Goal: Task Accomplishment & Management: Complete application form

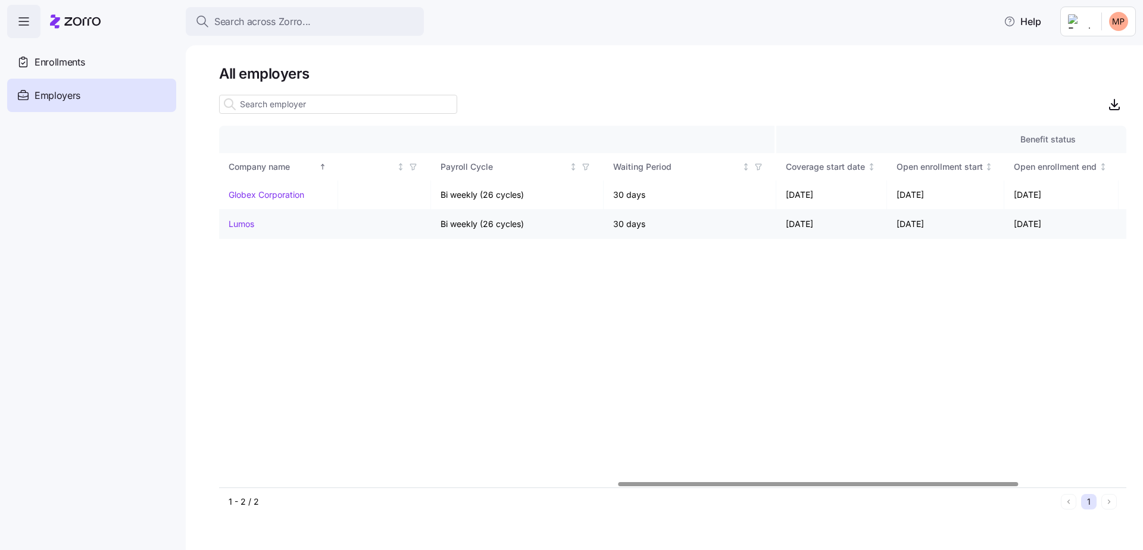
scroll to position [0, 1147]
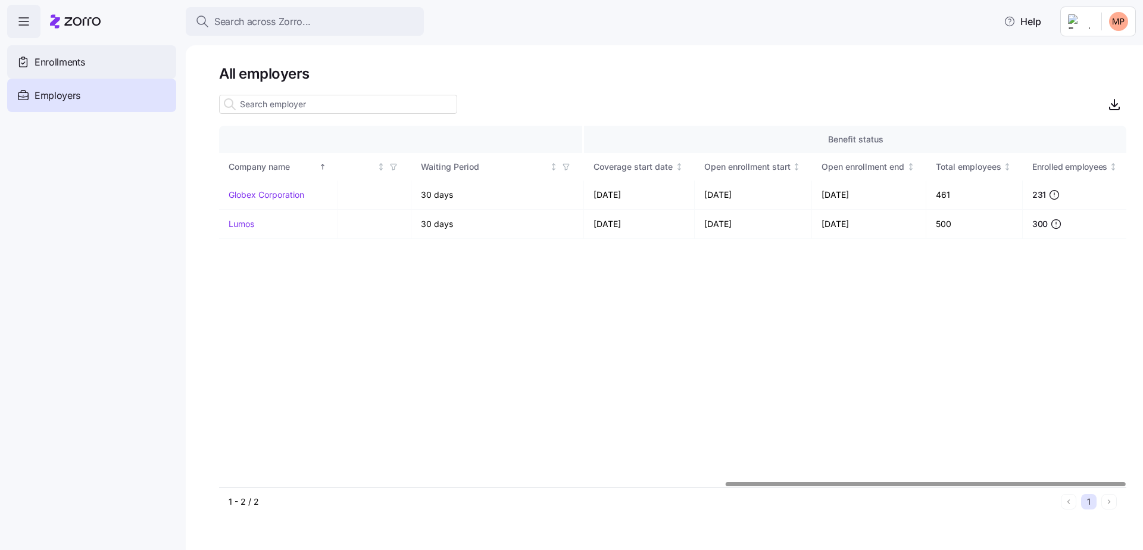
click at [59, 68] on span "Enrollments" at bounding box center [60, 62] width 50 height 15
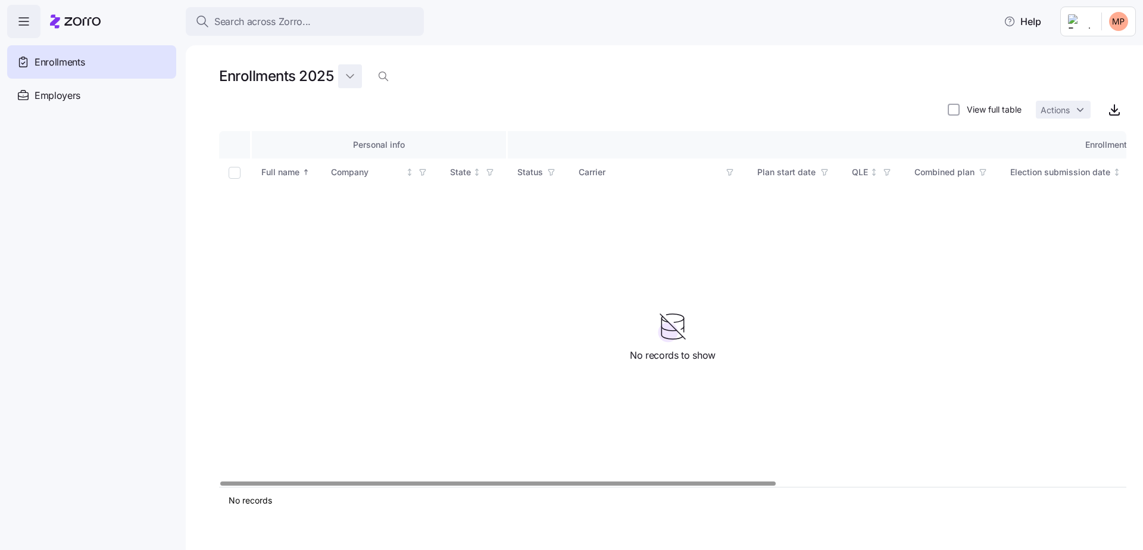
click at [348, 77] on html "Search across Zorro... Help Enrollments Employers Demo employers Prospects Demo…" at bounding box center [571, 271] width 1143 height 542
click at [355, 127] on div "2026" at bounding box center [358, 124] width 21 height 13
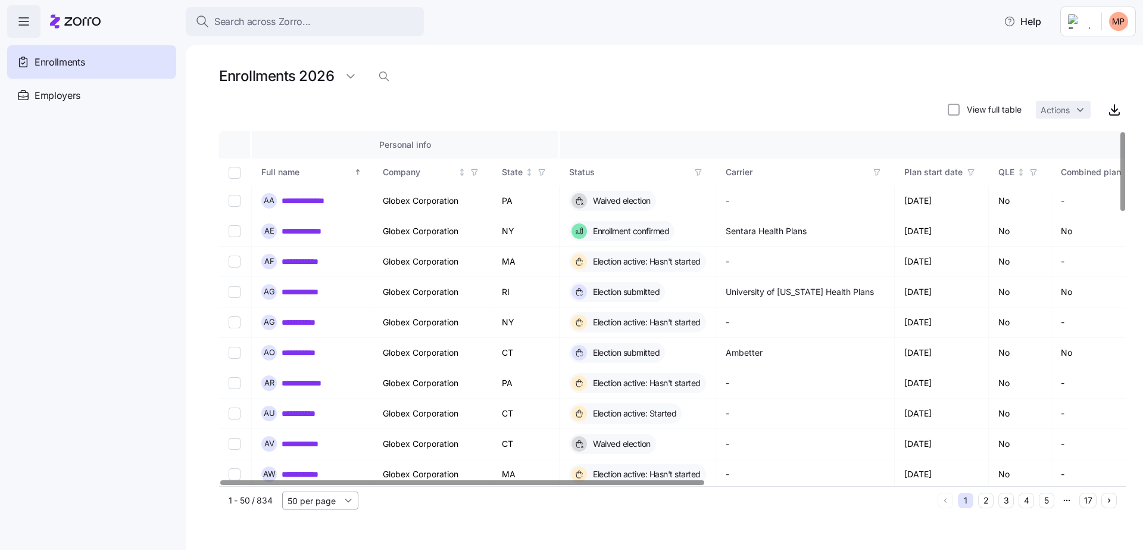
click at [340, 504] on input "50 per page" at bounding box center [320, 500] width 76 height 18
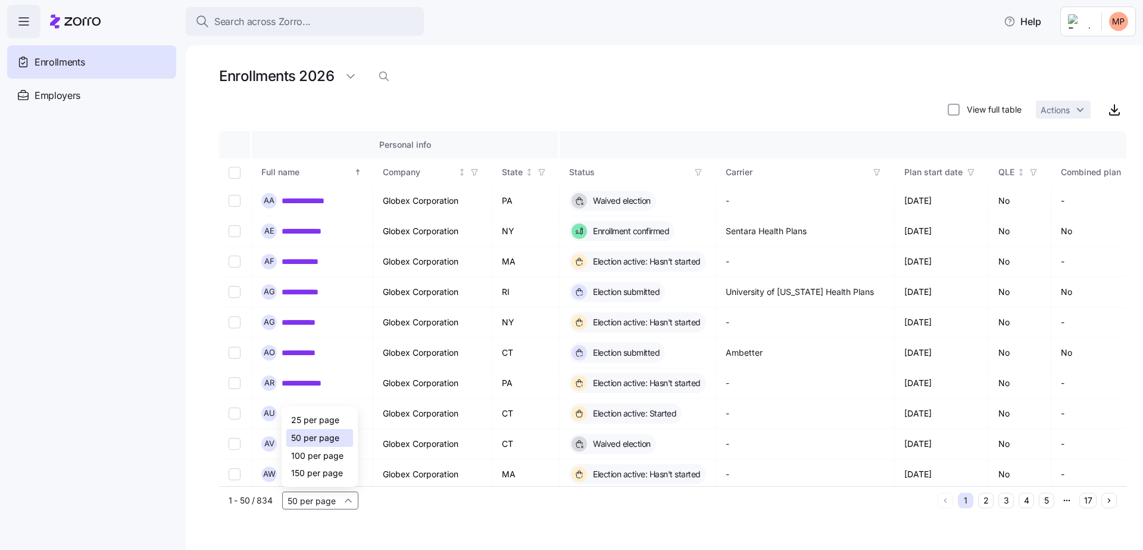
click at [335, 475] on span "150 per page" at bounding box center [317, 472] width 52 height 13
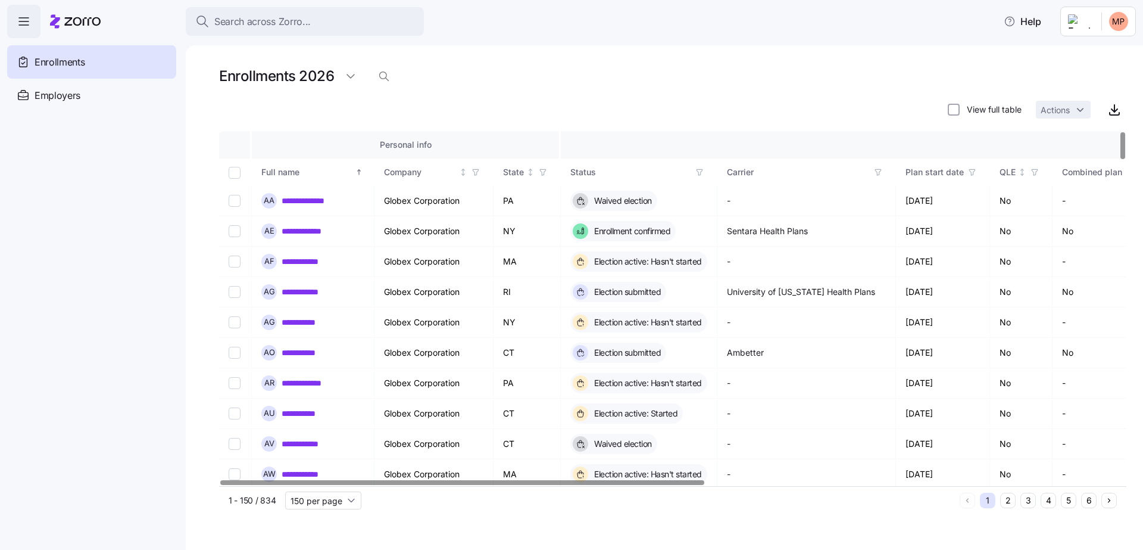
click at [1047, 498] on button "4" at bounding box center [1048, 499] width 15 height 15
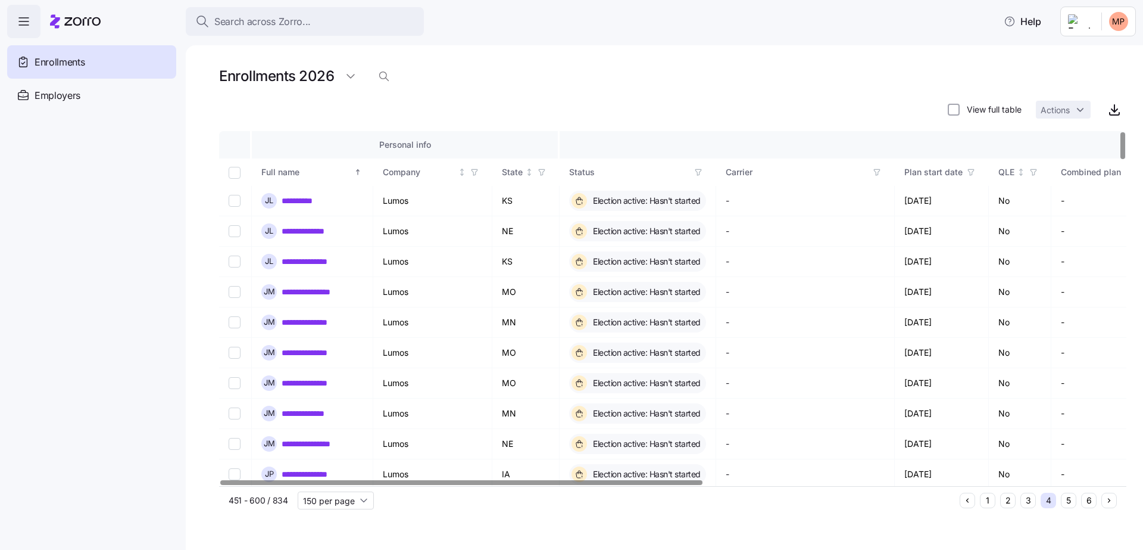
click at [981, 503] on button "1" at bounding box center [987, 499] width 15 height 15
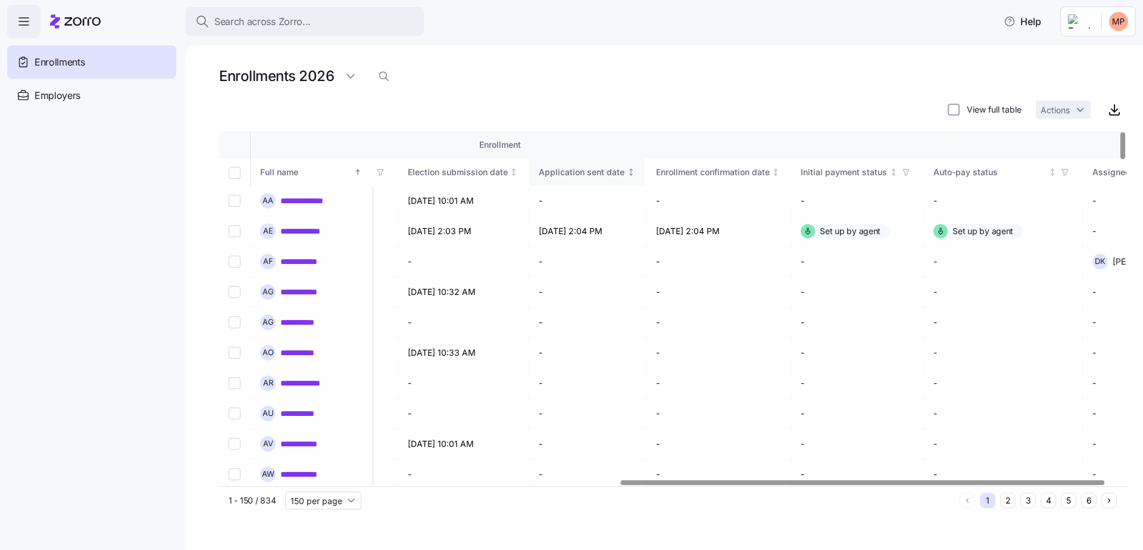
scroll to position [0, 717]
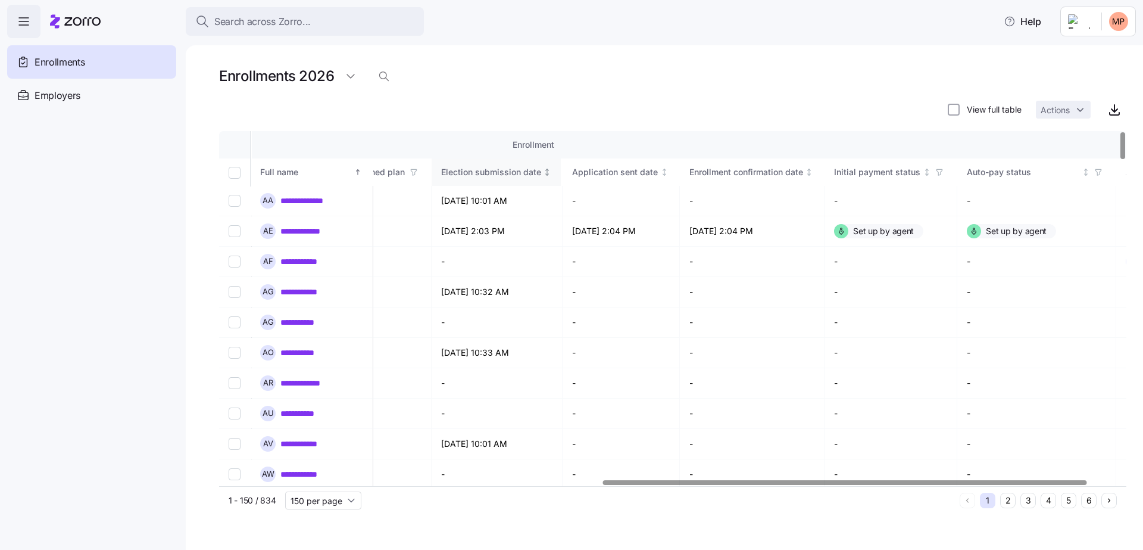
click at [515, 173] on div "Election submission date" at bounding box center [491, 172] width 100 height 13
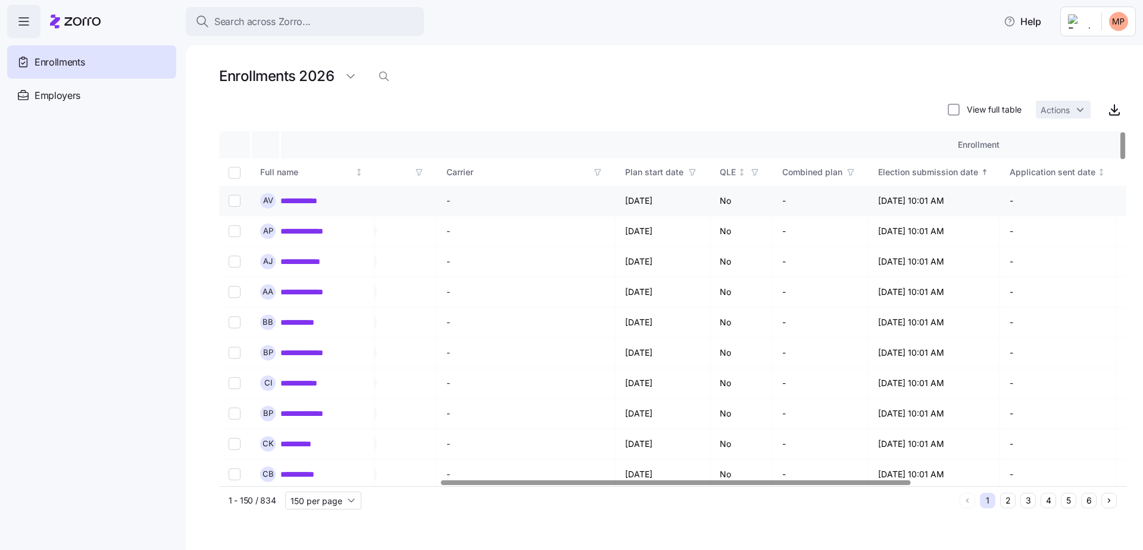
scroll to position [0, 548]
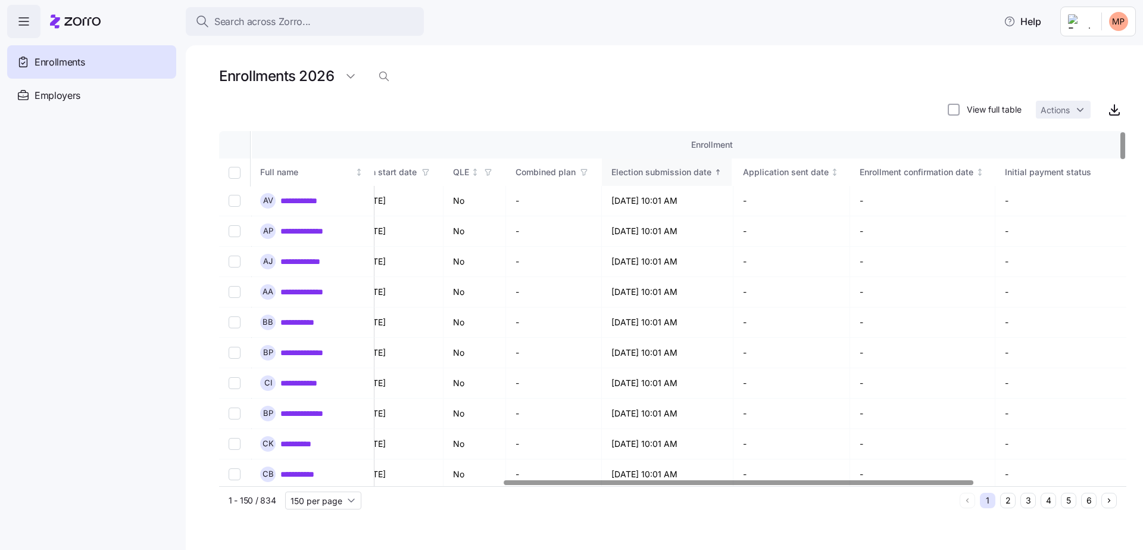
click at [687, 167] on div "Election submission date" at bounding box center [661, 172] width 100 height 13
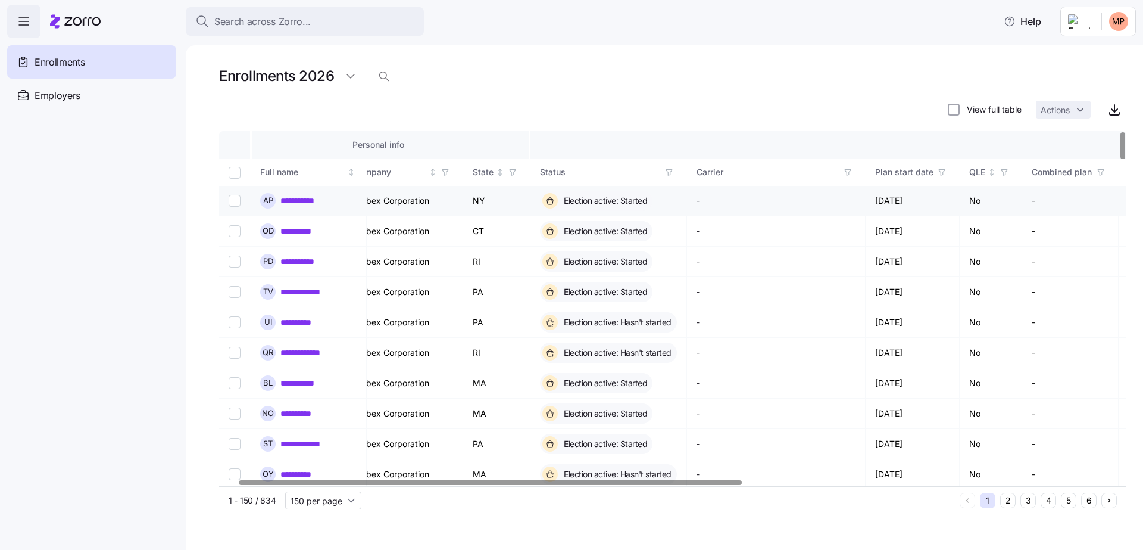
scroll to position [0, 33]
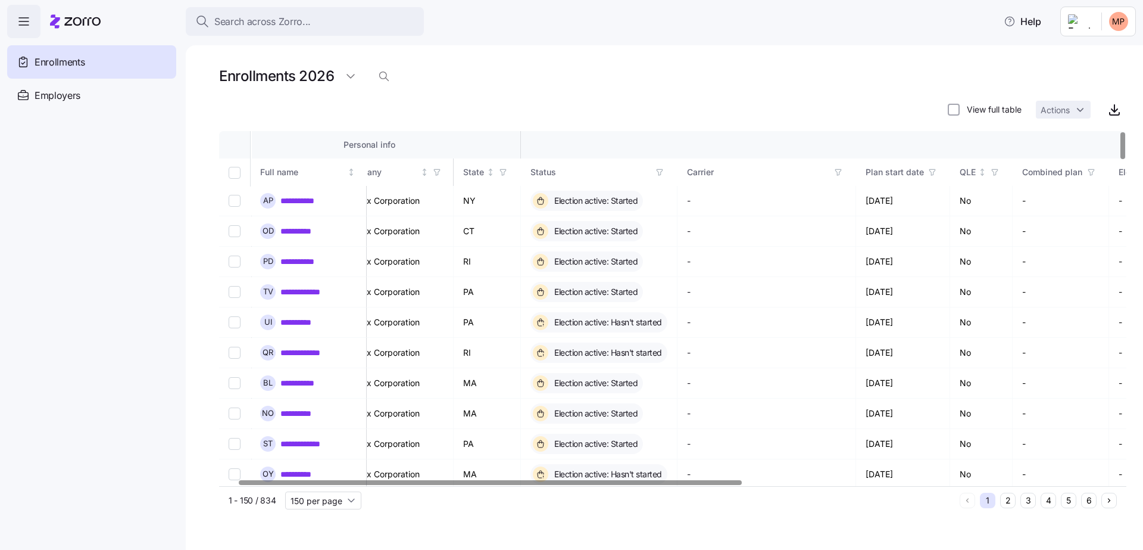
click at [661, 170] on icon "button" at bounding box center [660, 172] width 8 height 8
click at [661, 175] on icon "button" at bounding box center [660, 172] width 8 height 8
click at [866, 118] on div "View full table Actions" at bounding box center [672, 110] width 907 height 24
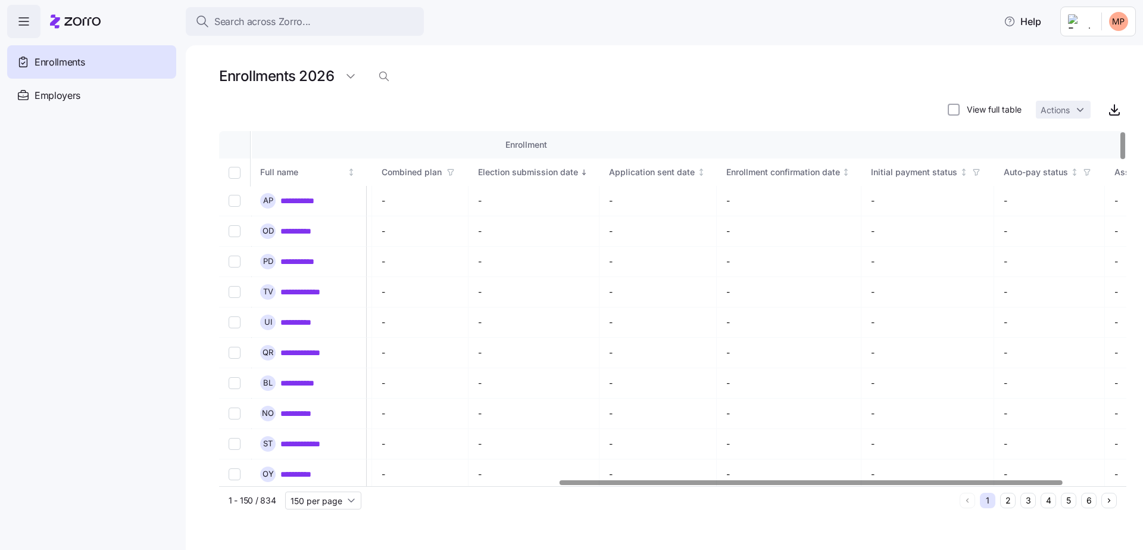
scroll to position [0, 713]
click at [512, 176] on div "Election submission date" at bounding box center [489, 172] width 100 height 13
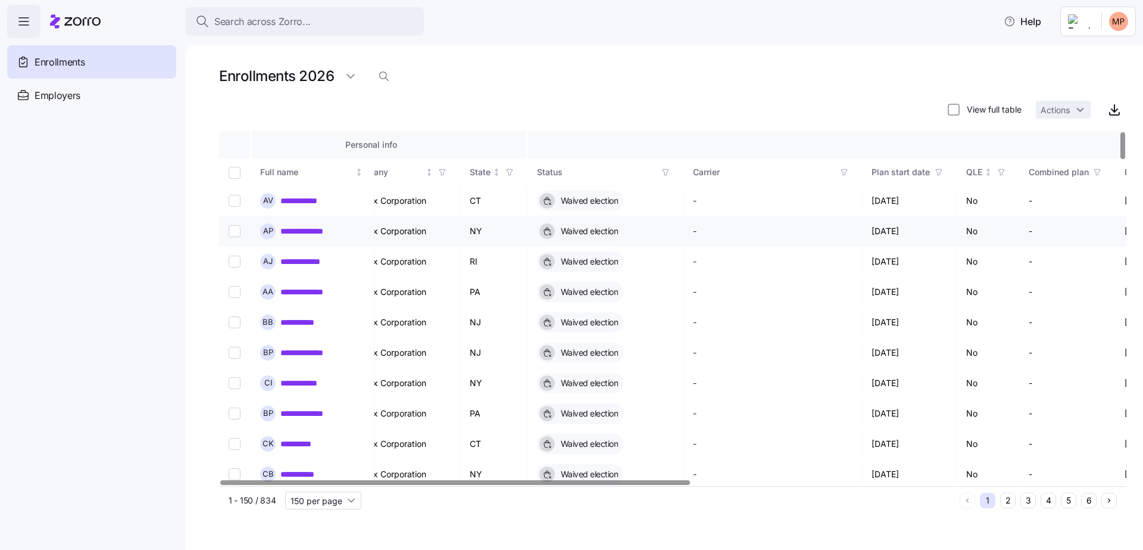
scroll to position [0, 0]
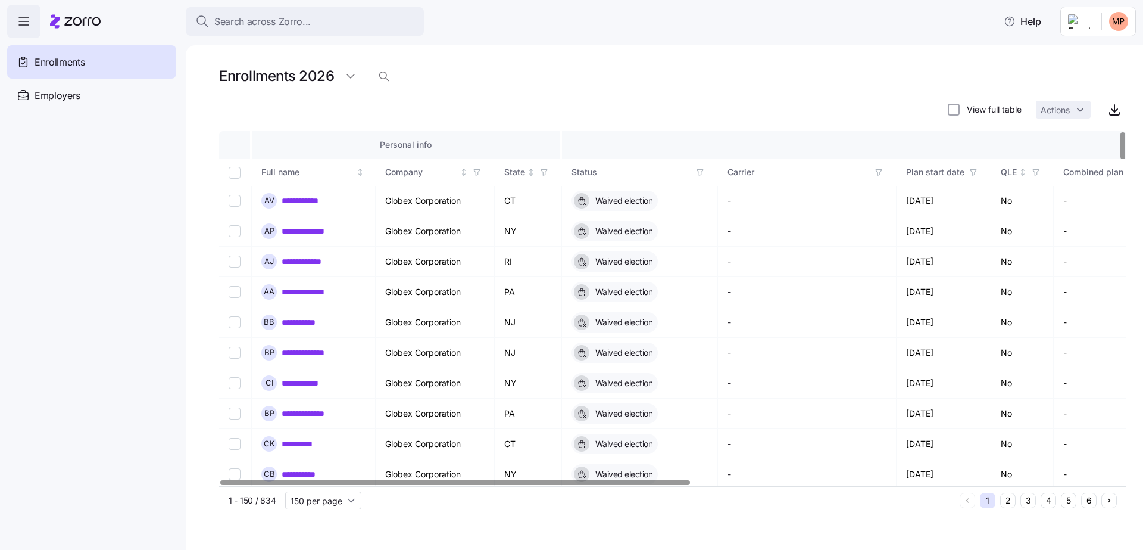
click at [701, 173] on icon "button" at bounding box center [700, 172] width 5 height 6
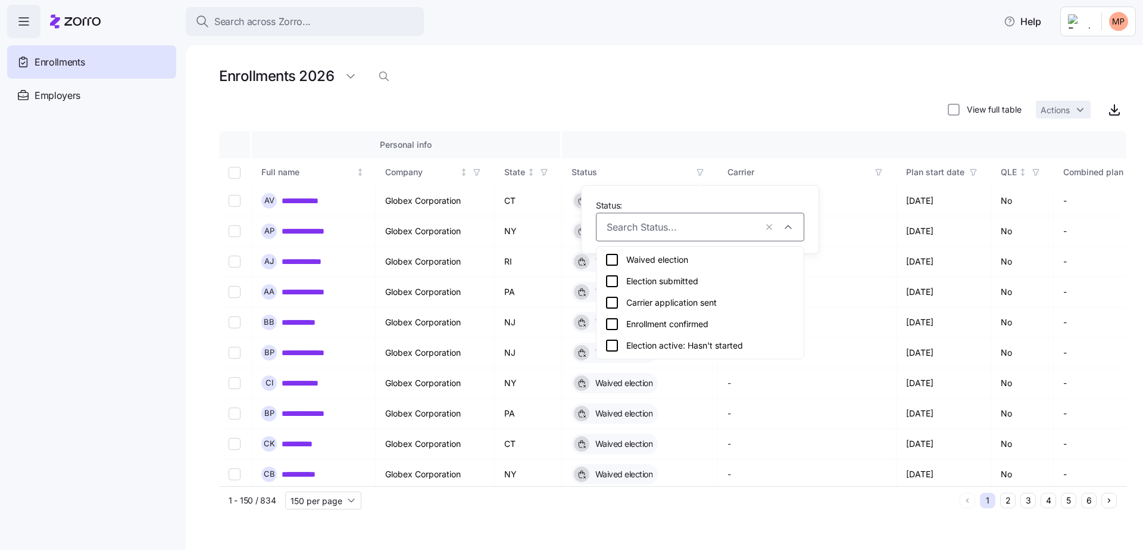
click at [700, 286] on div "Election submitted" at bounding box center [700, 281] width 191 height 14
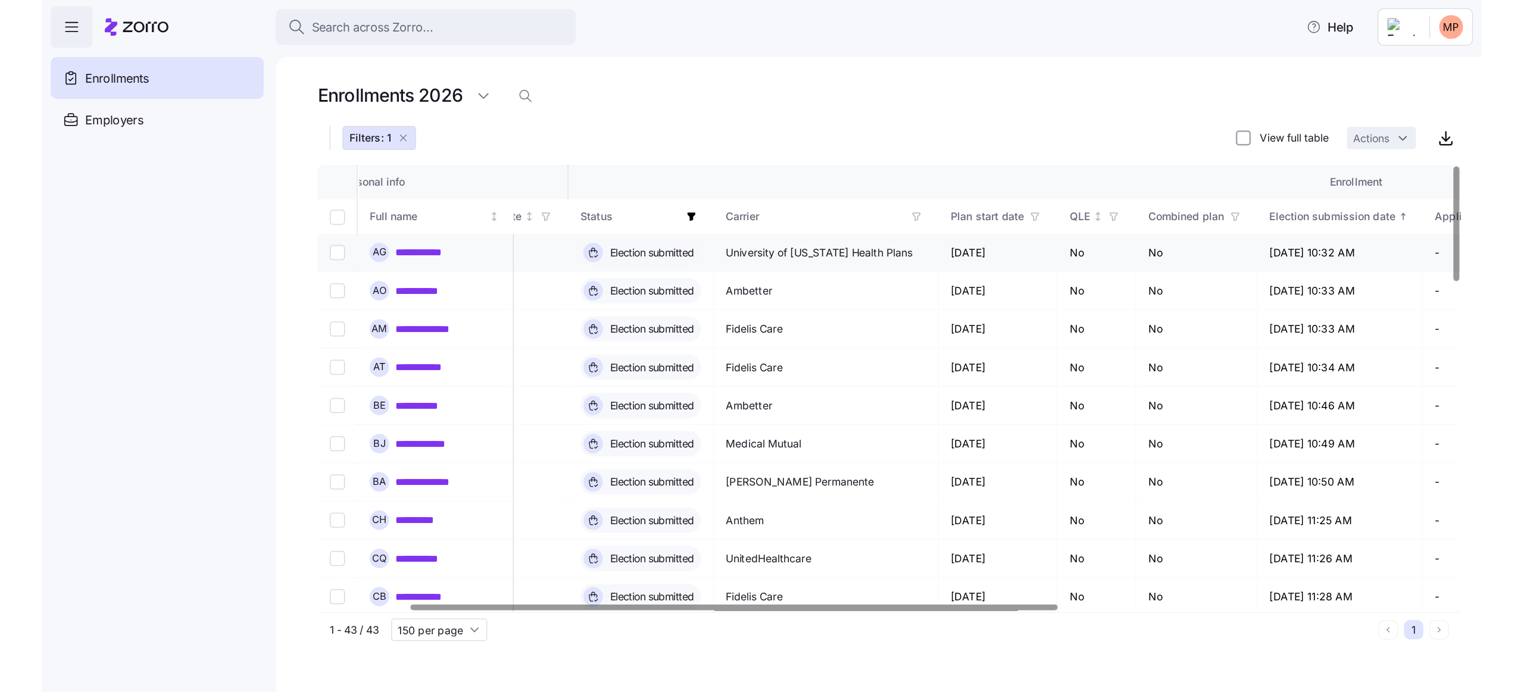
scroll to position [0, 127]
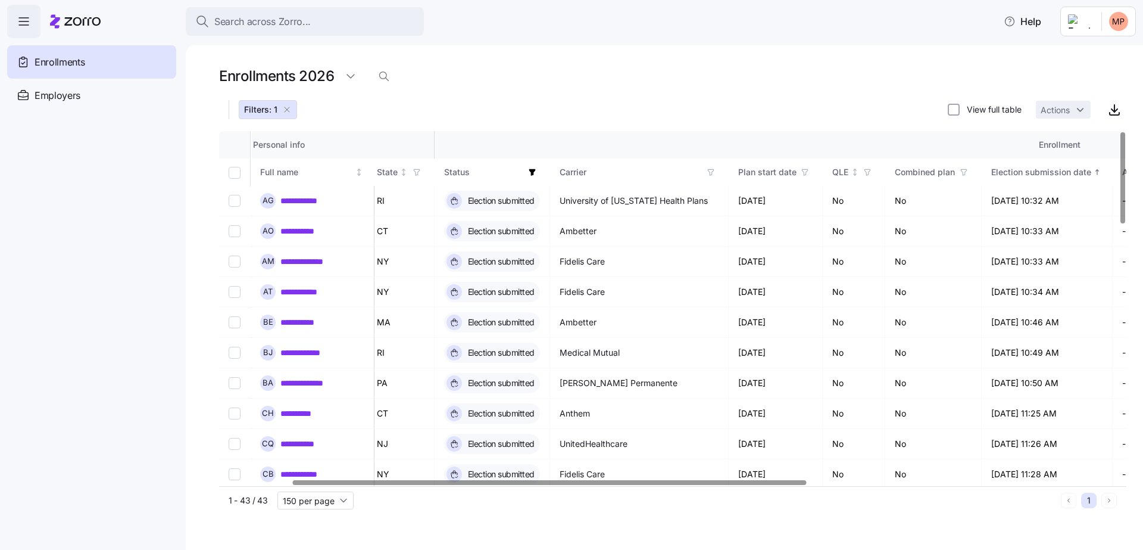
click at [709, 173] on icon "button" at bounding box center [710, 172] width 5 height 6
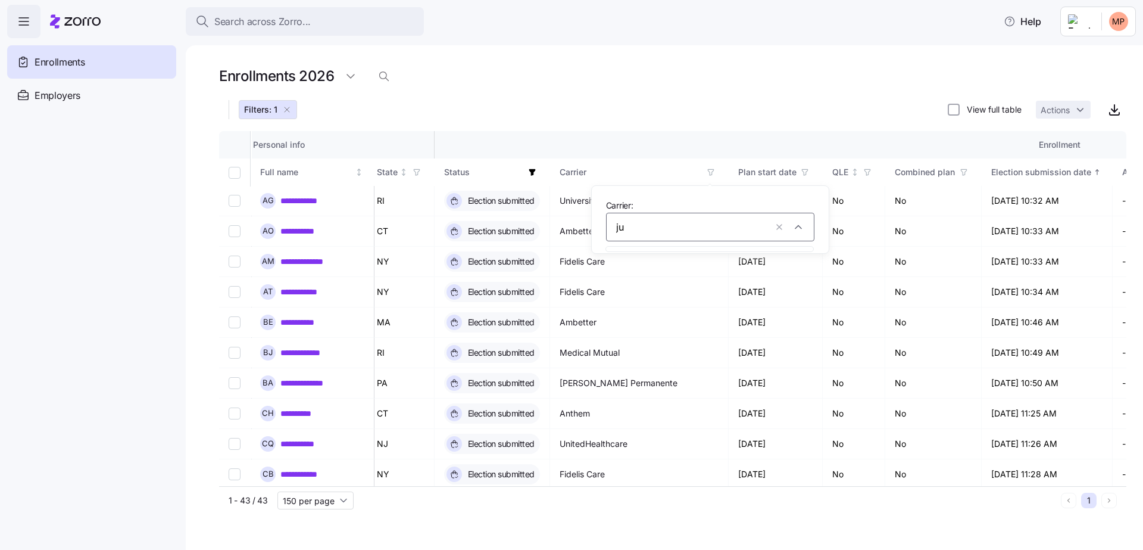
type input "j"
type input "uni"
click at [664, 280] on div "UnitedHealthcare" at bounding box center [709, 281] width 191 height 14
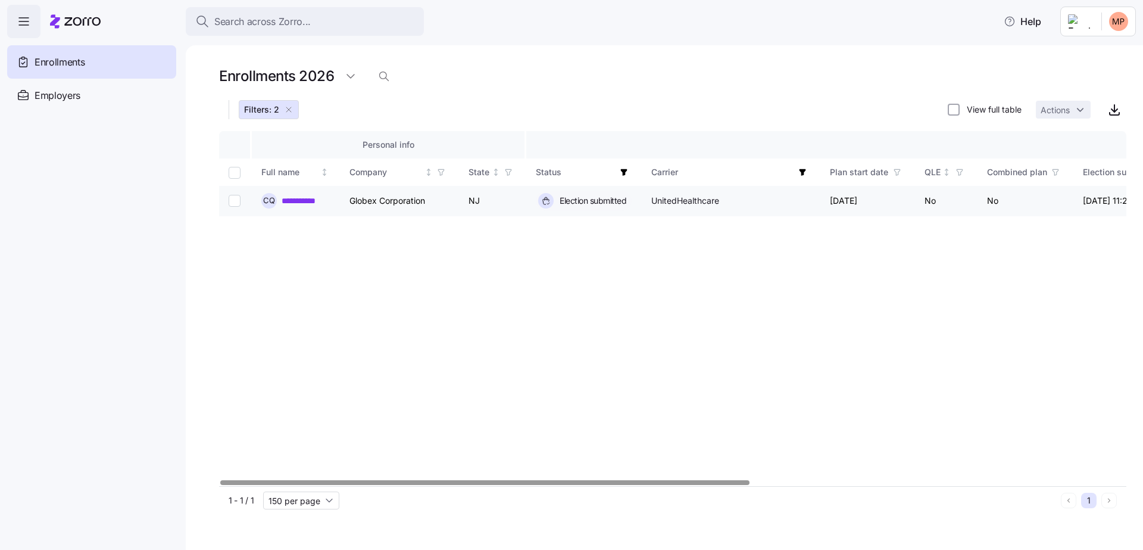
click at [318, 202] on link "**********" at bounding box center [306, 201] width 48 height 12
click at [801, 169] on icon "button" at bounding box center [802, 172] width 8 height 8
click at [792, 228] on button "button" at bounding box center [790, 227] width 17 height 17
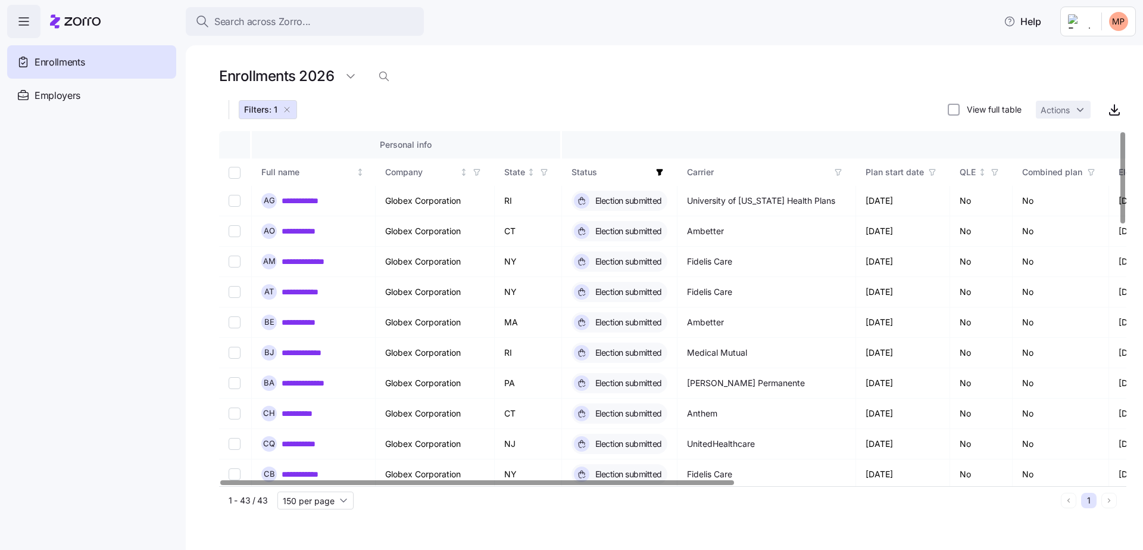
click at [770, 88] on div "Enrollments 2026" at bounding box center [672, 80] width 907 height 33
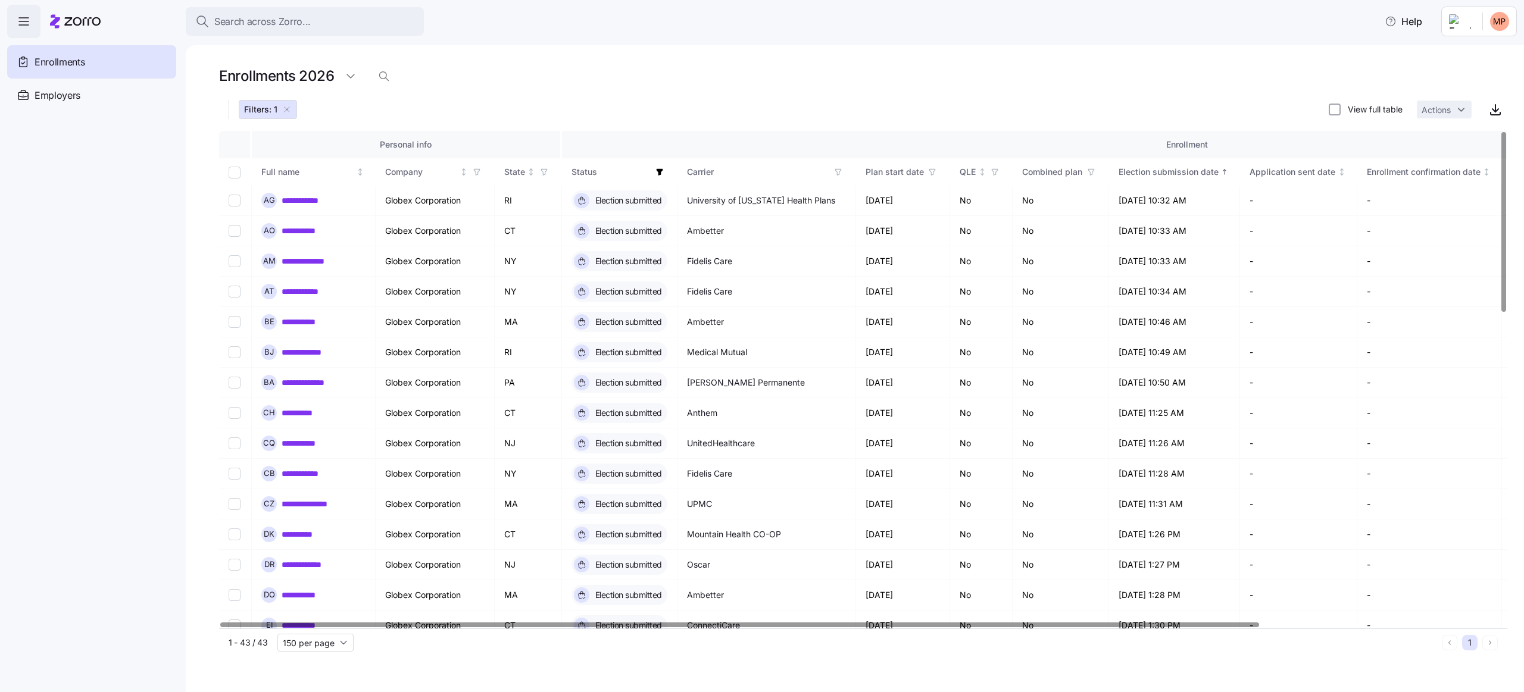
click at [203, 149] on div "**********" at bounding box center [855, 368] width 1338 height 647
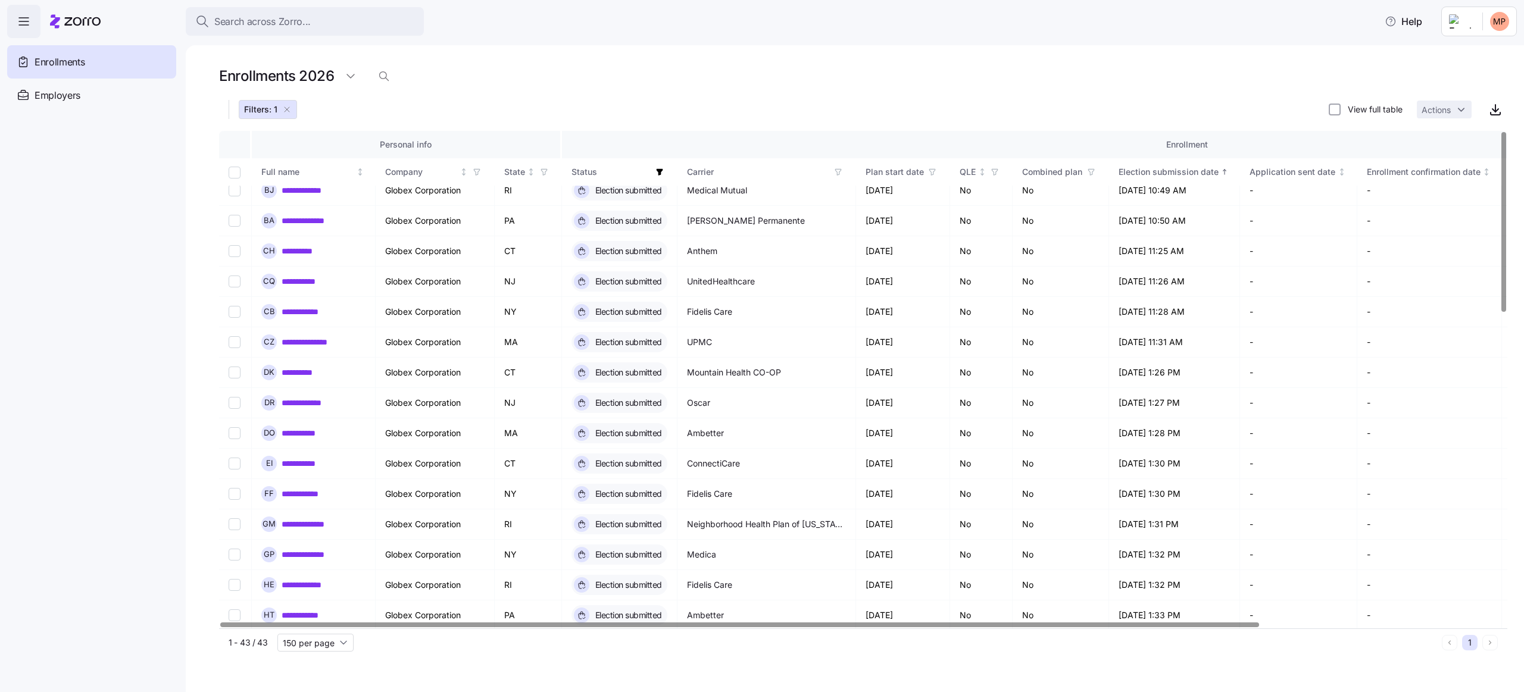
scroll to position [0, 0]
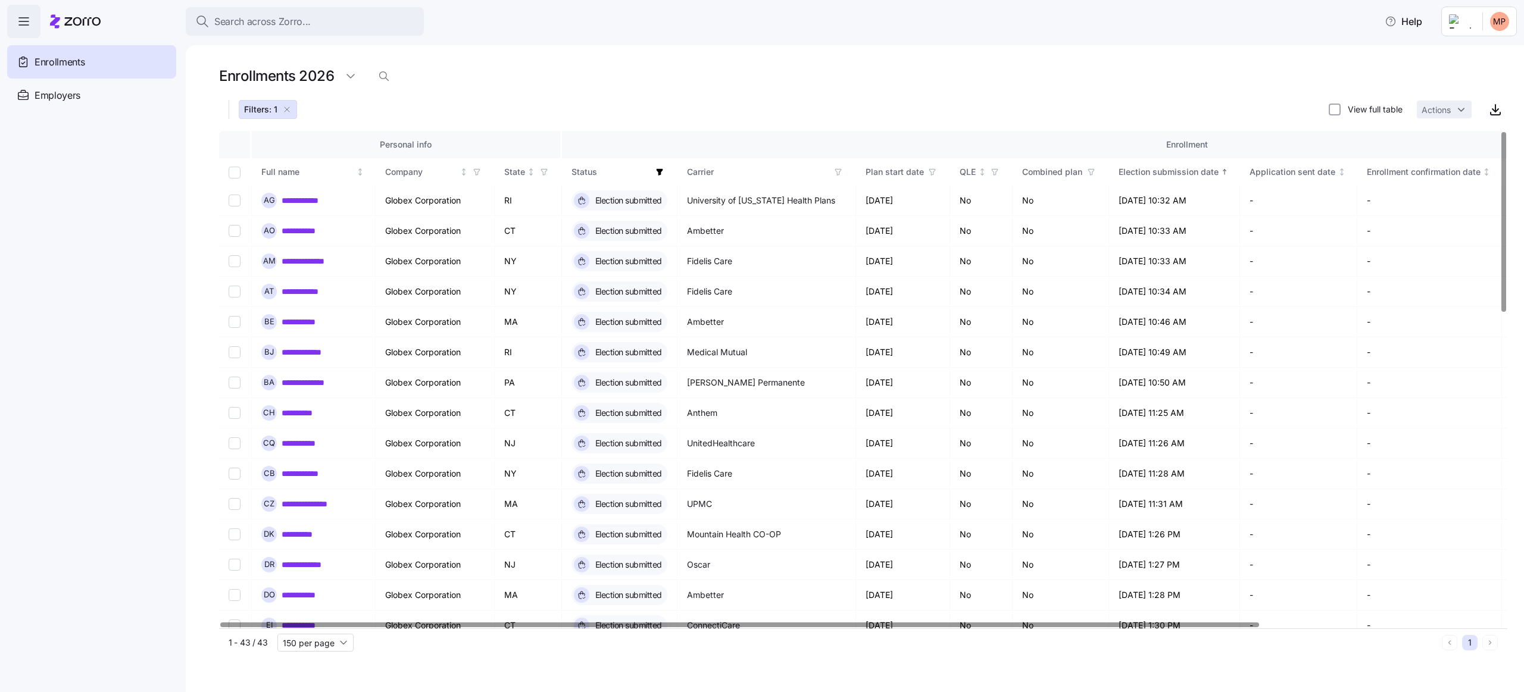
click at [662, 172] on icon "button" at bounding box center [660, 172] width 8 height 8
click at [649, 230] on button "button" at bounding box center [647, 227] width 17 height 17
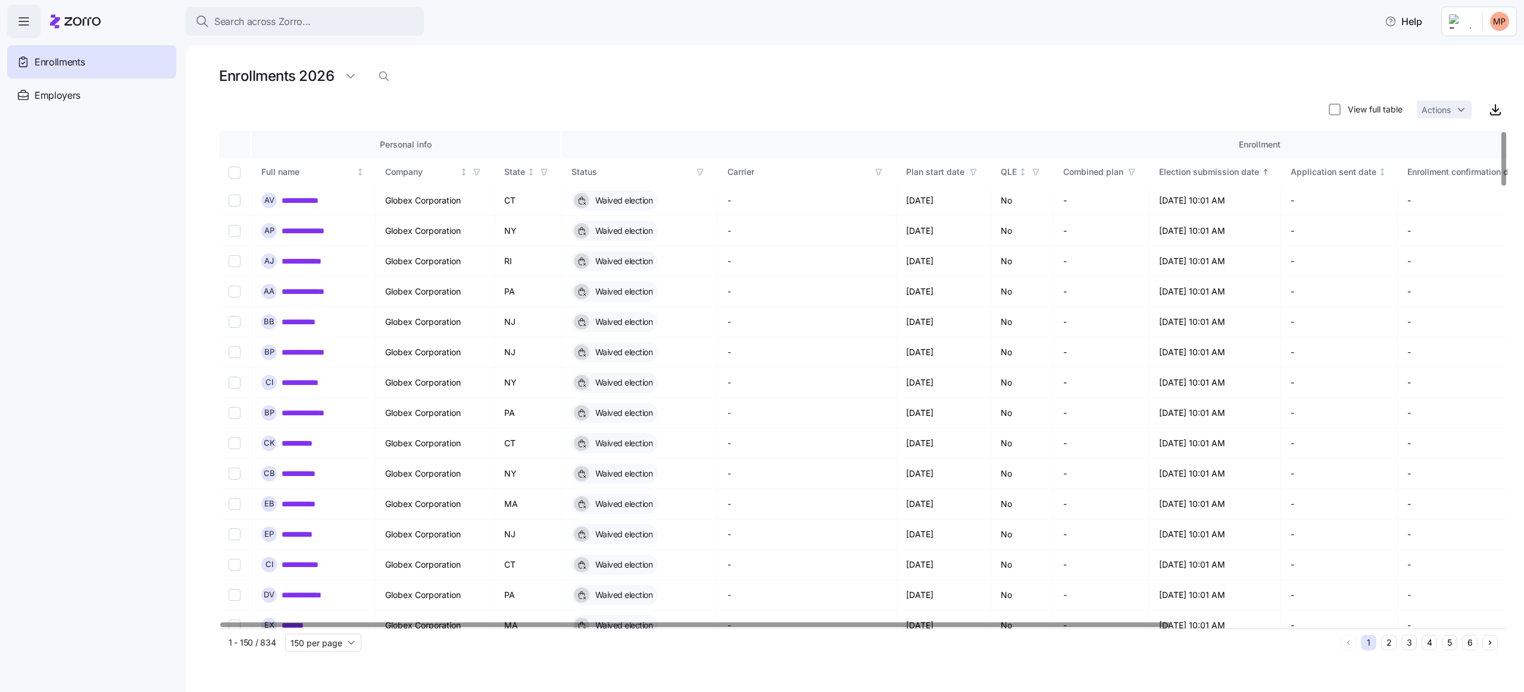
click at [701, 174] on icon "button" at bounding box center [700, 172] width 8 height 8
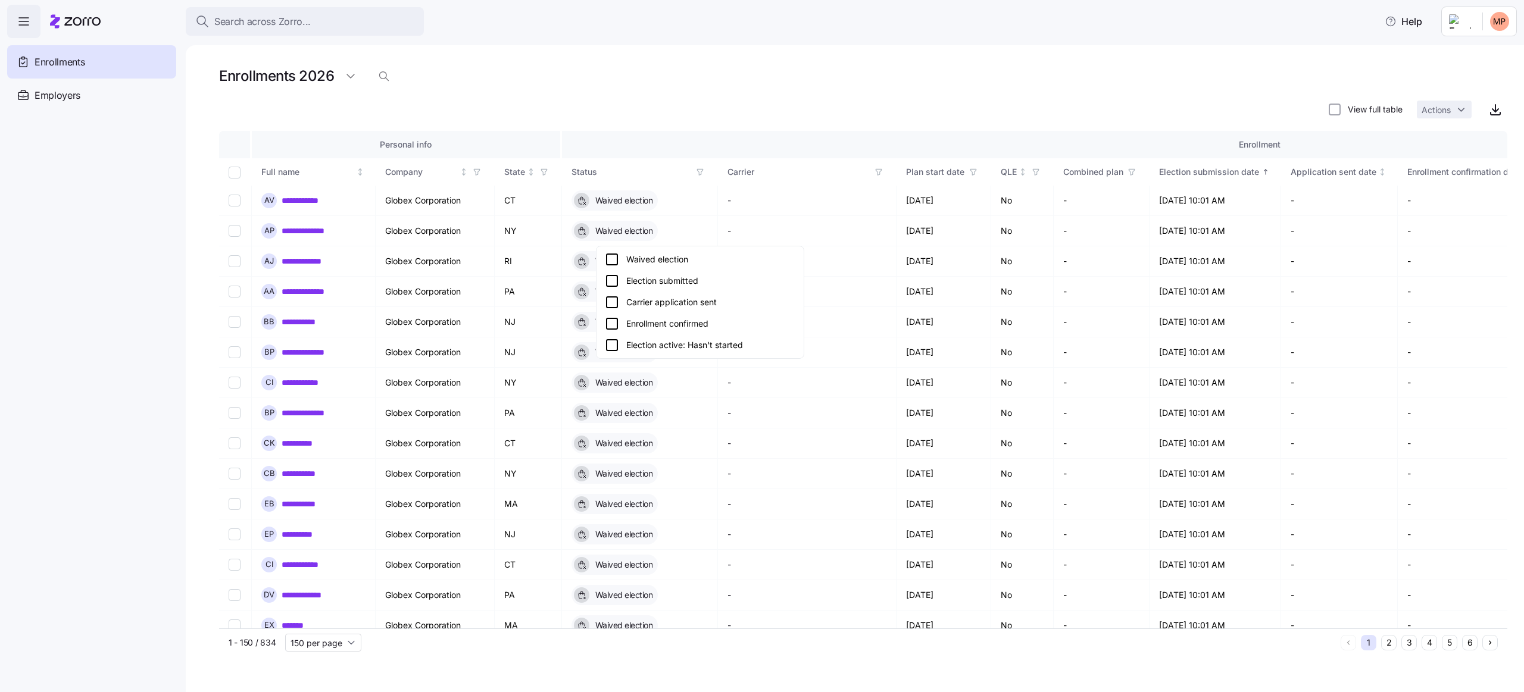
click at [694, 302] on div "Carrier application sent" at bounding box center [700, 302] width 191 height 14
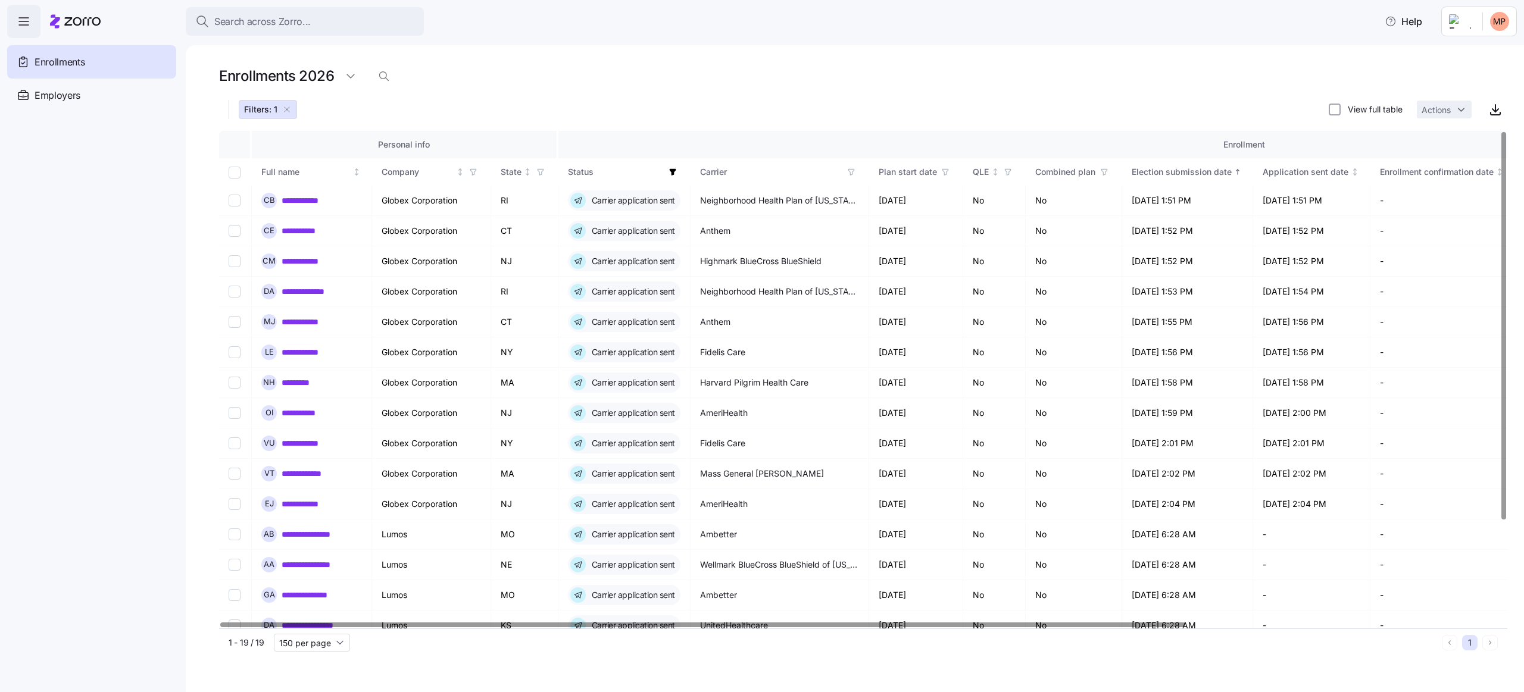
click at [669, 182] on th "Status" at bounding box center [624, 171] width 132 height 27
click at [675, 174] on icon "button" at bounding box center [673, 172] width 8 height 8
click at [663, 227] on button "button" at bounding box center [661, 227] width 17 height 17
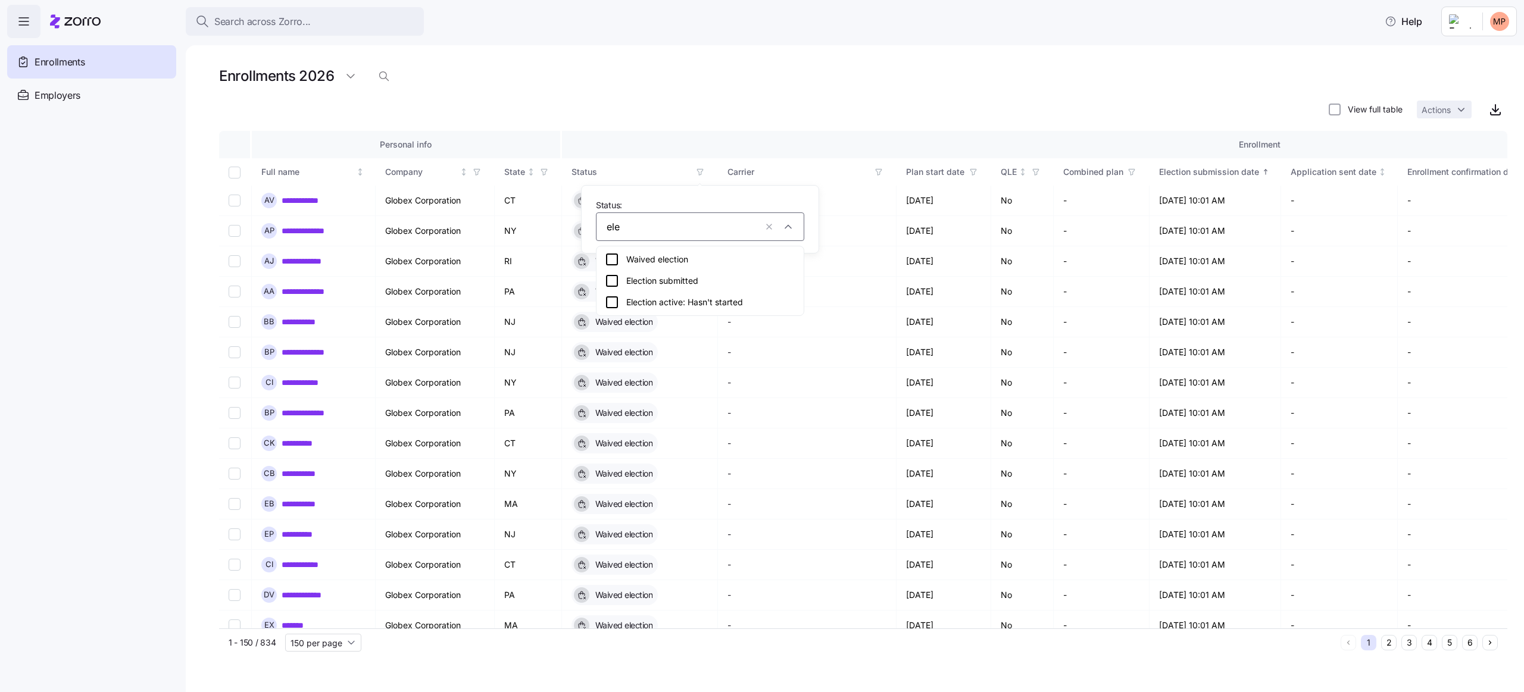
type input "elec"
click at [676, 284] on div "Election submitted" at bounding box center [700, 281] width 191 height 14
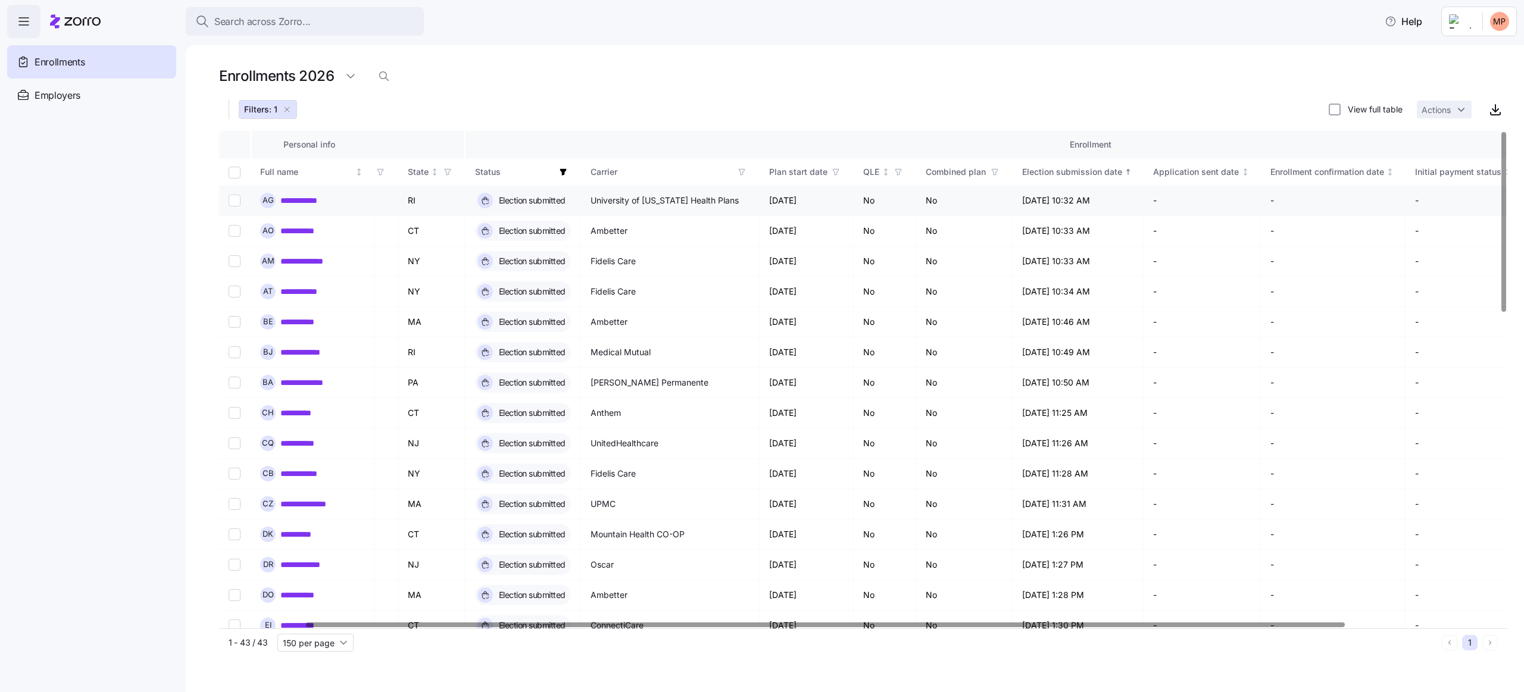
scroll to position [0, 107]
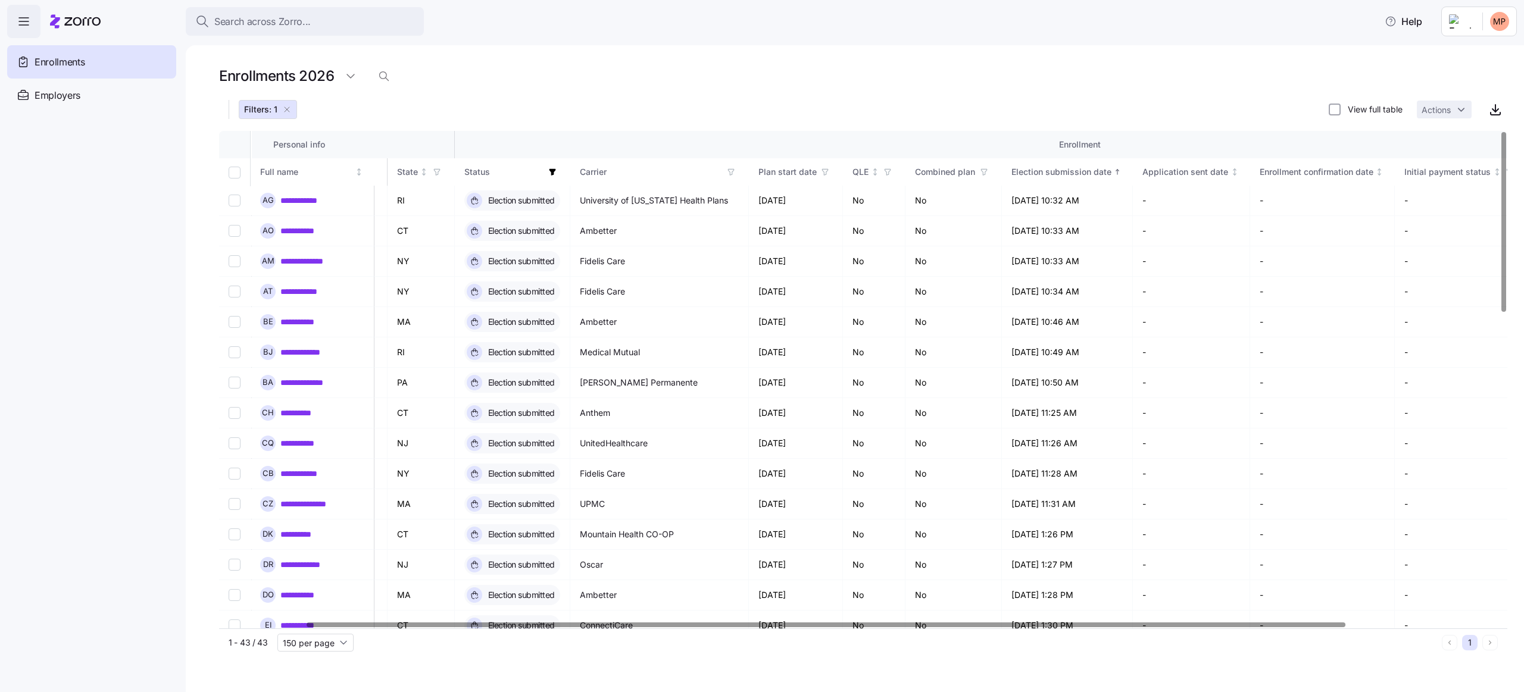
click at [730, 171] on icon "button" at bounding box center [731, 172] width 8 height 8
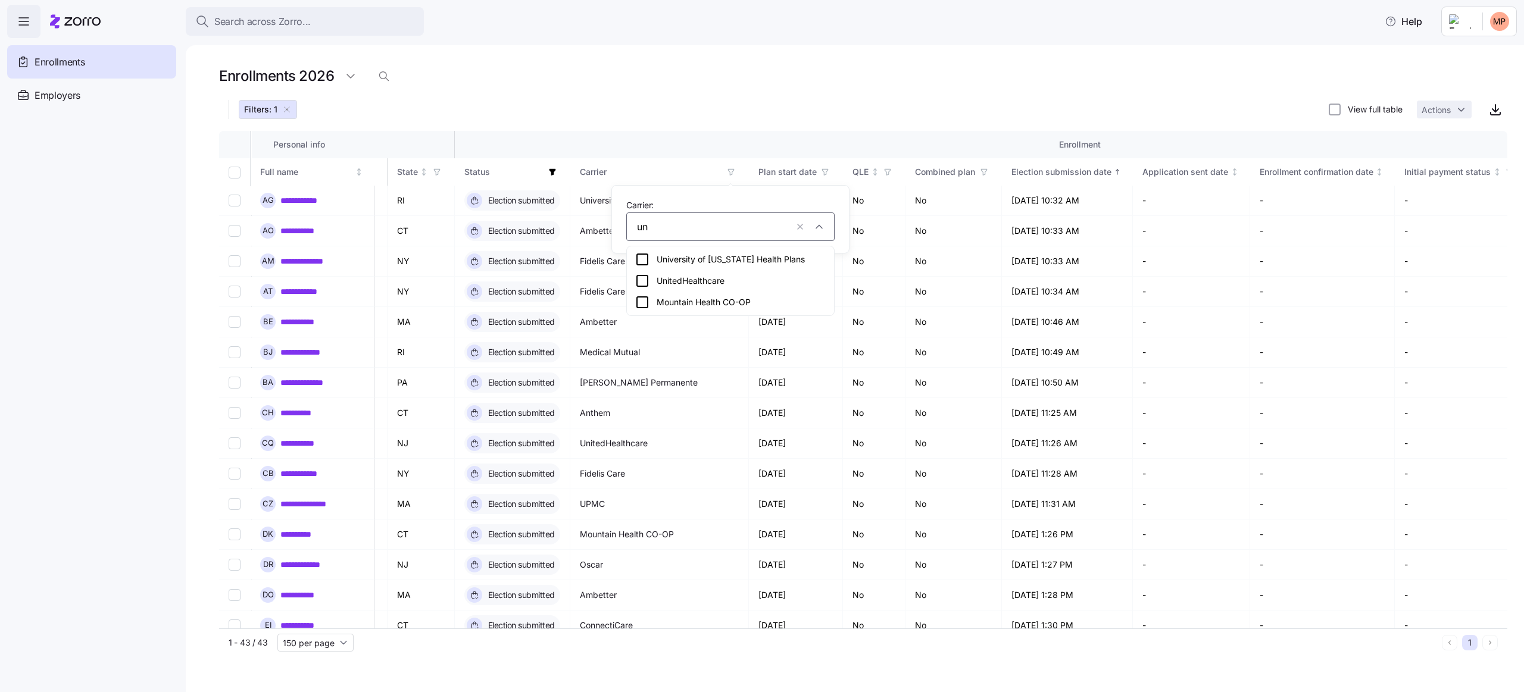
type input "uni"
click at [678, 277] on div "UnitedHealthcare" at bounding box center [730, 281] width 191 height 14
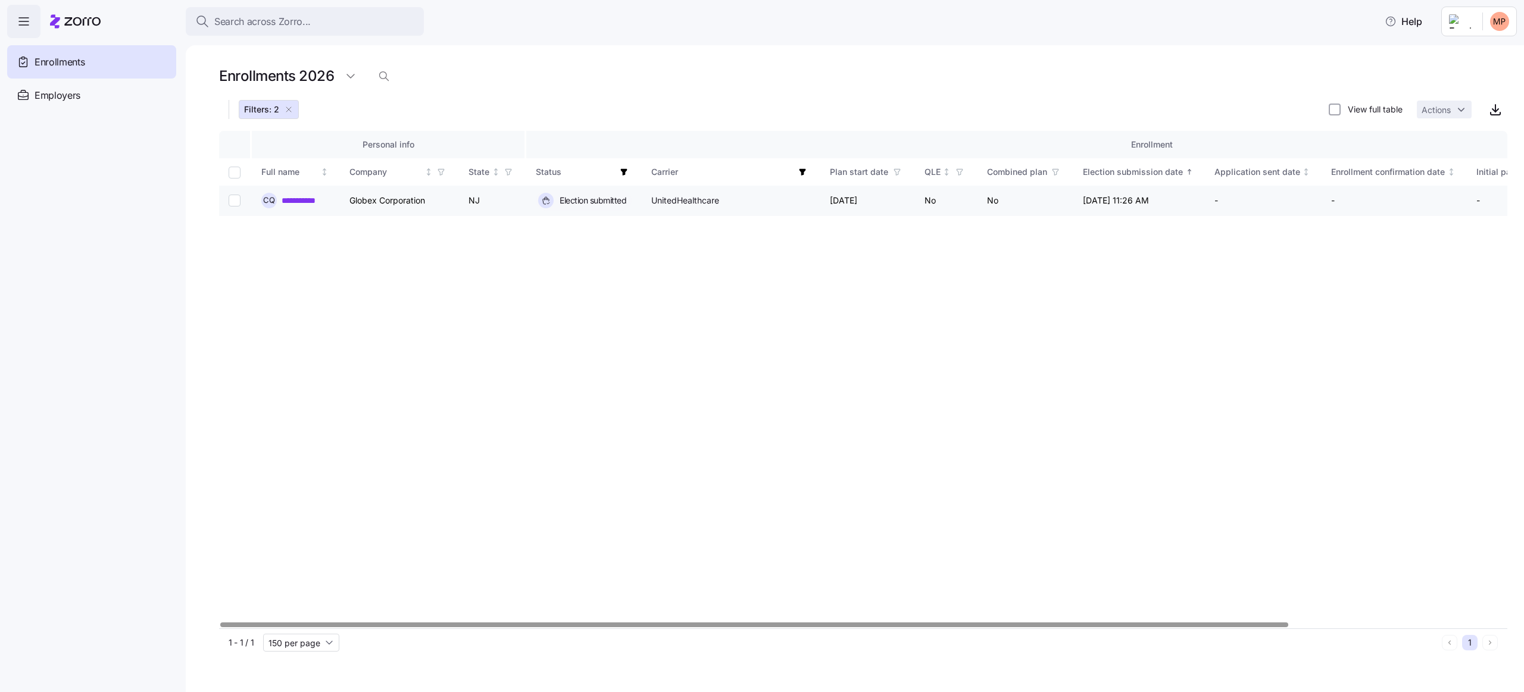
click at [300, 202] on link "**********" at bounding box center [306, 201] width 48 height 12
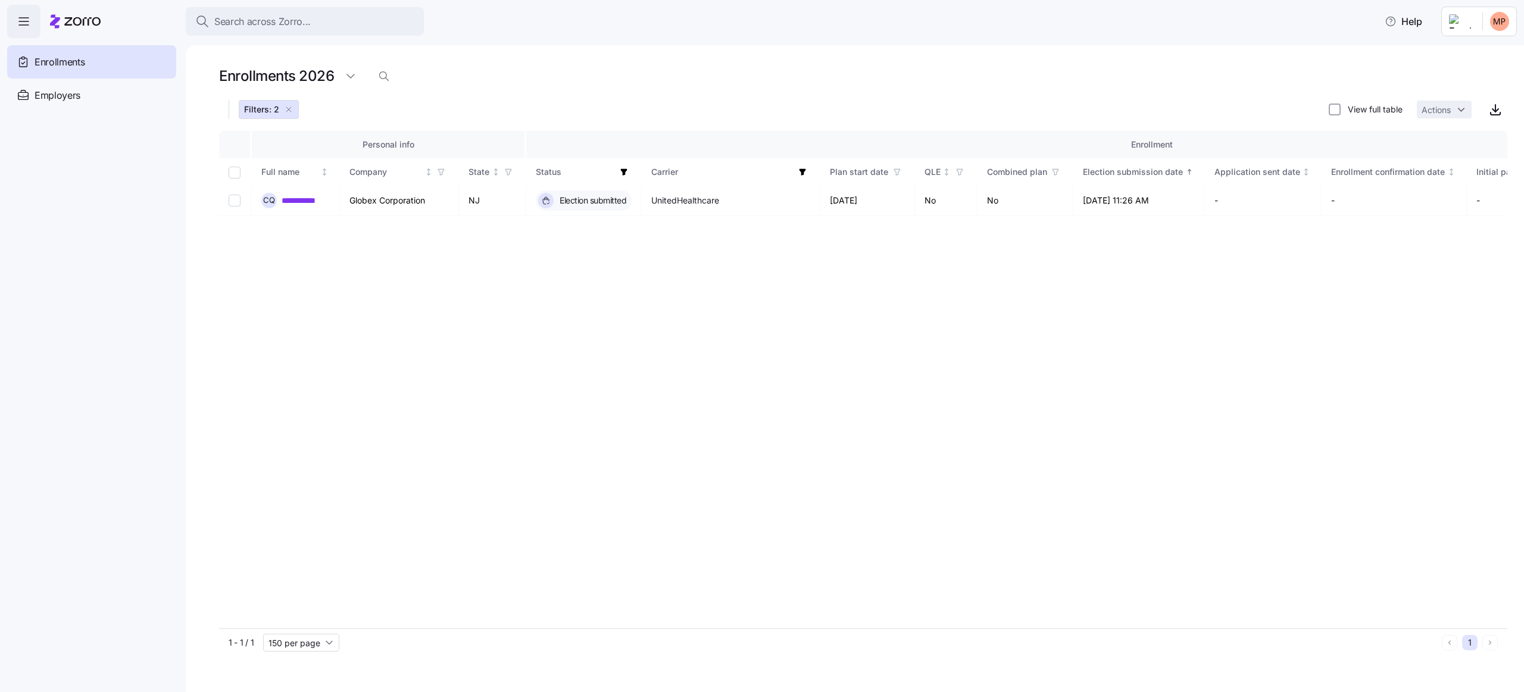
click at [287, 113] on icon "button" at bounding box center [289, 110] width 10 height 10
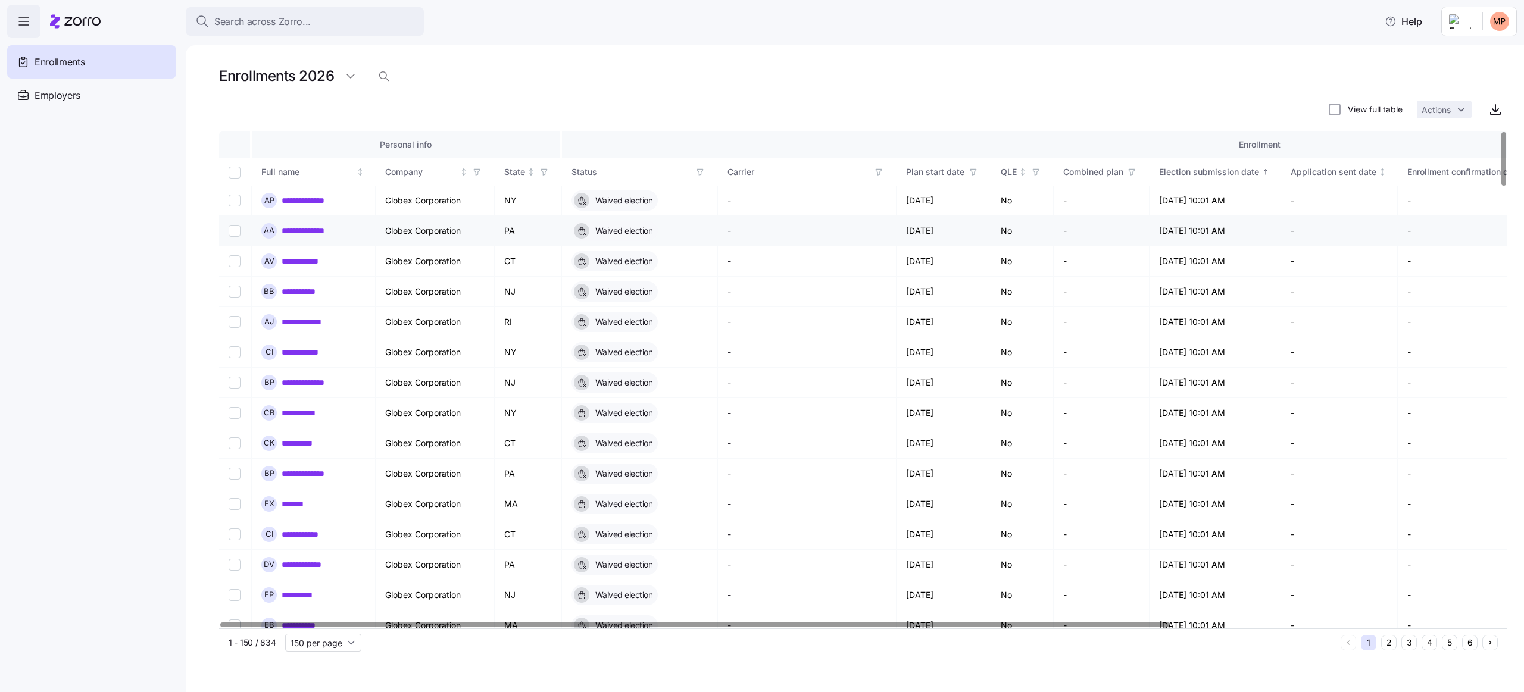
click at [322, 229] on link "**********" at bounding box center [314, 231] width 64 height 12
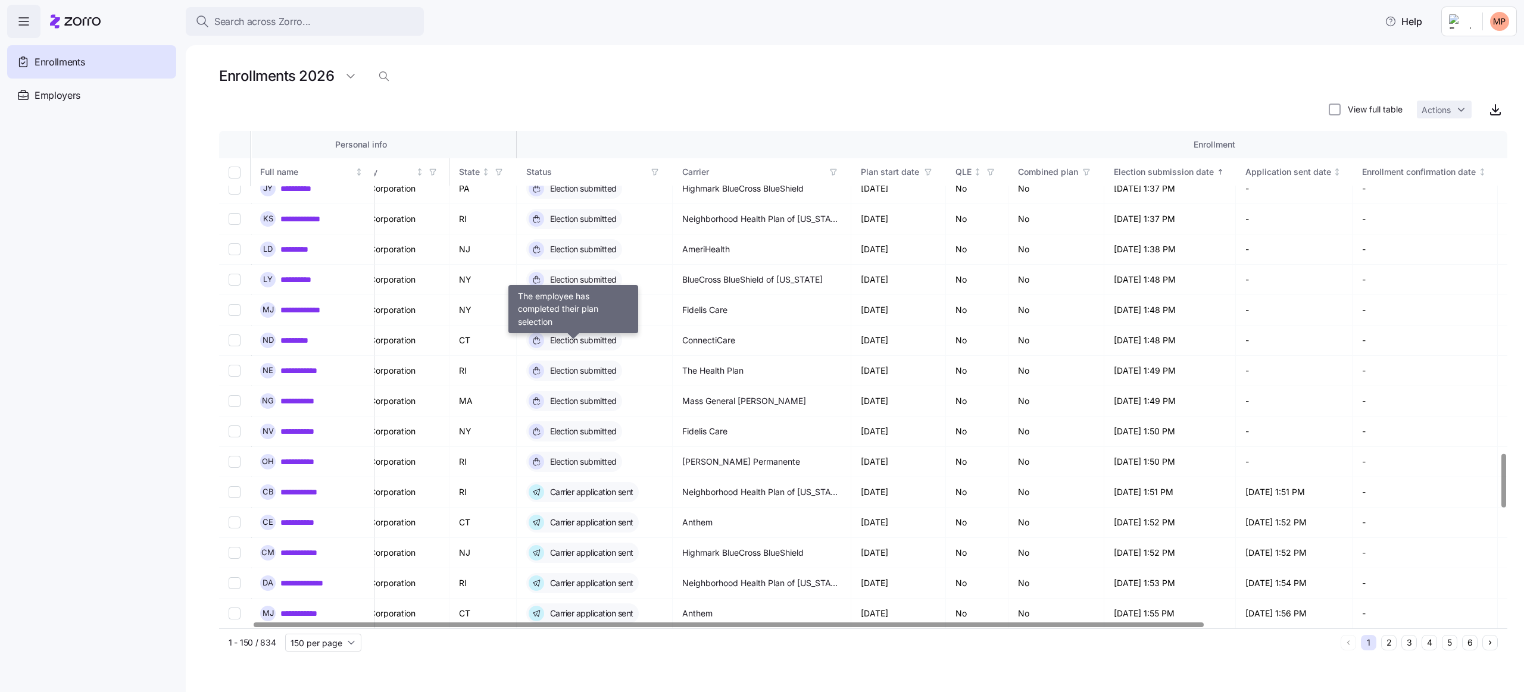
scroll to position [3020, 45]
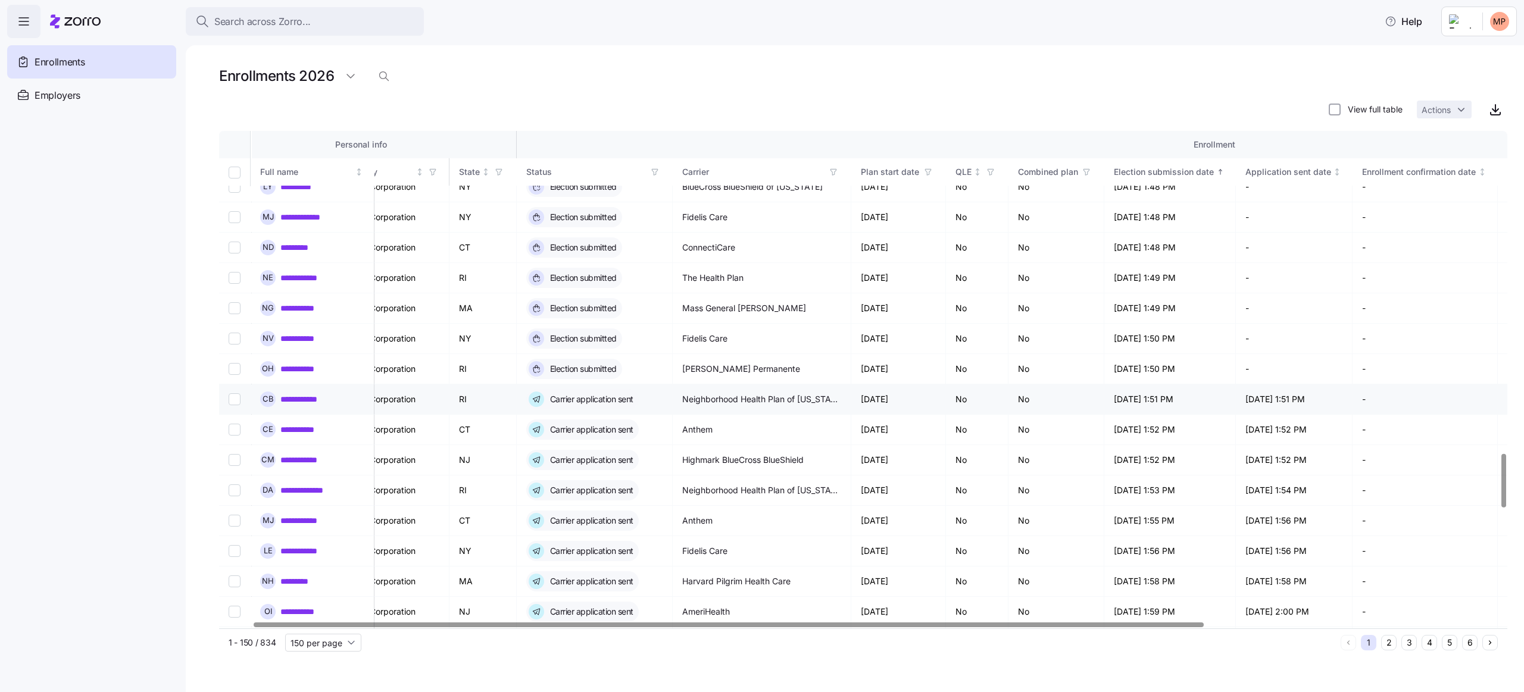
click at [301, 394] on link "**********" at bounding box center [306, 400] width 52 height 12
click at [658, 177] on span "button" at bounding box center [654, 172] width 13 height 13
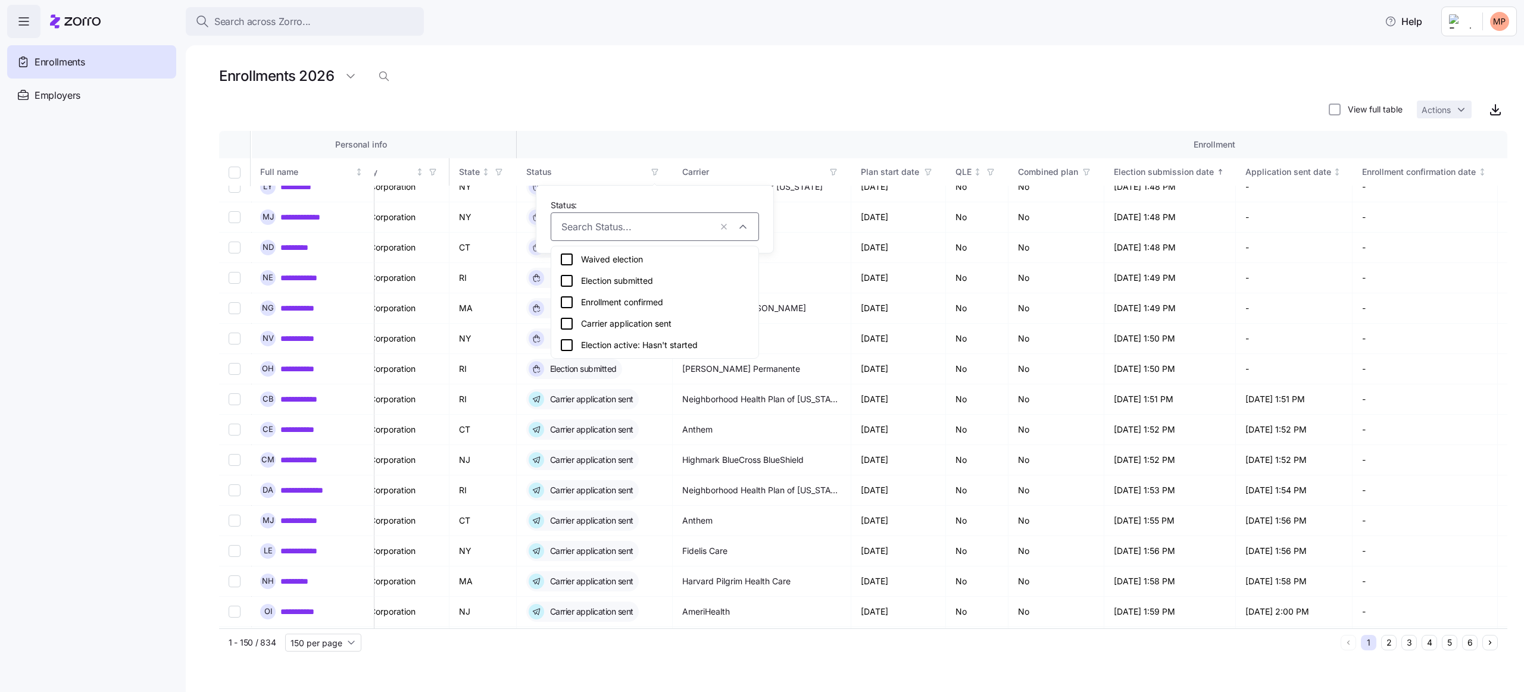
click at [658, 283] on div "Election submitted" at bounding box center [655, 281] width 191 height 14
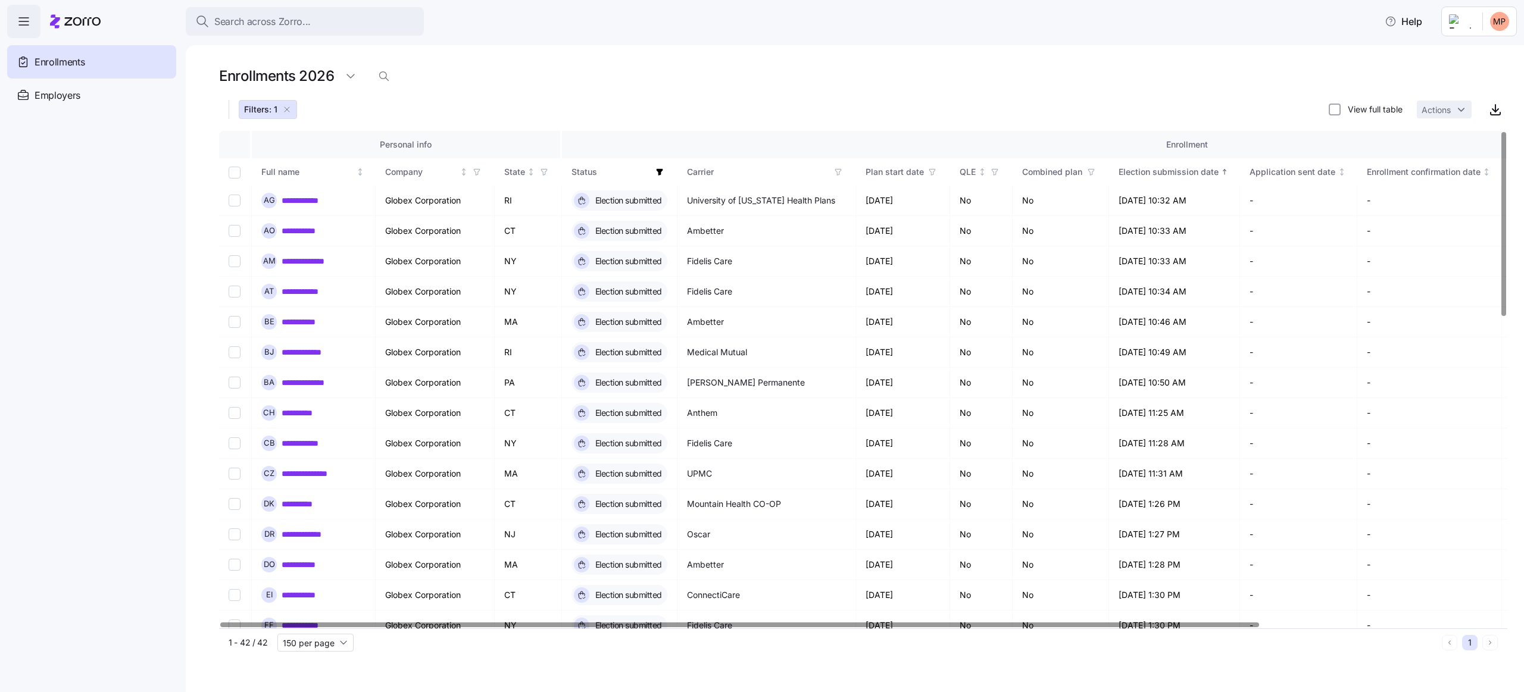
click at [663, 171] on icon "button" at bounding box center [660, 172] width 8 height 8
click at [718, 120] on div "Filters: 1 View full table Actions" at bounding box center [863, 110] width 1288 height 24
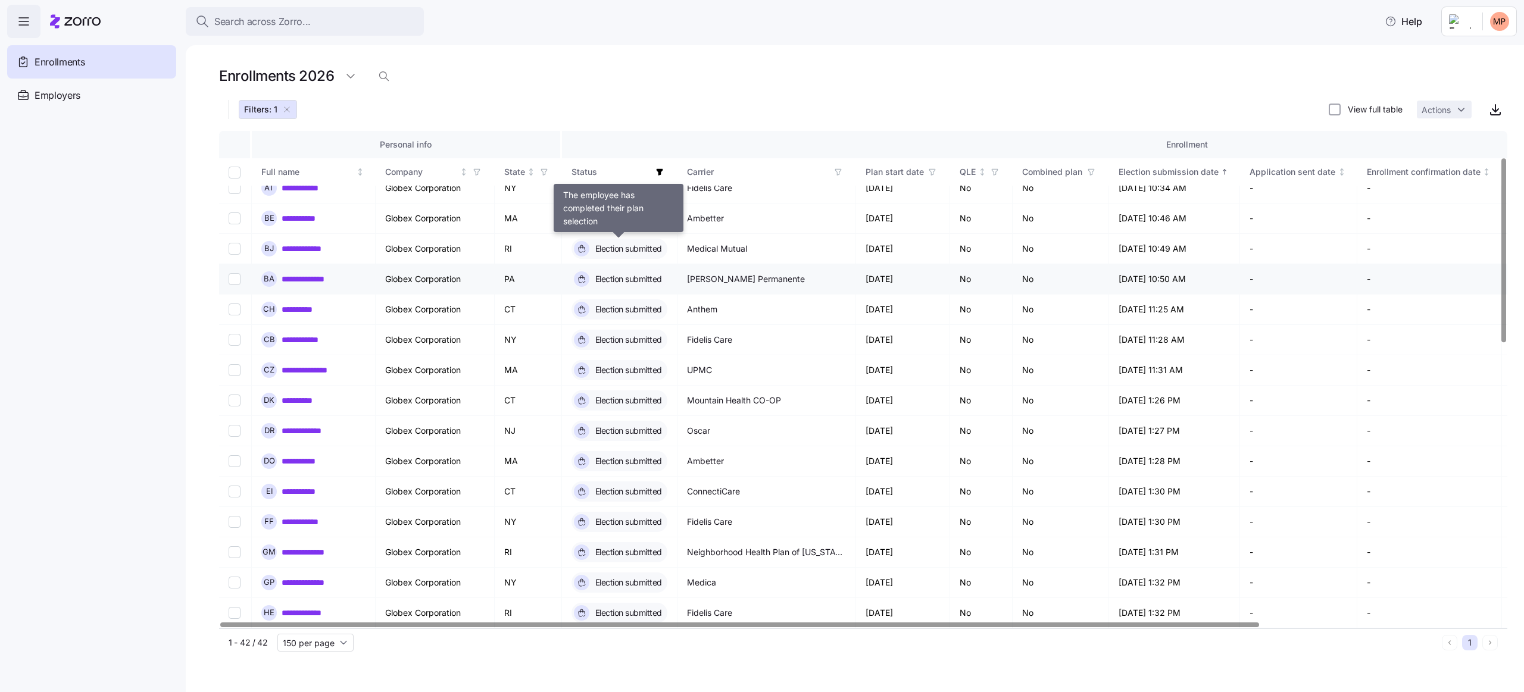
scroll to position [71, 0]
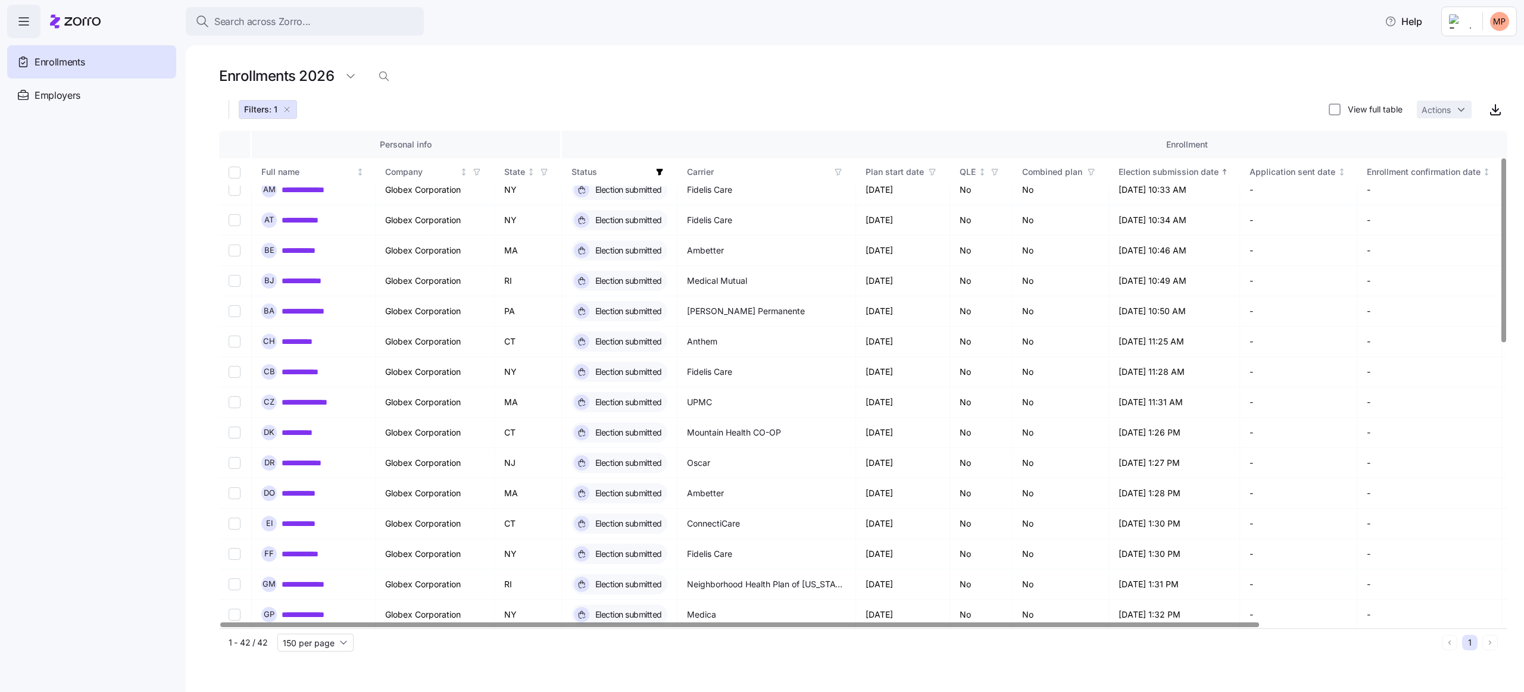
click at [661, 170] on icon "button" at bounding box center [659, 172] width 7 height 7
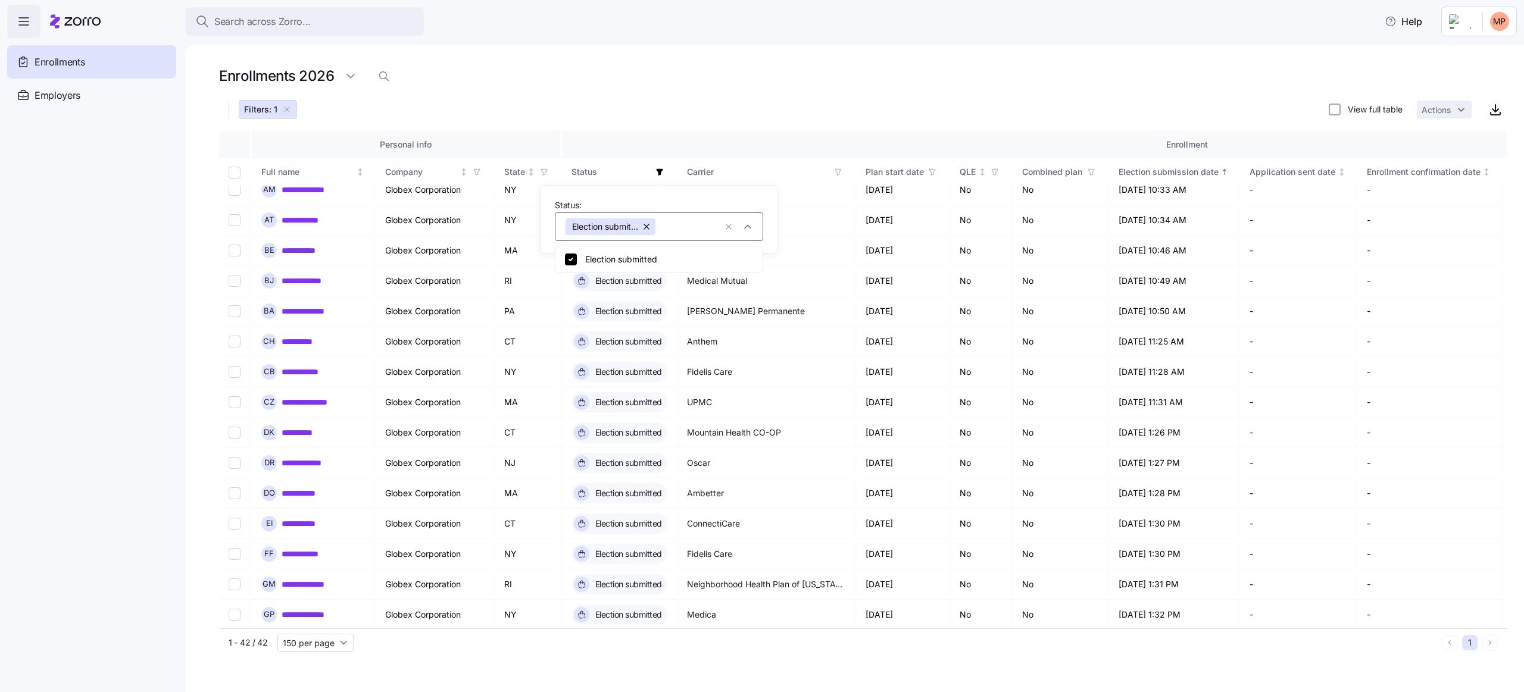
click at [648, 229] on button "button" at bounding box center [647, 227] width 17 height 17
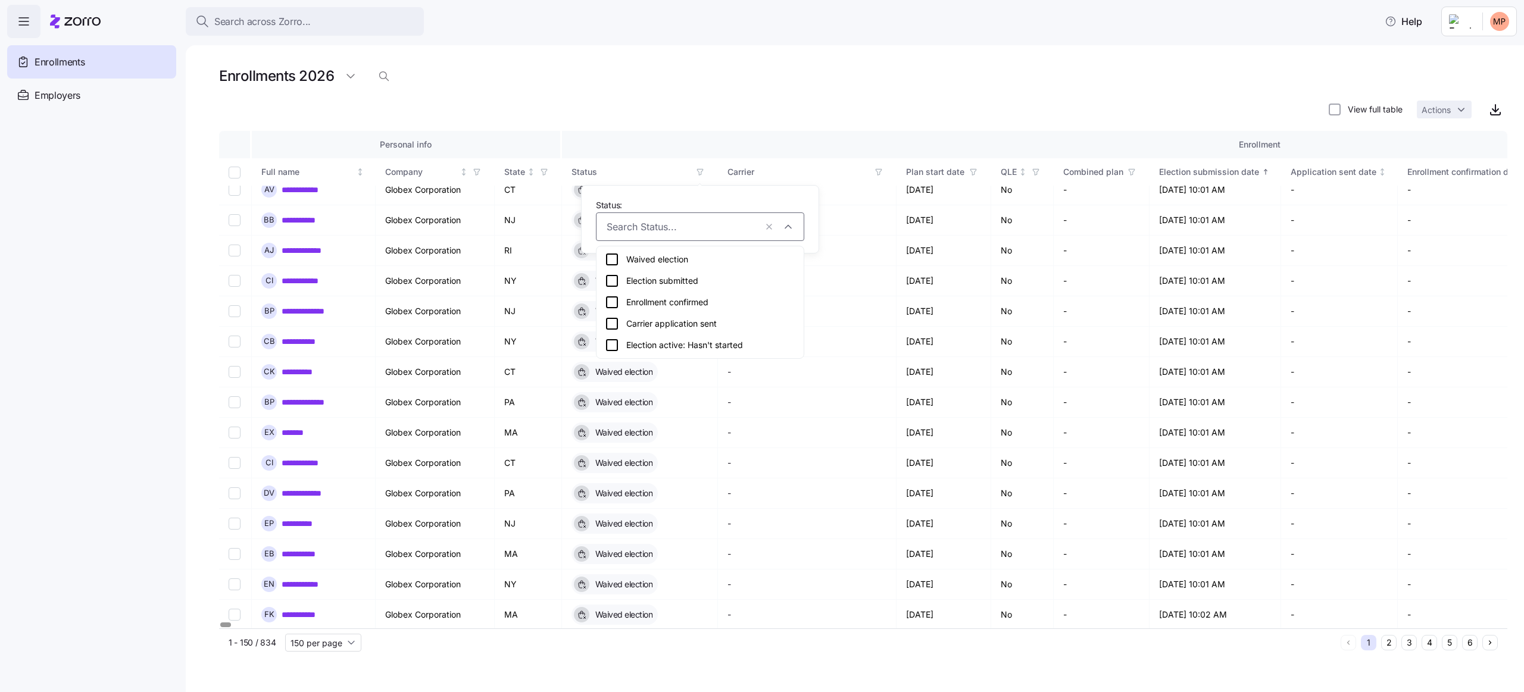
scroll to position [2273, 0]
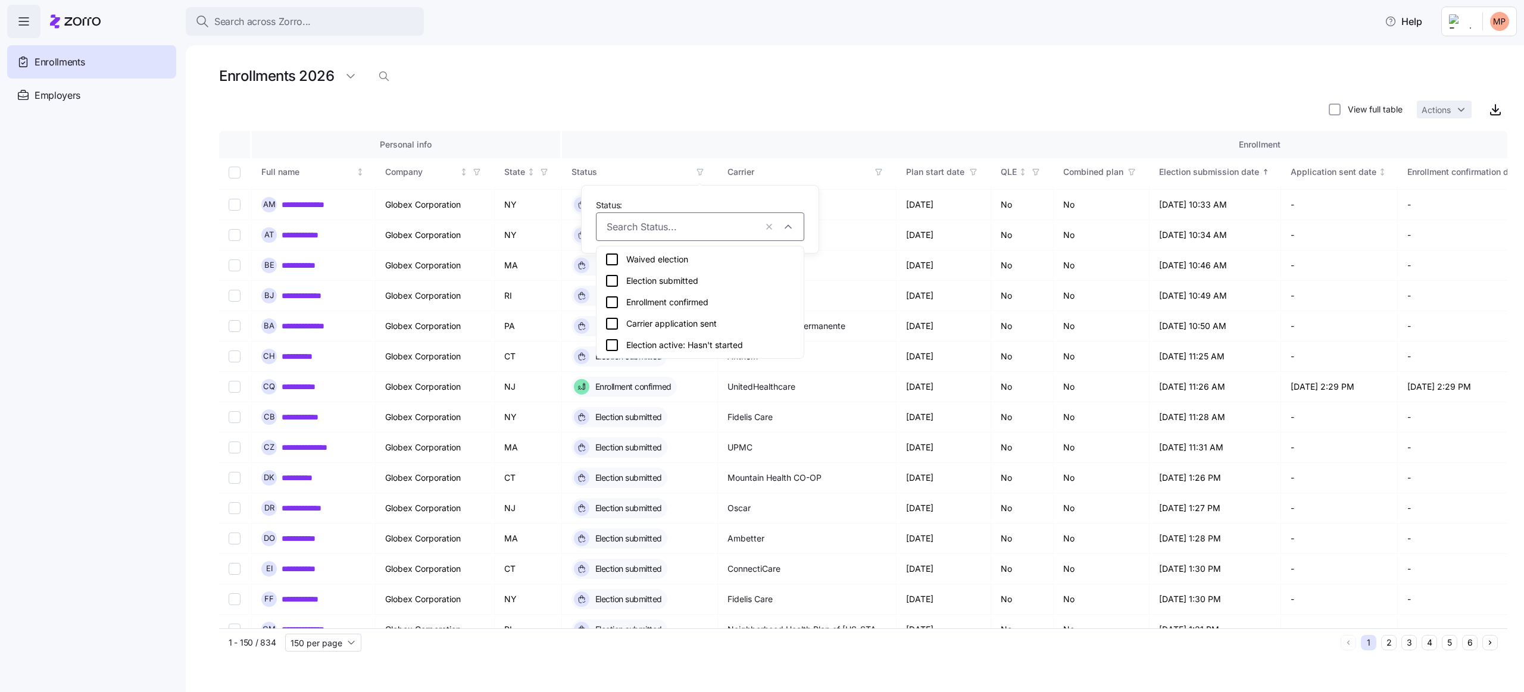
click at [692, 329] on div "Carrier application sent" at bounding box center [700, 324] width 191 height 14
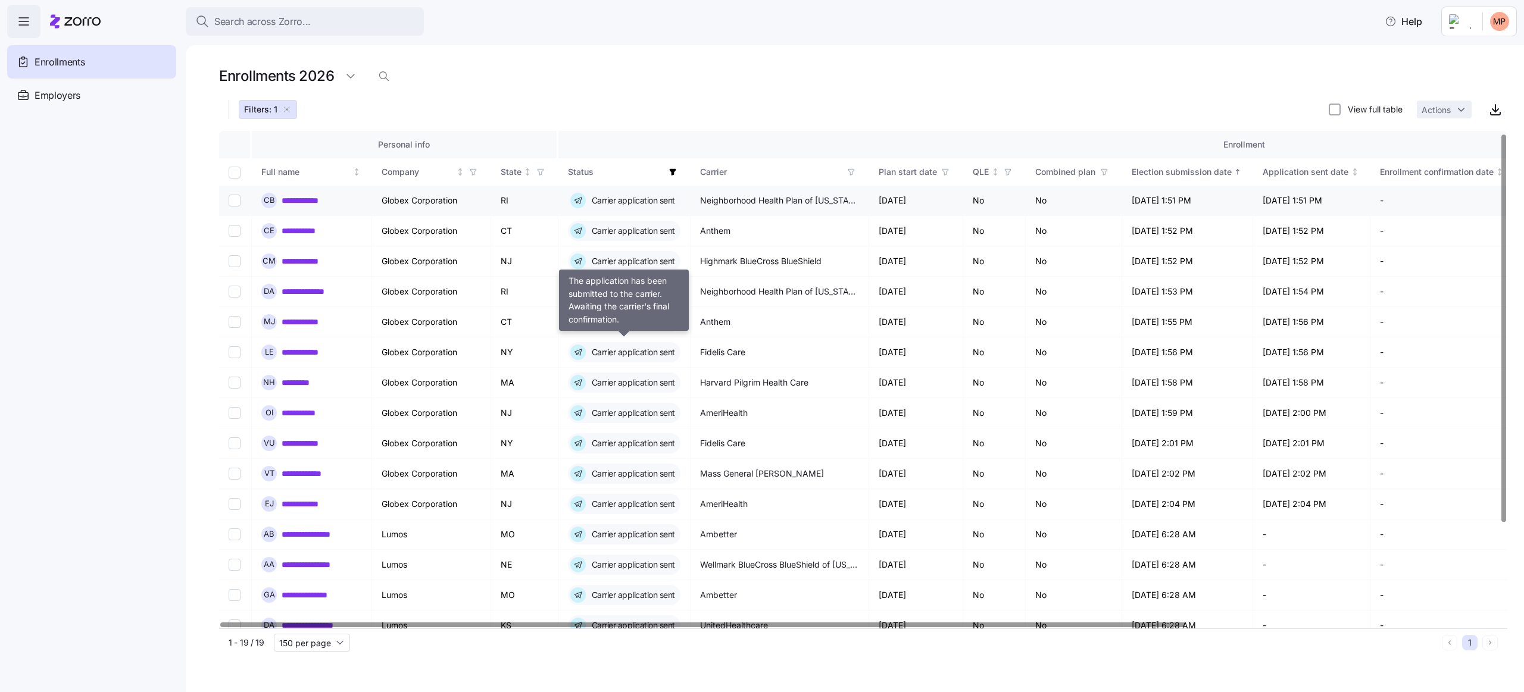
scroll to position [3, 0]
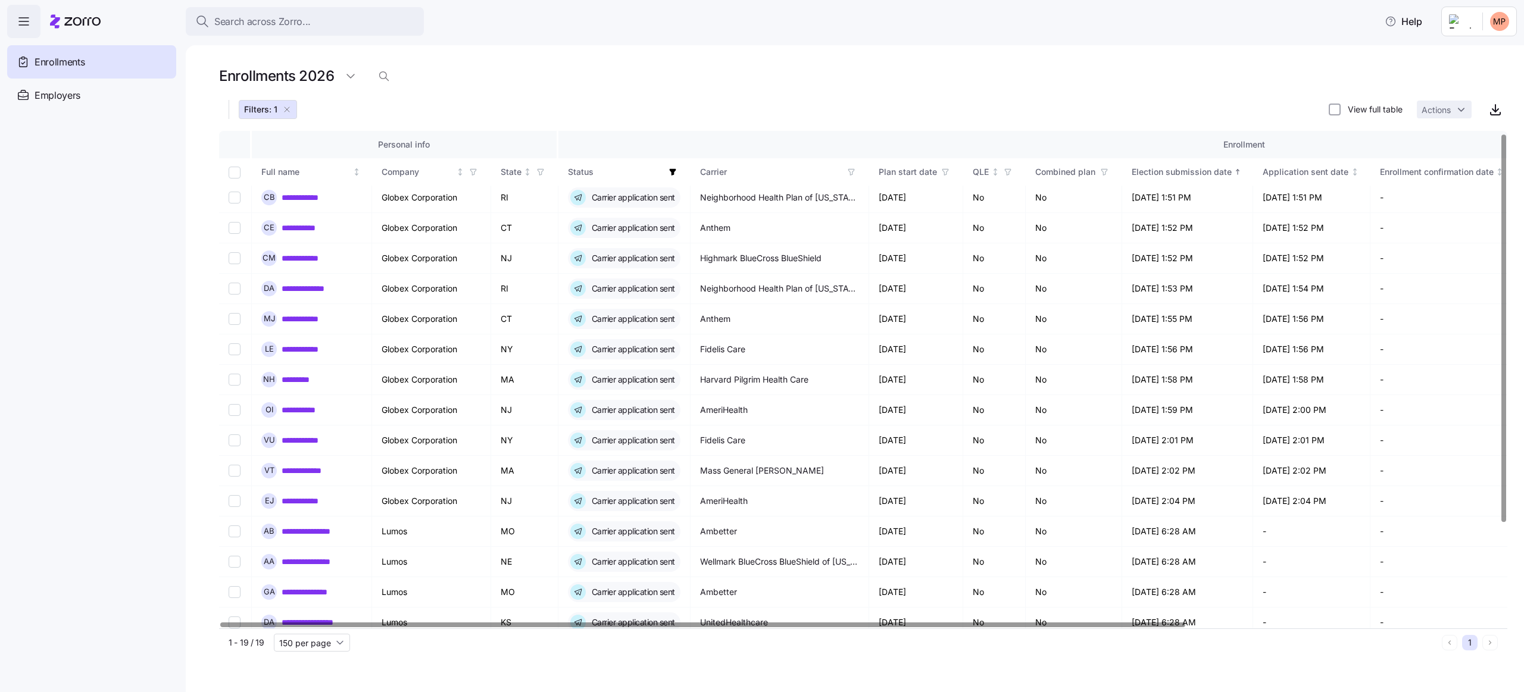
click at [669, 171] on icon "button" at bounding box center [673, 172] width 8 height 8
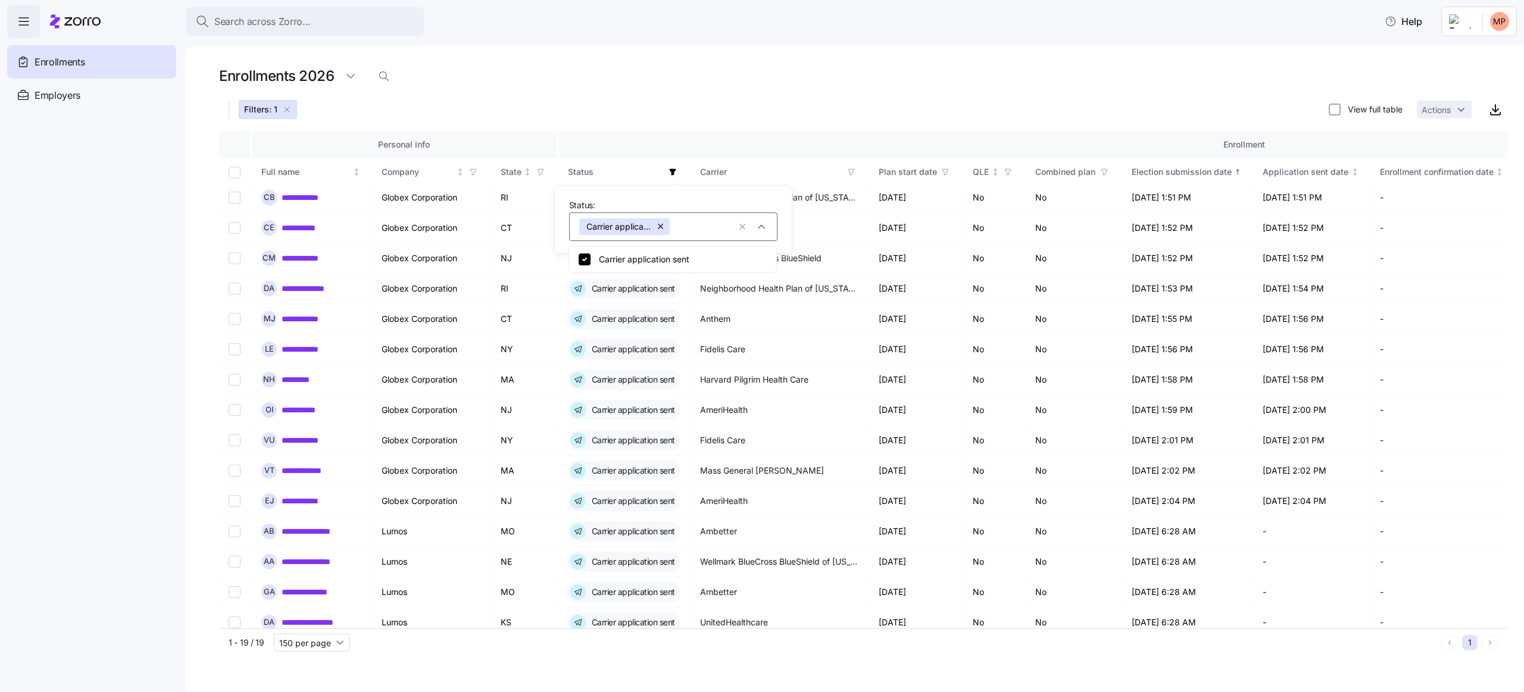
click at [664, 229] on button "button" at bounding box center [661, 227] width 17 height 17
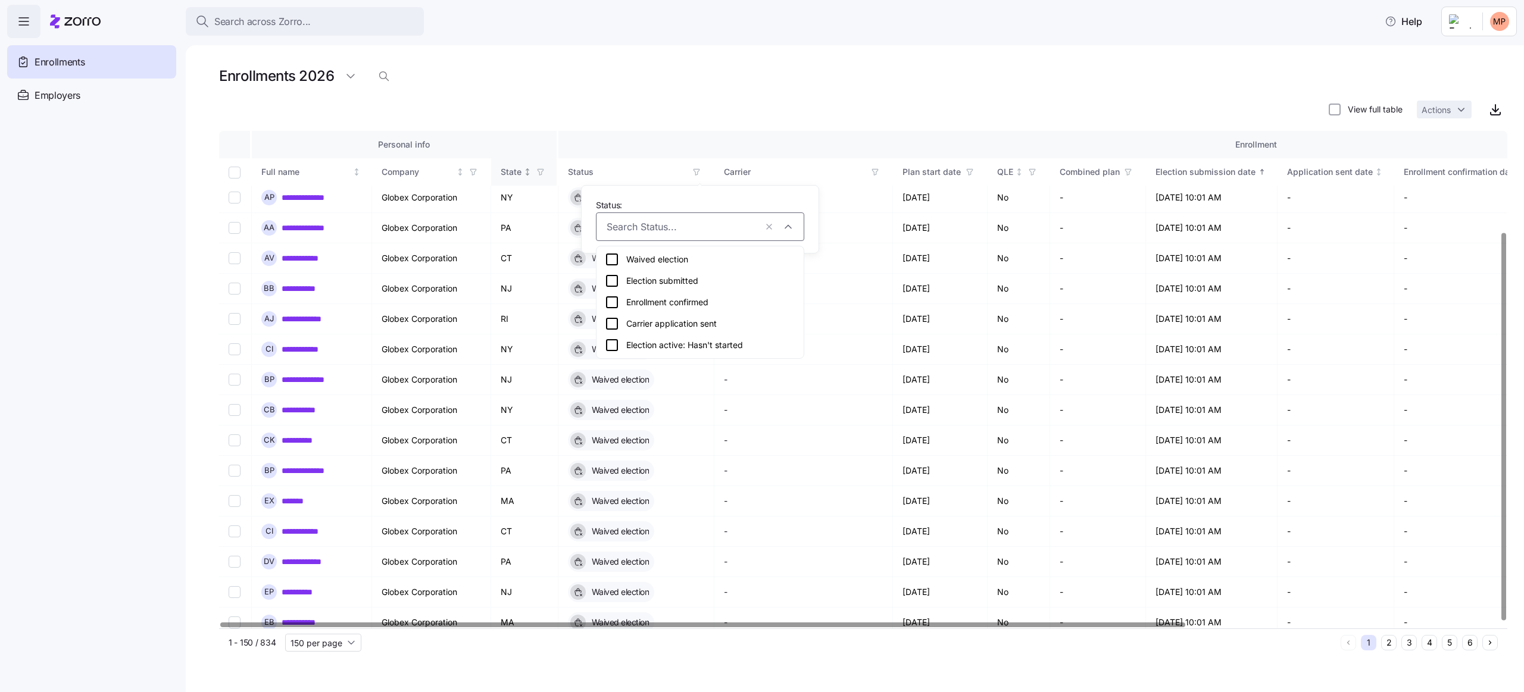
scroll to position [3201, 0]
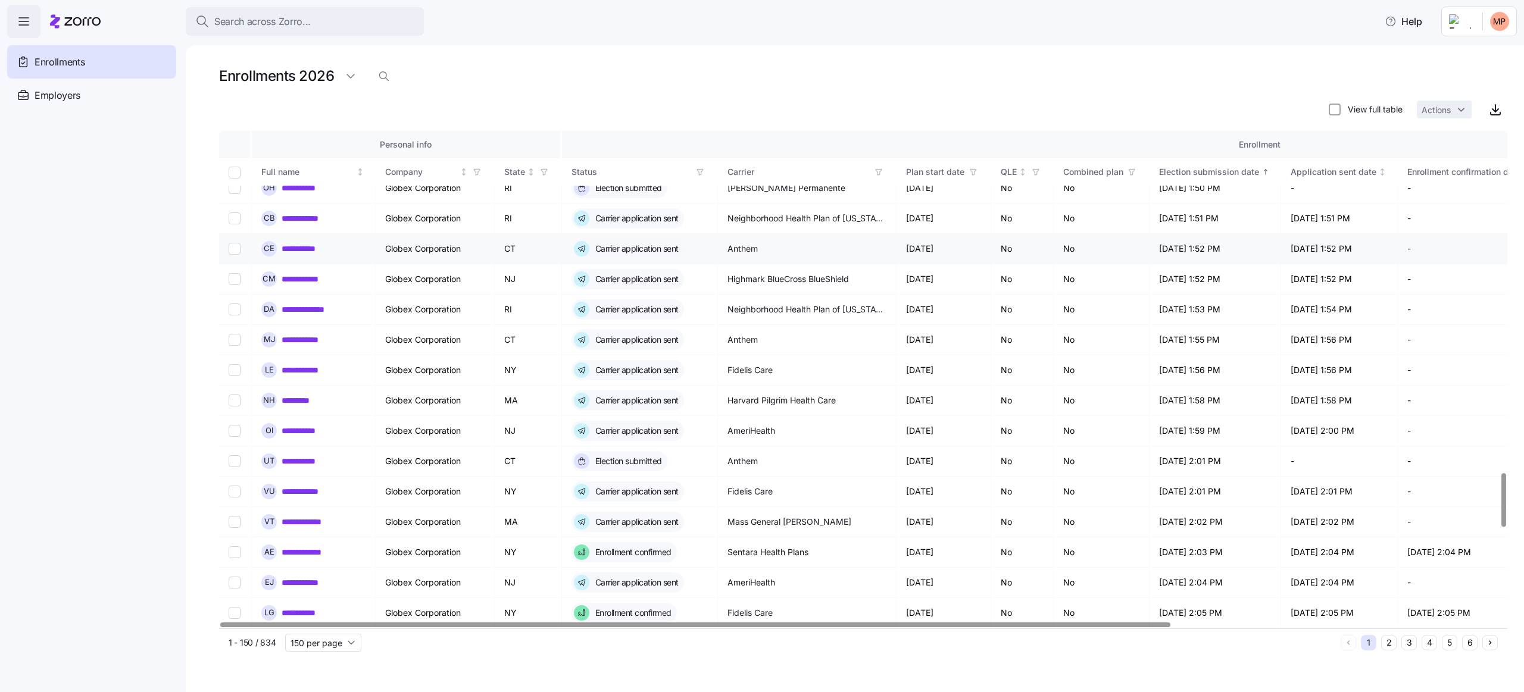
click at [294, 243] on link "**********" at bounding box center [306, 249] width 49 height 12
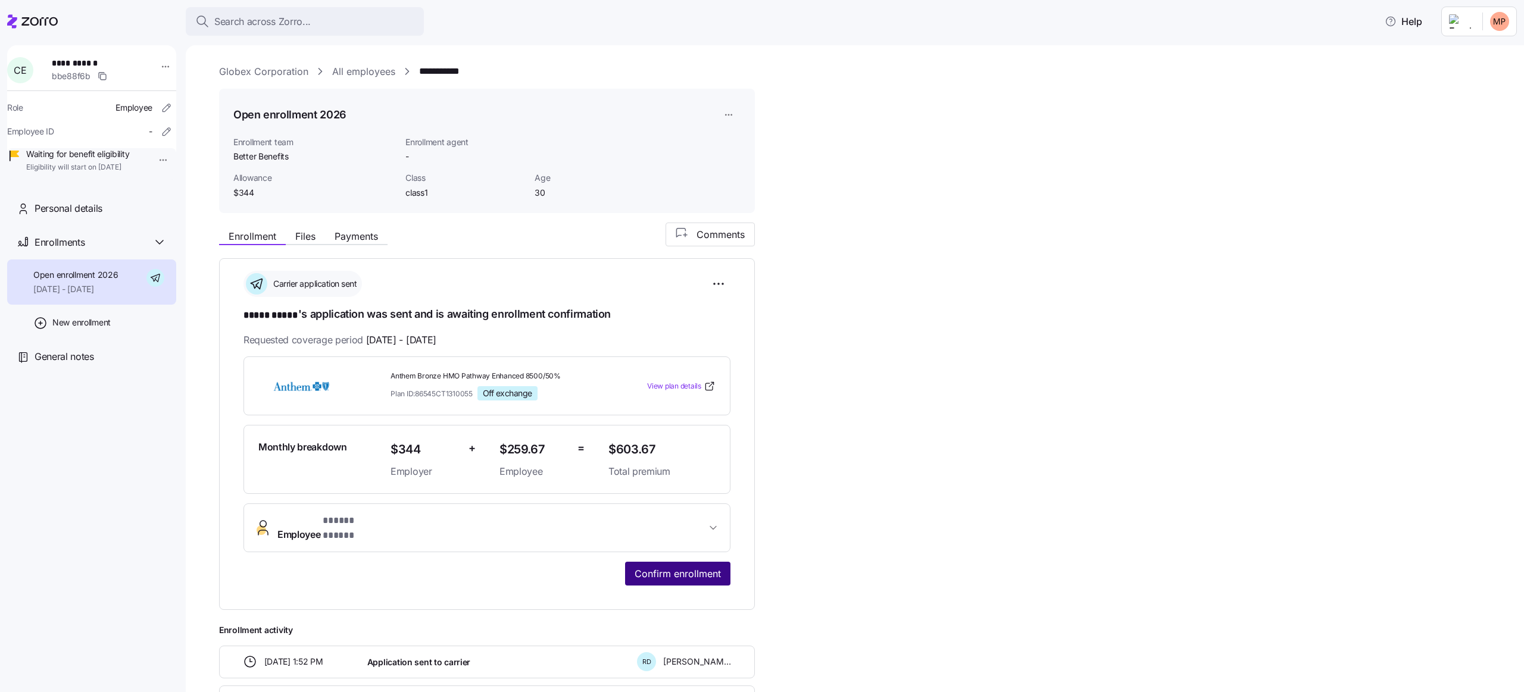
click at [676, 549] on span "Confirm enrollment" at bounding box center [678, 574] width 86 height 14
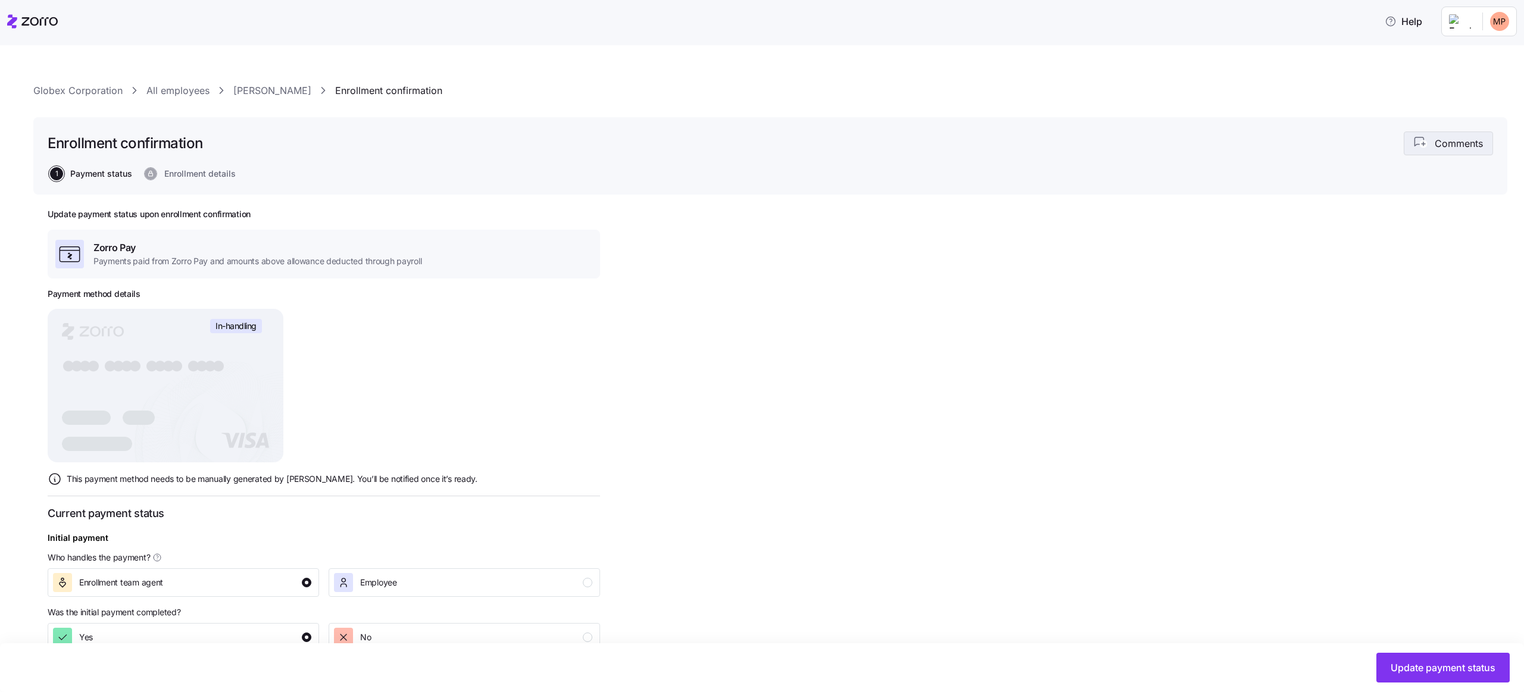
click at [1143, 142] on span "Comments" at bounding box center [1459, 143] width 48 height 14
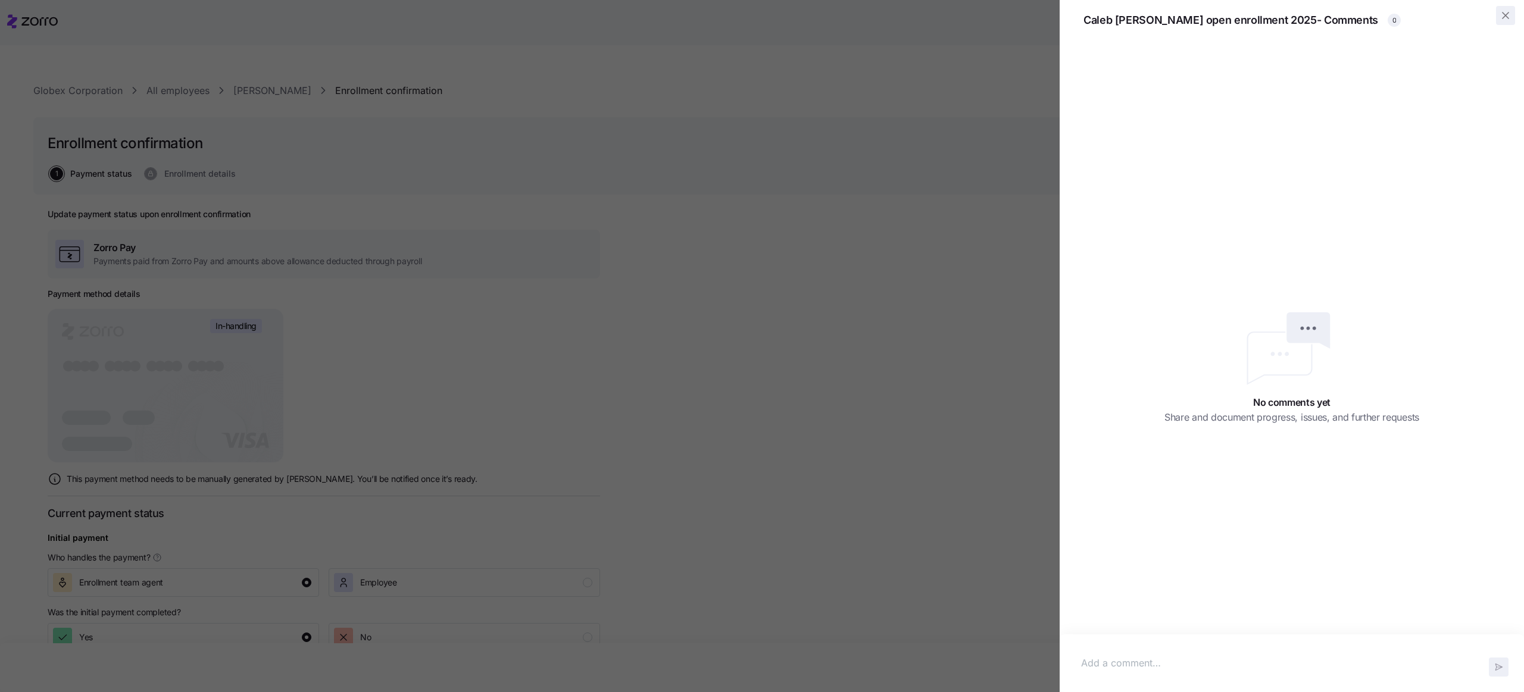
click at [1143, 18] on icon "button" at bounding box center [1506, 16] width 12 height 12
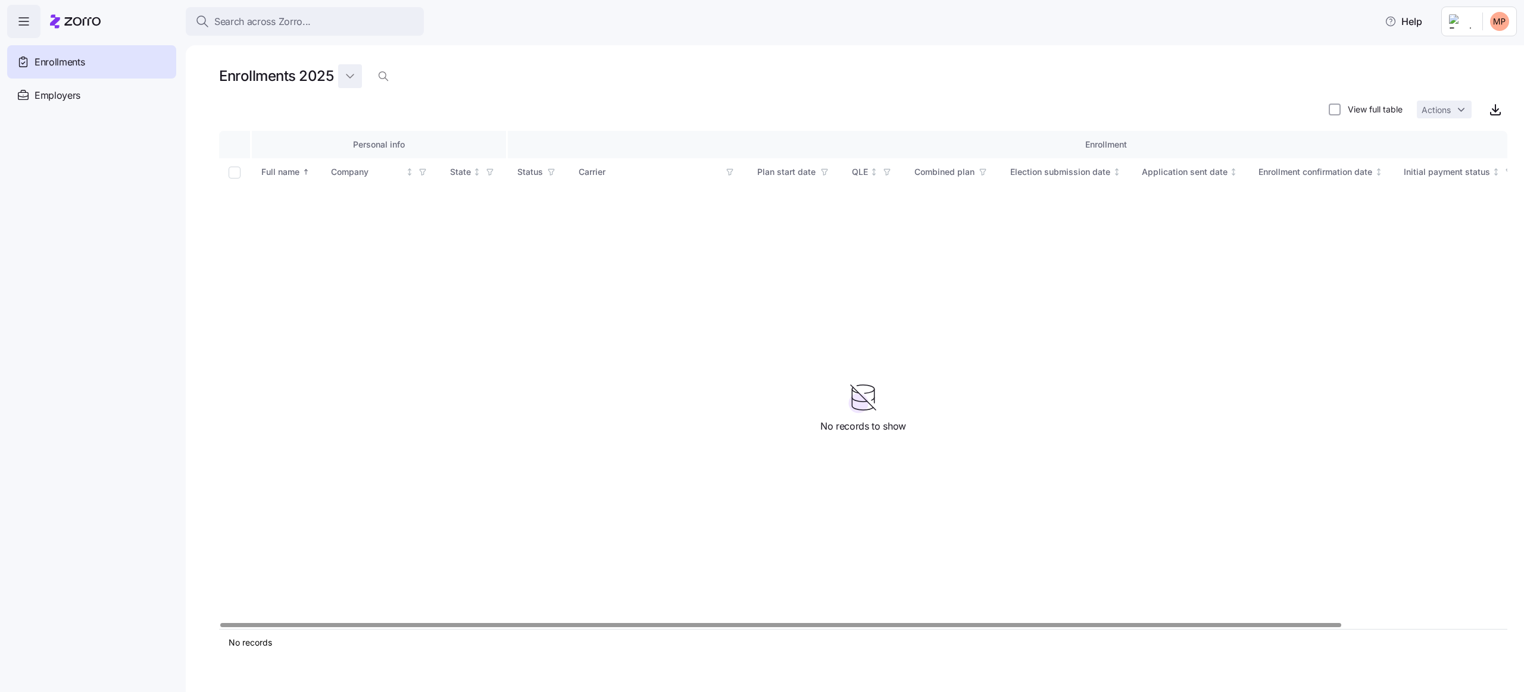
click at [355, 74] on html "Search across Zorro... Help Enrollments Employers Demo employers Prospects Demo…" at bounding box center [762, 342] width 1524 height 685
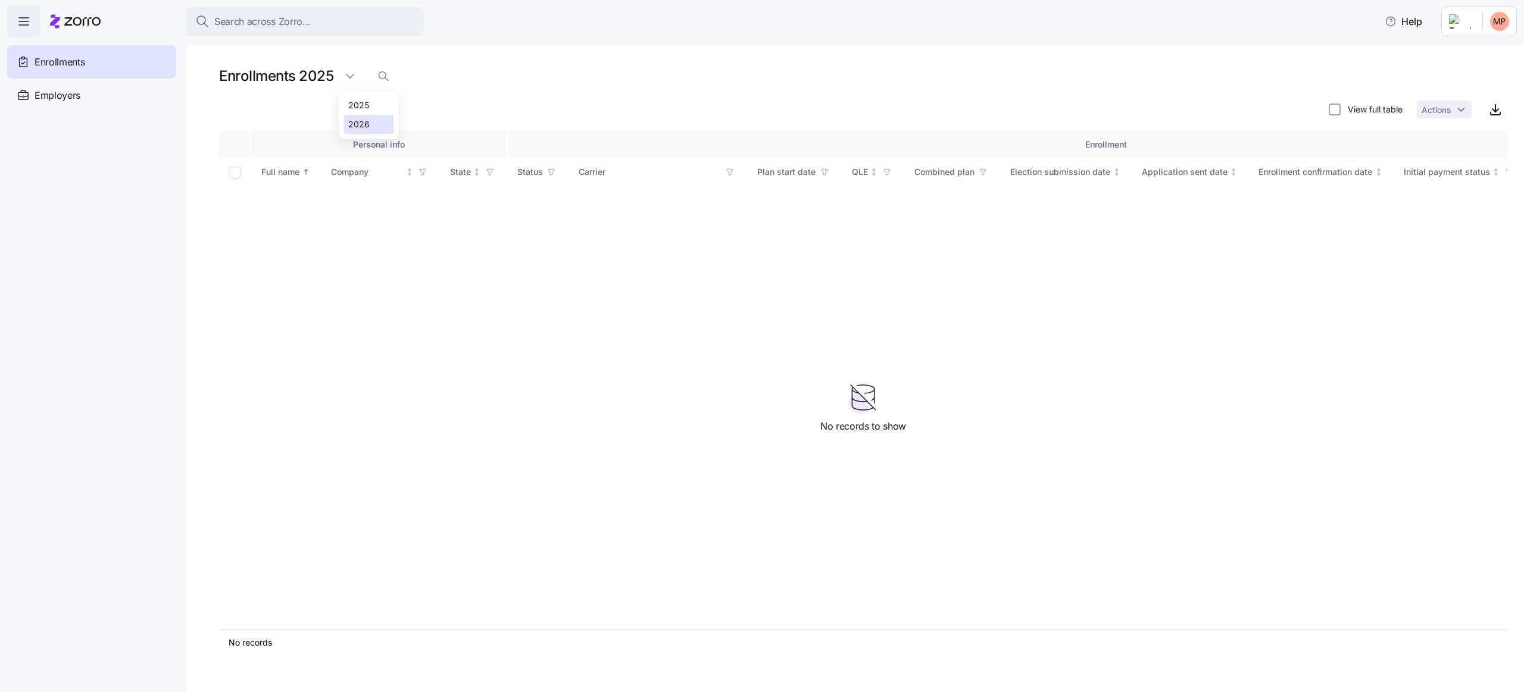
click at [364, 120] on div "2026" at bounding box center [358, 124] width 21 height 13
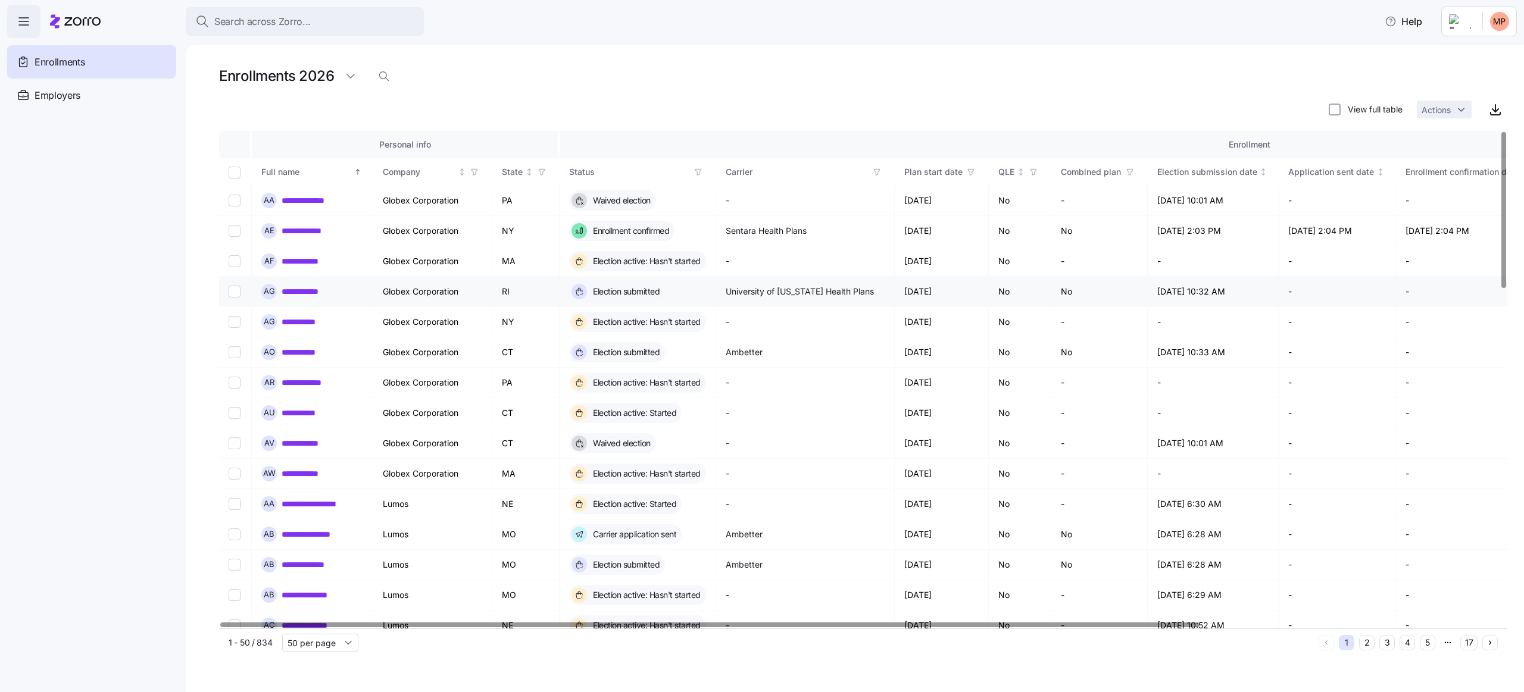
scroll to position [0, 5]
click at [318, 289] on link "**********" at bounding box center [305, 292] width 51 height 12
click at [288, 414] on link "**********" at bounding box center [304, 413] width 49 height 12
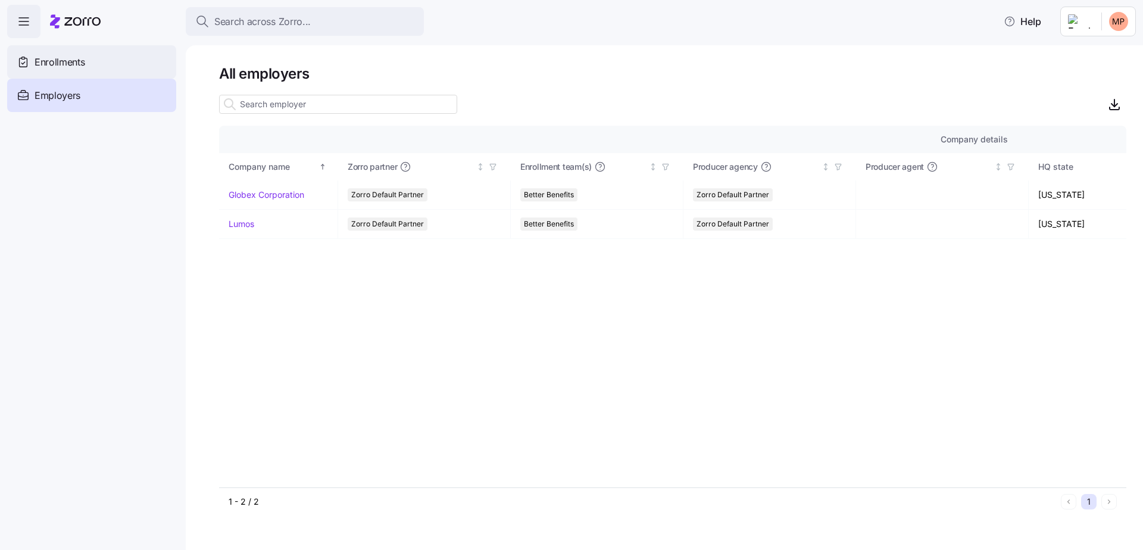
click at [67, 67] on span "Enrollments" at bounding box center [60, 62] width 50 height 15
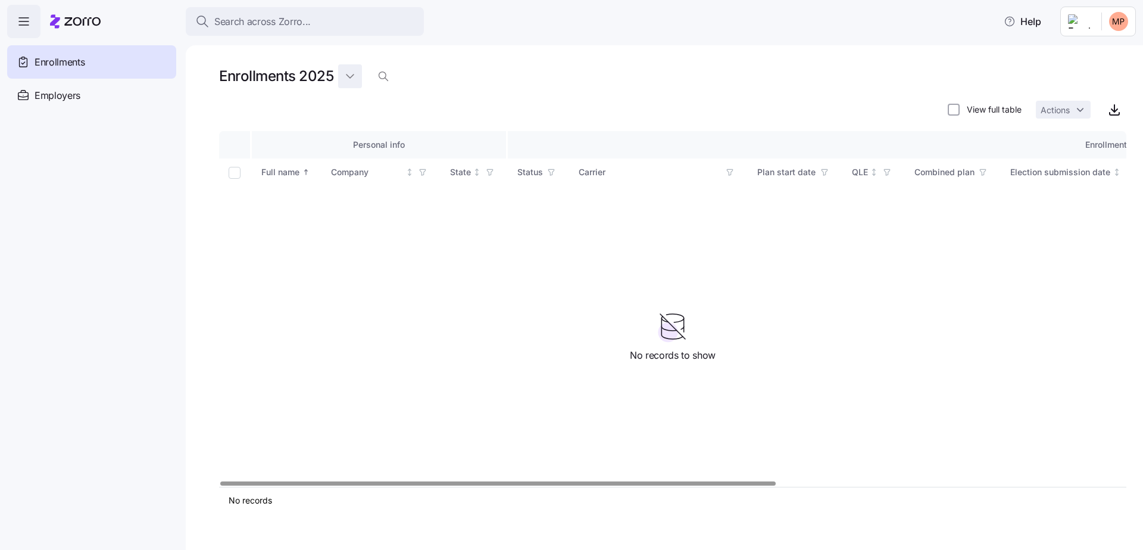
click at [353, 73] on html "Search across Zorro... Help Enrollments Employers Demo employers Prospects Demo…" at bounding box center [571, 271] width 1143 height 542
click at [354, 100] on div "2025" at bounding box center [358, 105] width 21 height 13
click at [347, 76] on html "Search across Zorro... Help Enrollments Employers Demo employers Prospects Demo…" at bounding box center [571, 271] width 1143 height 542
click at [350, 124] on div "2026" at bounding box center [358, 124] width 21 height 13
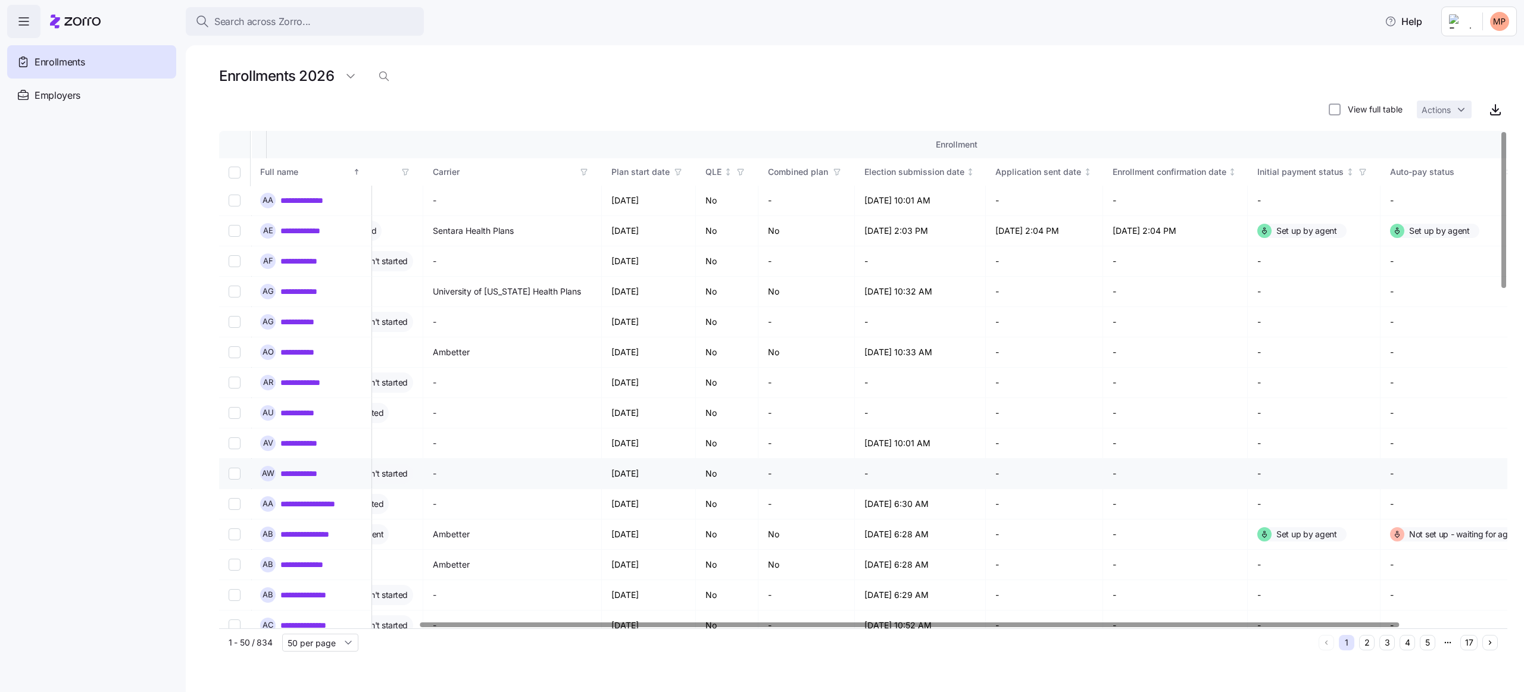
scroll to position [0, 395]
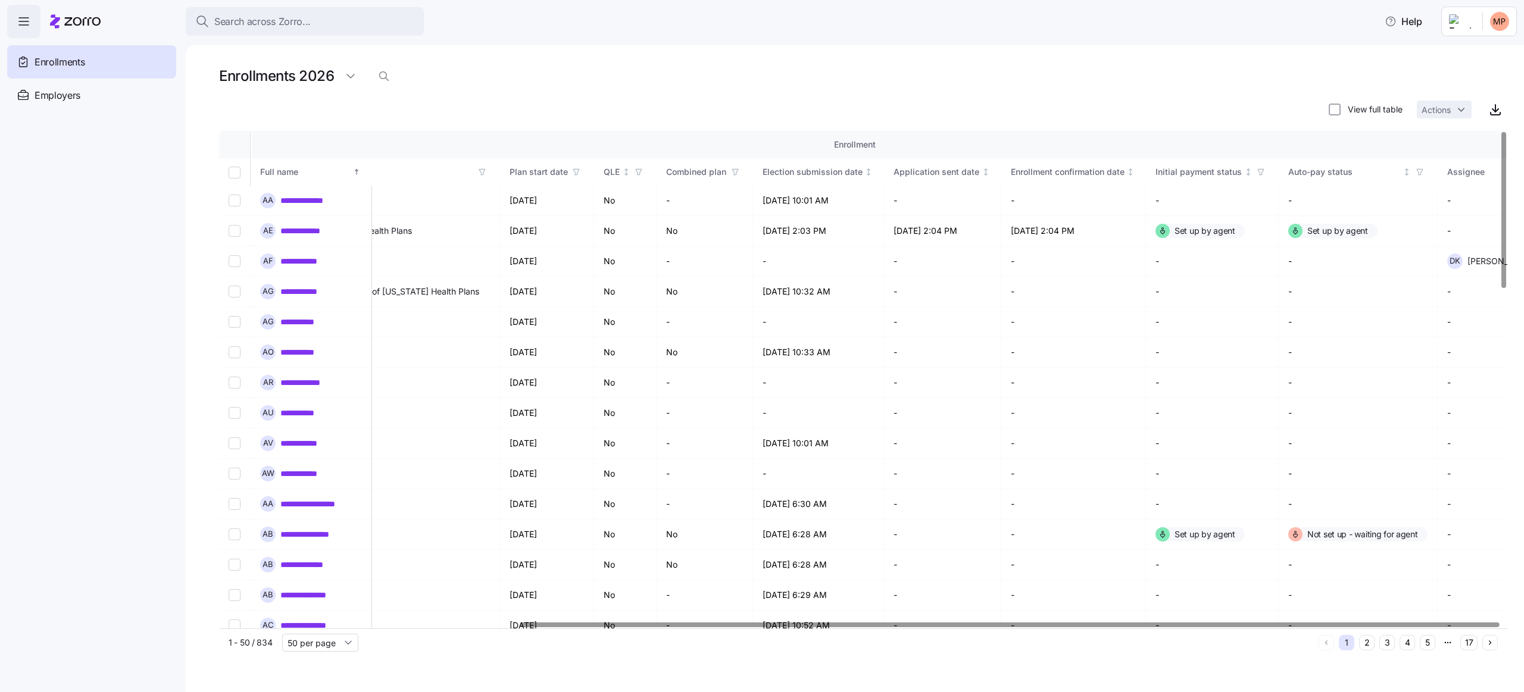
click at [913, 101] on div "View full table Actions" at bounding box center [863, 110] width 1288 height 24
click at [840, 176] on div "Election submission date" at bounding box center [813, 172] width 100 height 13
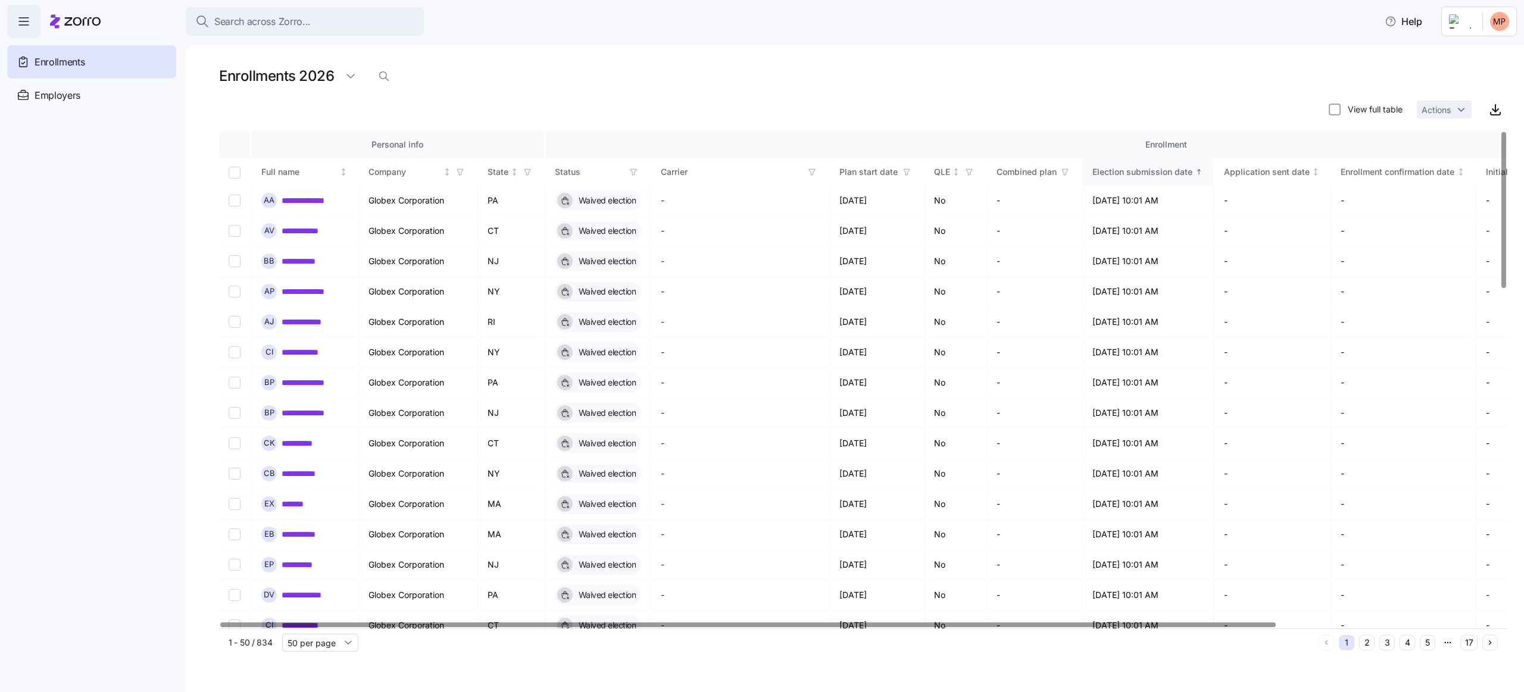
click at [1121, 170] on div "Election submission date" at bounding box center [1143, 172] width 100 height 13
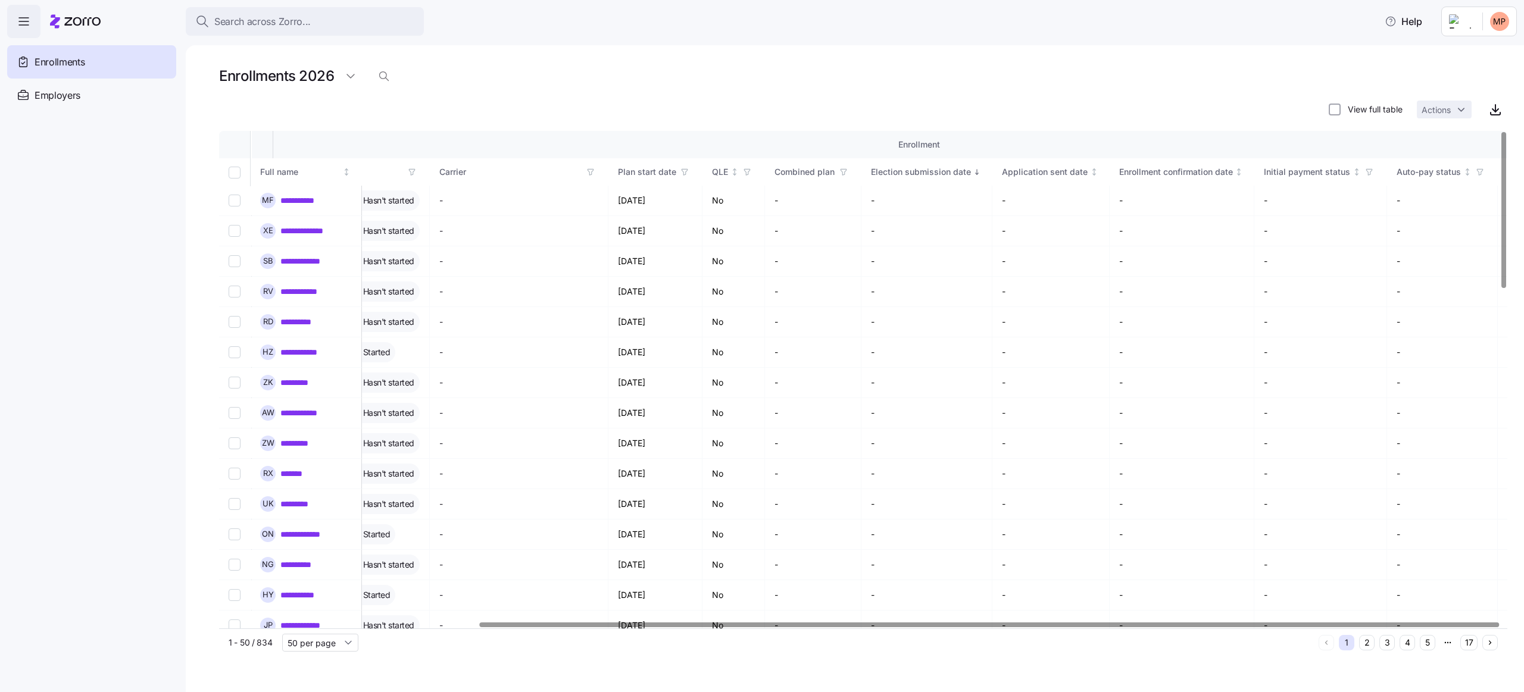
scroll to position [0, 327]
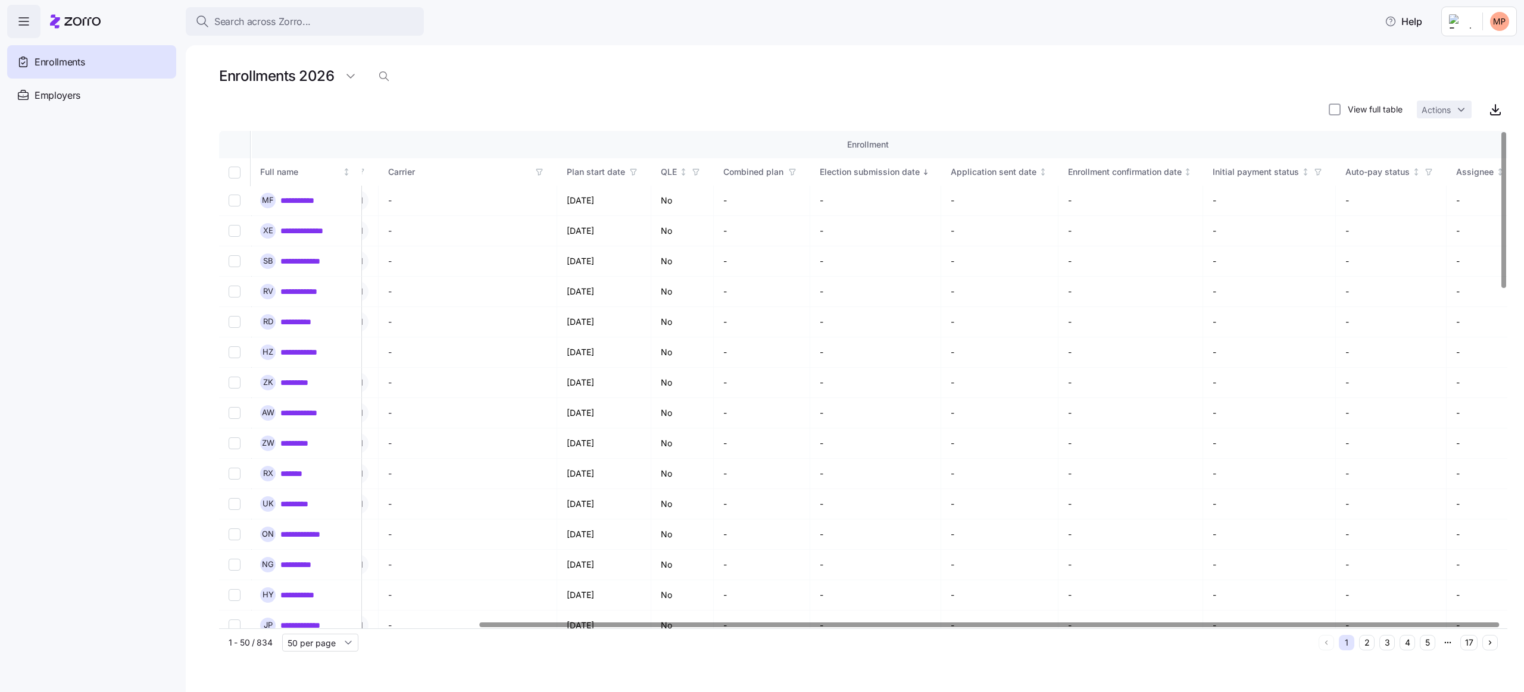
click at [607, 173] on div "Plan start date" at bounding box center [596, 172] width 58 height 13
click at [236, 229] on input "Select record 4" at bounding box center [235, 229] width 12 height 12
checkbox input "true"
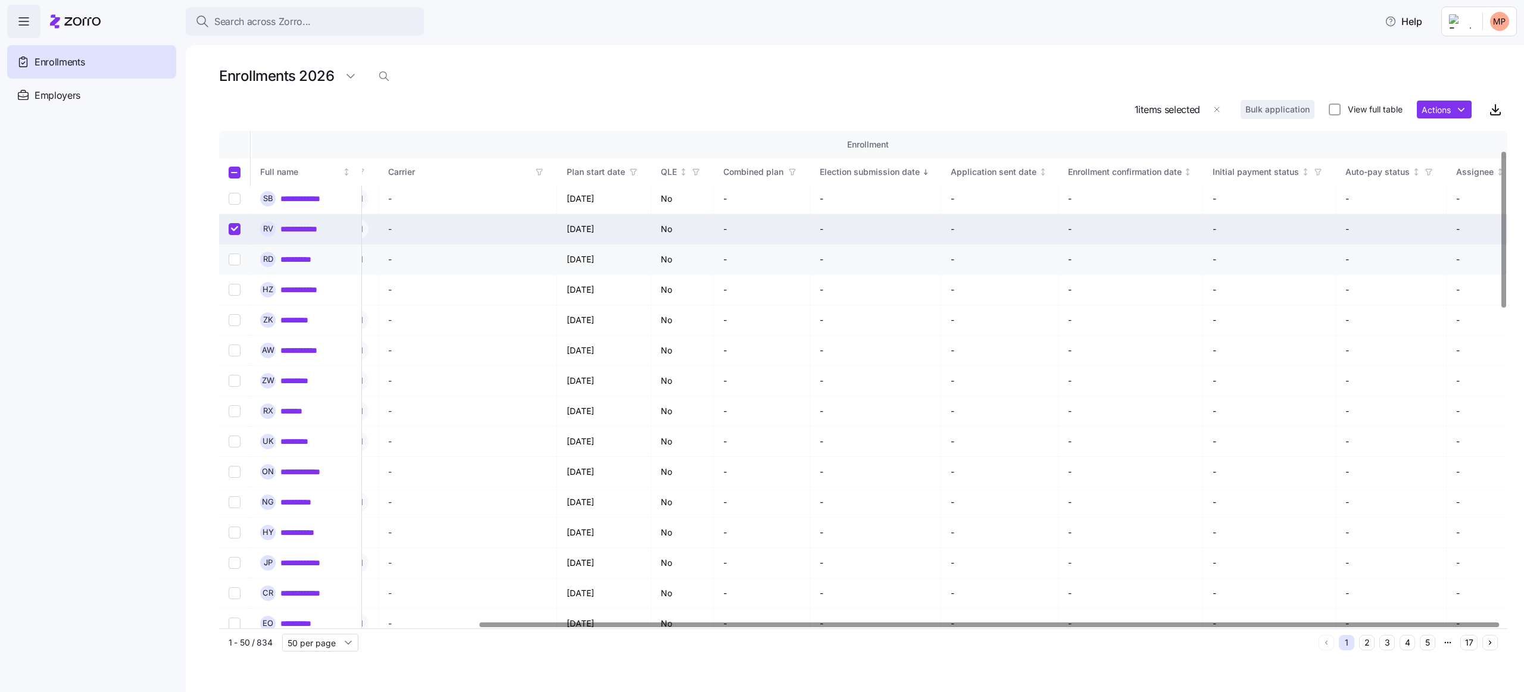
click at [236, 260] on input "Select record 5" at bounding box center [235, 260] width 12 height 12
checkbox input "true"
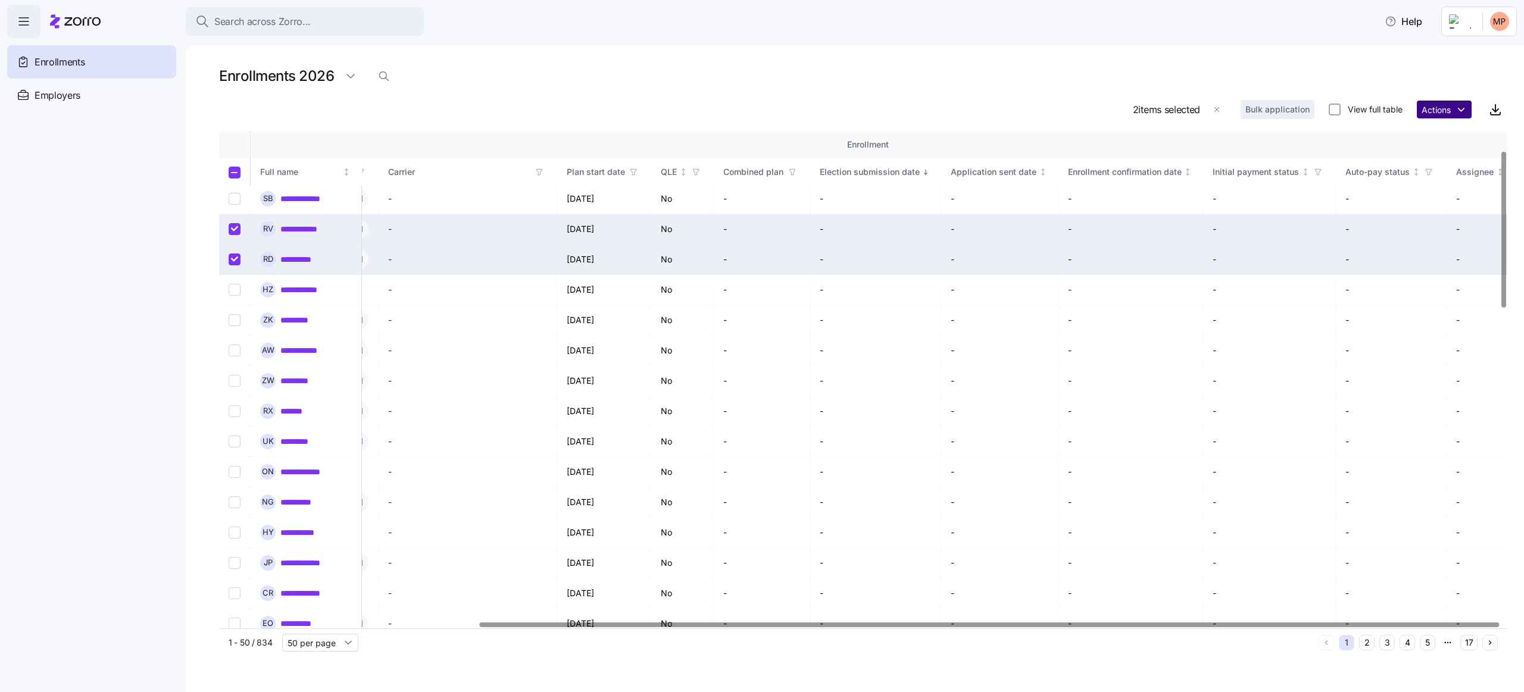
click at [1143, 108] on html "**********" at bounding box center [762, 342] width 1524 height 685
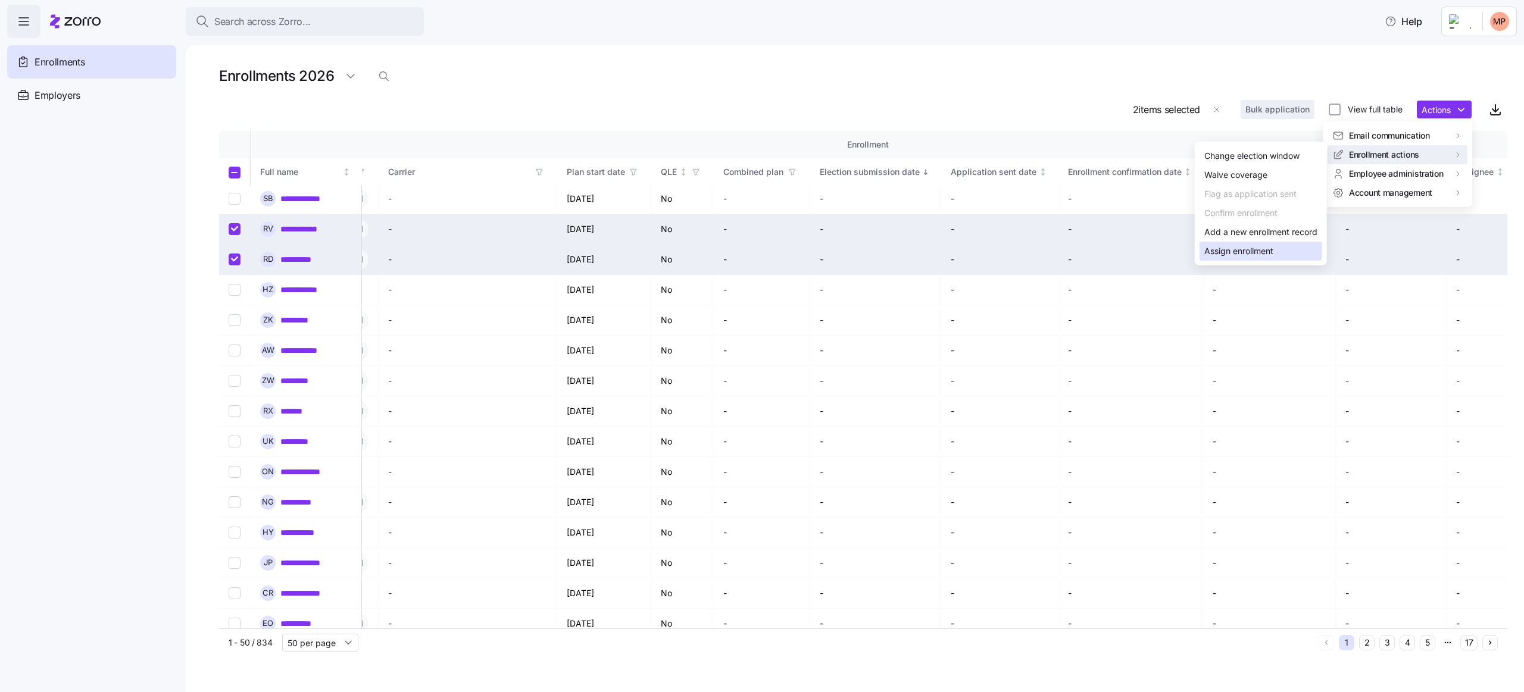
click at [1143, 251] on div "Assign enrollment" at bounding box center [1239, 251] width 69 height 13
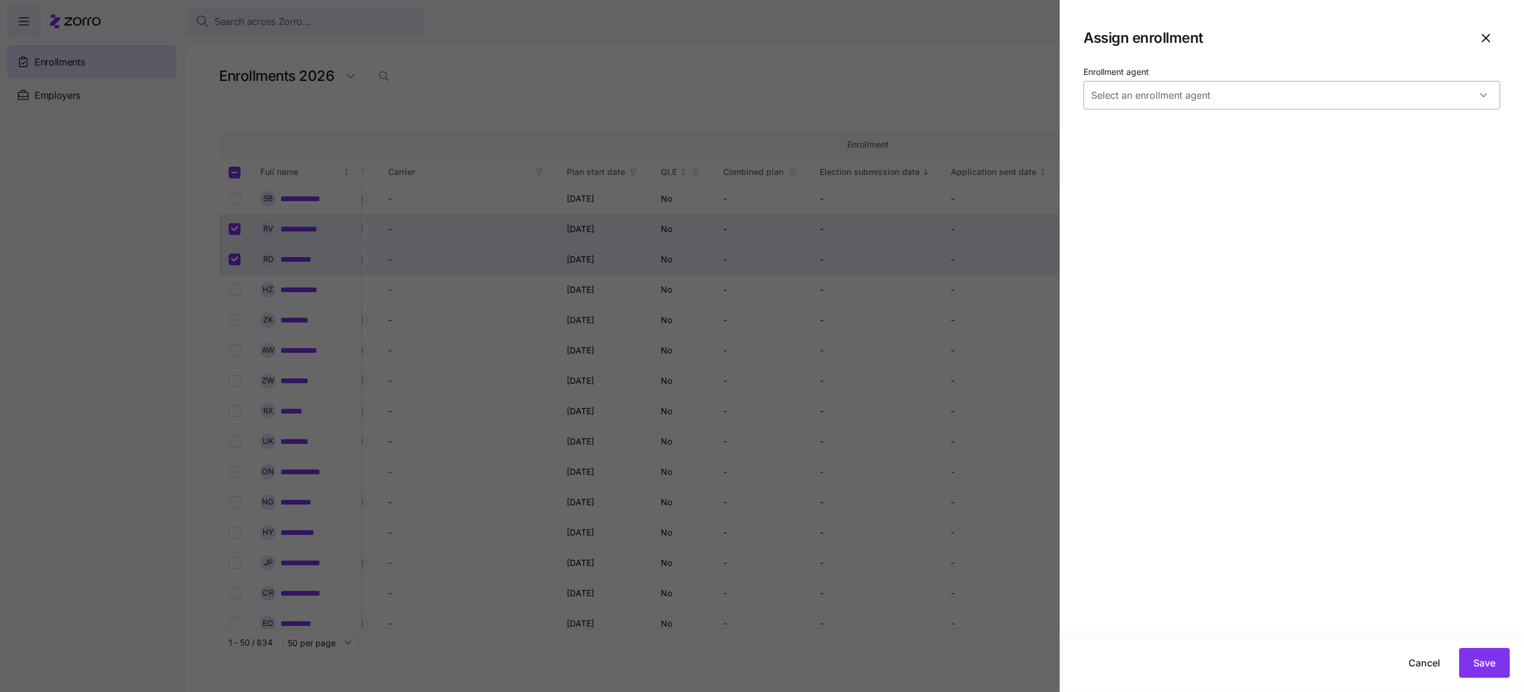
click at [1143, 91] on input "Enrollment agent" at bounding box center [1292, 95] width 417 height 29
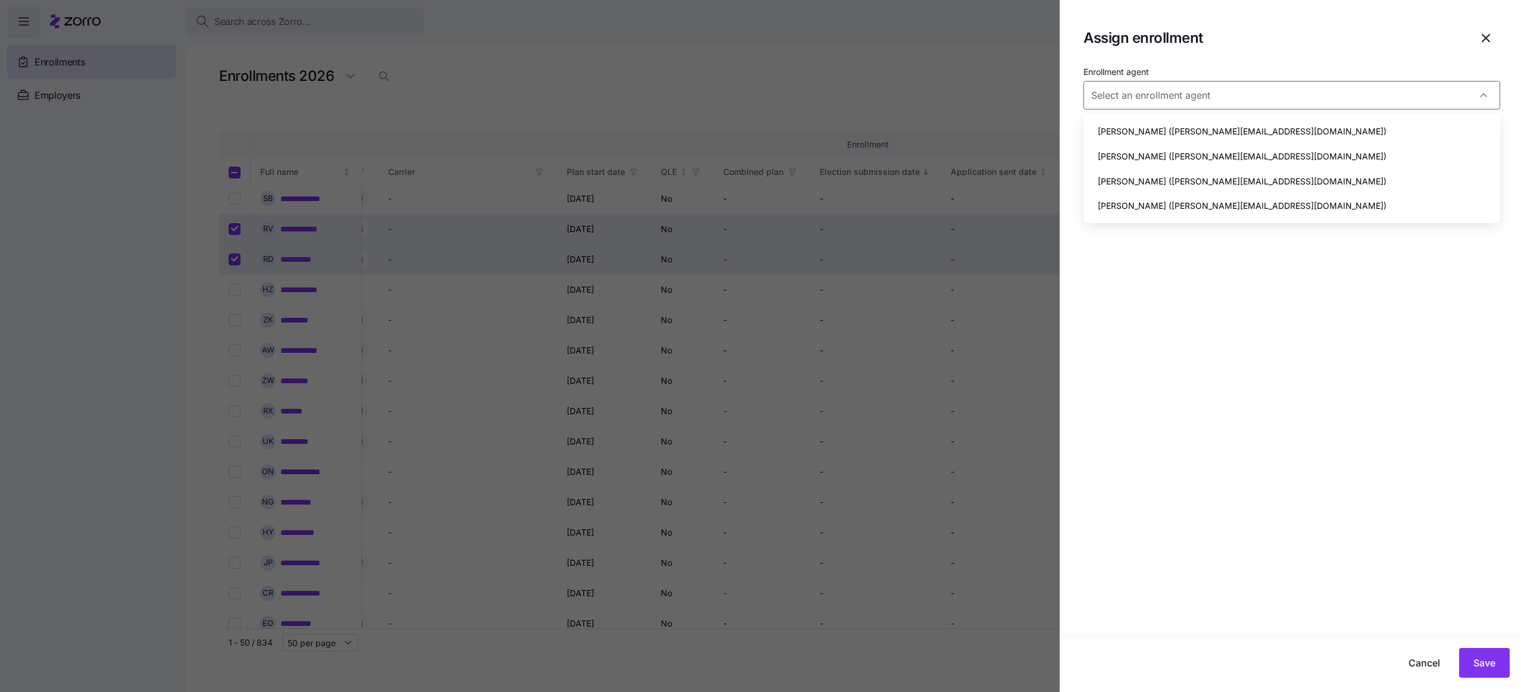
click at [1143, 297] on div "Enrollment agent" at bounding box center [1292, 351] width 464 height 575
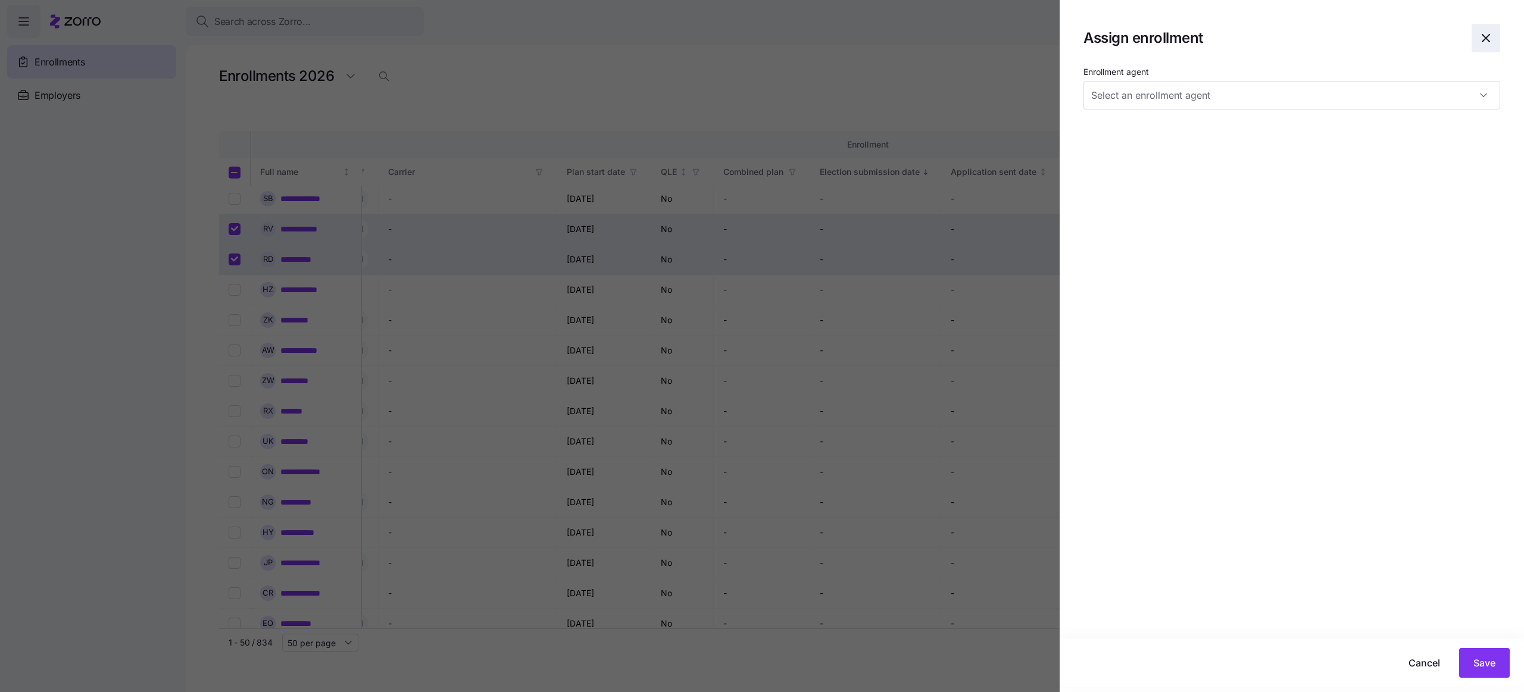
click at [1143, 46] on span "button" at bounding box center [1485, 37] width 27 height 27
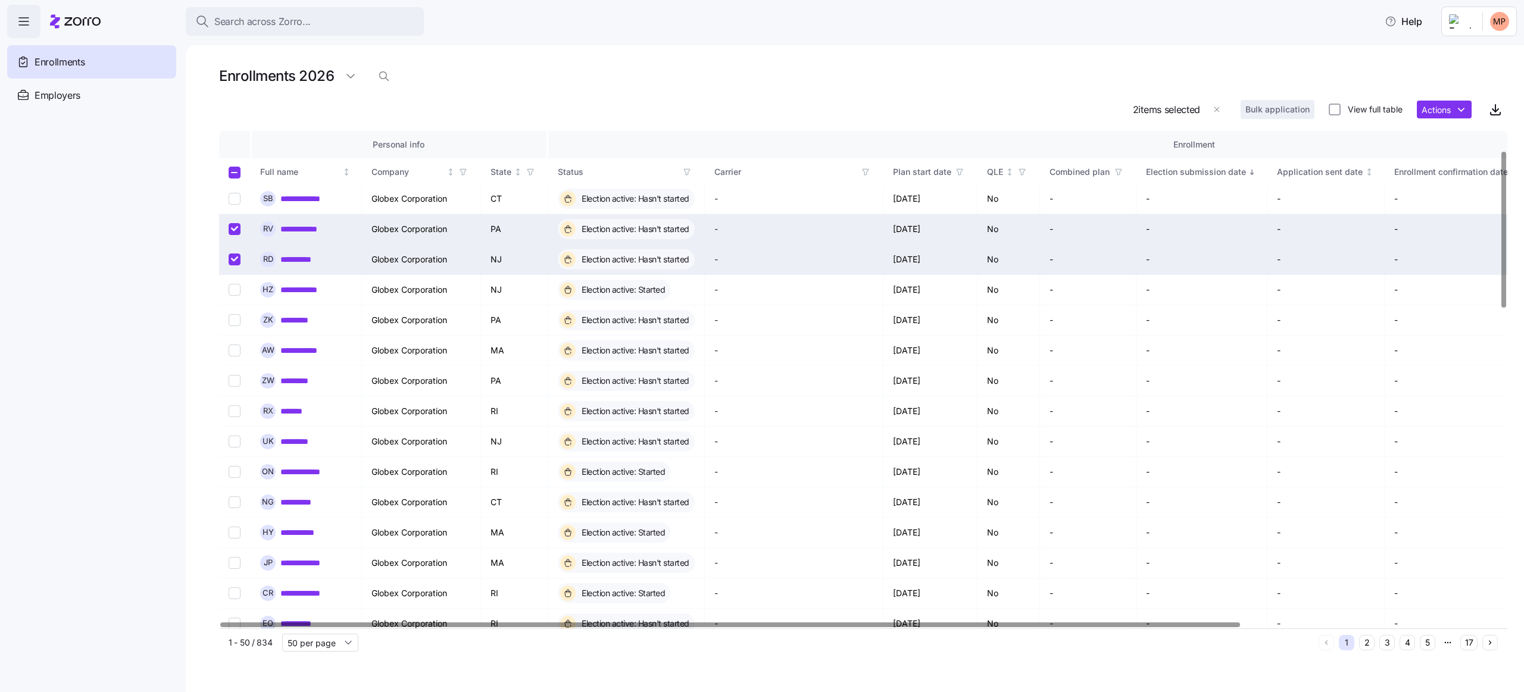
scroll to position [63, 0]
click at [687, 171] on icon "button" at bounding box center [688, 172] width 8 height 8
click at [681, 125] on div at bounding box center [863, 126] width 1288 height 10
click at [688, 173] on icon "button" at bounding box center [688, 172] width 8 height 8
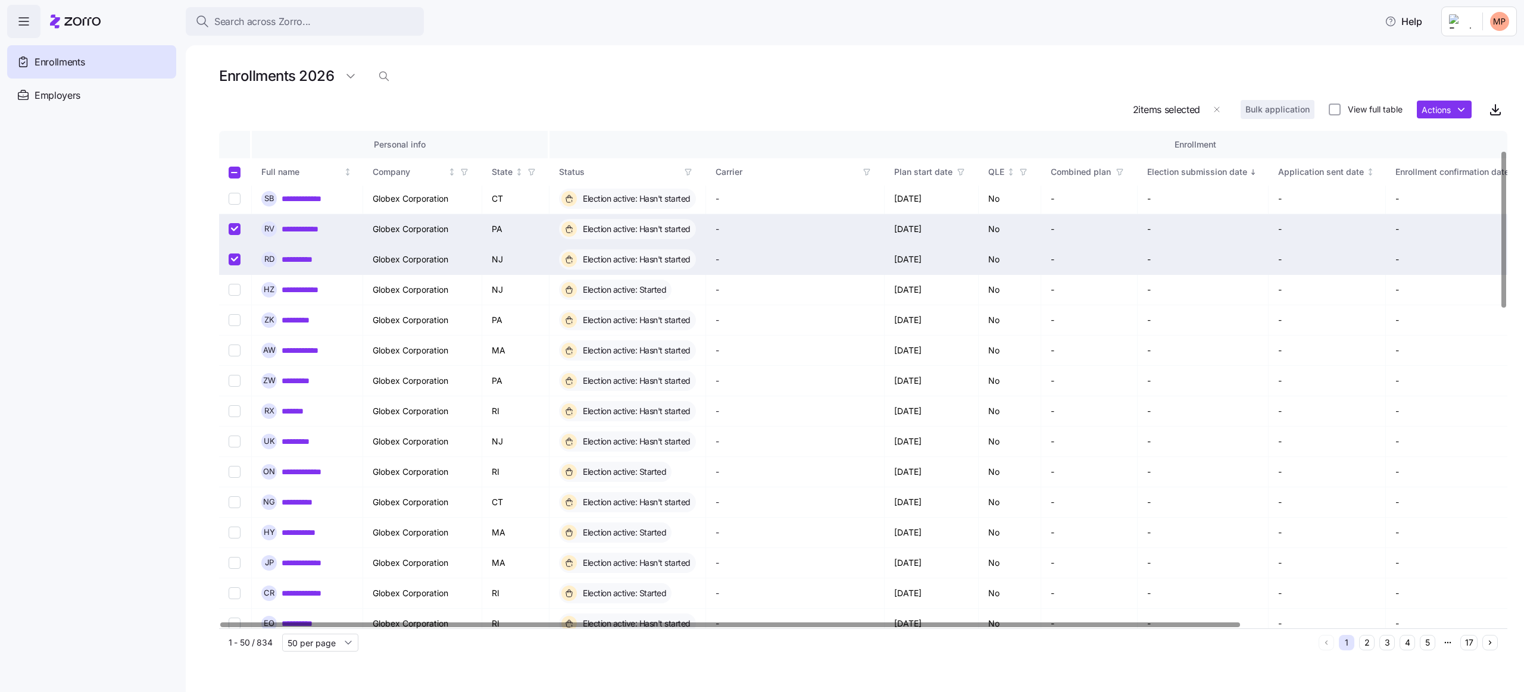
click at [232, 230] on input "Select record 4" at bounding box center [235, 229] width 12 height 12
checkbox input "false"
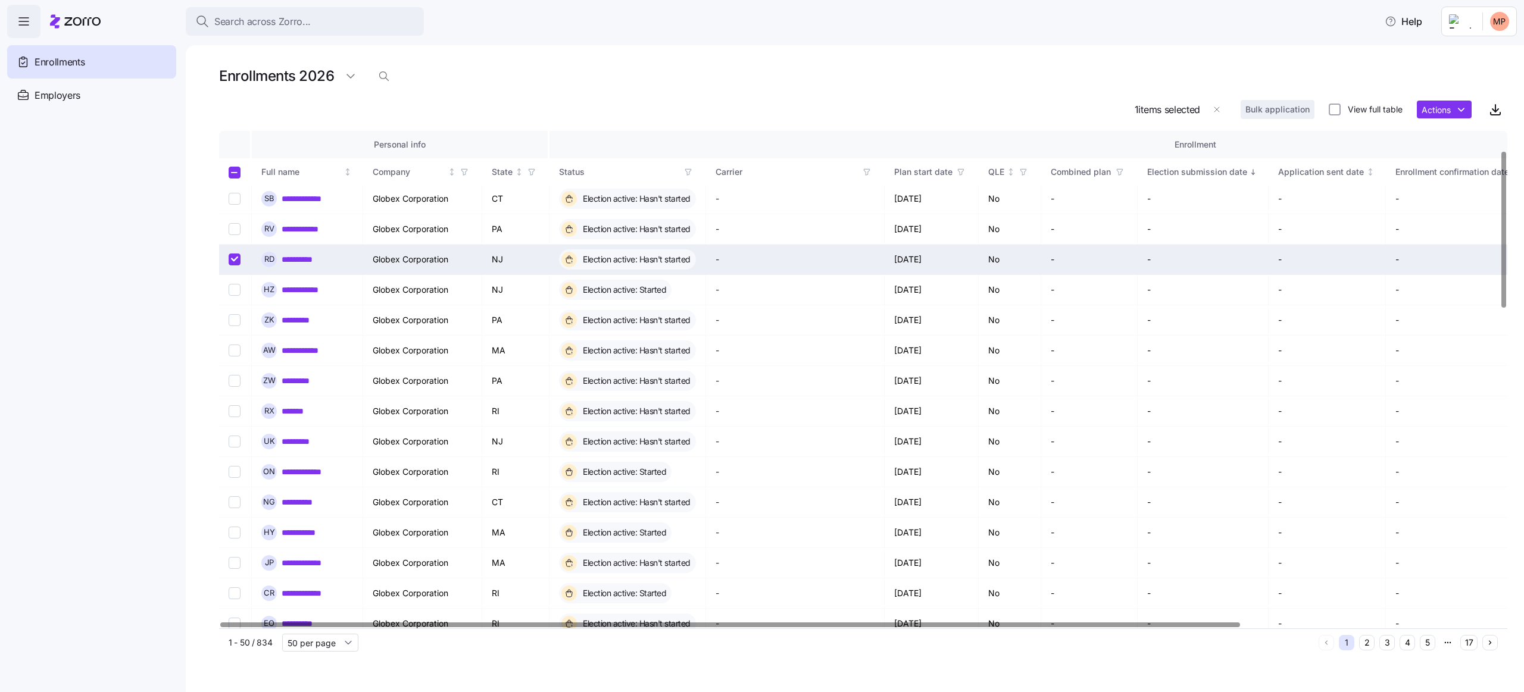
click at [228, 255] on td at bounding box center [235, 260] width 33 height 30
click at [230, 260] on input "Select record 5" at bounding box center [235, 260] width 12 height 12
checkbox input "false"
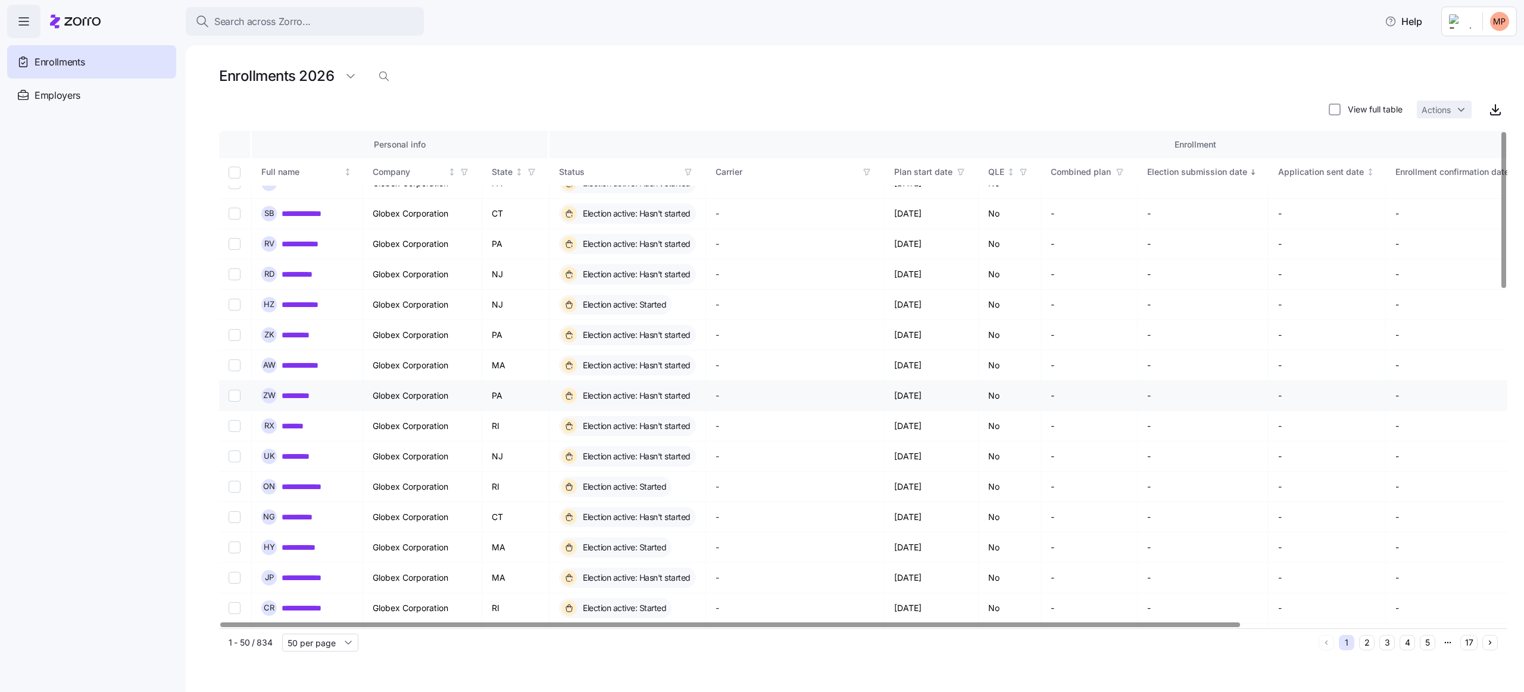
scroll to position [0, 0]
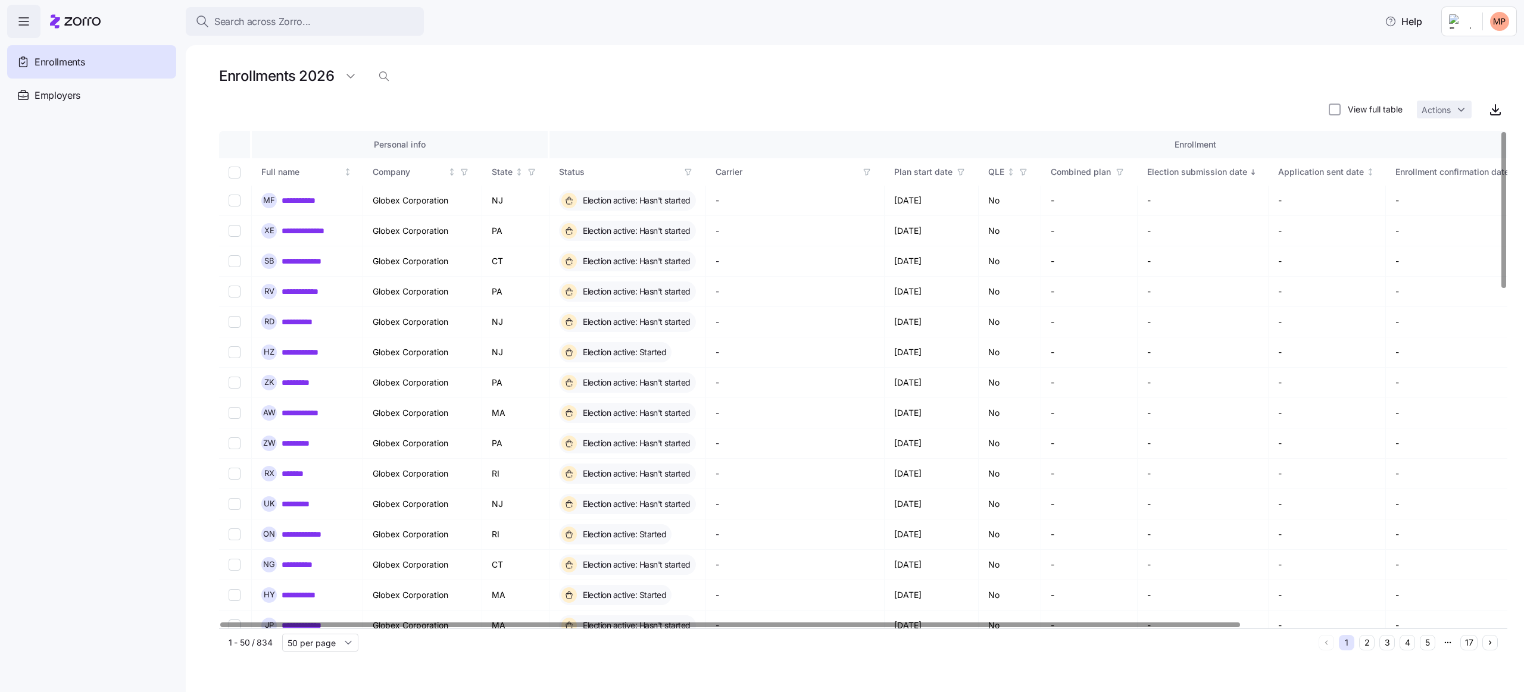
click at [691, 174] on icon "button" at bounding box center [688, 172] width 8 height 8
click at [704, 101] on div "View full table Actions" at bounding box center [863, 110] width 1288 height 24
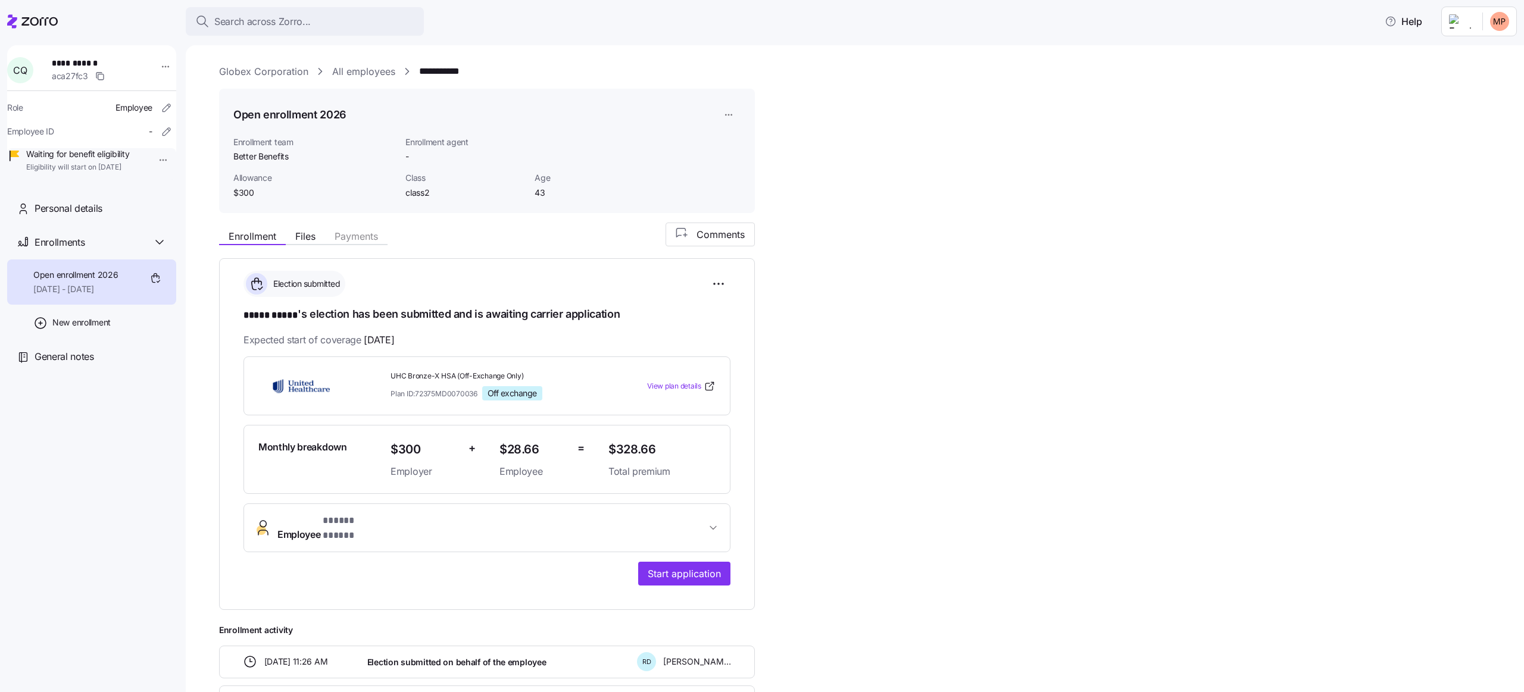
click at [935, 203] on div "**********" at bounding box center [863, 420] width 1288 height 712
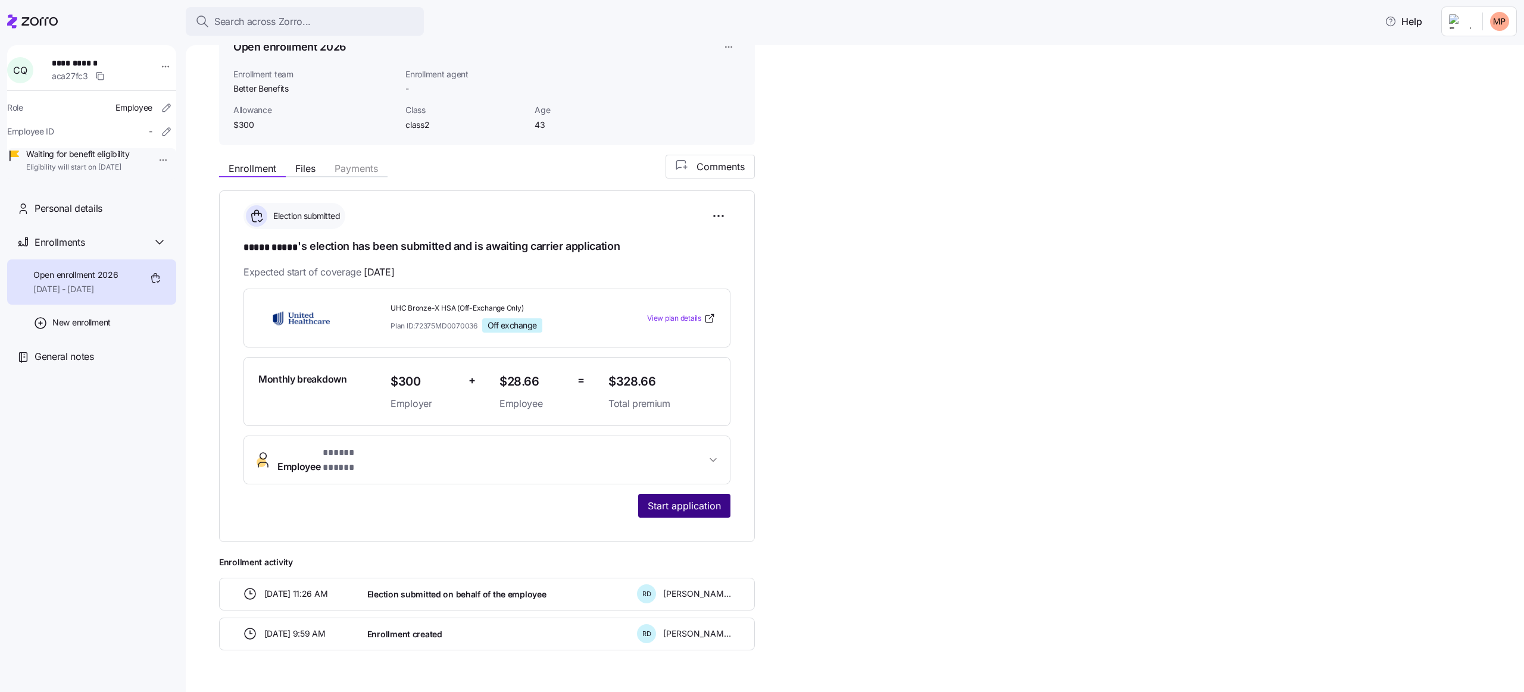
click at [694, 499] on span "Start application" at bounding box center [684, 506] width 73 height 14
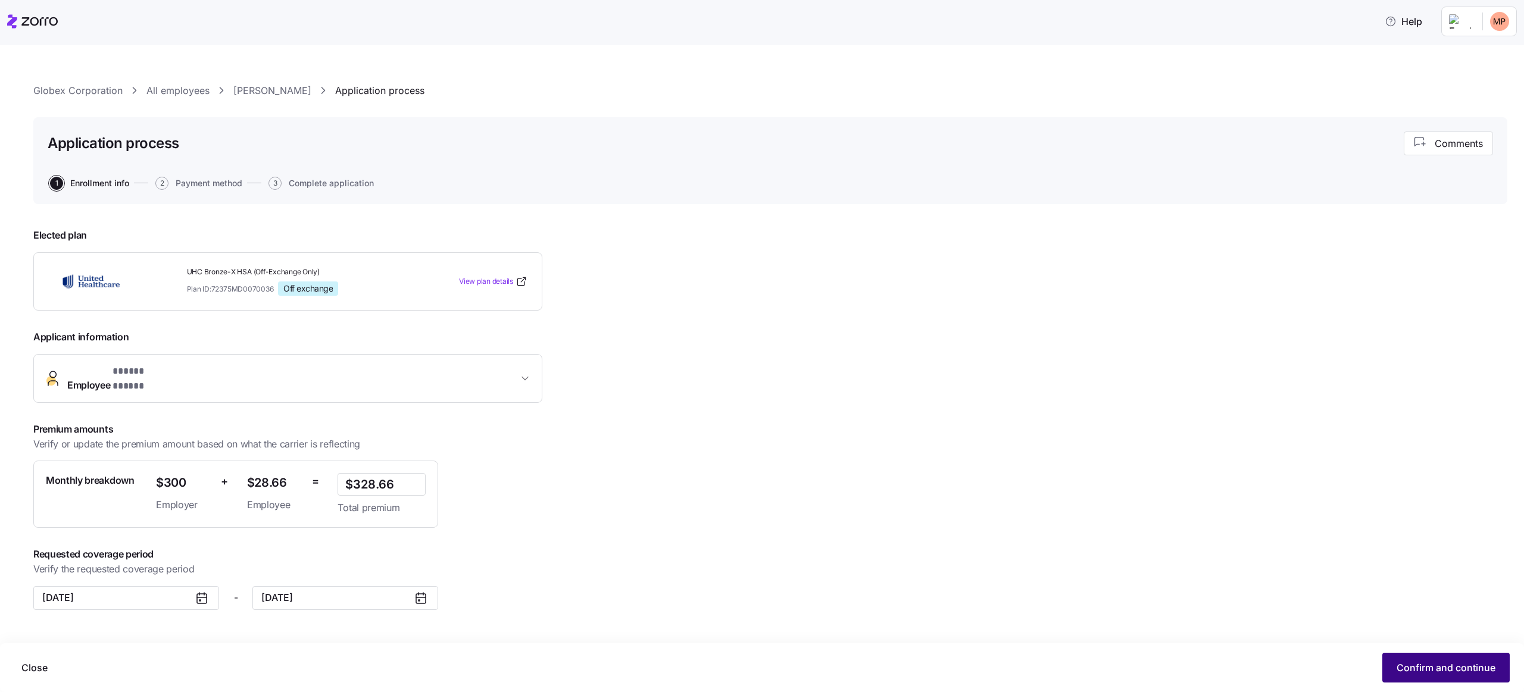
click at [1428, 664] on span "Confirm and continue" at bounding box center [1446, 668] width 99 height 14
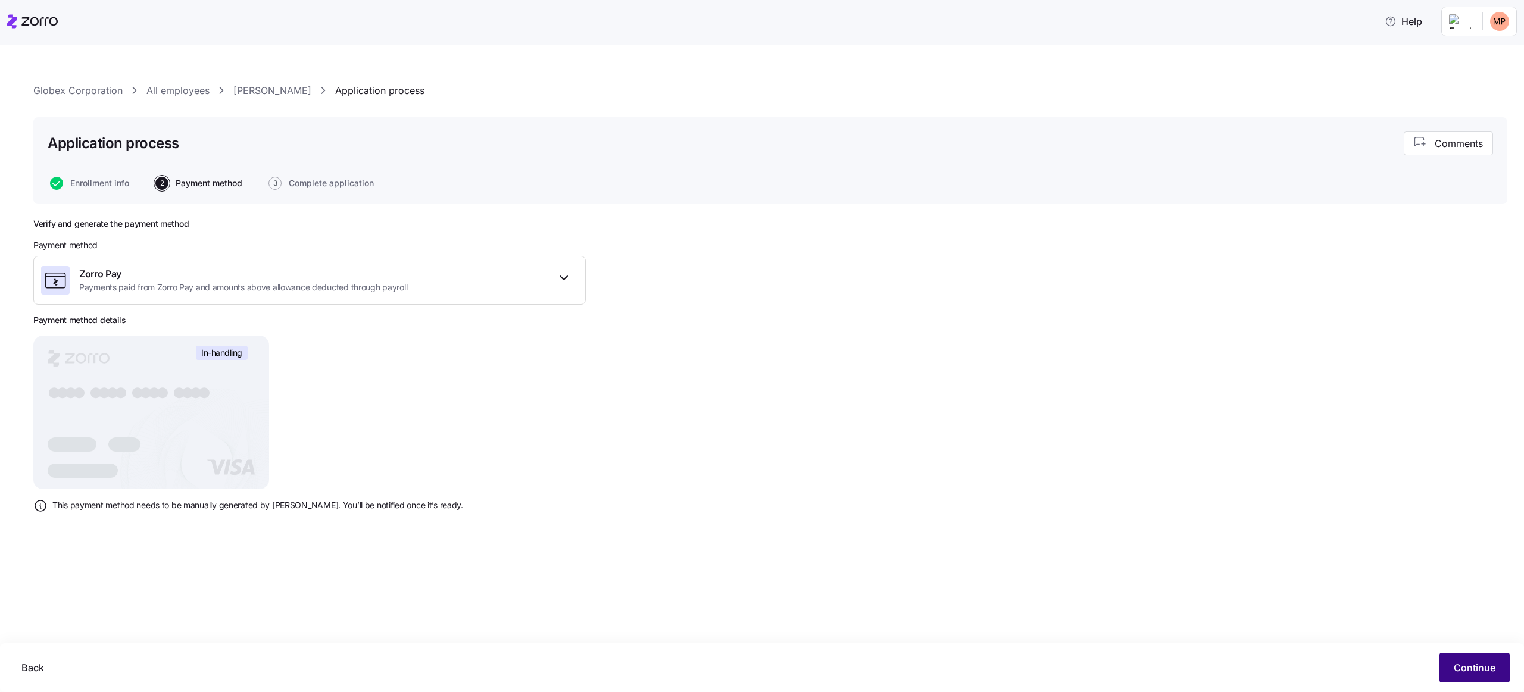
click at [1490, 676] on button "Continue" at bounding box center [1475, 668] width 70 height 30
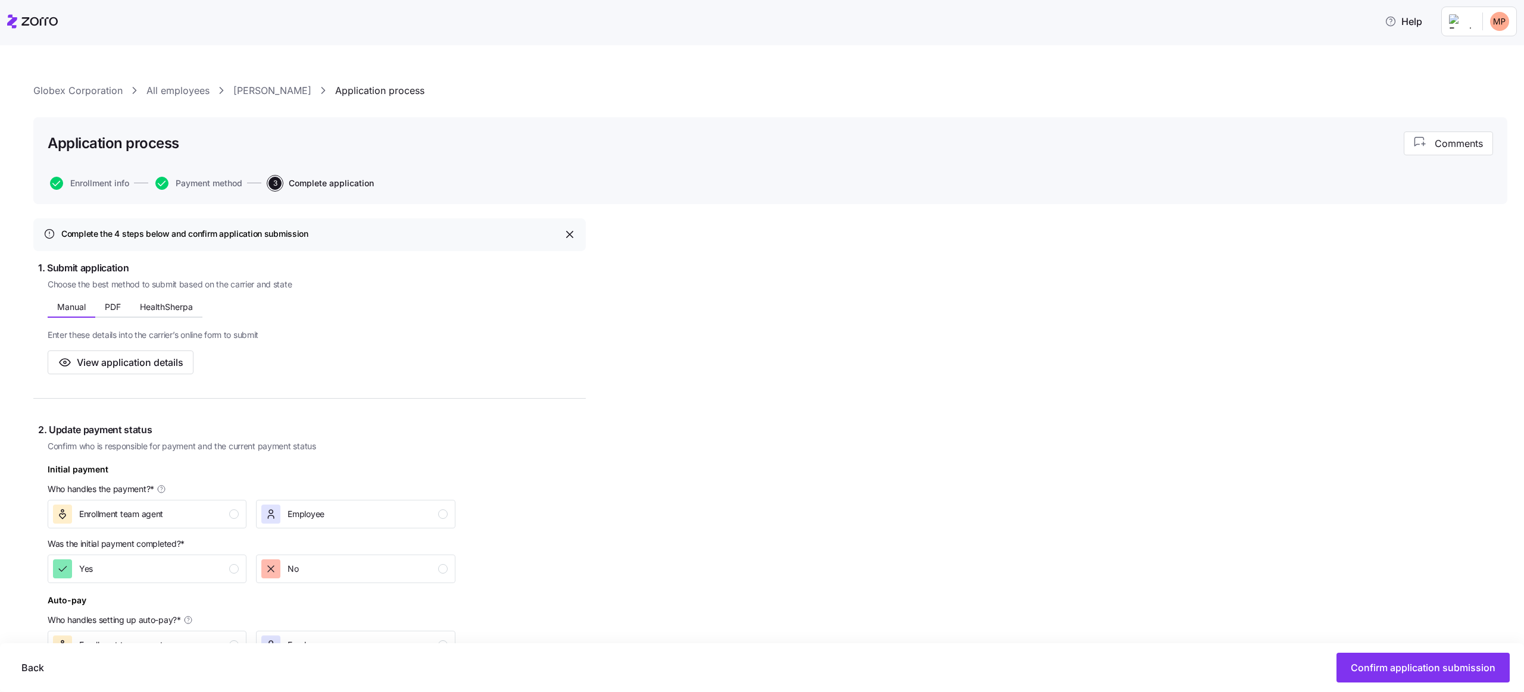
click at [729, 255] on div "Complete the 4 steps below and confirm application submission 1. Submit applica…" at bounding box center [770, 662] width 1474 height 887
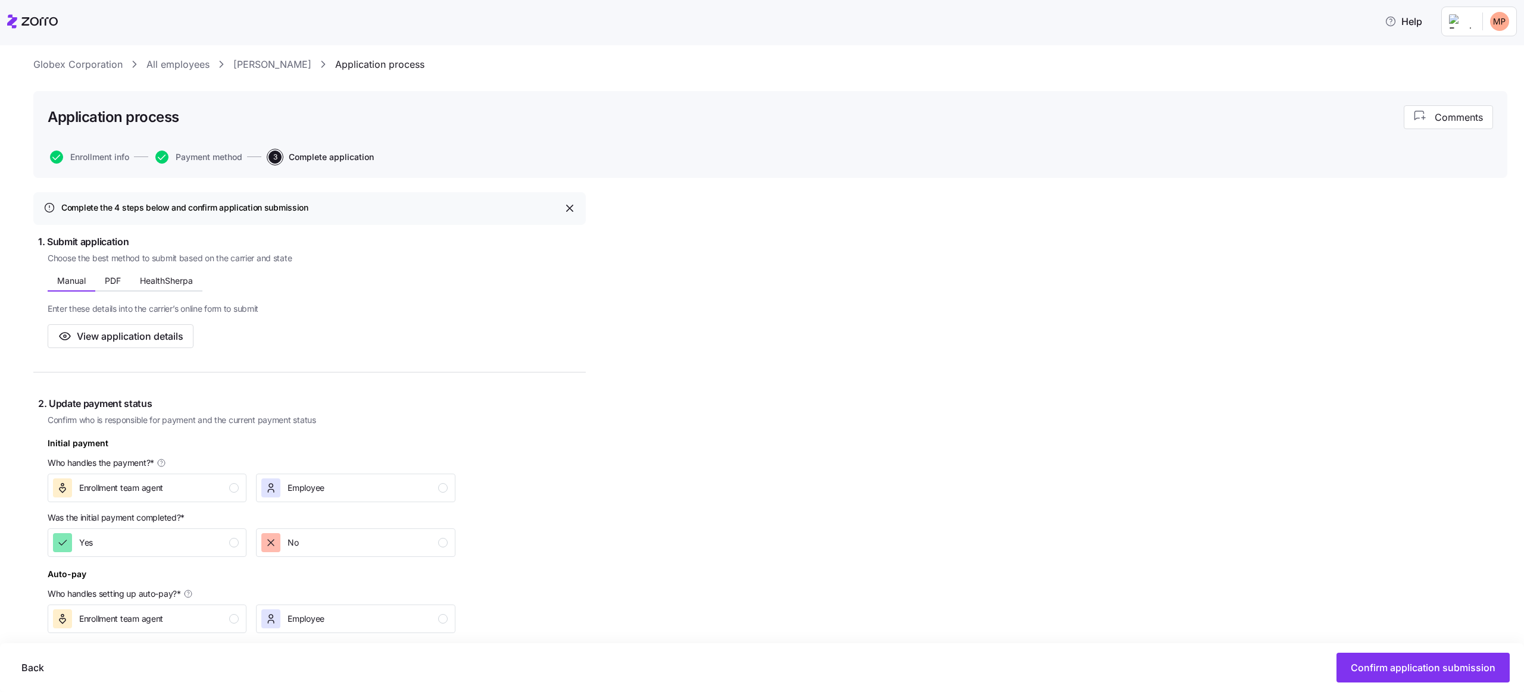
scroll to position [27, 0]
click at [116, 276] on span "PDF" at bounding box center [113, 280] width 16 height 8
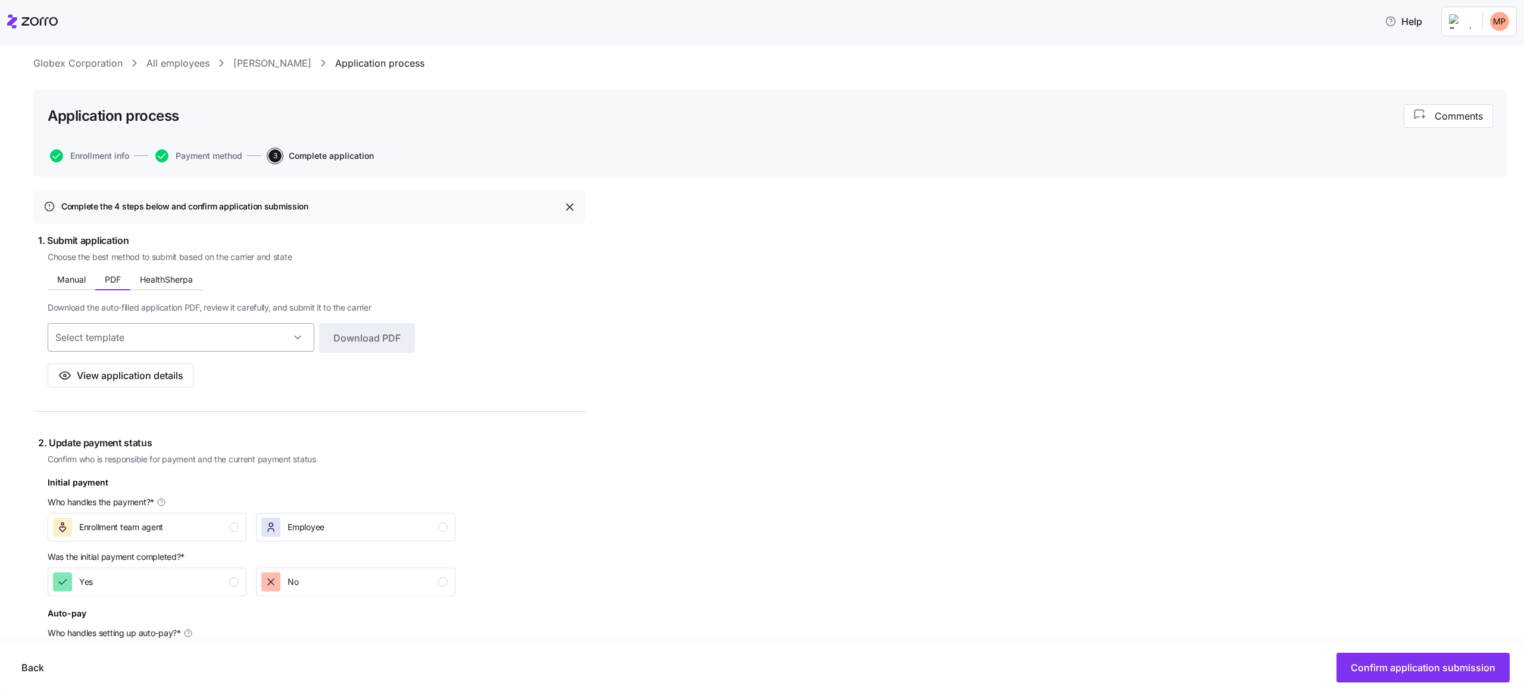
click at [169, 335] on input at bounding box center [181, 337] width 267 height 29
click at [126, 426] on div "Kaiser CA - Test" at bounding box center [180, 423] width 257 height 25
type input "Kaiser CA - Test"
click at [139, 375] on span "View application details" at bounding box center [130, 376] width 107 height 14
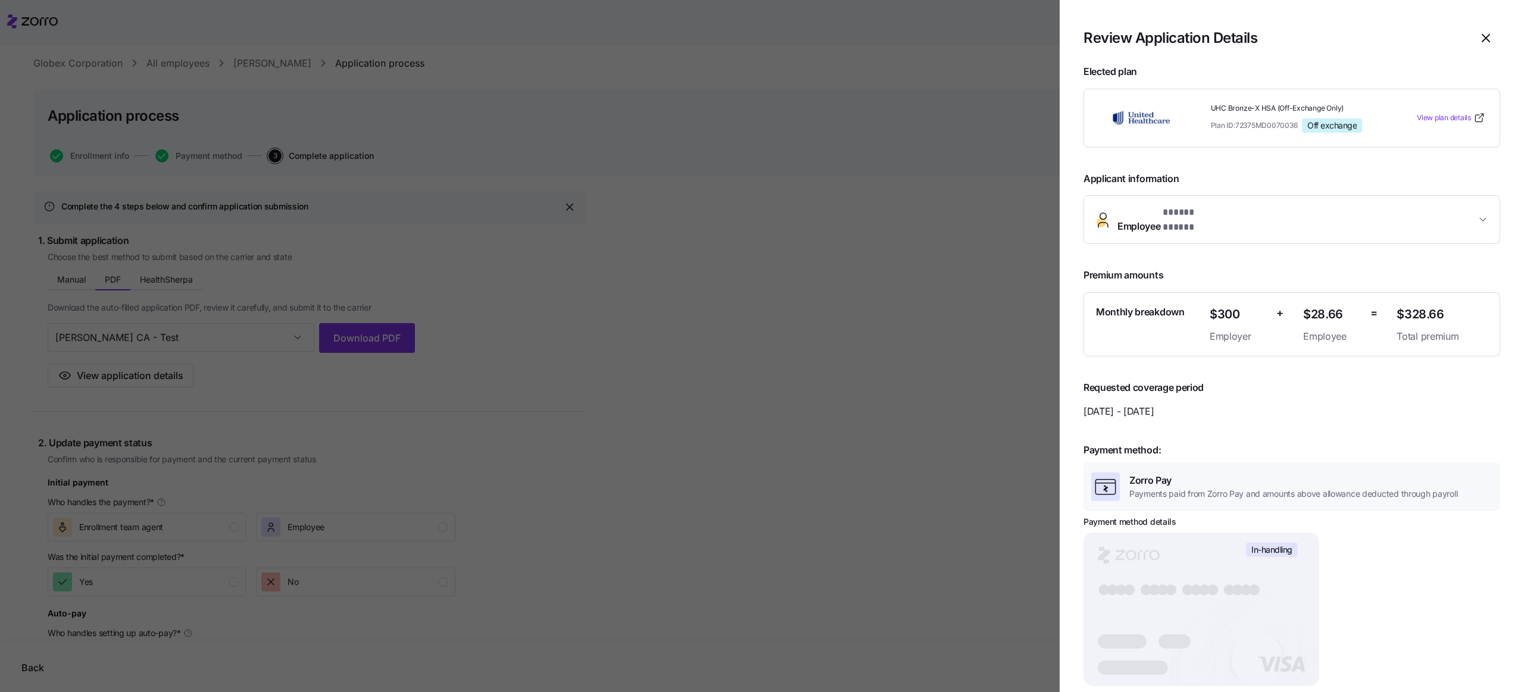
click at [230, 331] on div at bounding box center [762, 346] width 1524 height 692
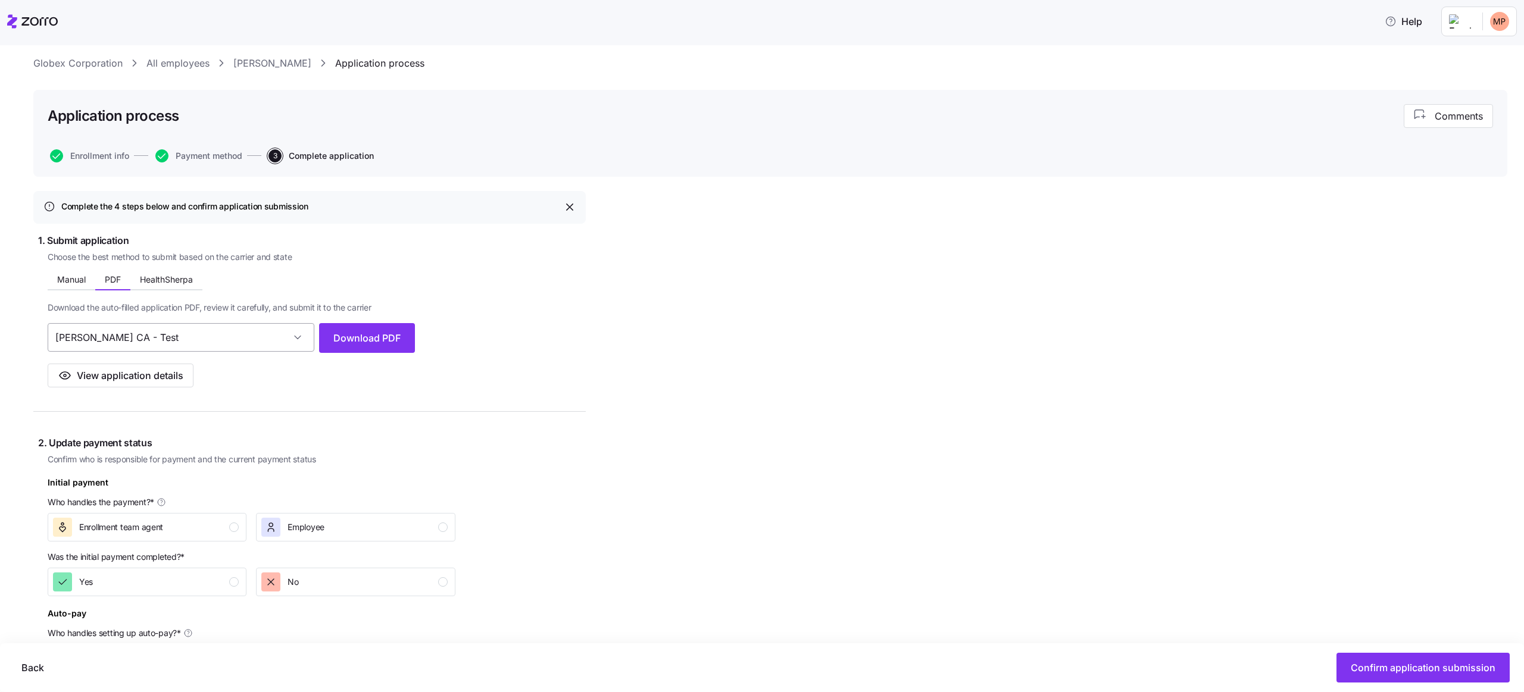
click at [241, 338] on input "Kaiser CA - Test" at bounding box center [181, 337] width 267 height 29
click at [376, 307] on div "Download the auto-filled application PDF, review it carefully, and submit it to…" at bounding box center [231, 339] width 367 height 97
click at [373, 343] on span "Download PDF" at bounding box center [366, 338] width 67 height 14
click at [171, 332] on input at bounding box center [181, 337] width 267 height 29
click at [358, 274] on div "Manual PDF HealthSherpa Enter these details into the carrier’s online form to s…" at bounding box center [231, 330] width 367 height 115
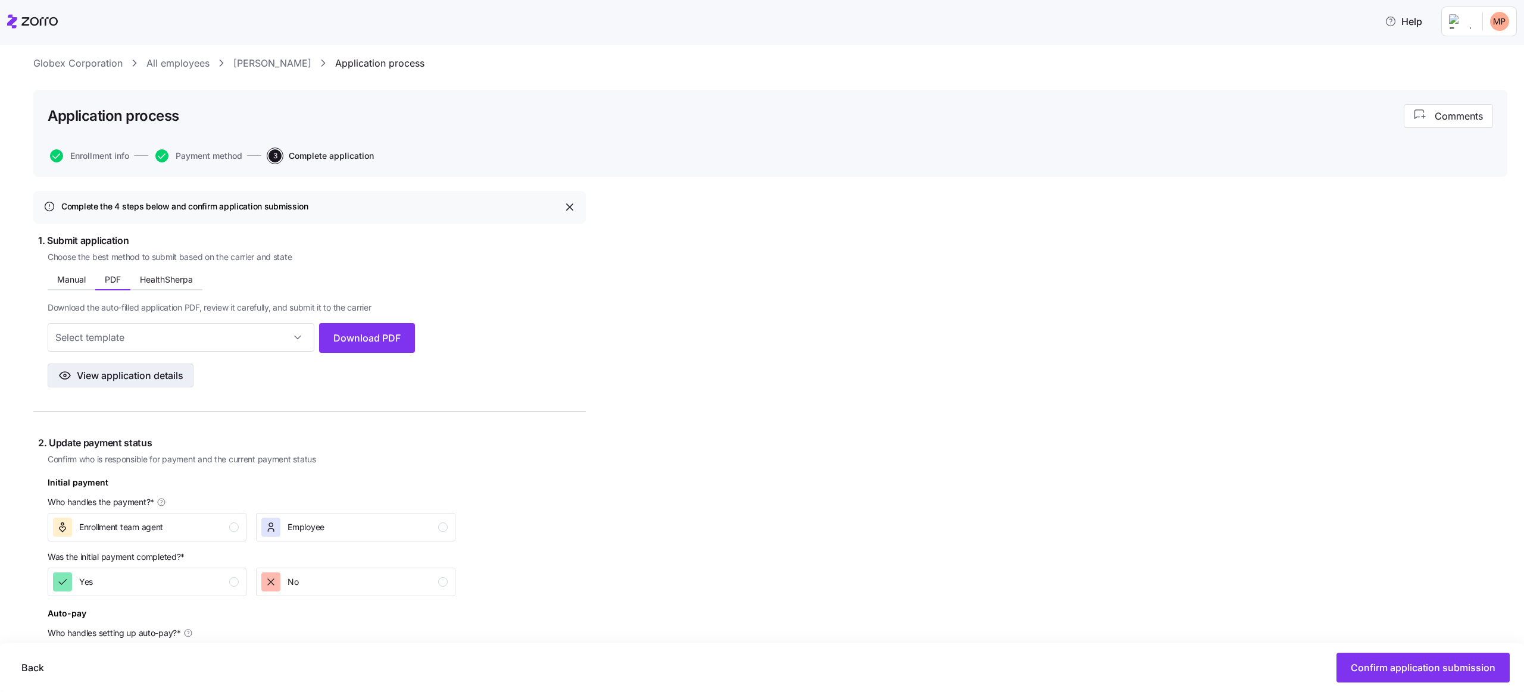
click at [140, 377] on span "View application details" at bounding box center [130, 376] width 107 height 14
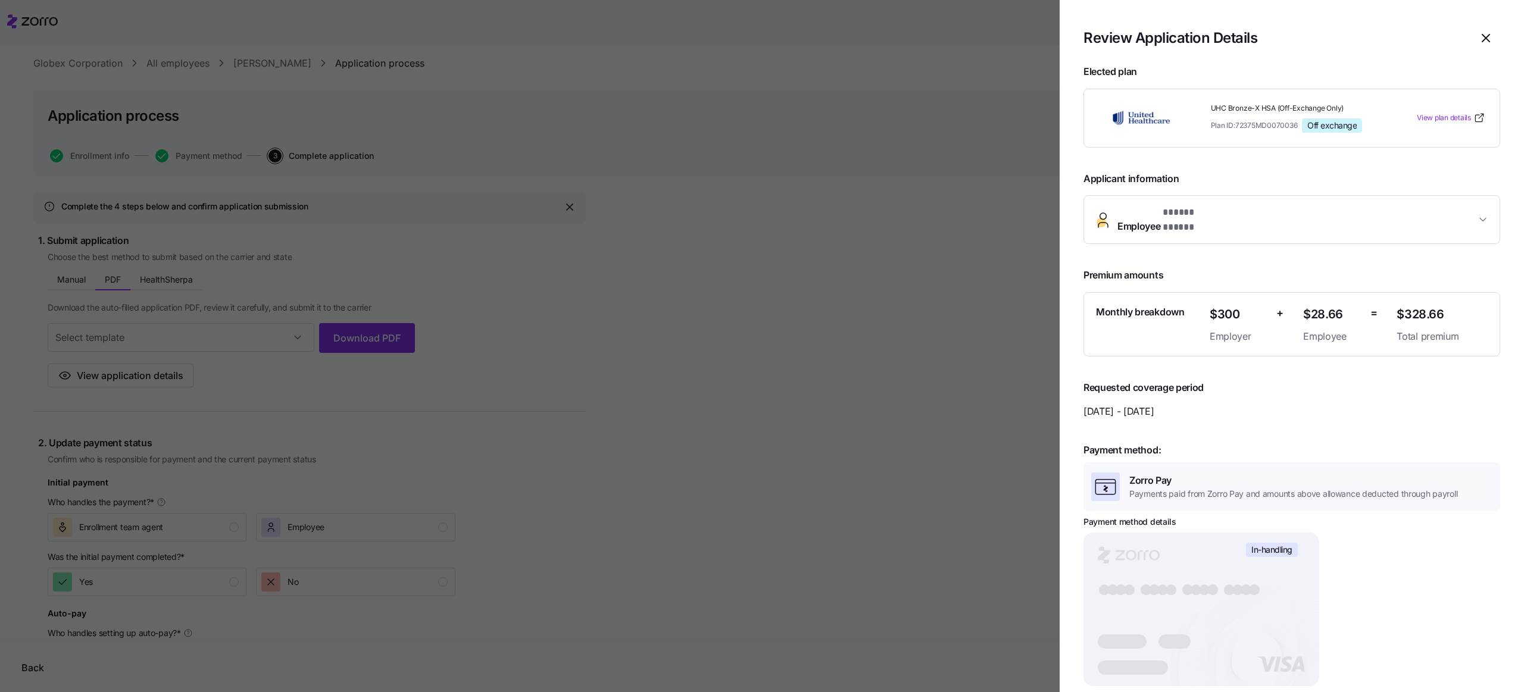
click at [238, 383] on div at bounding box center [762, 346] width 1524 height 692
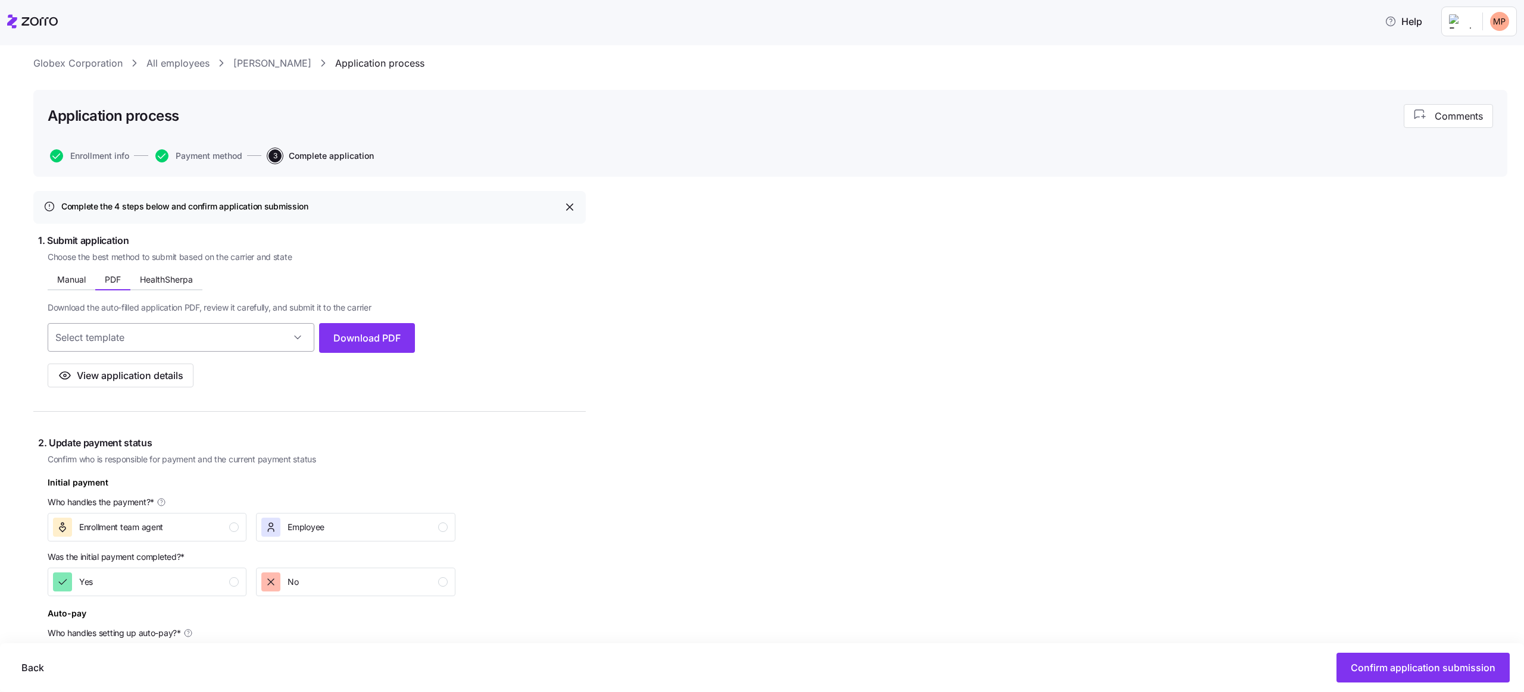
click at [235, 339] on input at bounding box center [181, 337] width 267 height 29
click at [174, 393] on span "Blue Cross and Blue Shield - Minnesota - Test" at bounding box center [153, 398] width 183 height 13
type input "Blue Cross and Blue Shield - Minnesota - Test"
click at [149, 384] on button "View application details" at bounding box center [121, 376] width 146 height 24
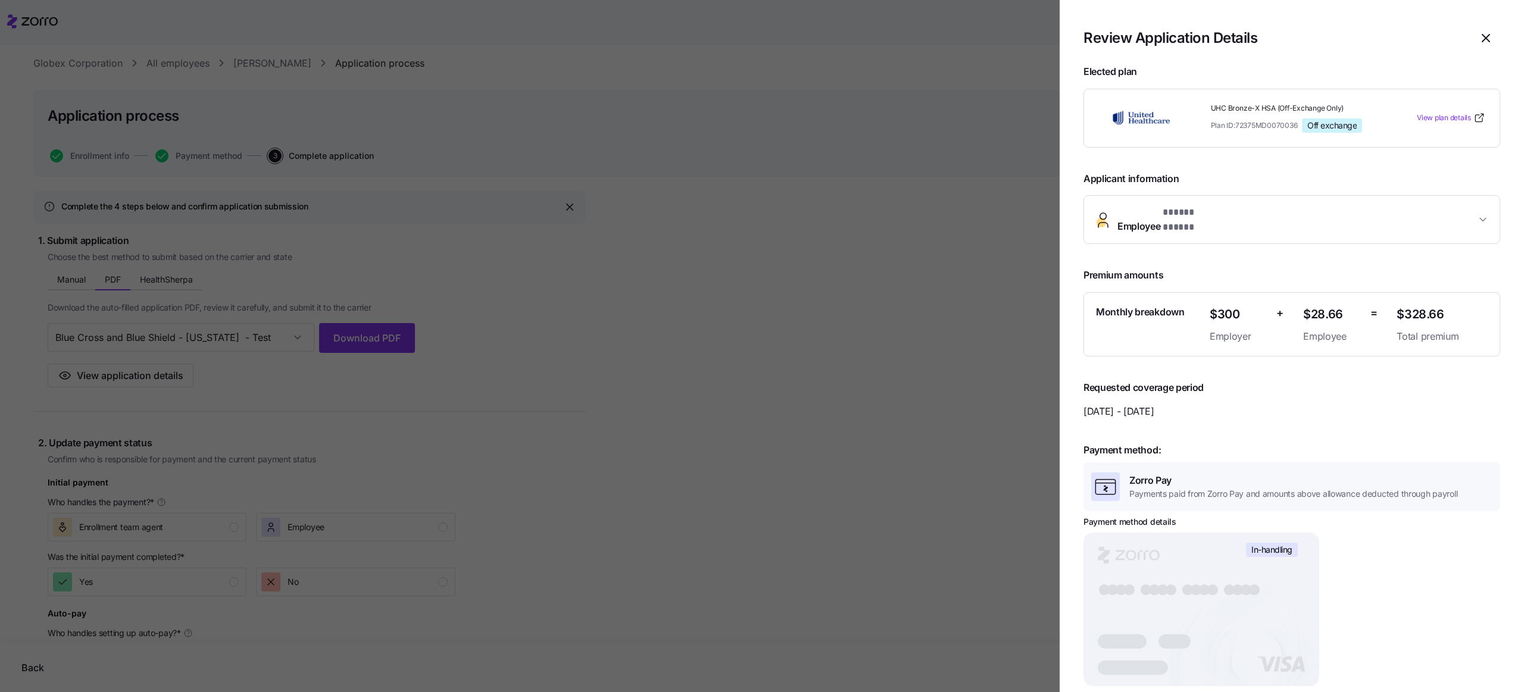
click at [491, 344] on div at bounding box center [762, 346] width 1524 height 692
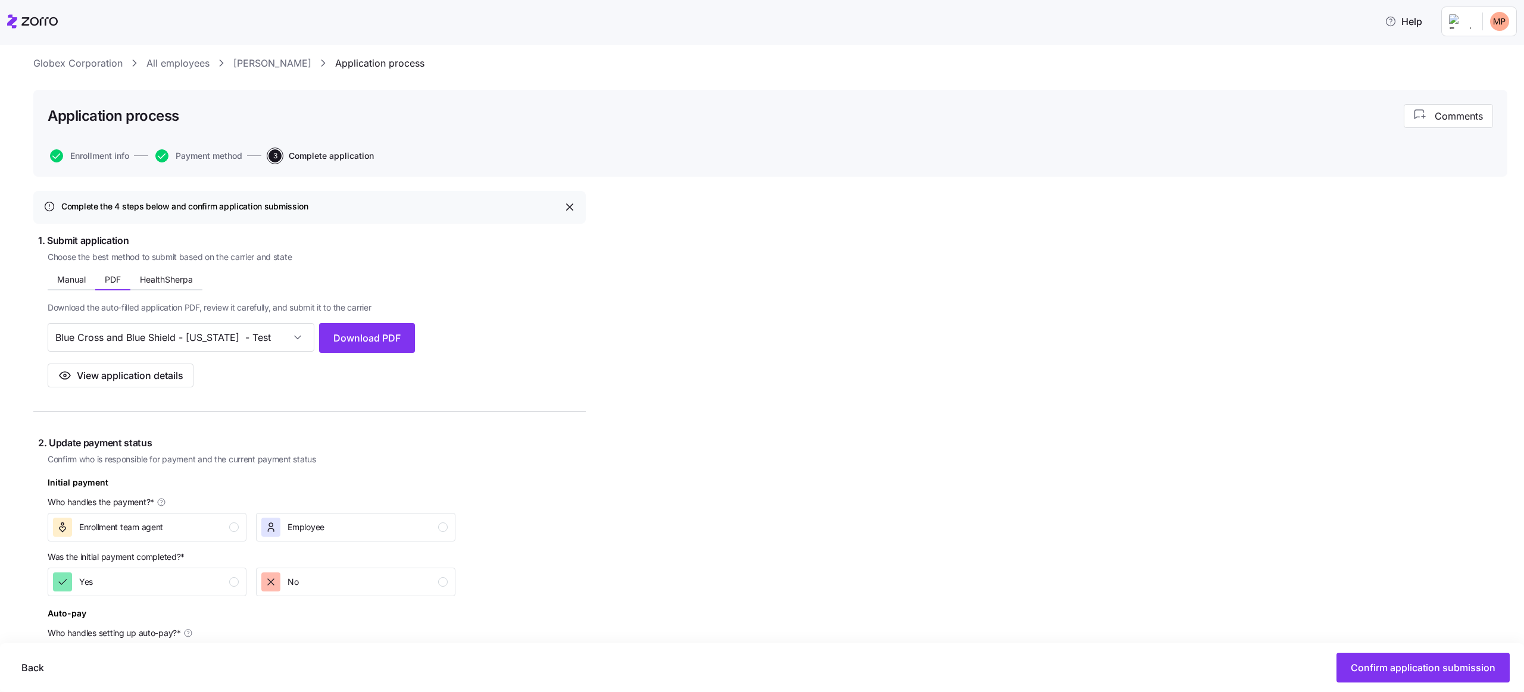
click at [260, 257] on span "Choose the best method to submit based on the carrier and state" at bounding box center [170, 257] width 244 height 12
click at [752, 266] on div "Complete the 4 steps below and confirm application submission 1. Submit applica…" at bounding box center [770, 654] width 1474 height 927
click at [167, 277] on span "HealthSherpa" at bounding box center [166, 280] width 53 height 8
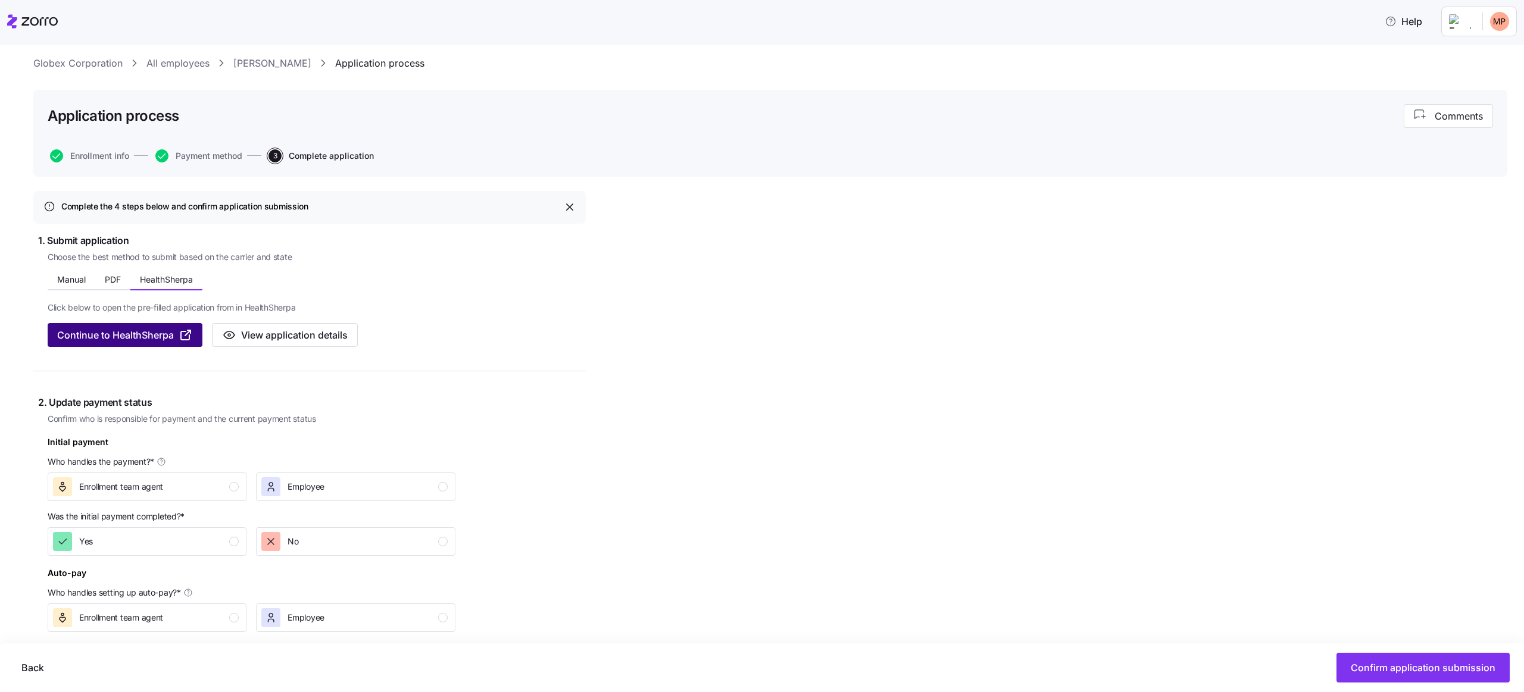
click at [118, 340] on span "Continue to HealthSherpa" at bounding box center [115, 335] width 117 height 14
click at [894, 291] on div "Complete the 4 steps below and confirm application submission 1. Submit applica…" at bounding box center [770, 634] width 1474 height 887
click at [107, 279] on span "PDF" at bounding box center [113, 280] width 16 height 8
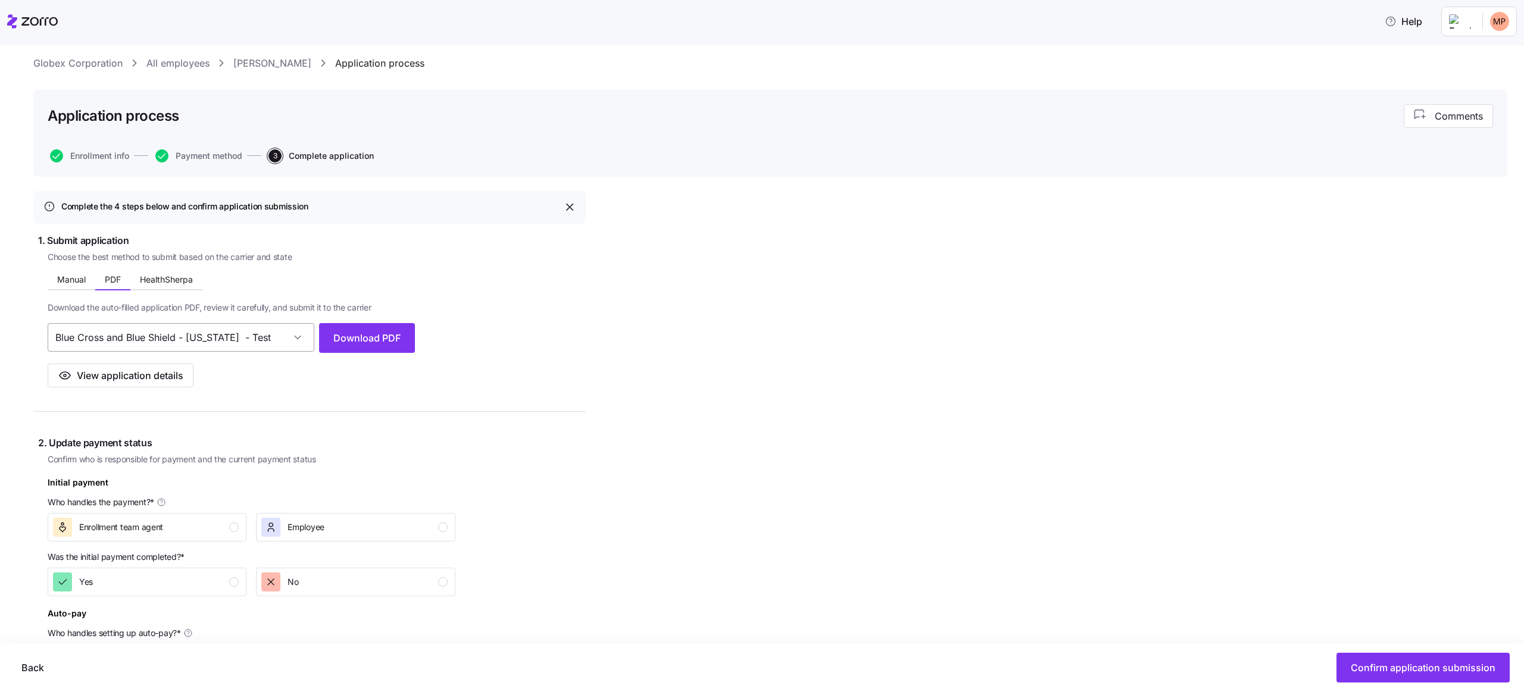
click at [258, 336] on input "Blue Cross and Blue Shield - Minnesota - Test" at bounding box center [181, 337] width 267 height 29
click at [158, 311] on span "Download the auto-filled application PDF, review it carefully, and submit it to…" at bounding box center [210, 308] width 324 height 12
click at [67, 280] on span "Manual" at bounding box center [71, 280] width 29 height 8
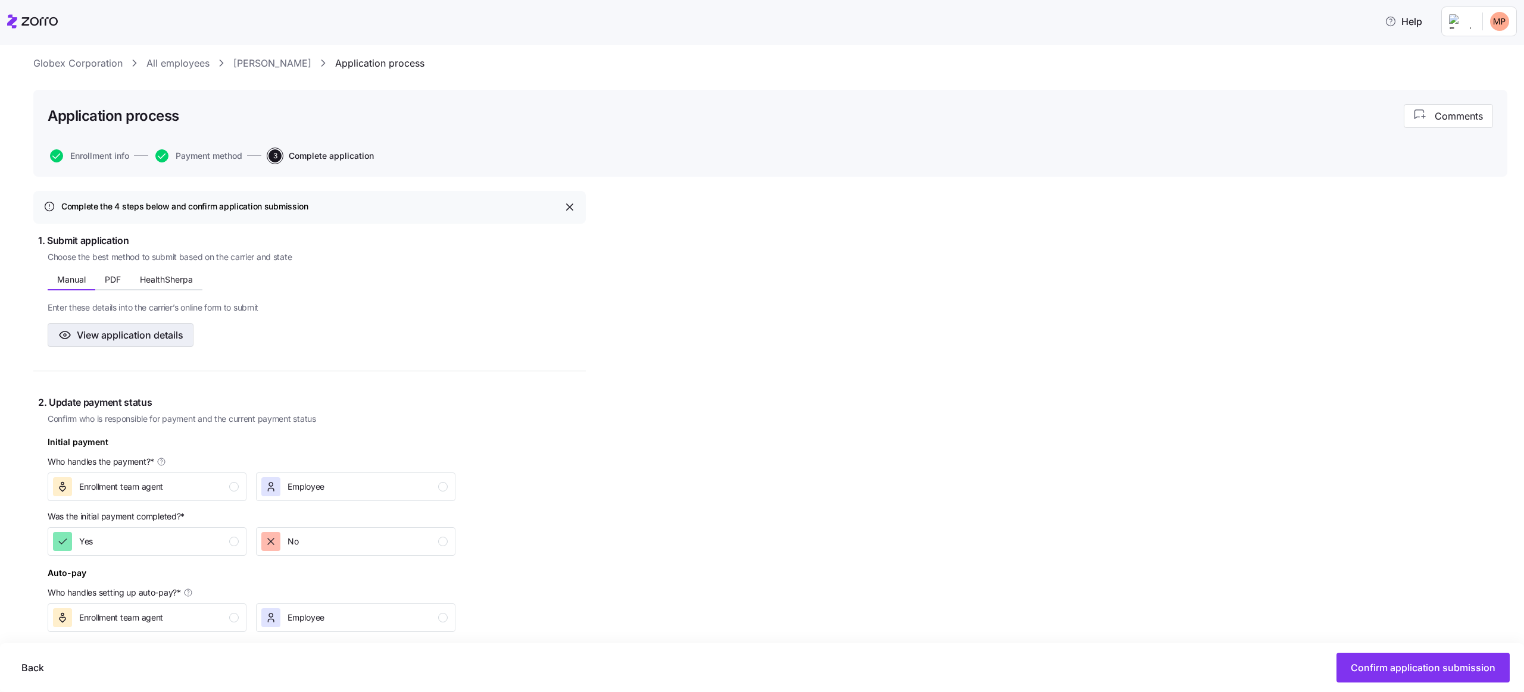
click at [139, 335] on span "View application details" at bounding box center [130, 335] width 107 height 14
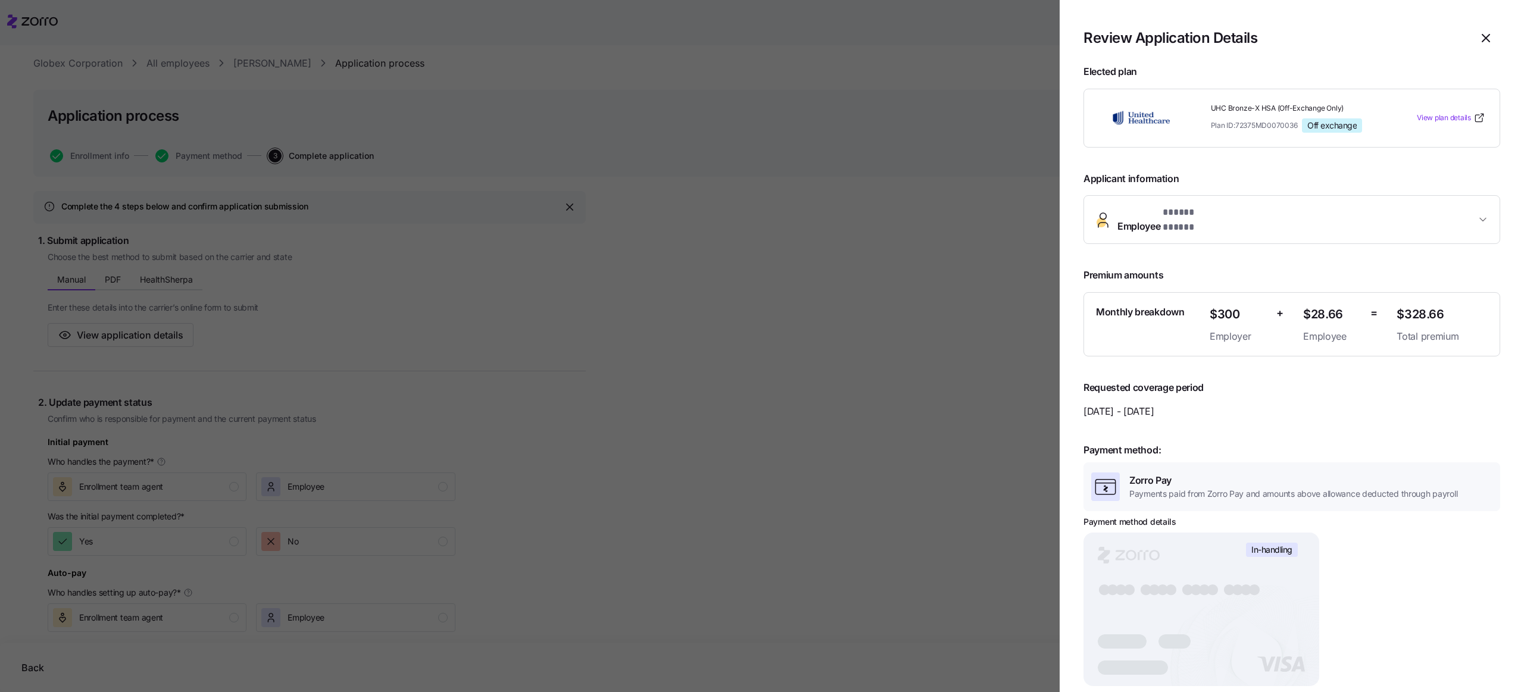
click at [578, 280] on div at bounding box center [762, 346] width 1524 height 692
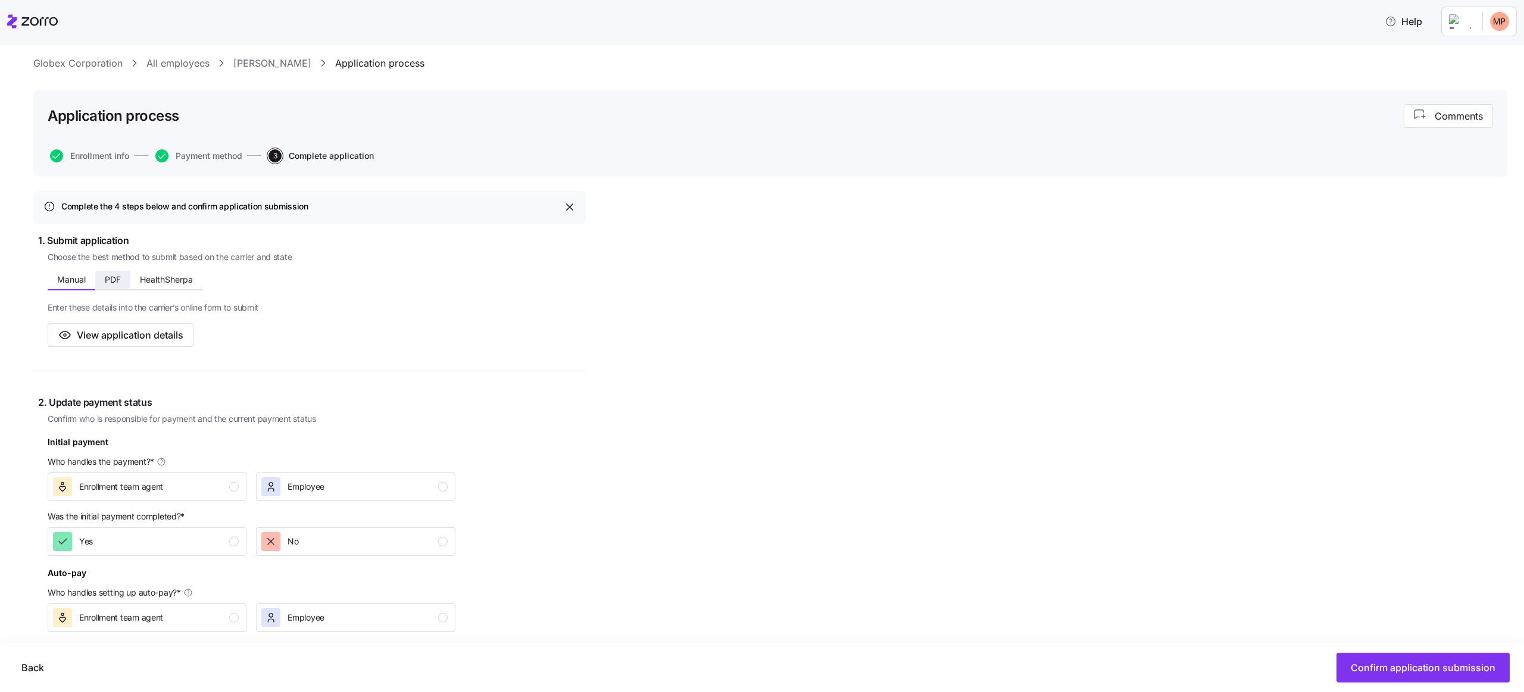
click at [121, 279] on span "PDF" at bounding box center [113, 280] width 16 height 8
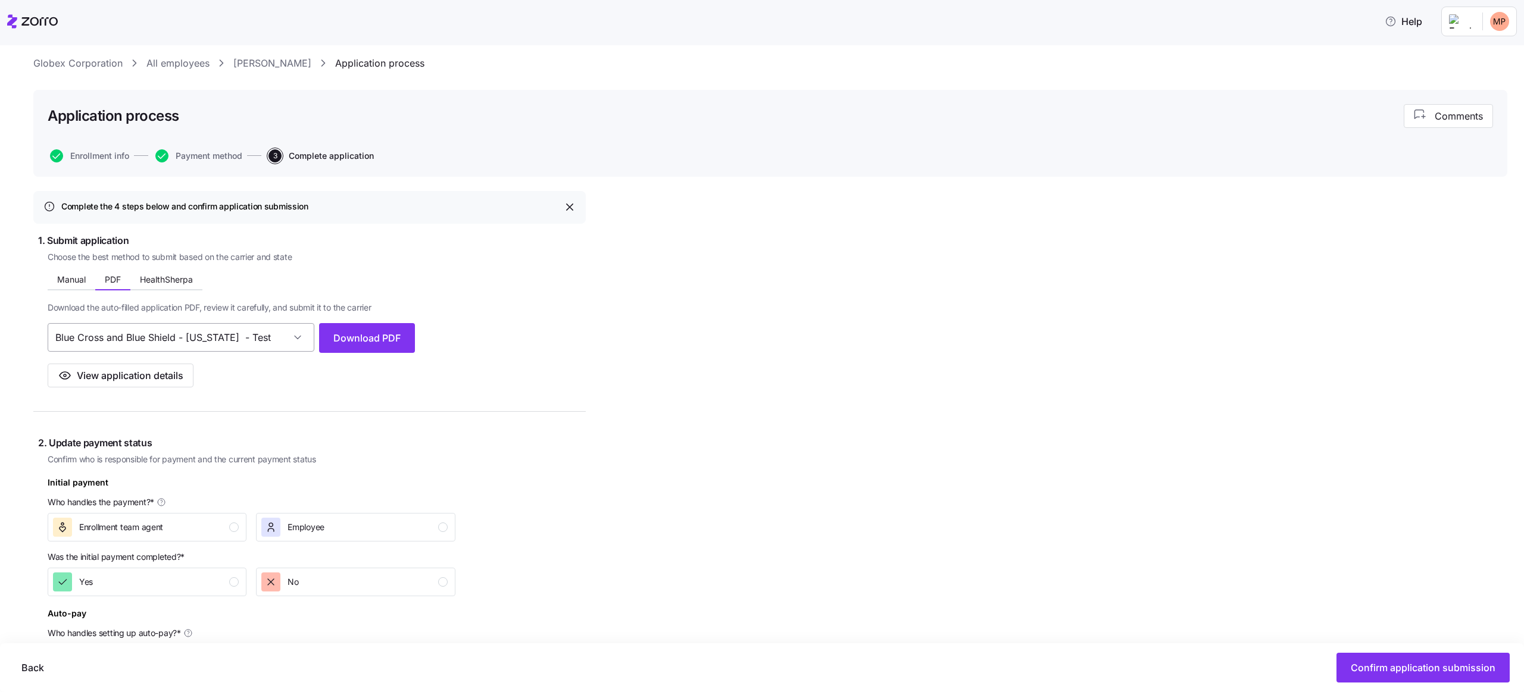
click at [165, 334] on input "Blue Cross and Blue Shield - Minnesota - Test" at bounding box center [181, 337] width 267 height 29
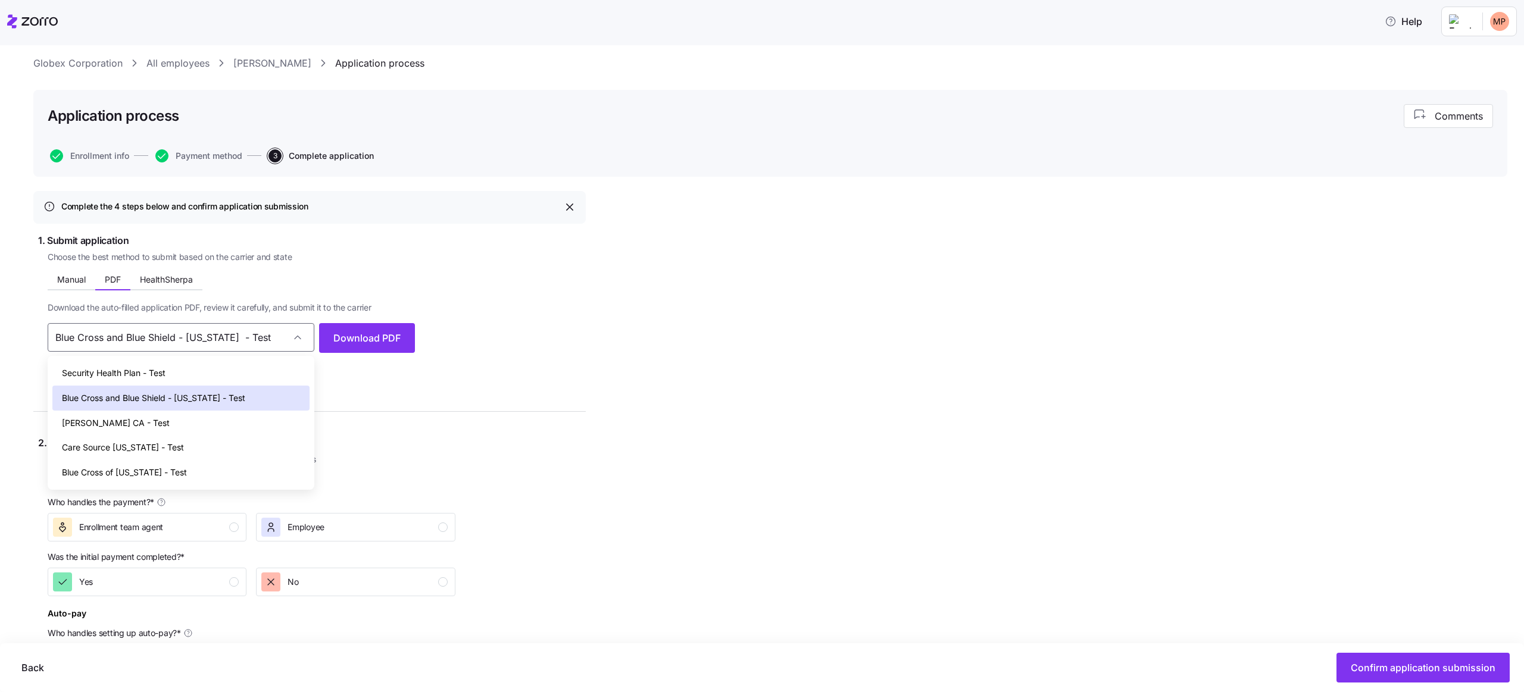
click at [161, 373] on span "Security Health Plan - Test" at bounding box center [114, 373] width 104 height 13
type input "Security Health Plan - Test"
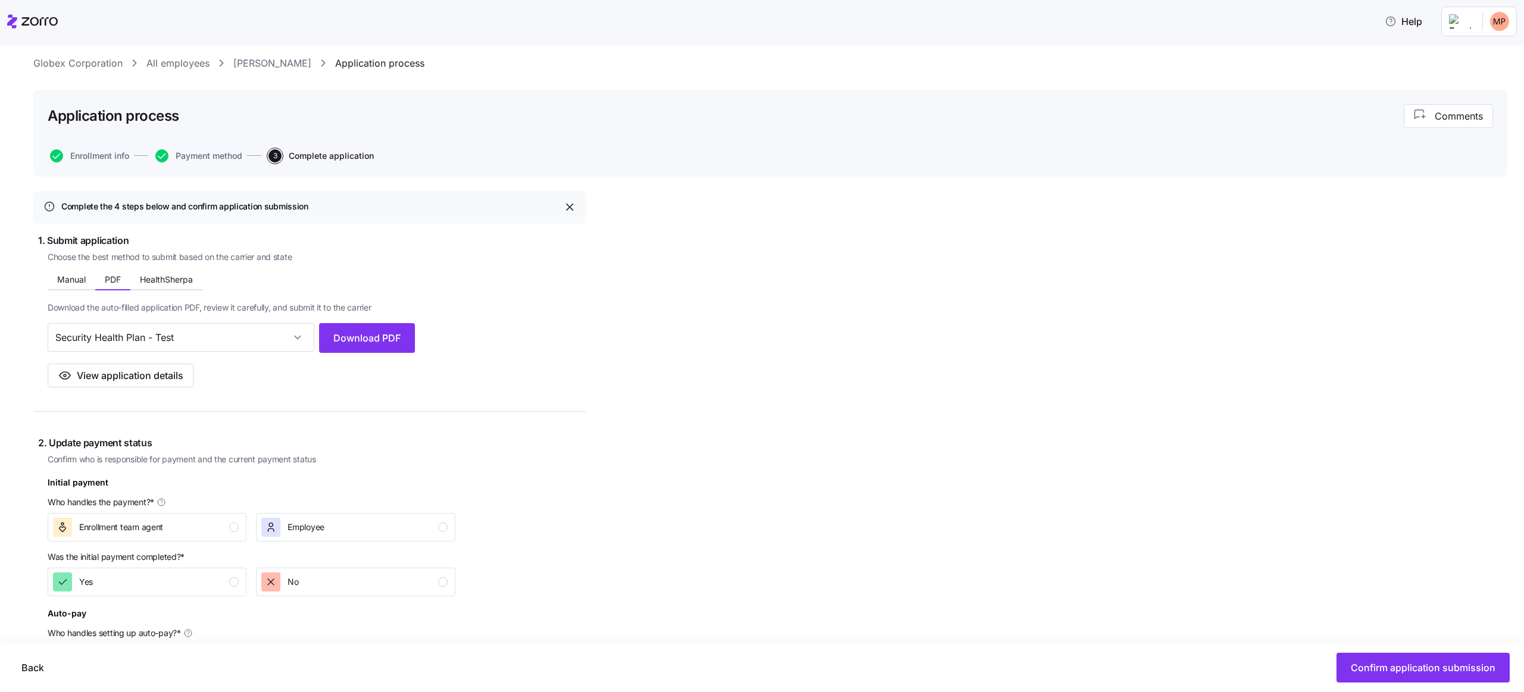
click at [586, 330] on div "Complete the 4 steps below and confirm application submission 1. Submit applica…" at bounding box center [770, 654] width 1474 height 927
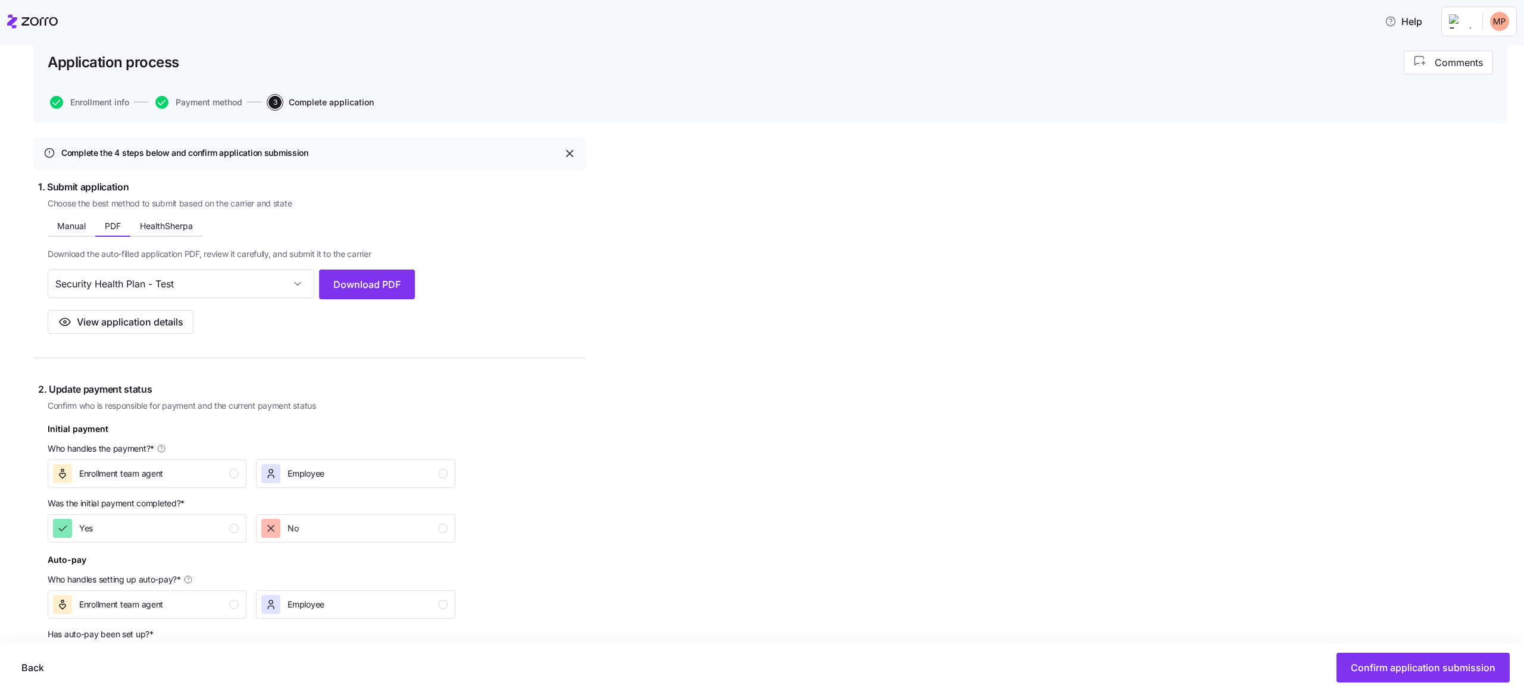
scroll to position [82, 0]
click at [149, 221] on span "HealthSherpa" at bounding box center [166, 225] width 53 height 8
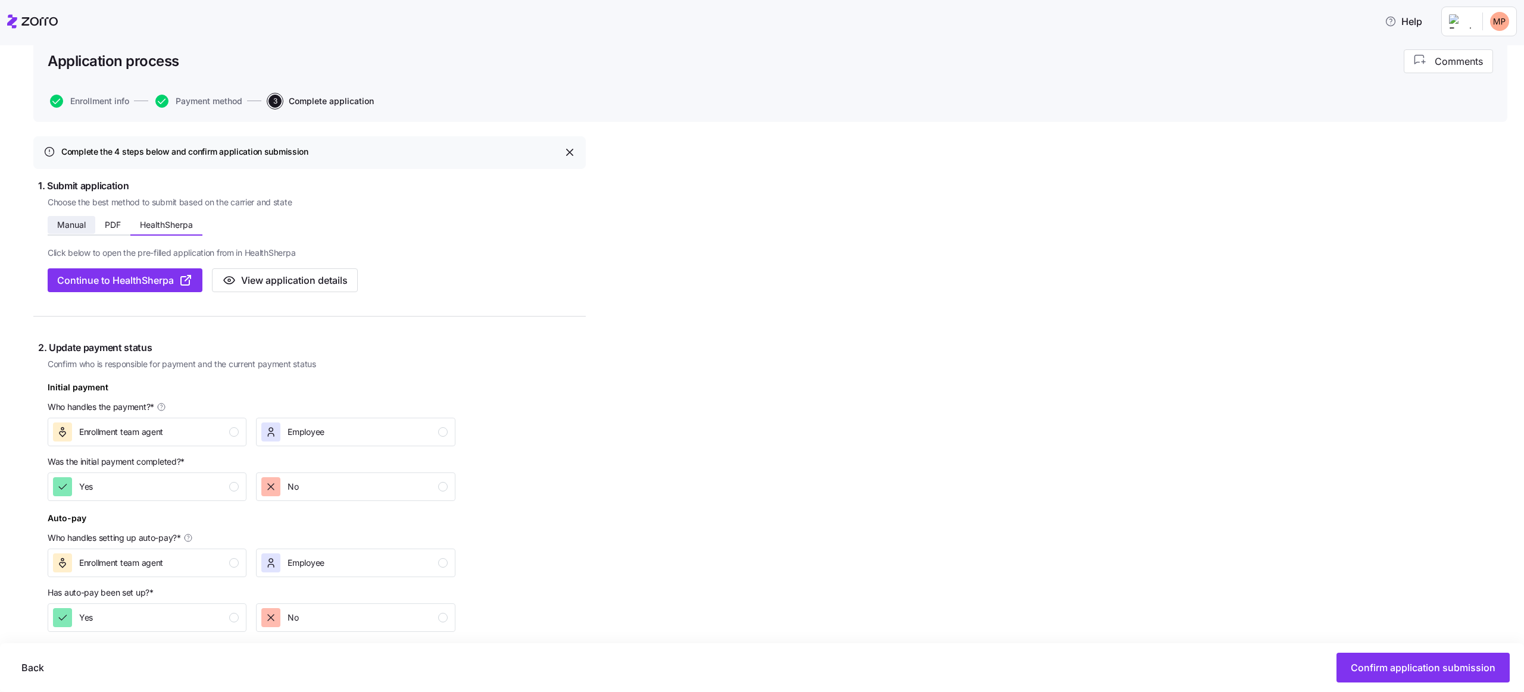
click at [65, 223] on span "Manual" at bounding box center [71, 225] width 29 height 8
click at [117, 221] on span "PDF" at bounding box center [113, 225] width 16 height 8
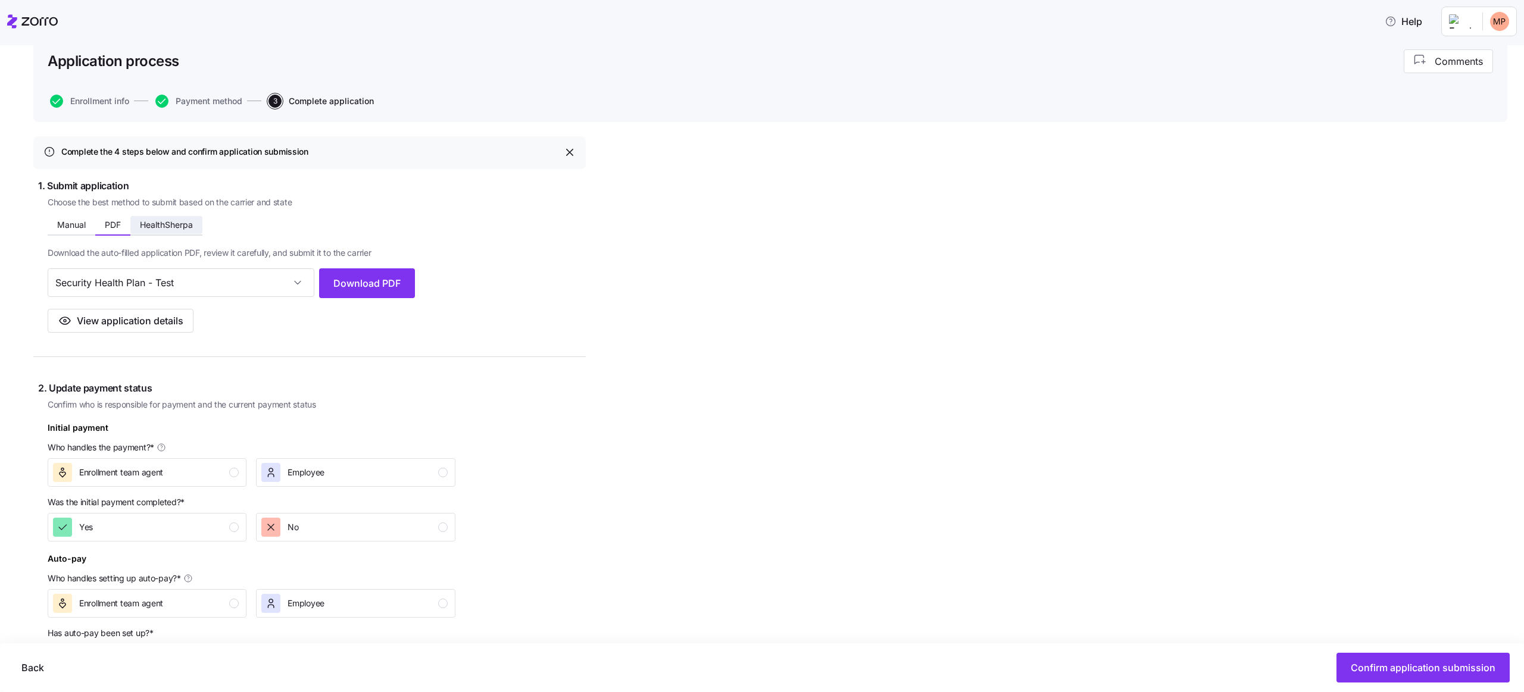
click at [151, 222] on span "HealthSherpa" at bounding box center [166, 225] width 53 height 8
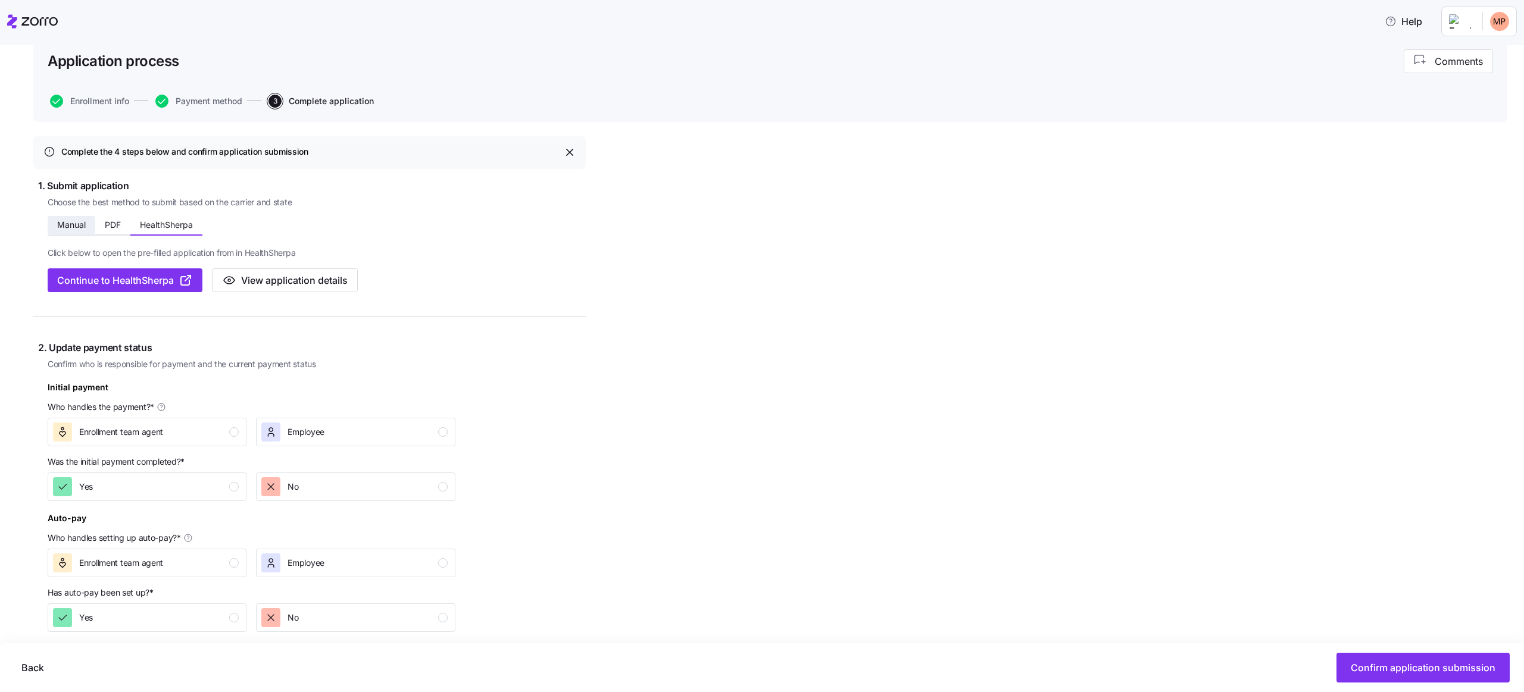
click at [79, 223] on span "Manual" at bounding box center [71, 225] width 29 height 8
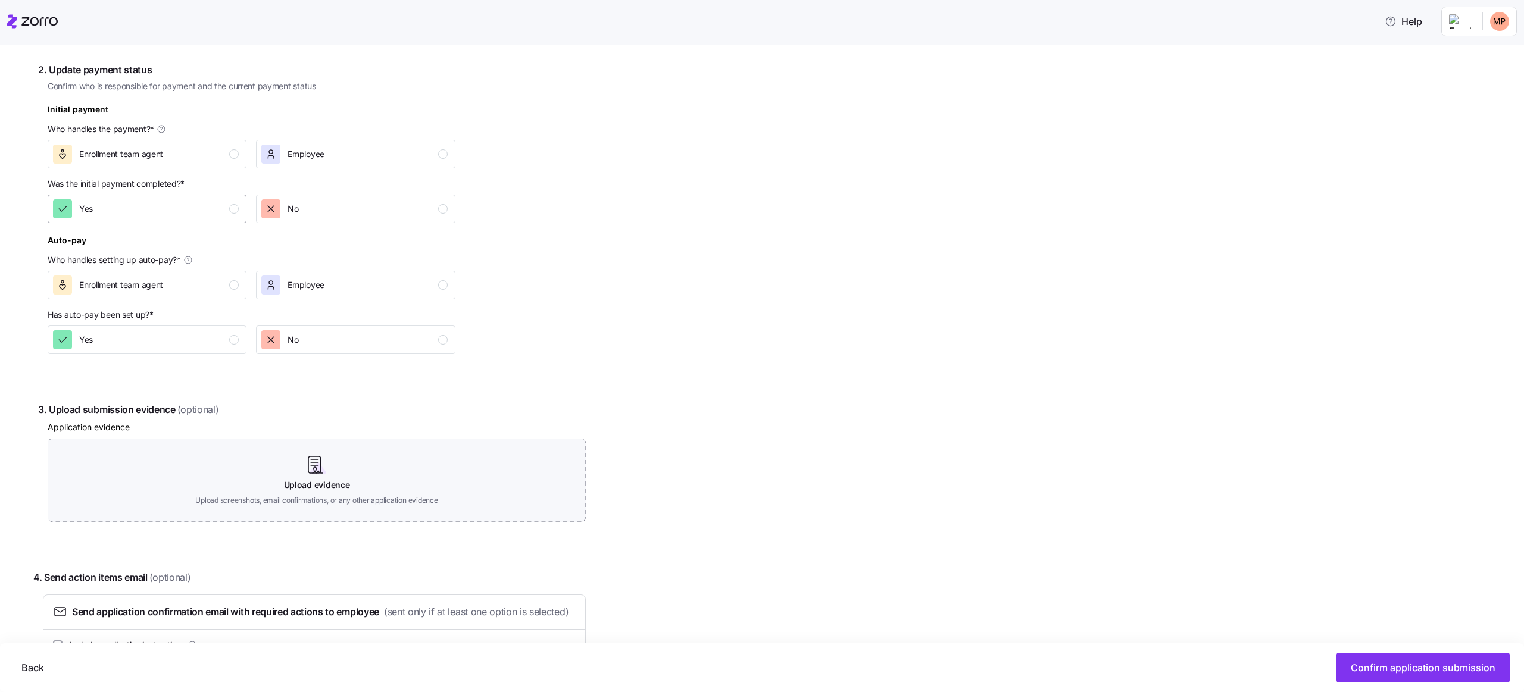
scroll to position [363, 0]
click at [187, 158] on div "Enrollment team agent" at bounding box center [146, 151] width 186 height 19
click at [182, 213] on div "Yes" at bounding box center [146, 205] width 186 height 19
click at [198, 275] on div "Enrollment team agent" at bounding box center [146, 282] width 186 height 19
click at [205, 327] on div "Yes" at bounding box center [146, 336] width 186 height 19
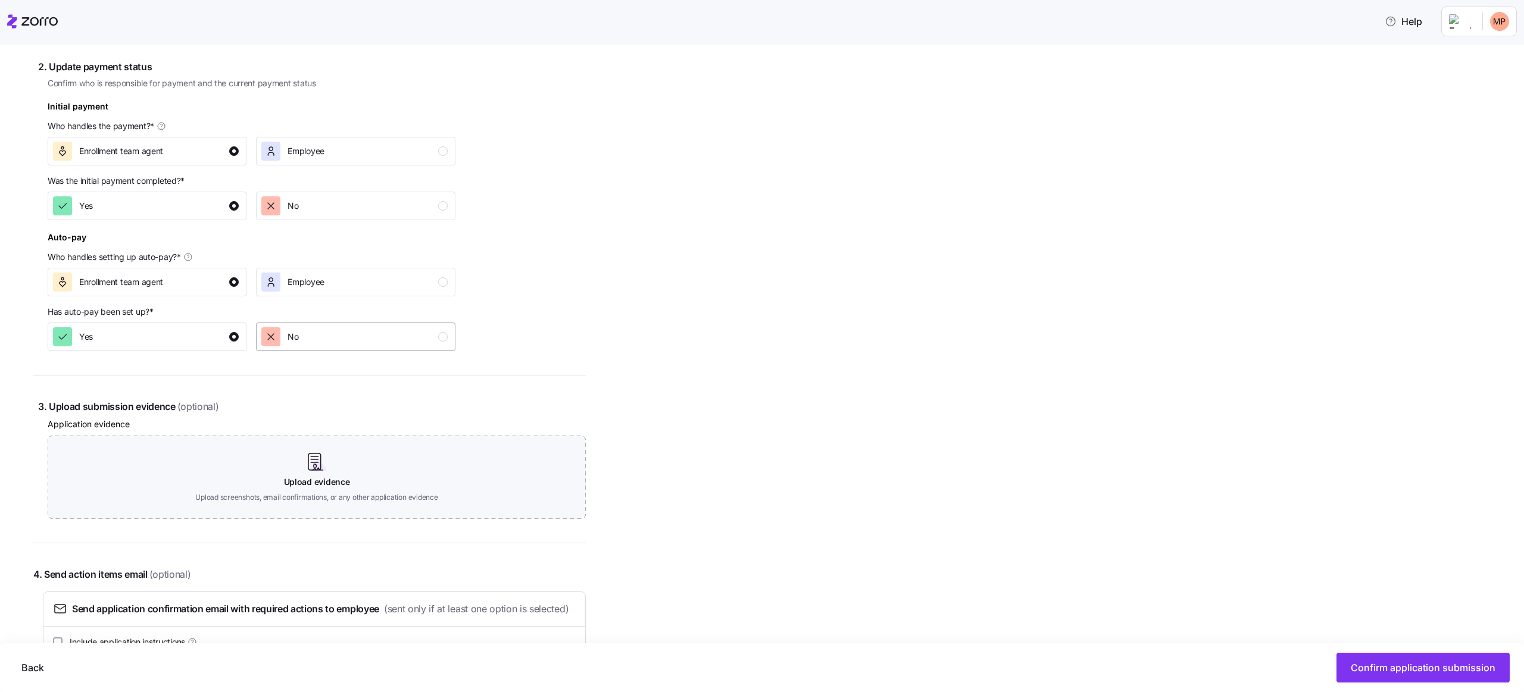
click at [327, 323] on button "No" at bounding box center [355, 337] width 199 height 29
click at [342, 274] on div "Employee" at bounding box center [354, 282] width 186 height 19
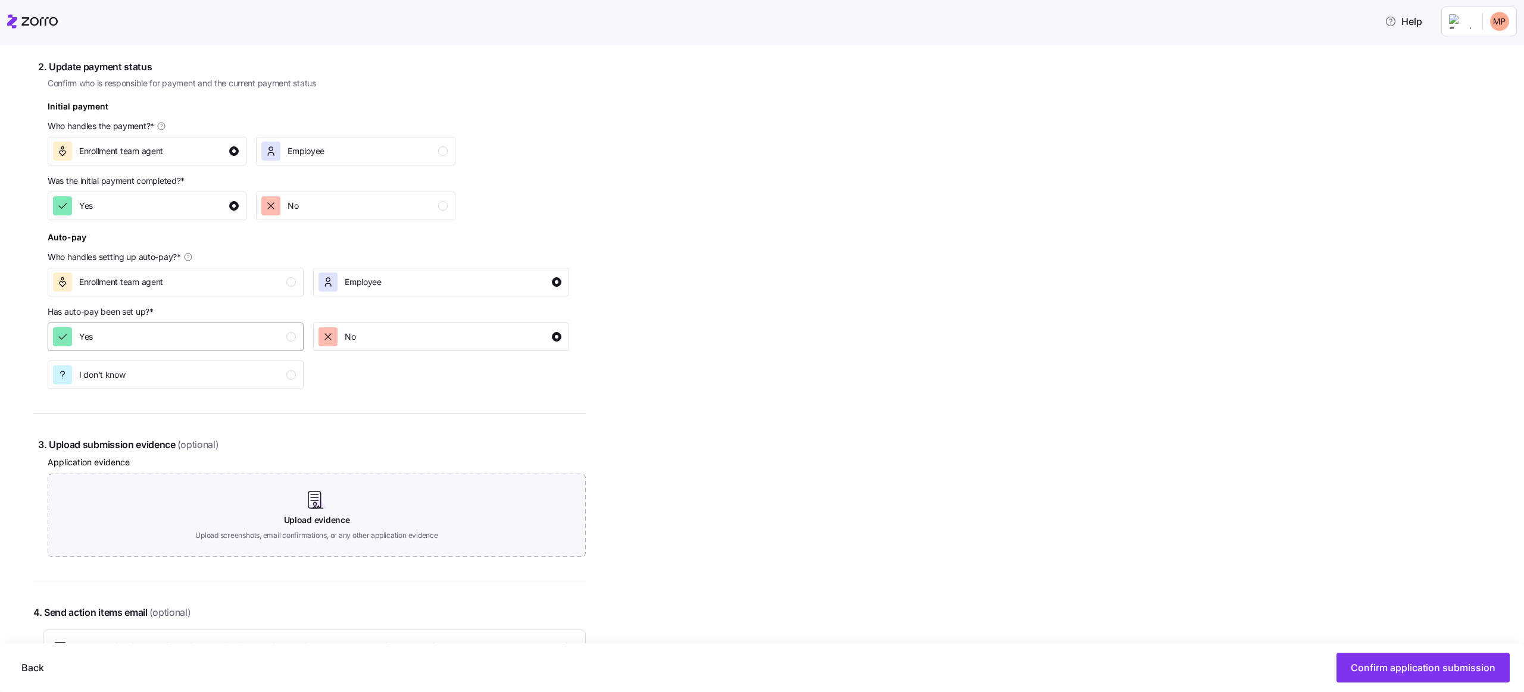
click at [233, 338] on div "Yes" at bounding box center [174, 336] width 243 height 19
click at [377, 339] on div "No" at bounding box center [440, 336] width 243 height 19
click at [792, 400] on div "Complete the 4 steps below and confirm application submission 1. Submit applica…" at bounding box center [770, 317] width 1474 height 925
click at [785, 436] on div "Complete the 4 steps below and confirm application submission 1. Submit applica…" at bounding box center [770, 317] width 1474 height 925
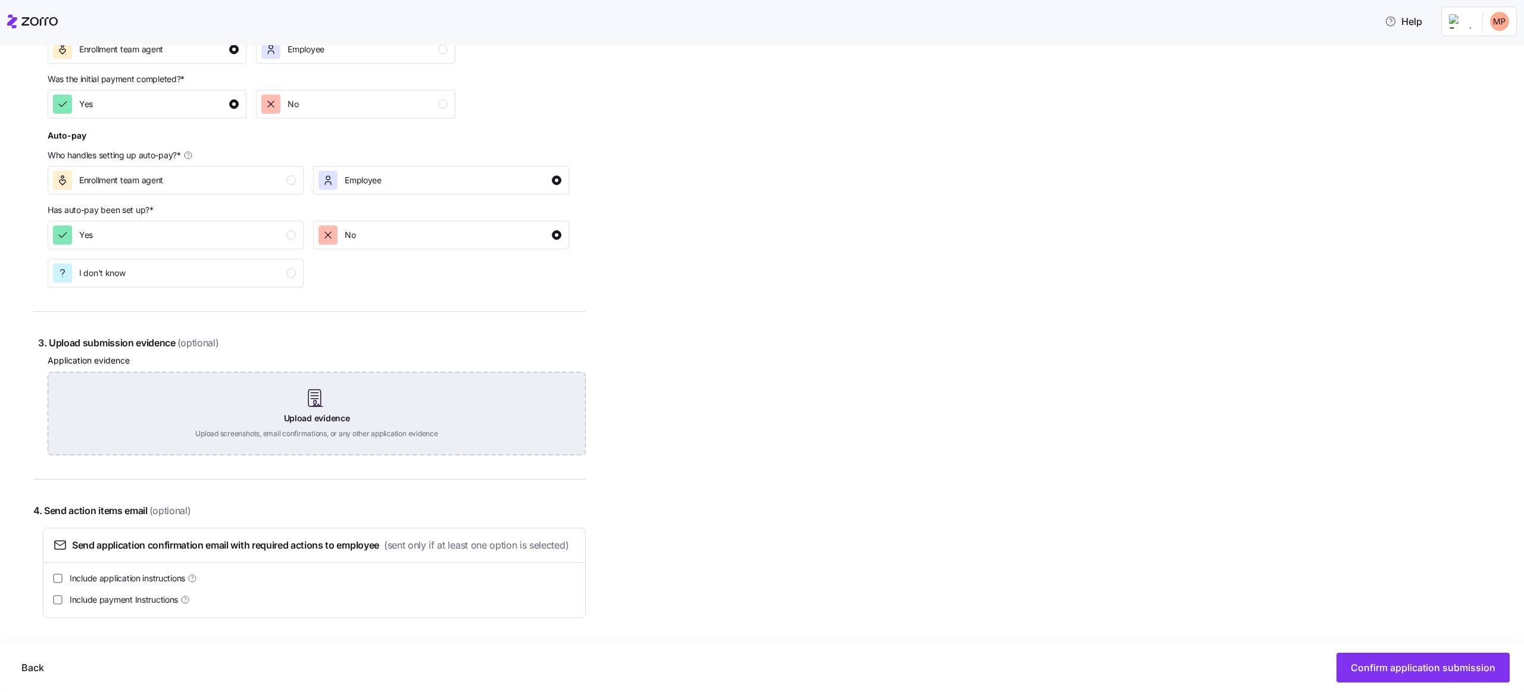
scroll to position [484, 0]
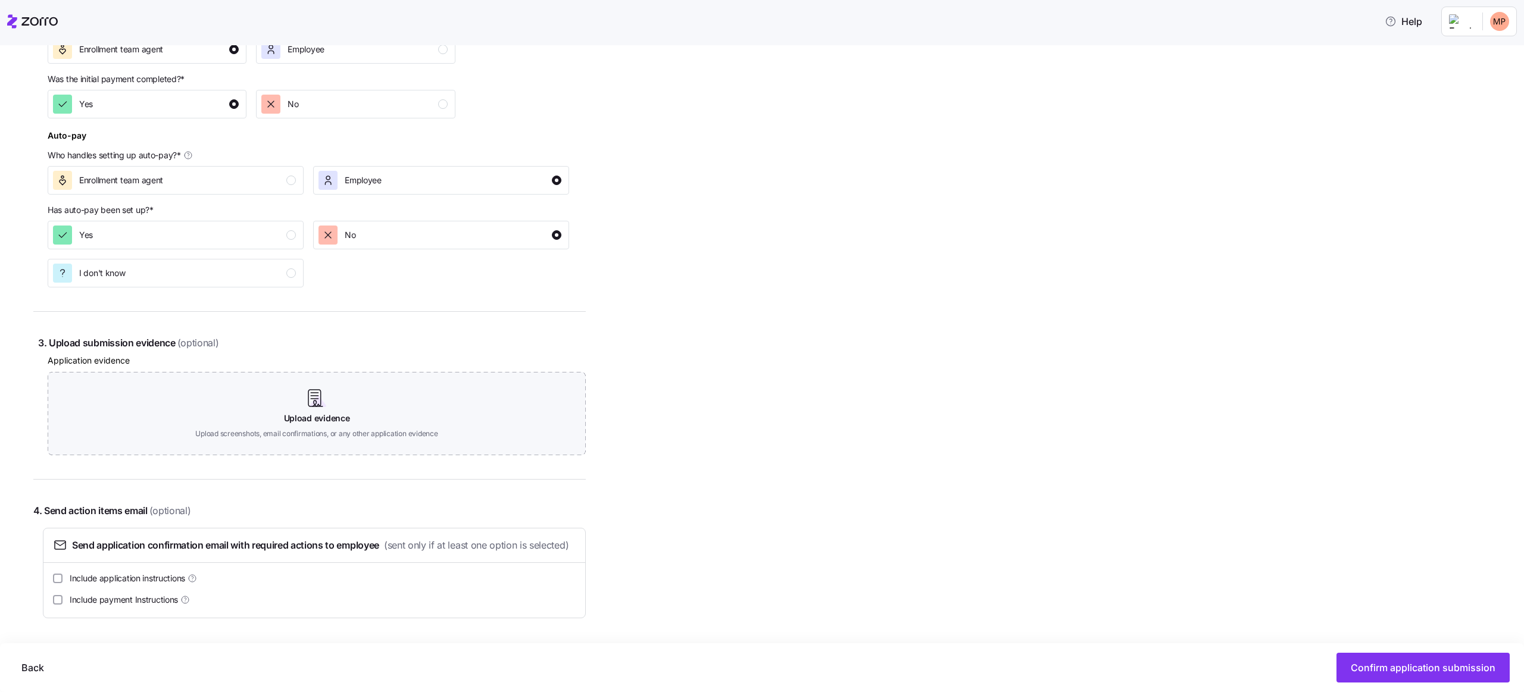
click at [607, 494] on div "Complete the 4 steps below and confirm application submission 1. Submit applica…" at bounding box center [770, 215] width 1474 height 925
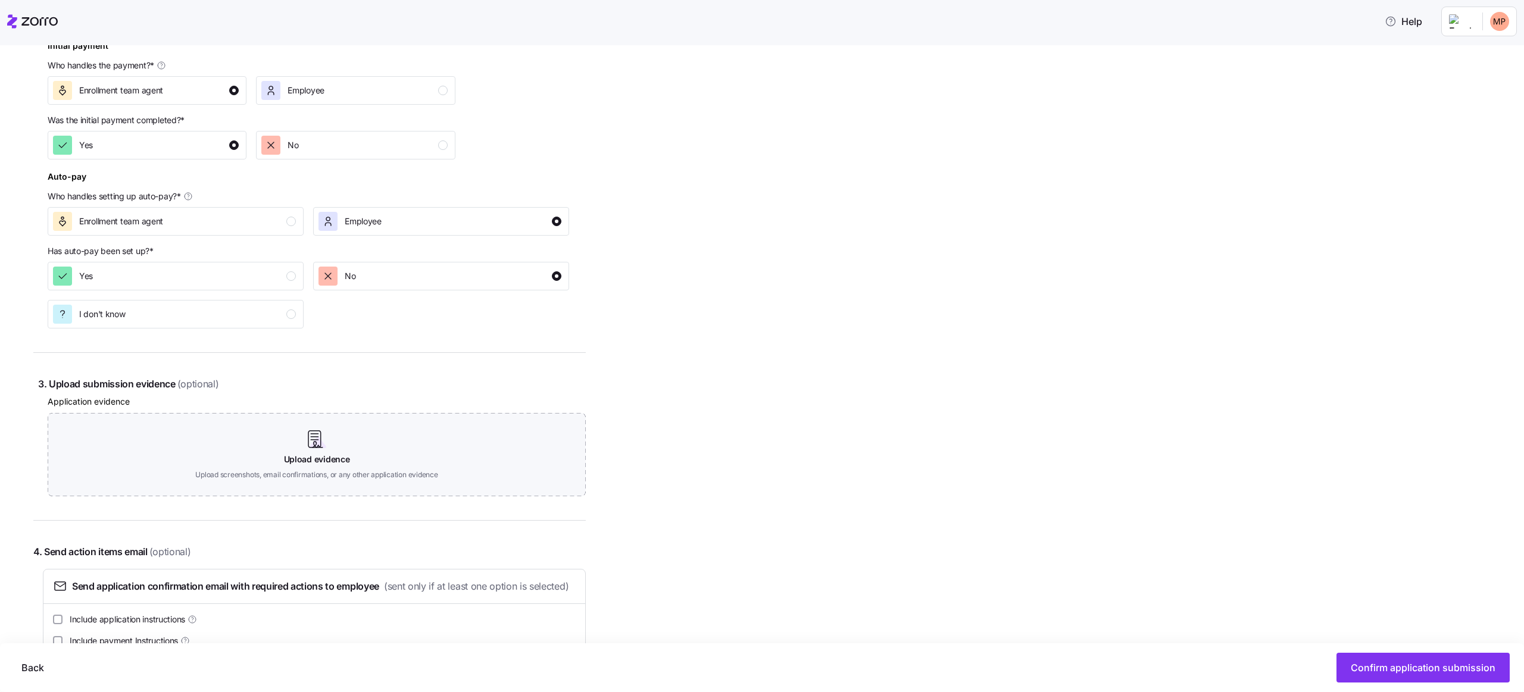
scroll to position [408, 0]
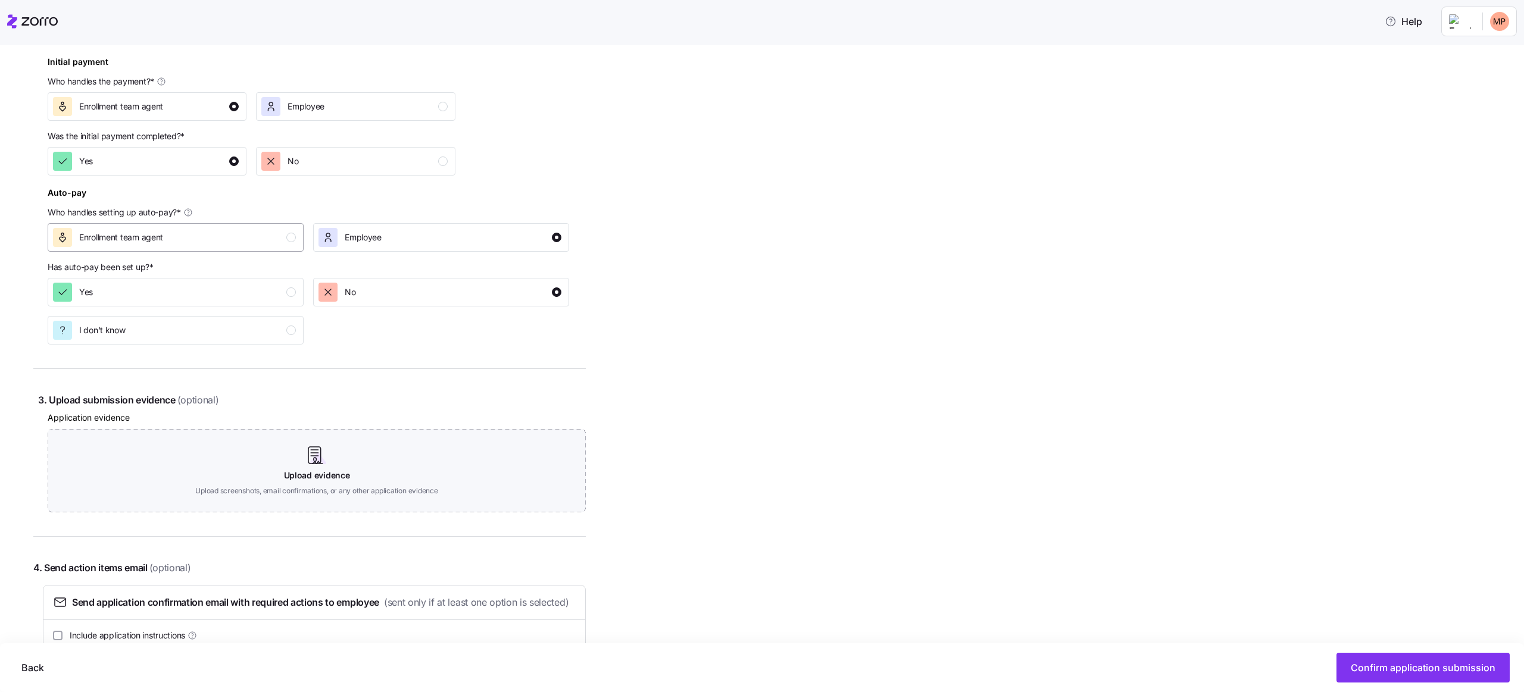
click at [248, 229] on div "Enrollment team agent" at bounding box center [174, 237] width 243 height 19
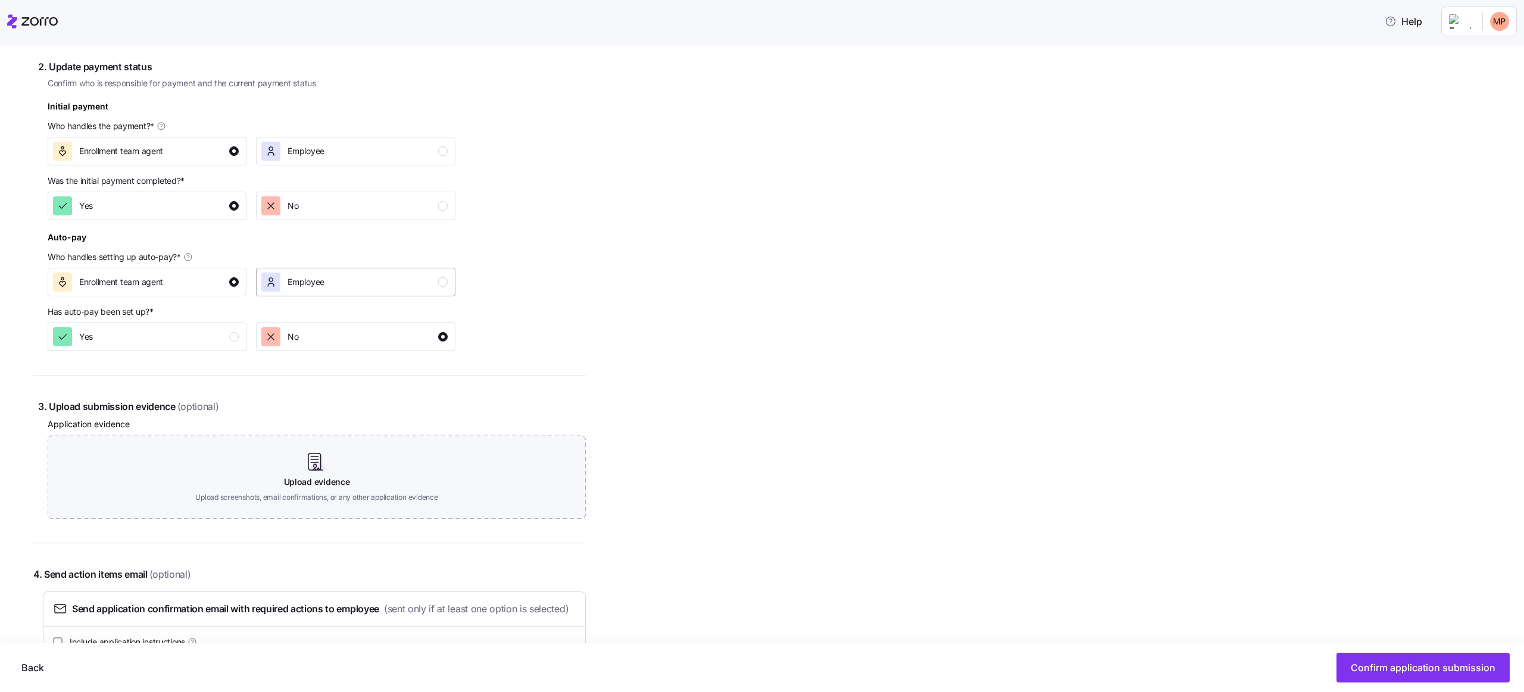
scroll to position [352, 0]
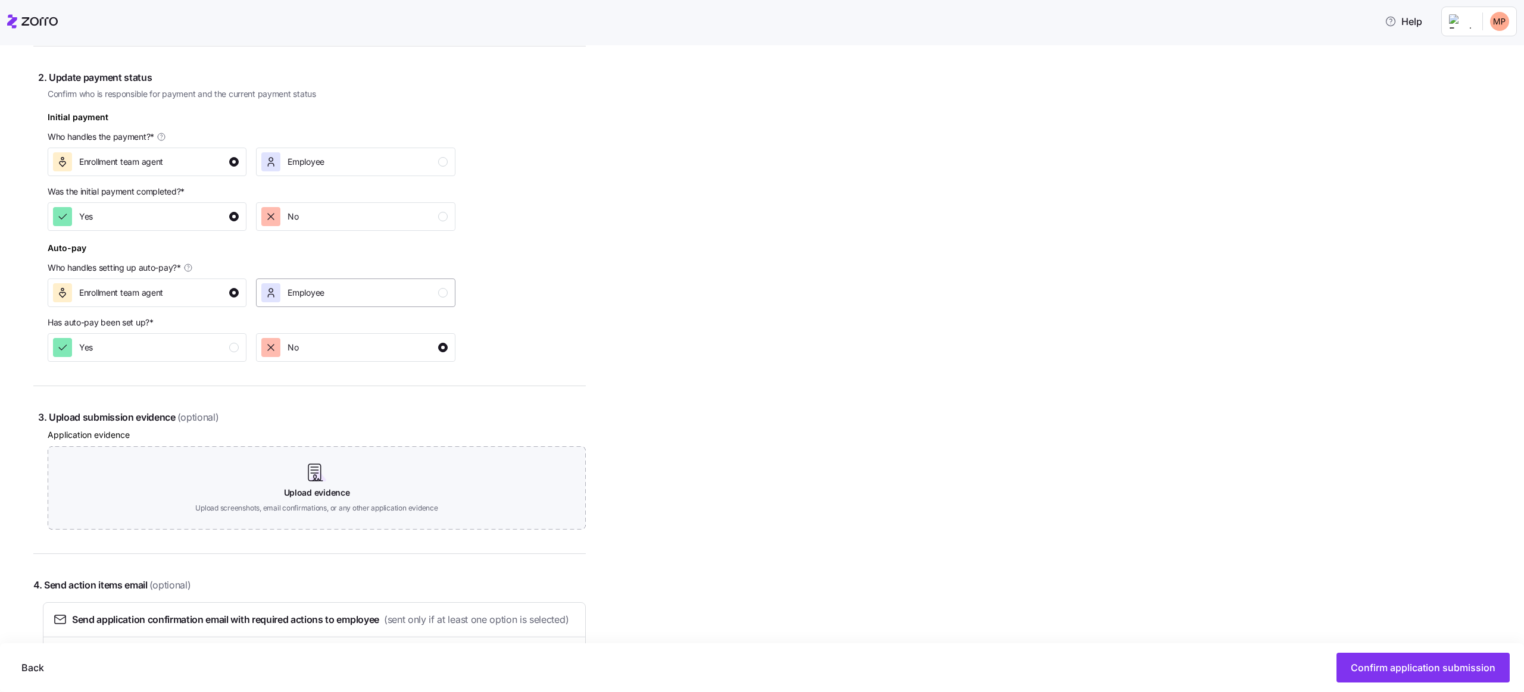
click at [337, 301] on div "Employee" at bounding box center [354, 292] width 186 height 19
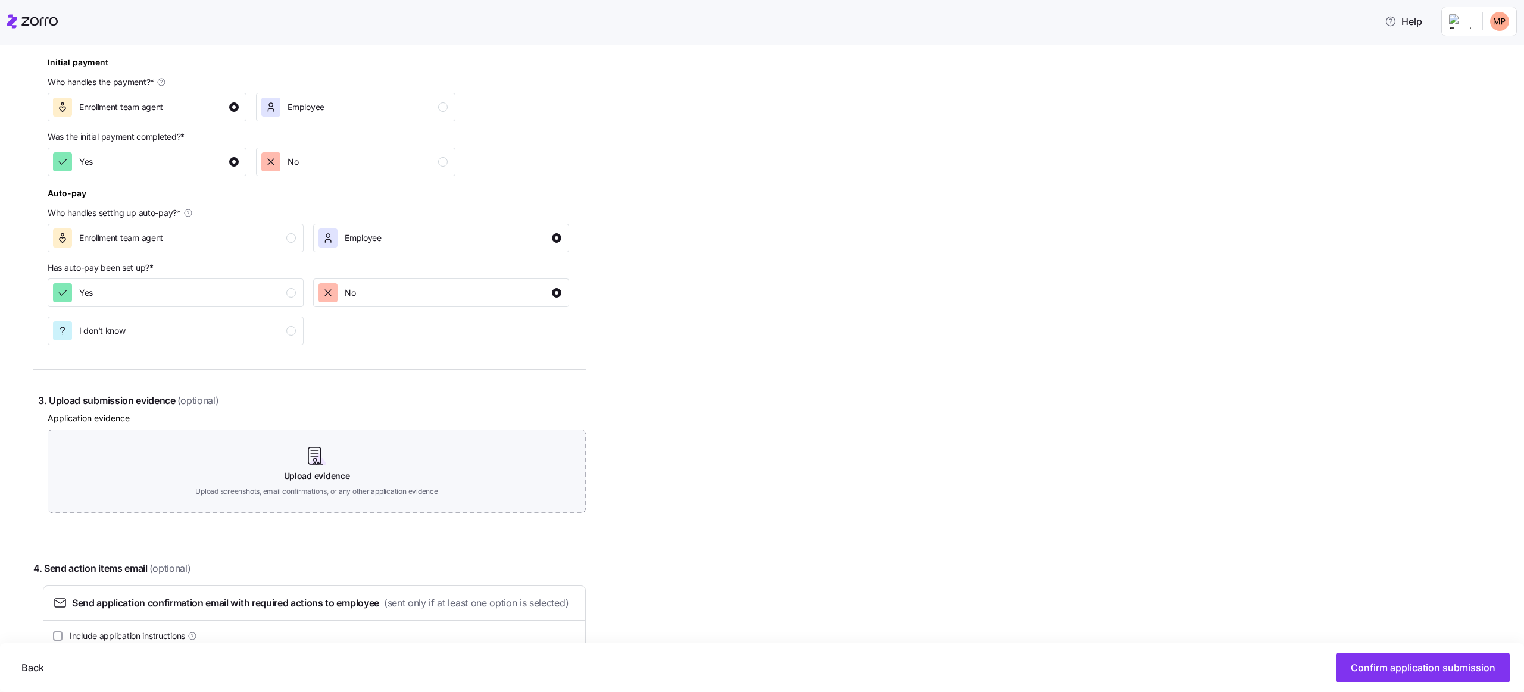
scroll to position [405, 0]
click at [1406, 668] on span "Confirm application submission" at bounding box center [1423, 668] width 145 height 14
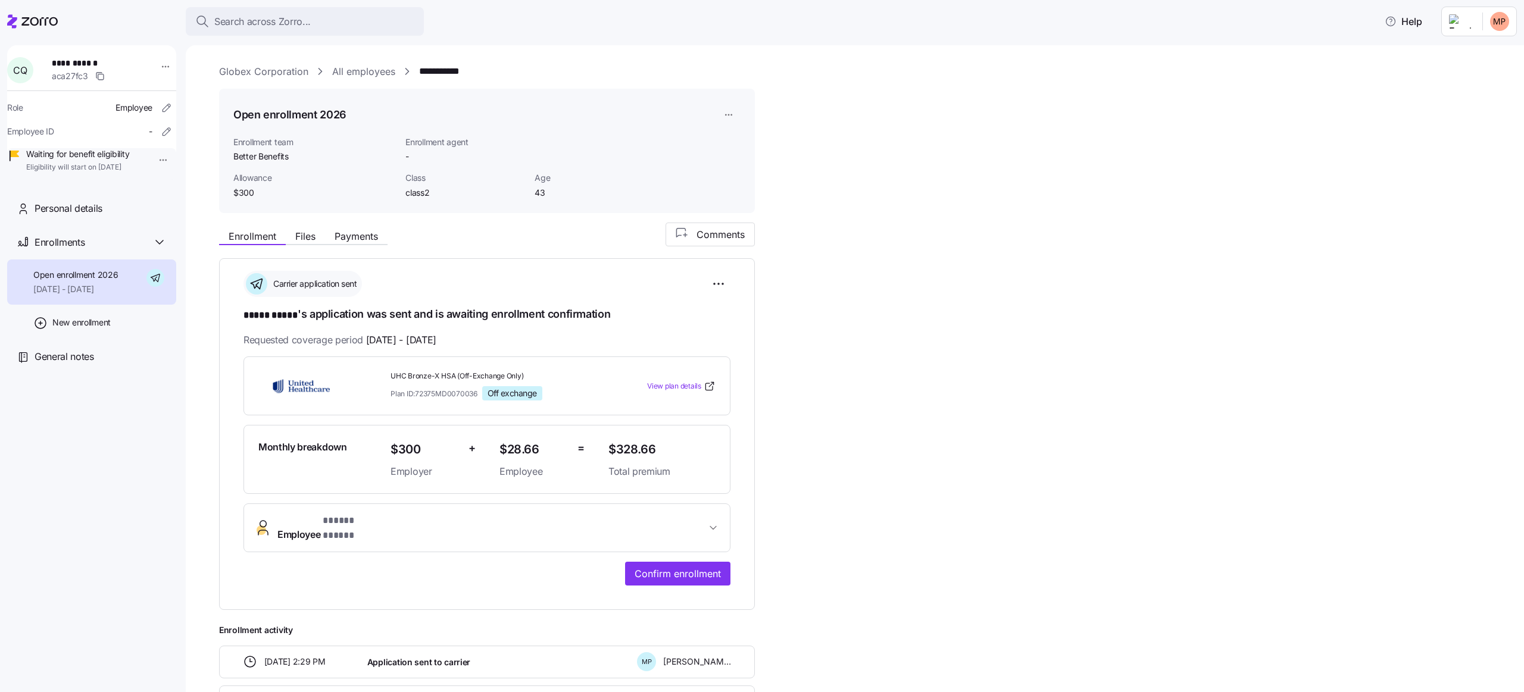
click at [769, 586] on div "**********" at bounding box center [863, 491] width 1288 height 536
click at [692, 567] on span "Confirm enrollment" at bounding box center [678, 574] width 86 height 14
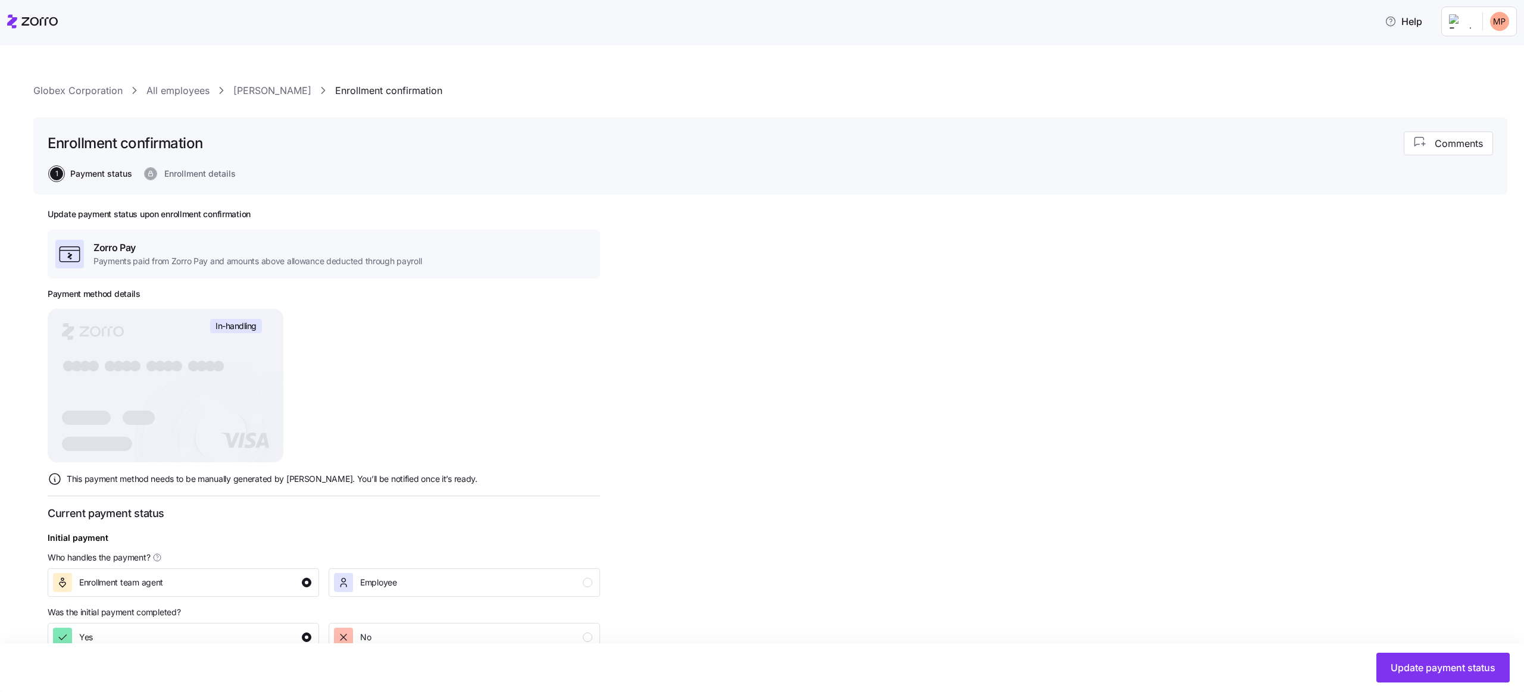
click at [373, 357] on div "Update payment status upon enrollment confirmation Zorro Pay Payments paid from…" at bounding box center [324, 527] width 553 height 636
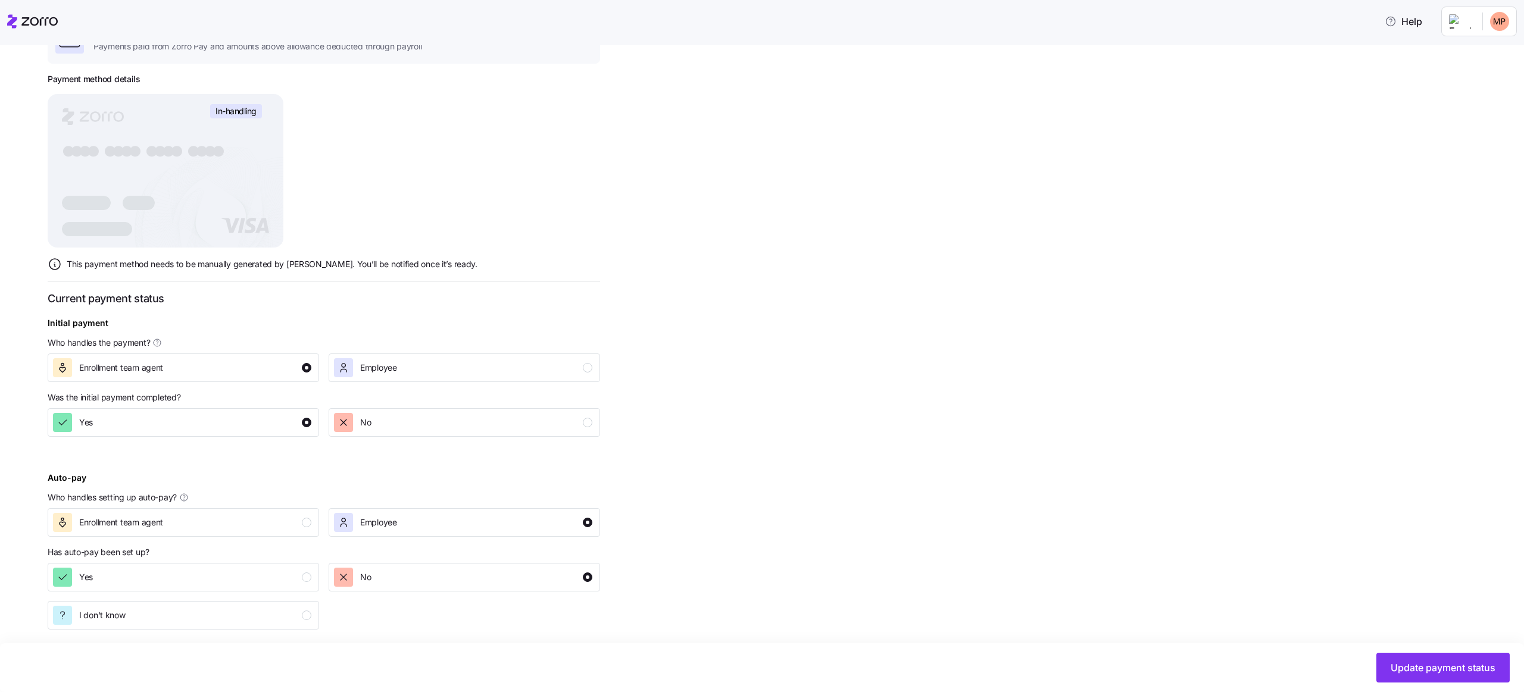
scroll to position [226, 0]
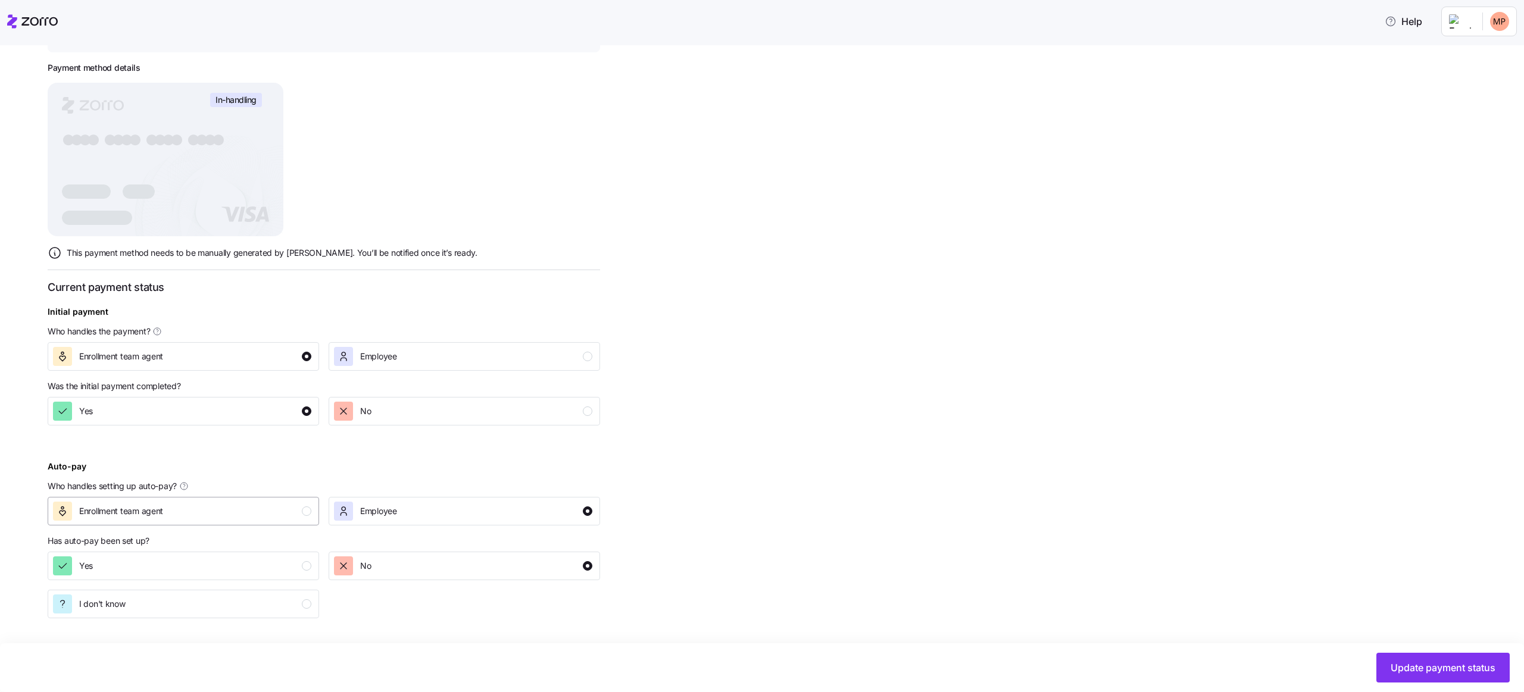
click at [276, 510] on div "Enrollment team agent" at bounding box center [182, 511] width 258 height 19
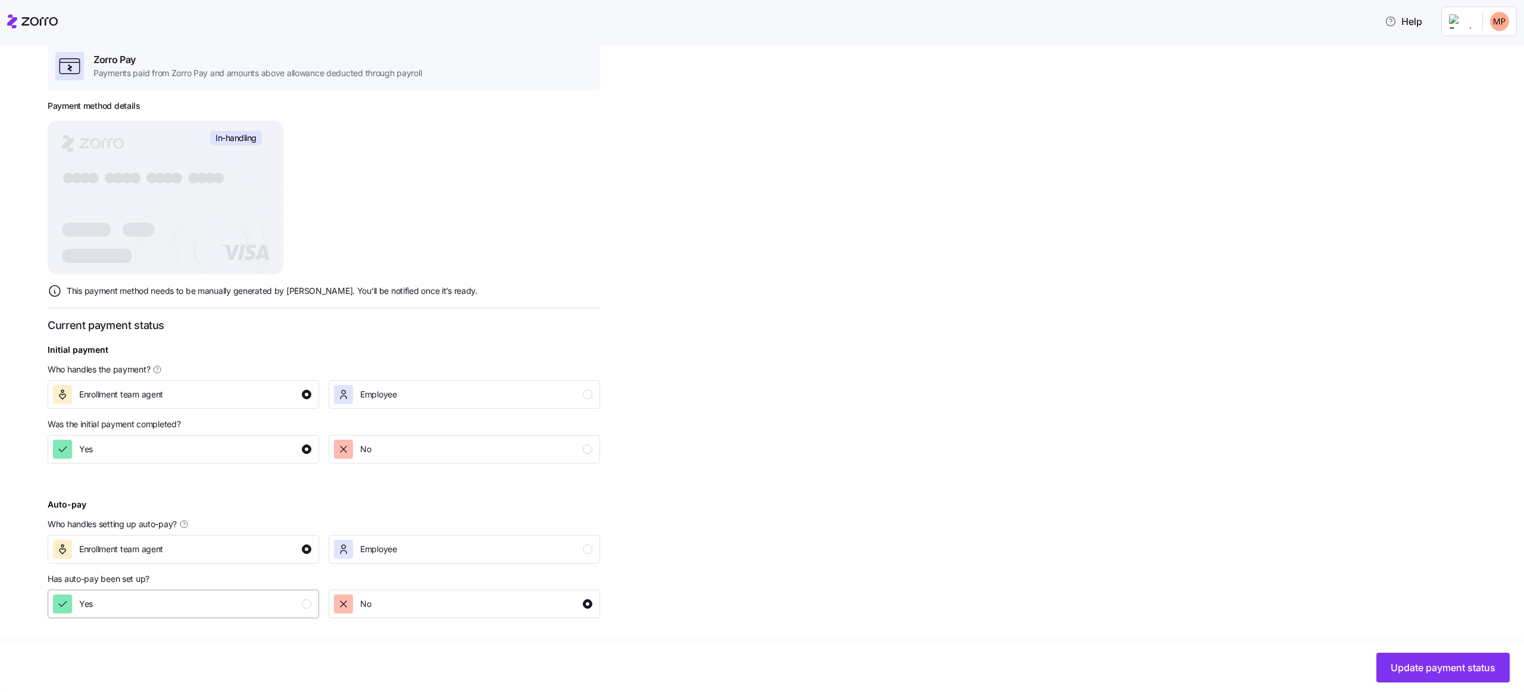
click at [268, 616] on button "Yes" at bounding box center [184, 604] width 272 height 29
click at [1419, 673] on span "Update payment status" at bounding box center [1443, 668] width 105 height 14
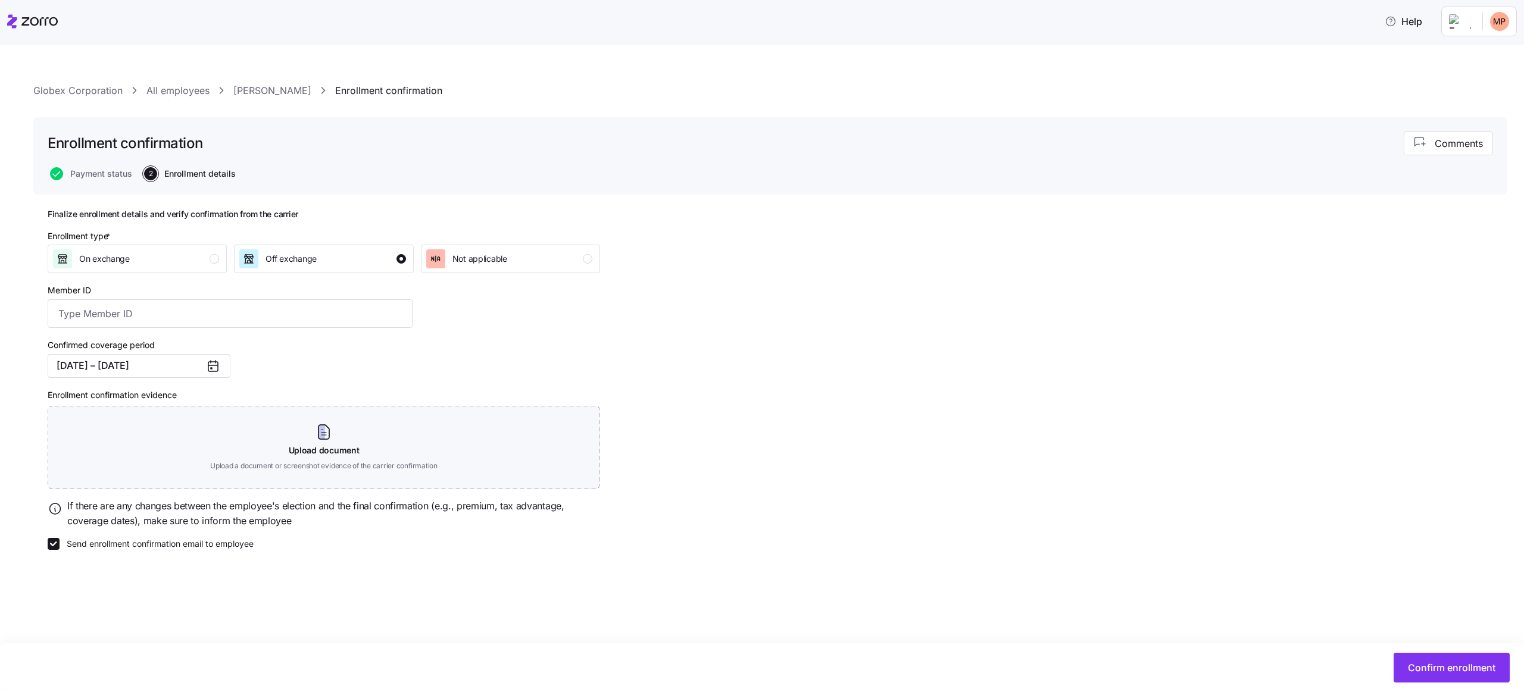
click at [151, 549] on label "Send enrollment confirmation email to employee" at bounding box center [157, 544] width 194 height 12
click at [60, 549] on input "Send enrollment confirmation email to employee" at bounding box center [54, 544] width 12 height 12
click at [154, 550] on label "Send enrollment confirmation email to employee" at bounding box center [157, 544] width 194 height 12
click at [60, 550] on input "Send enrollment confirmation email to employee" at bounding box center [54, 544] width 12 height 12
click at [1437, 671] on span "Confirm enrollment" at bounding box center [1452, 668] width 88 height 14
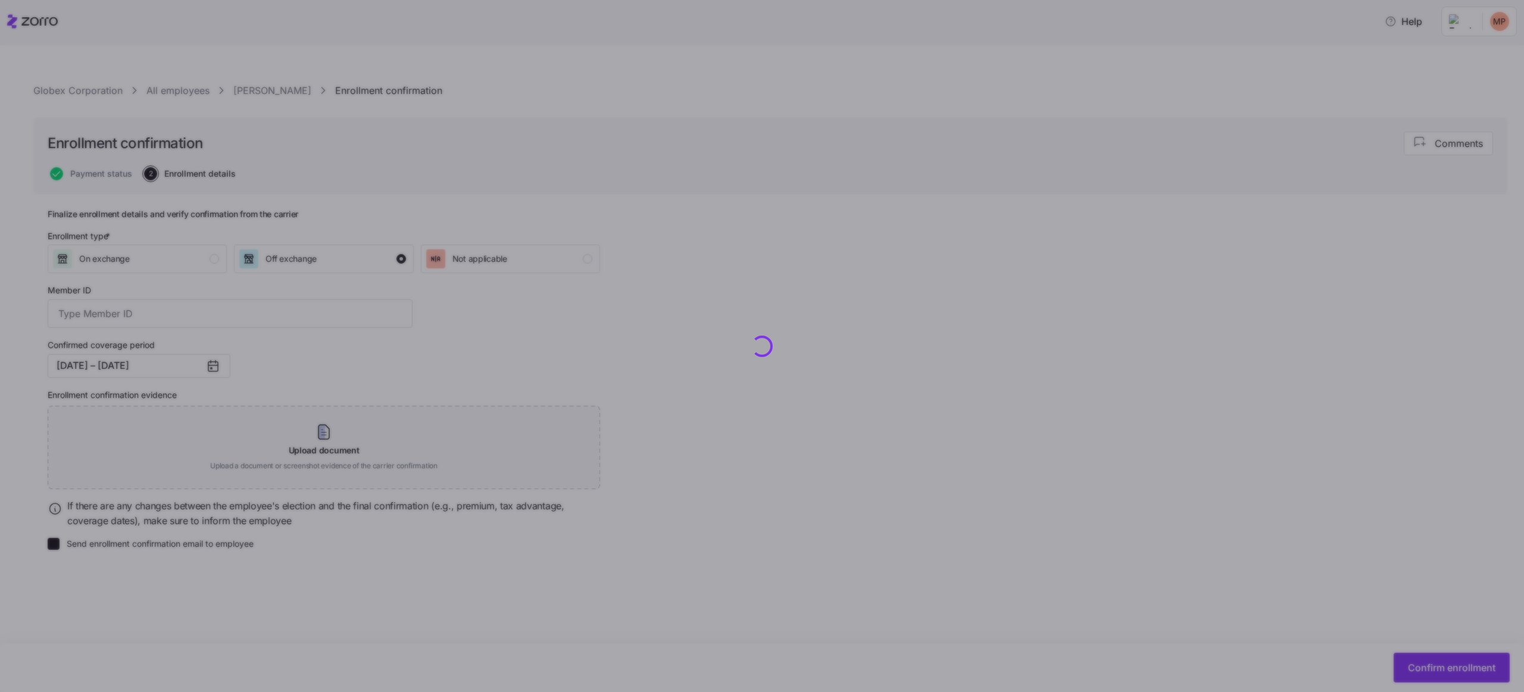
checkbox input "false"
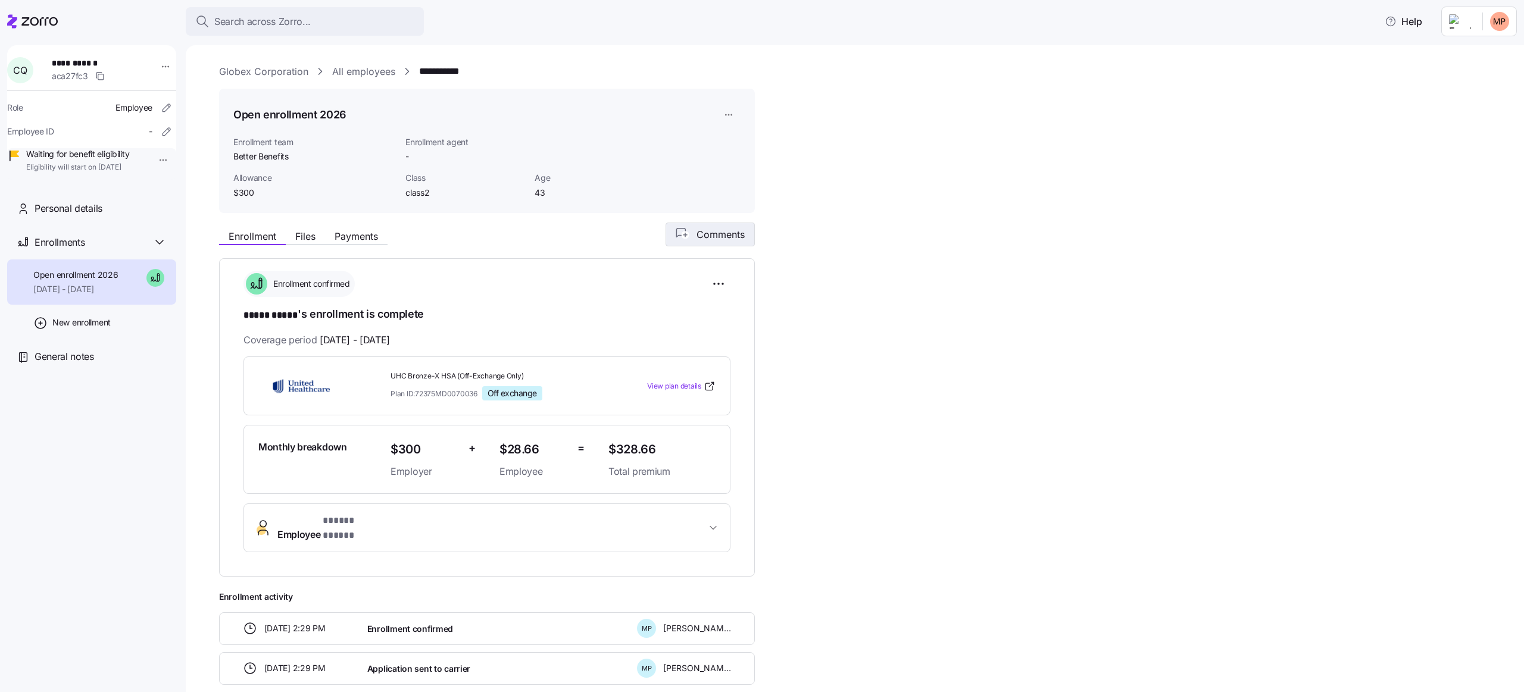
click at [689, 234] on icon "button" at bounding box center [684, 234] width 16 height 13
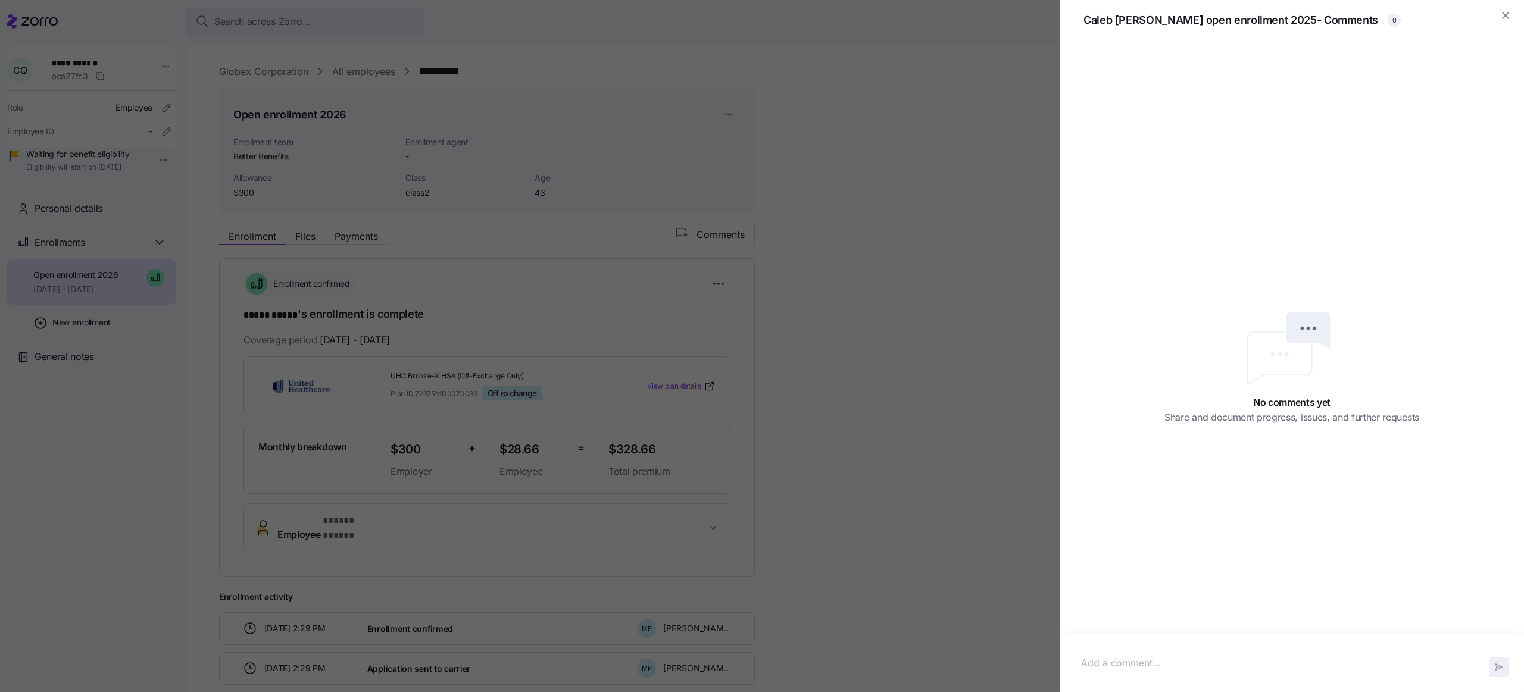
click at [1141, 660] on p at bounding box center [1292, 663] width 422 height 15
click at [1500, 660] on button "button" at bounding box center [1499, 667] width 20 height 19
click at [1138, 668] on p at bounding box center [1292, 663] width 422 height 15
click at [1125, 665] on p at bounding box center [1292, 663] width 422 height 15
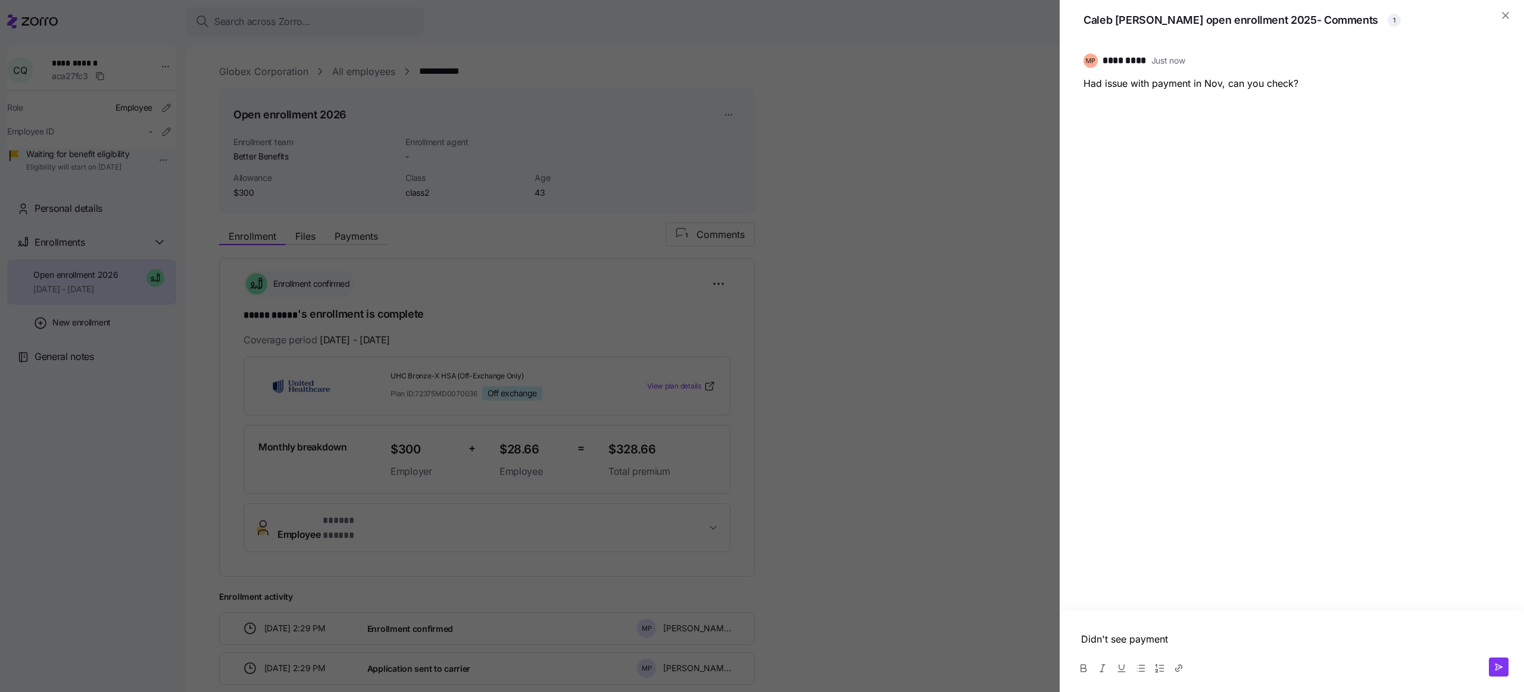
click at [1177, 673] on button "button" at bounding box center [1178, 668] width 19 height 19
click at [1150, 634] on input at bounding box center [1182, 638] width 162 height 18
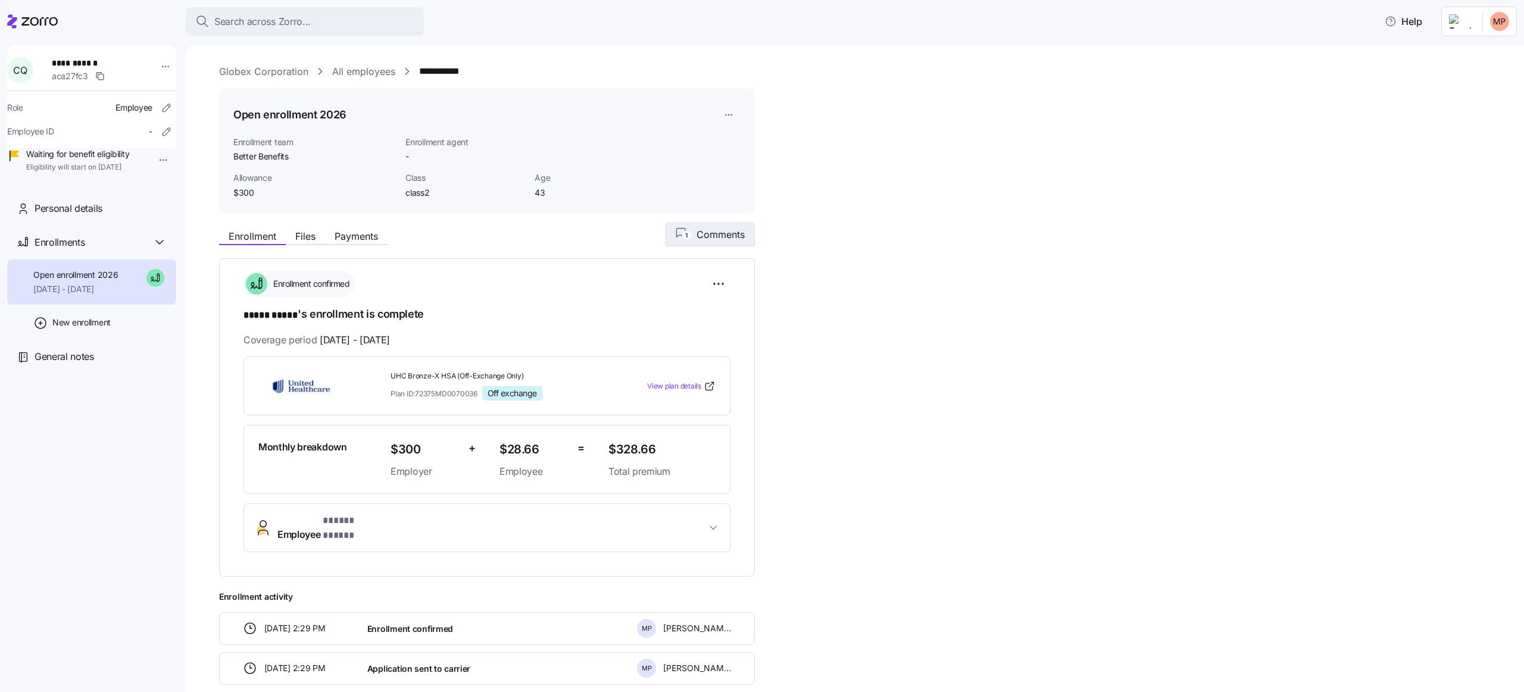
click at [703, 241] on span "Comments" at bounding box center [721, 234] width 48 height 14
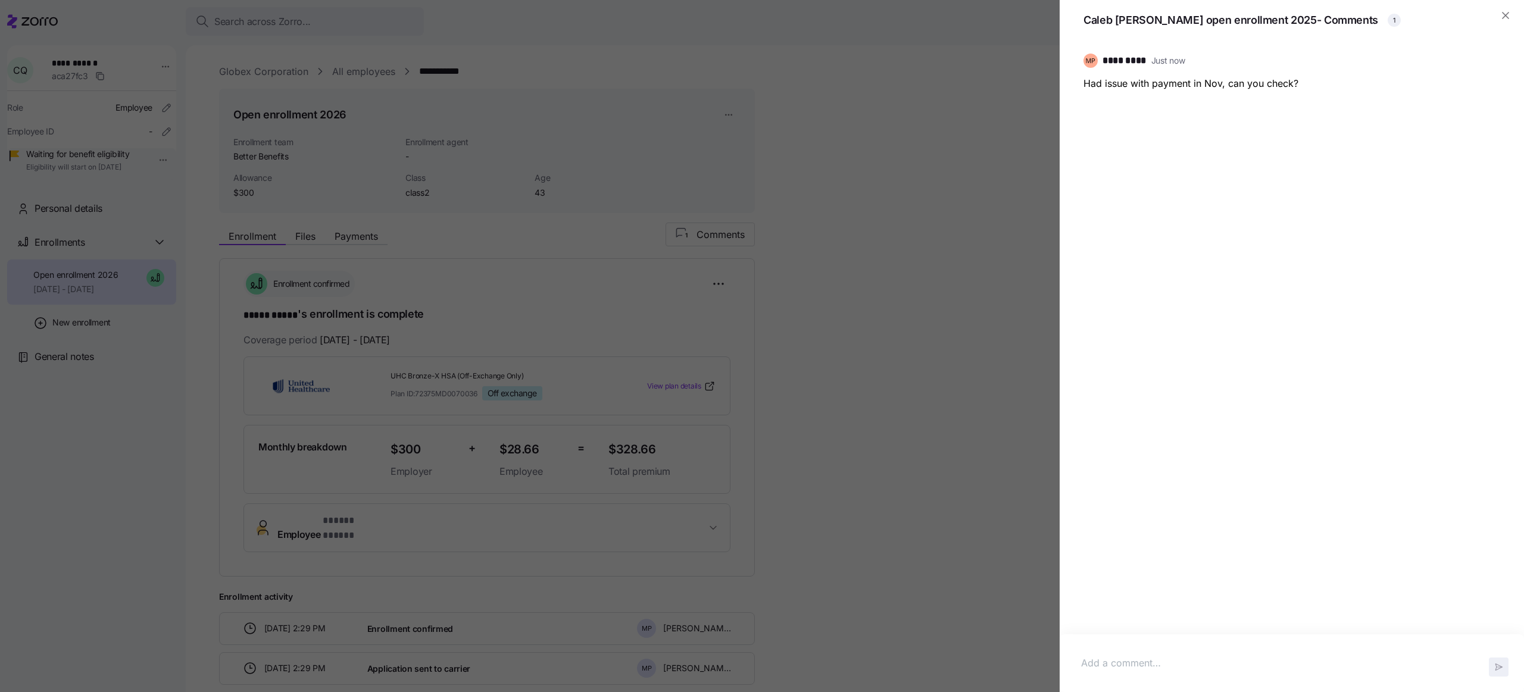
click at [1142, 659] on p at bounding box center [1292, 663] width 422 height 15
click at [1484, 58] on icon "button" at bounding box center [1491, 60] width 14 height 14
click at [1475, 91] on div "Copy link" at bounding box center [1468, 86] width 36 height 13
click at [1487, 60] on icon "button" at bounding box center [1486, 60] width 1 height 1
click at [1389, 213] on div "********* Just now Had issue with payment in Nov, can you check?" at bounding box center [1292, 340] width 436 height 599
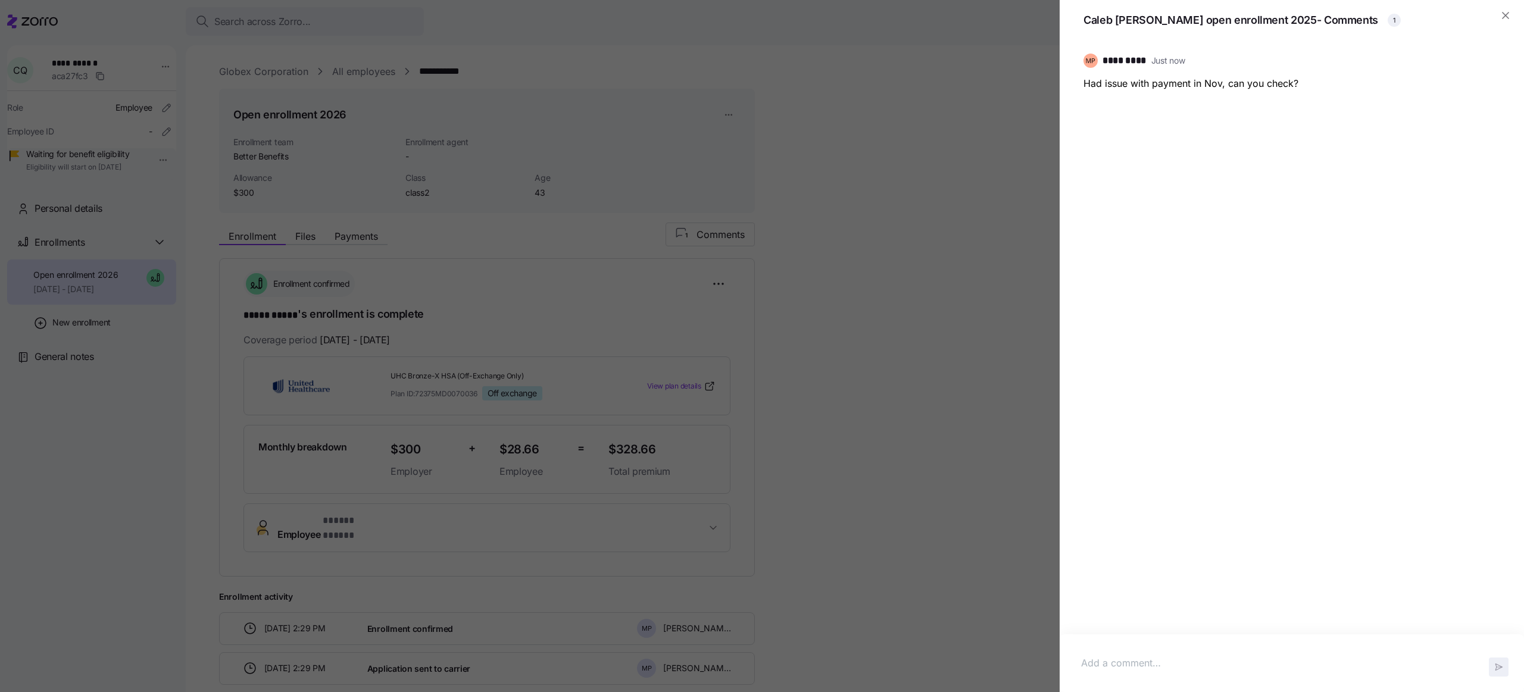
click at [881, 162] on div at bounding box center [762, 346] width 1524 height 692
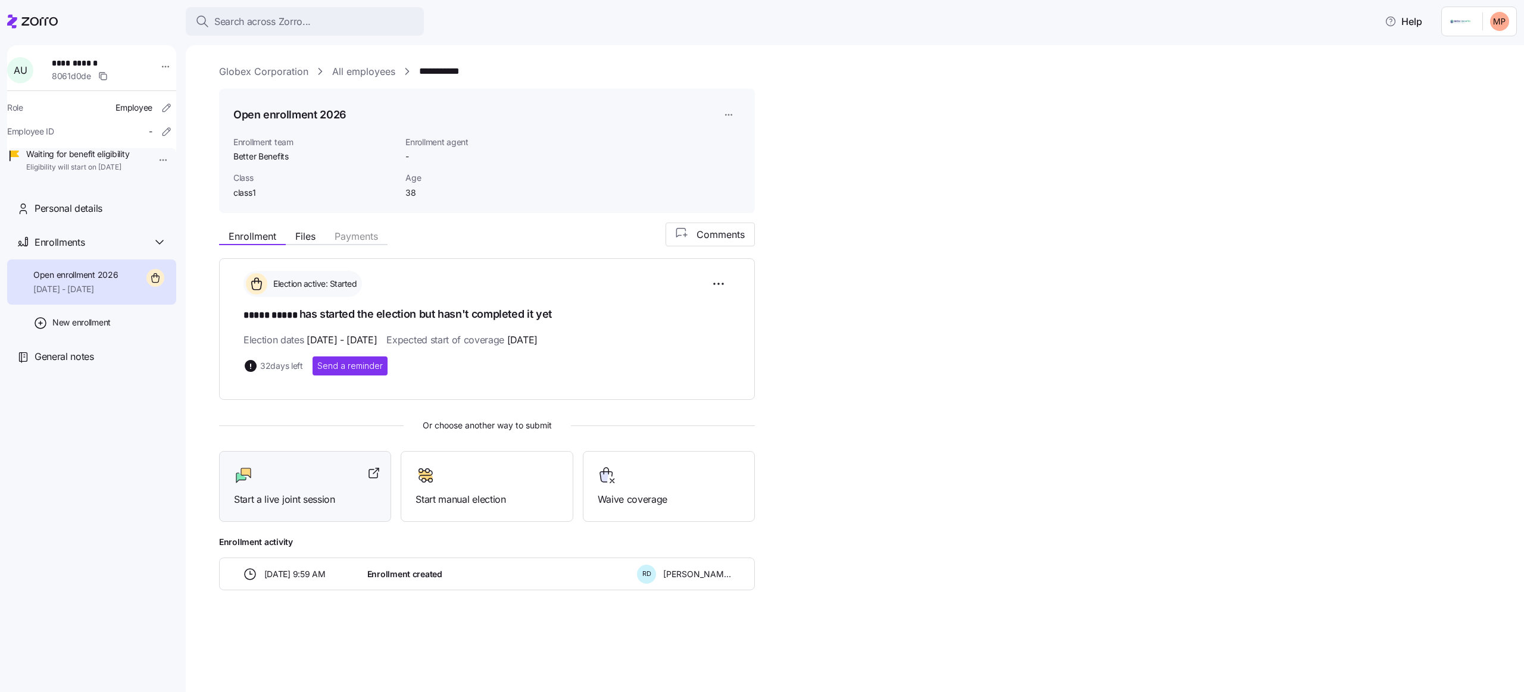
click at [323, 483] on div "Start a live joint session" at bounding box center [305, 486] width 142 height 41
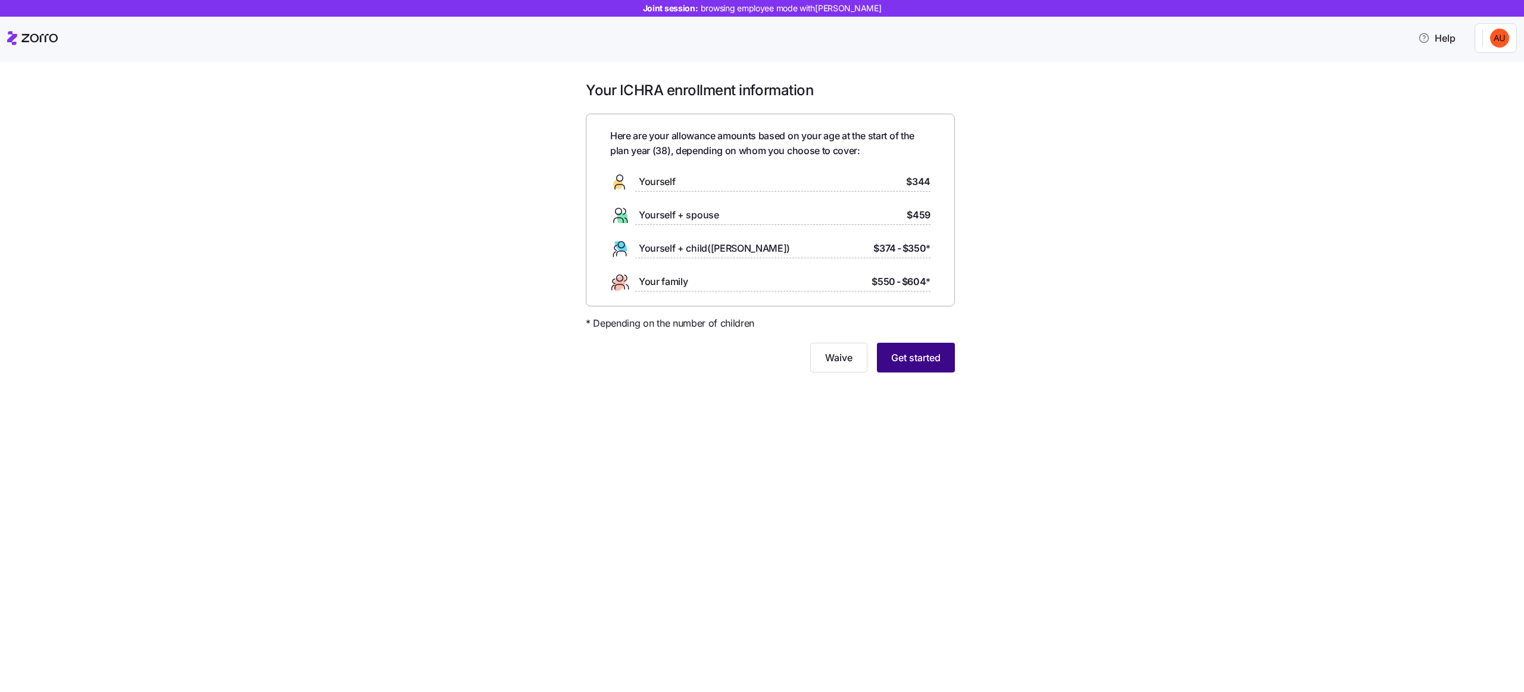
click at [934, 357] on span "Get started" at bounding box center [915, 358] width 49 height 14
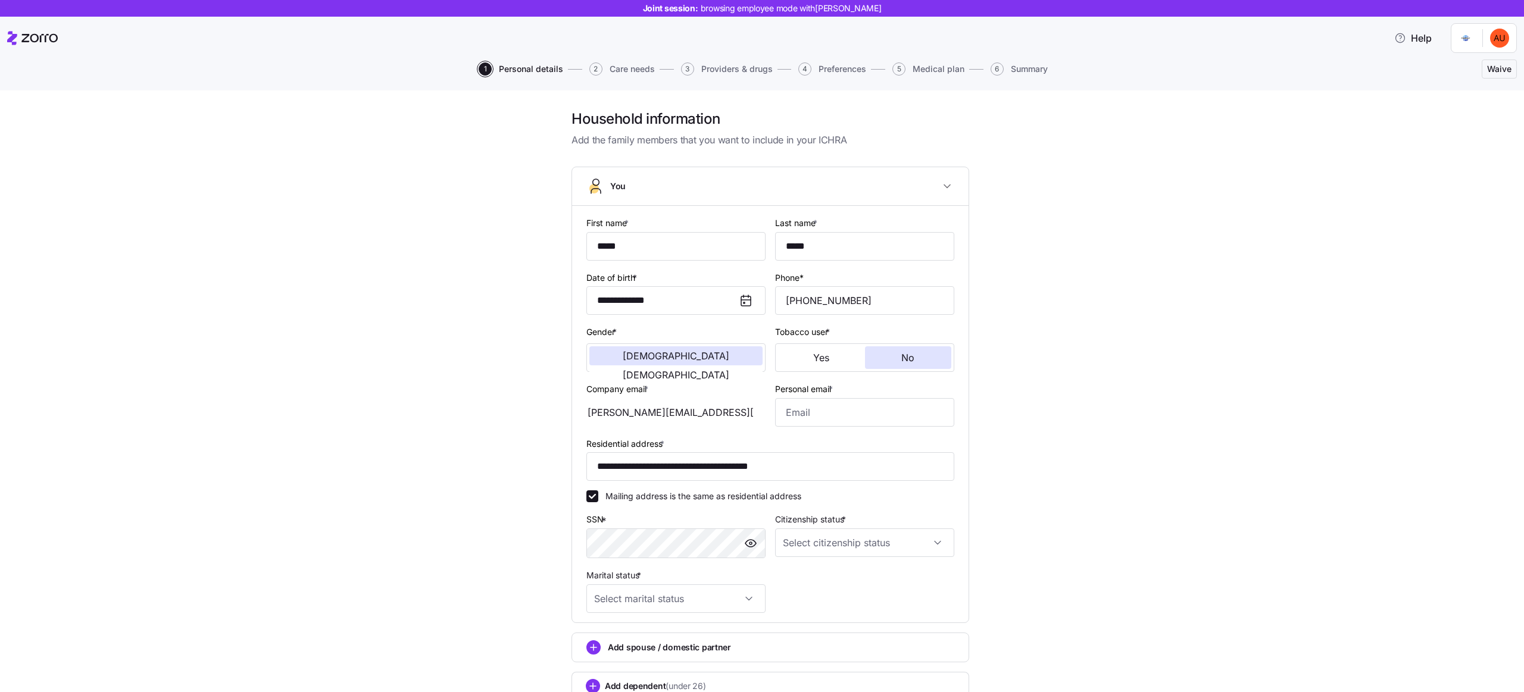
scroll to position [51, 0]
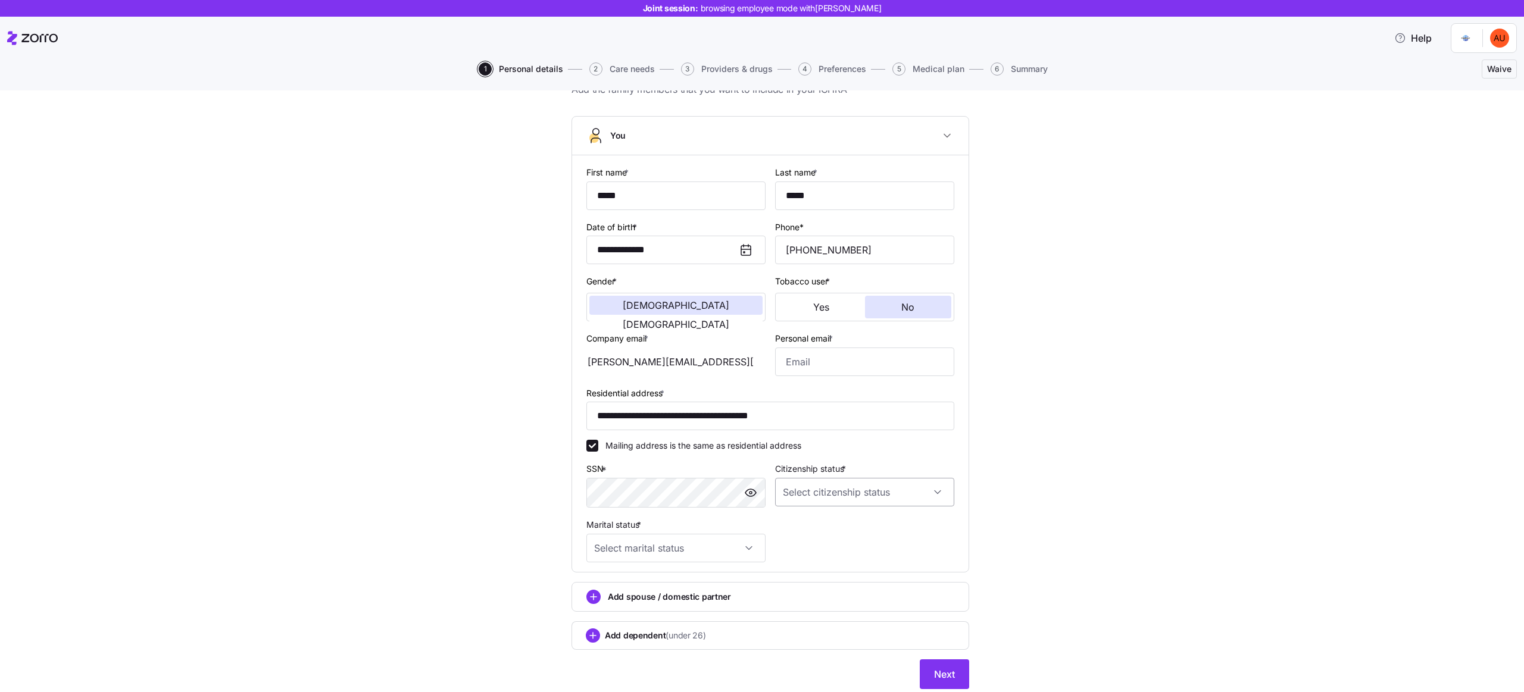
click at [827, 483] on input "Citizenship status *" at bounding box center [864, 492] width 179 height 29
click at [817, 519] on span "[DEMOGRAPHIC_DATA] citizen" at bounding box center [844, 530] width 121 height 13
type input "[DEMOGRAPHIC_DATA] citizen"
click at [677, 519] on input "Marital status *" at bounding box center [675, 548] width 179 height 29
click at [663, 519] on div "Single" at bounding box center [670, 587] width 170 height 25
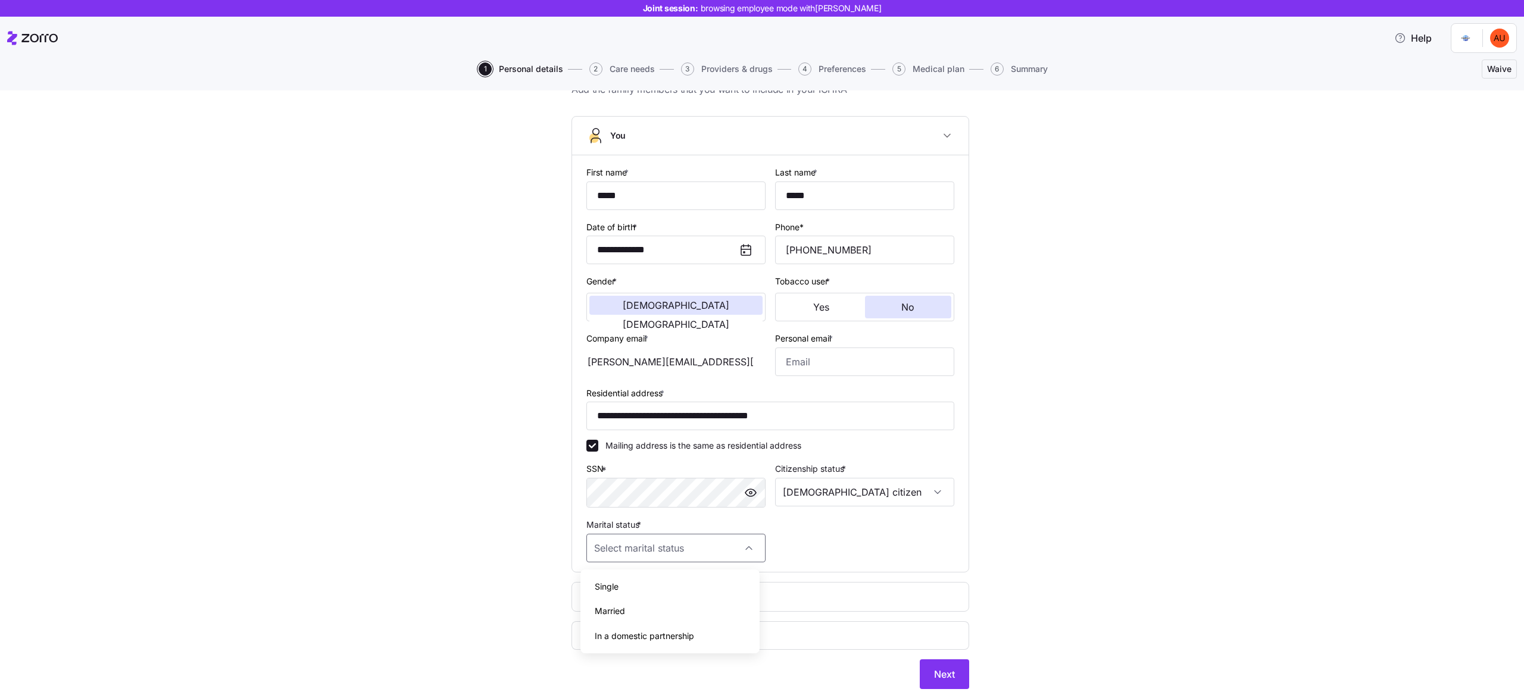
type input "Single"
click at [835, 367] on input "Personal email *" at bounding box center [864, 362] width 179 height 29
type input "[EMAIL_ADDRESS][DOMAIN_NAME]"
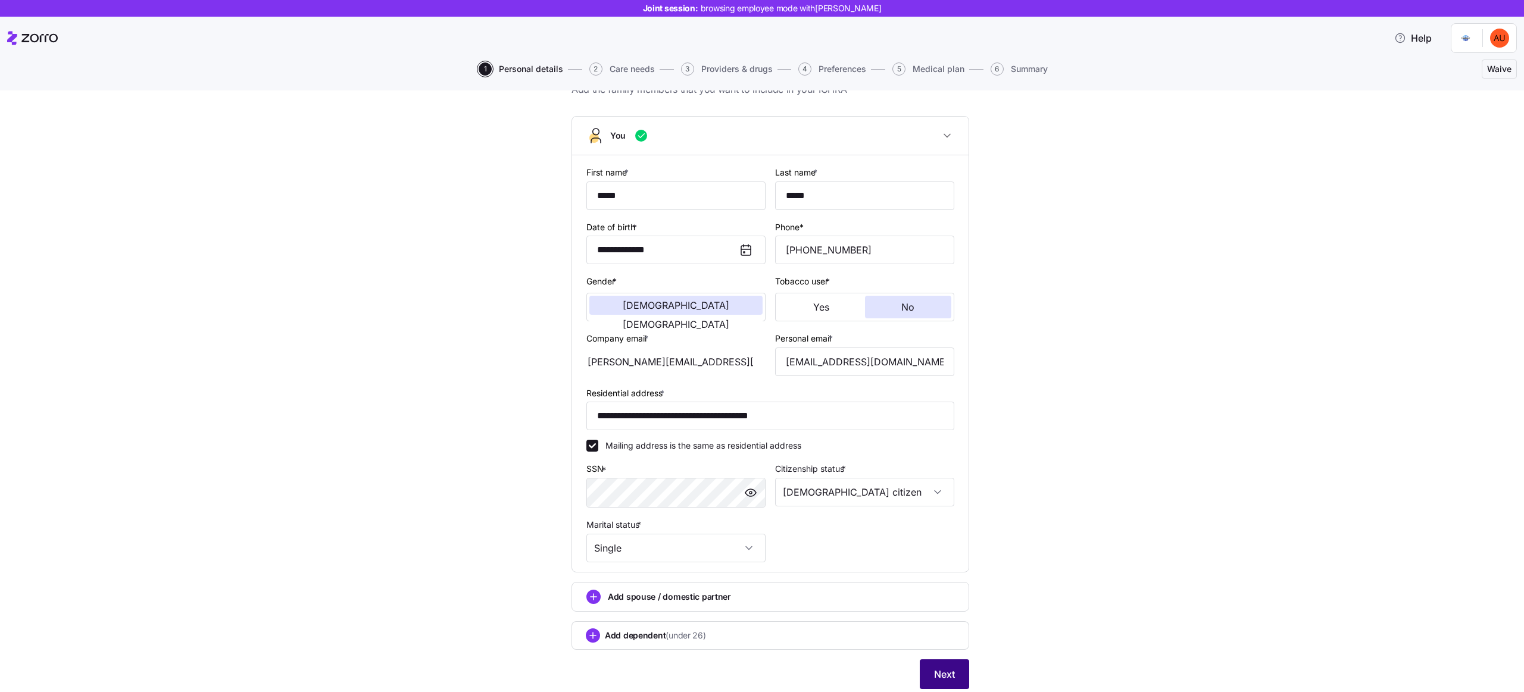
click at [938, 519] on button "Next" at bounding box center [944, 675] width 49 height 30
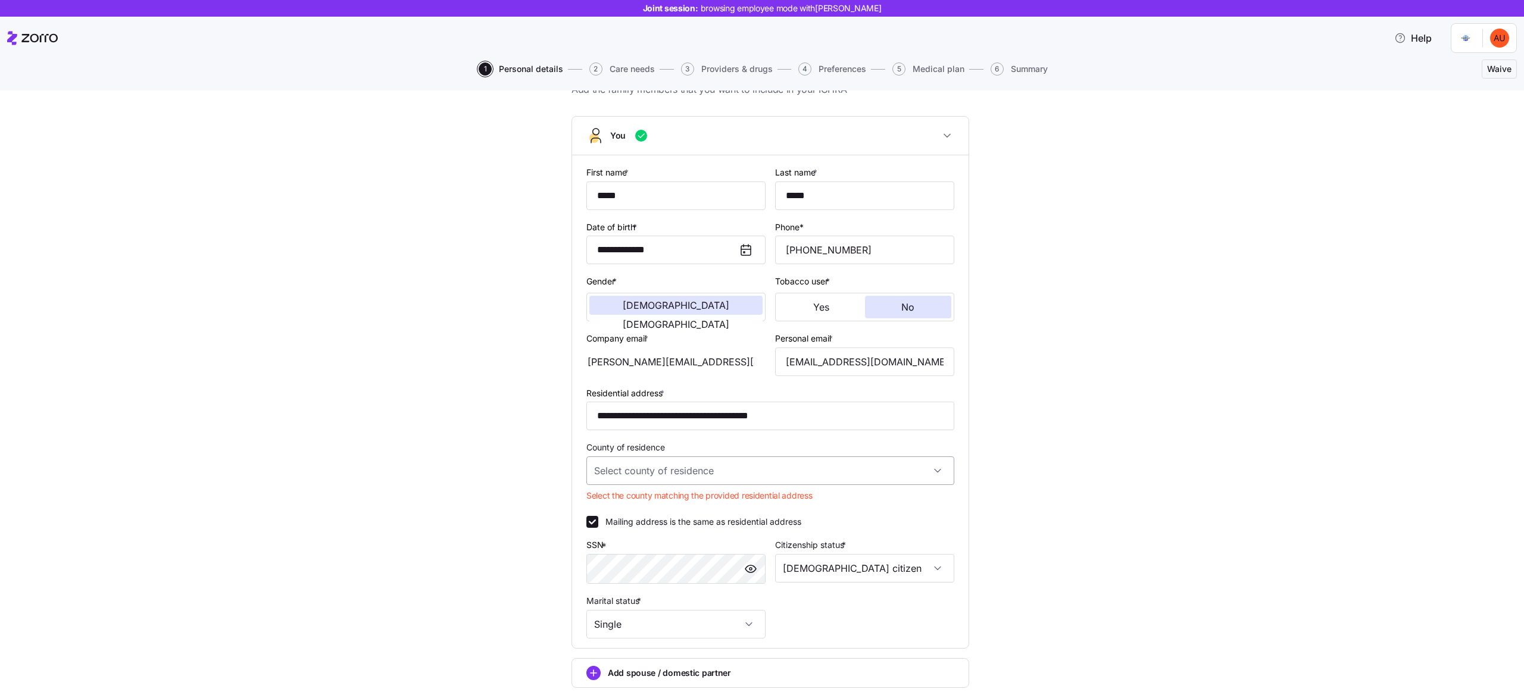
click at [704, 460] on input "County of residence" at bounding box center [770, 471] width 368 height 29
click at [698, 508] on span "[GEOGRAPHIC_DATA], [US_STATE]" at bounding box center [663, 509] width 136 height 13
type input "[GEOGRAPHIC_DATA], [US_STATE]"
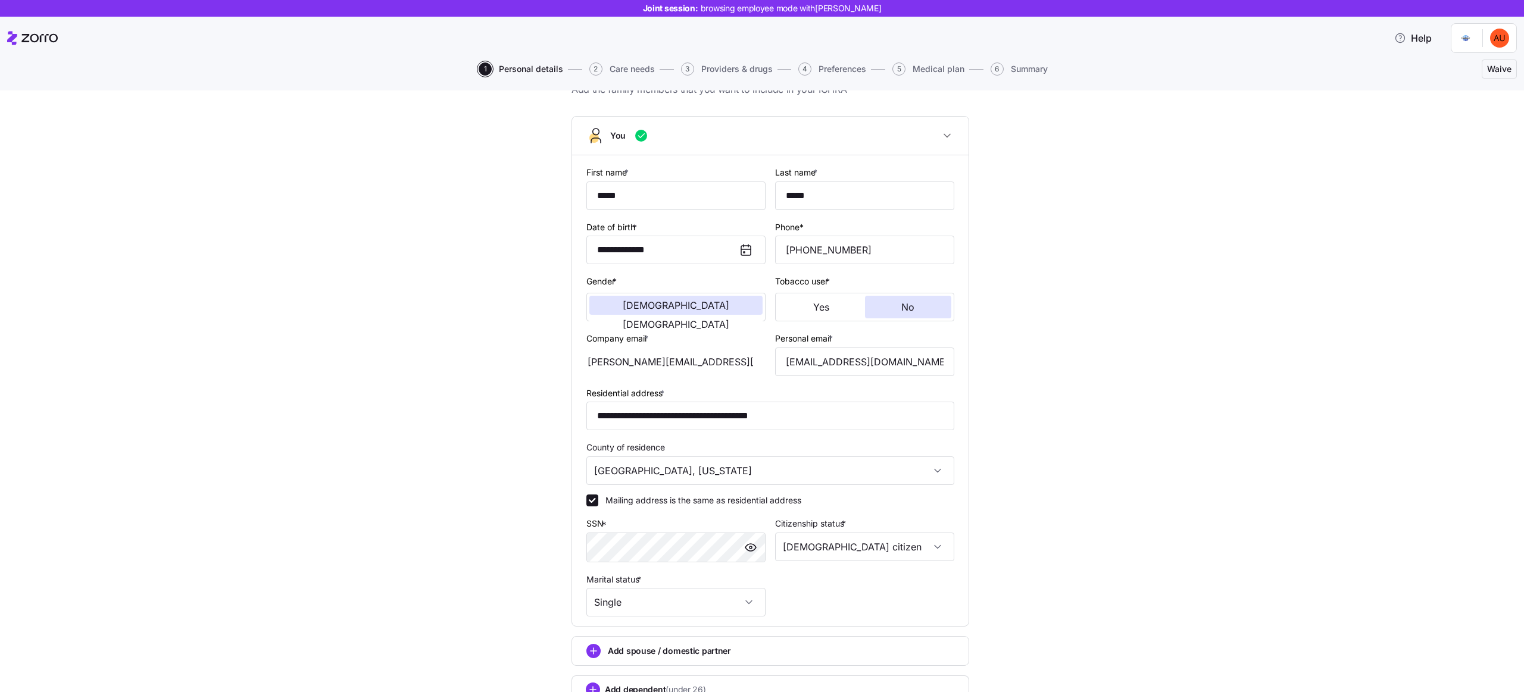
click at [1007, 519] on div "**********" at bounding box center [770, 408] width 1474 height 699
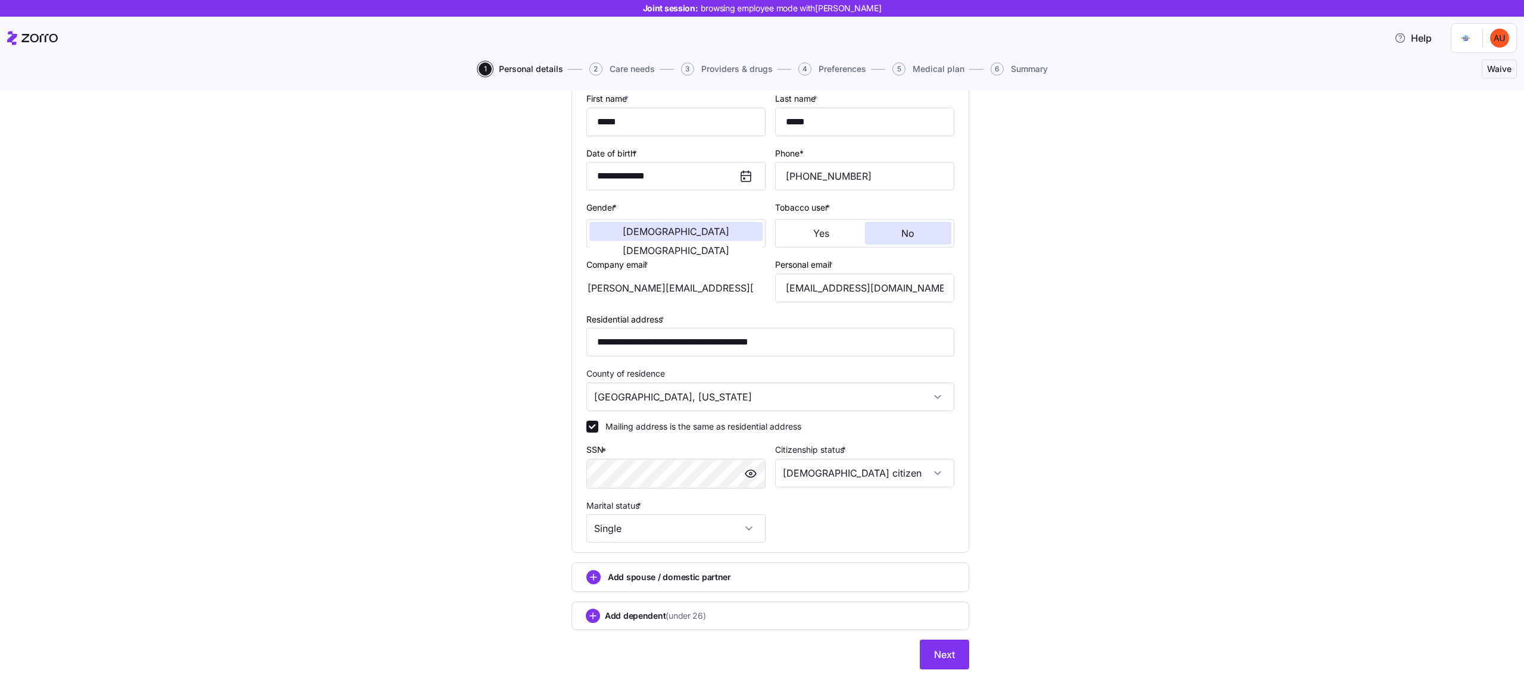
scroll to position [147, 0]
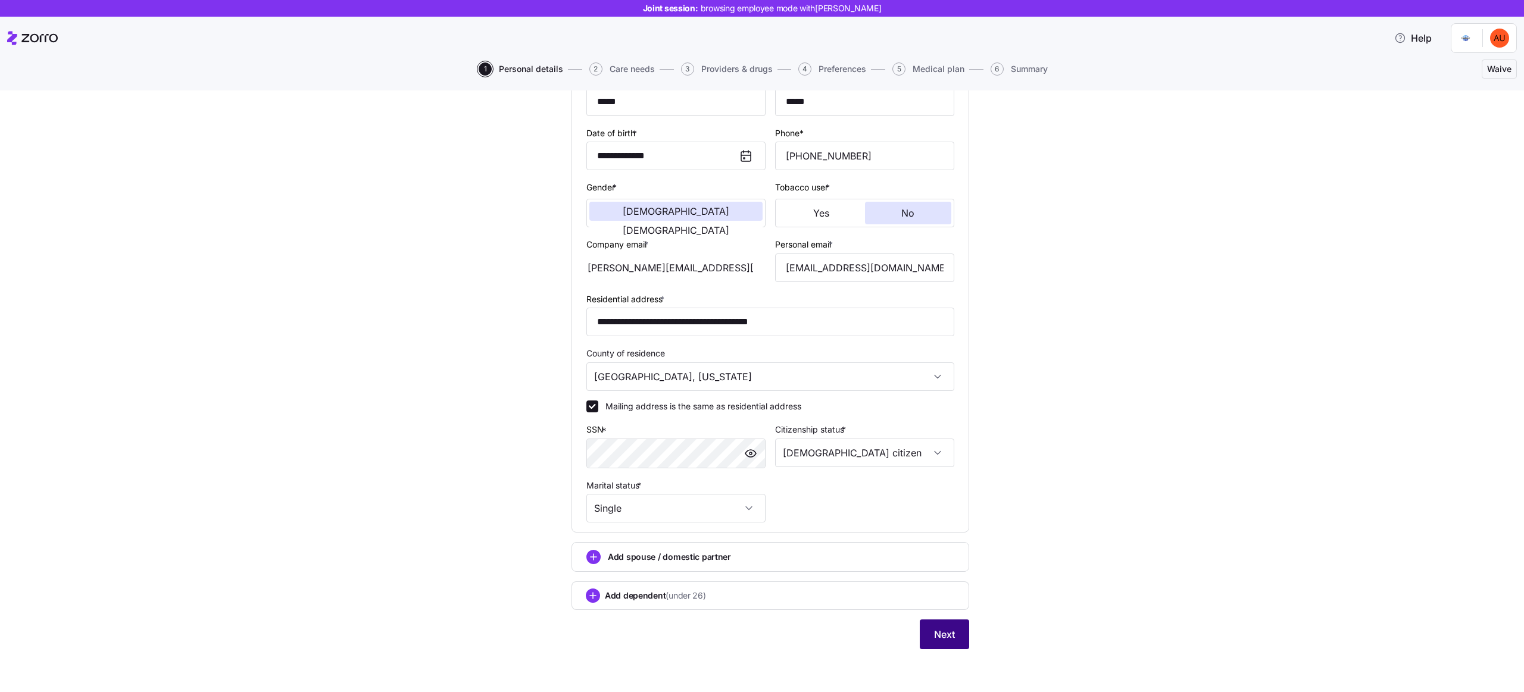
click at [930, 519] on button "Next" at bounding box center [944, 635] width 49 height 30
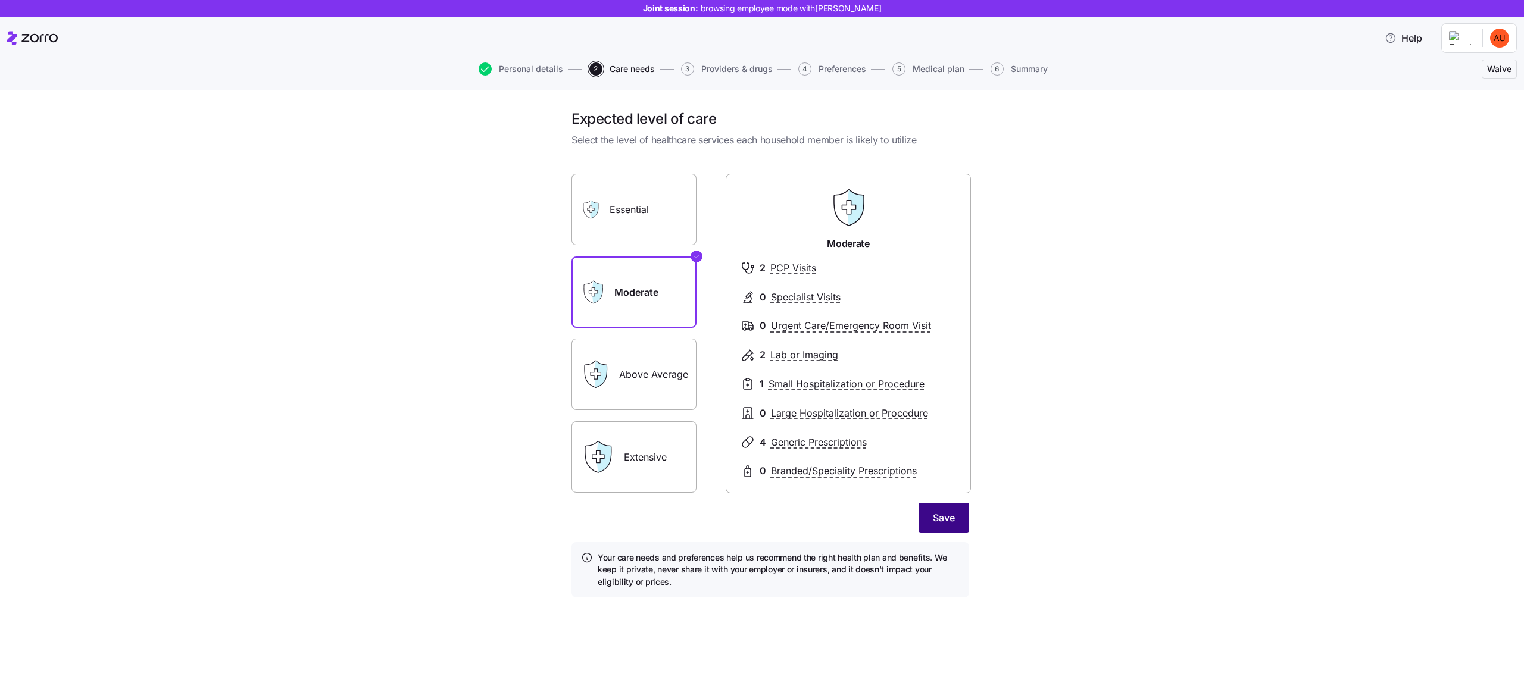
click at [931, 519] on button "Save" at bounding box center [944, 518] width 51 height 30
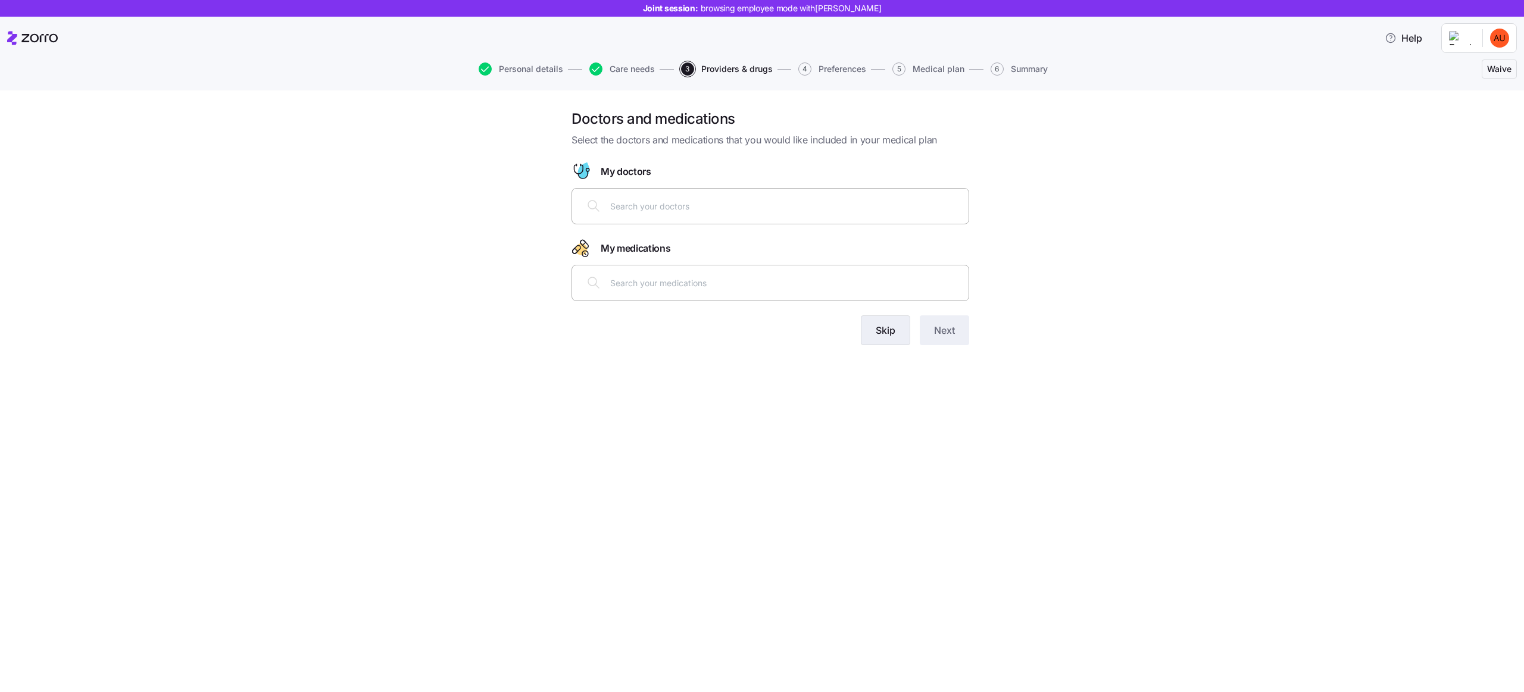
click at [898, 331] on button "Skip" at bounding box center [885, 331] width 49 height 30
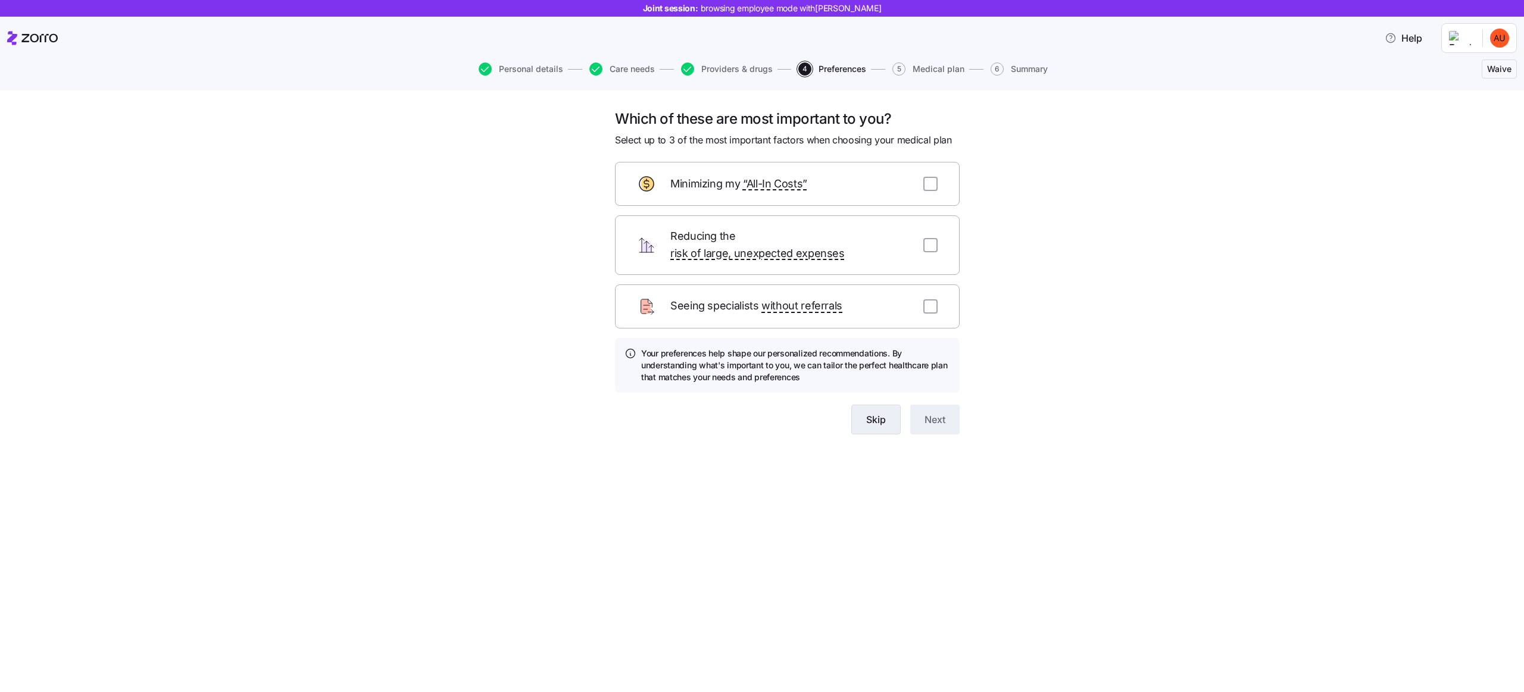
click at [874, 414] on button "Skip" at bounding box center [875, 420] width 49 height 30
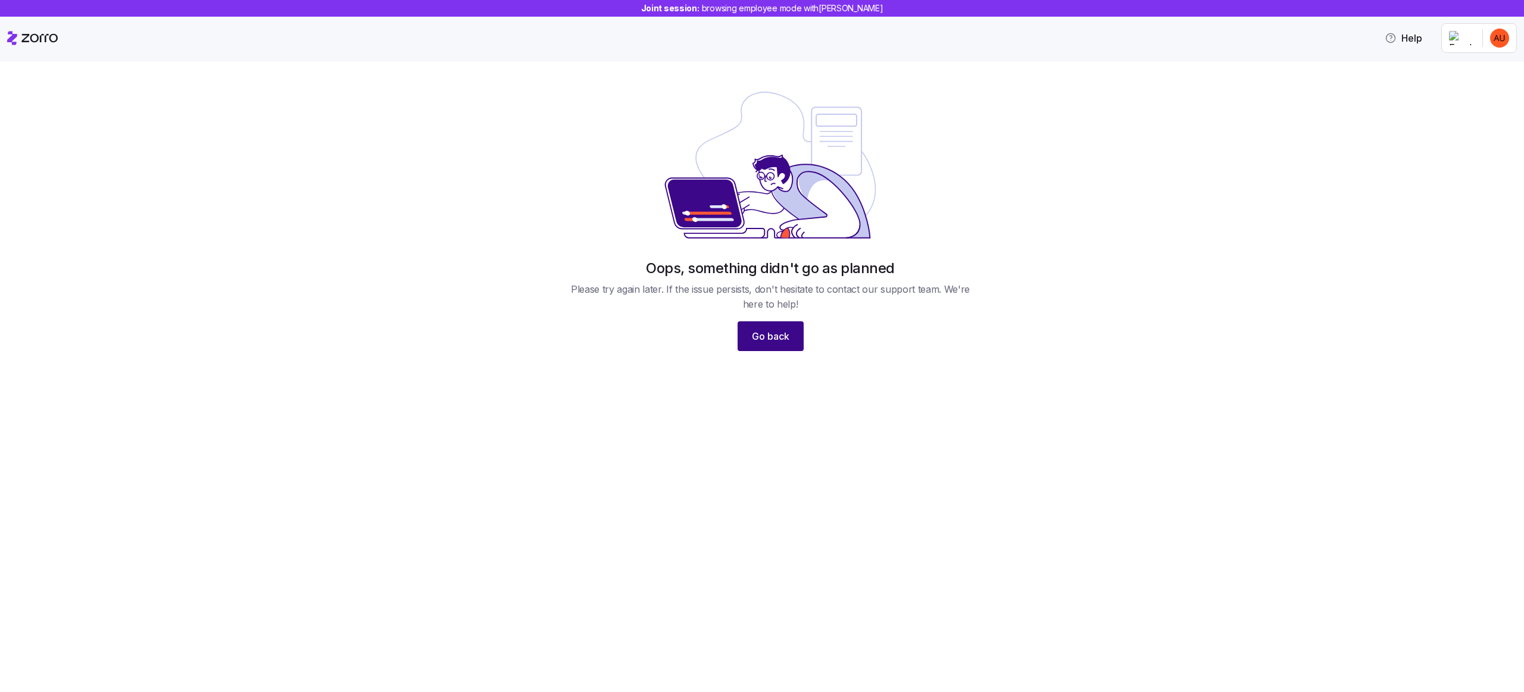
click at [771, 339] on span "Go back" at bounding box center [771, 336] width 38 height 14
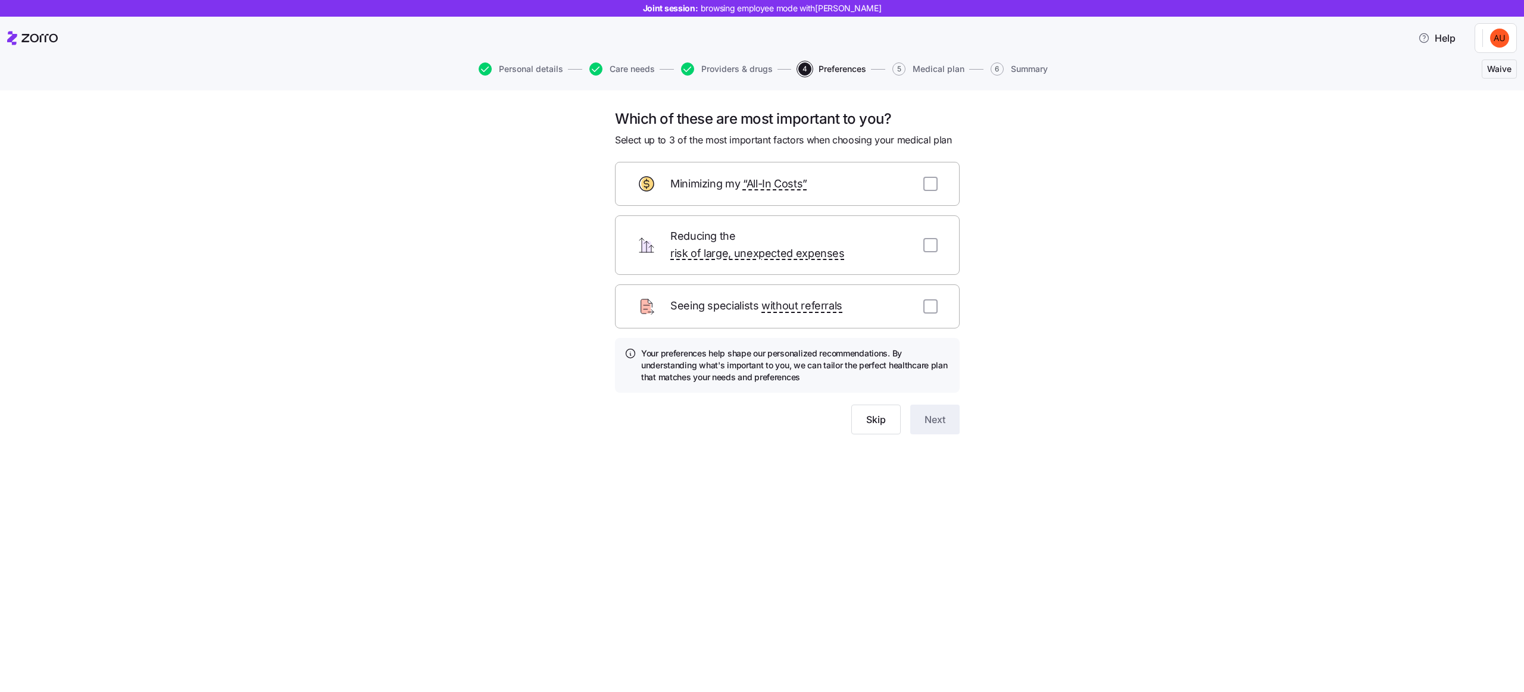
click at [557, 326] on div "Which of these are most important to you? Select up to 3 of the most important …" at bounding box center [770, 287] width 1474 height 354
click at [825, 456] on div "Which of these are most important to you? Select up to 3 of the most important …" at bounding box center [762, 392] width 1524 height 602
click at [930, 179] on input "checkbox" at bounding box center [930, 184] width 14 height 14
checkbox input "true"
click at [932, 238] on input "checkbox" at bounding box center [930, 245] width 14 height 14
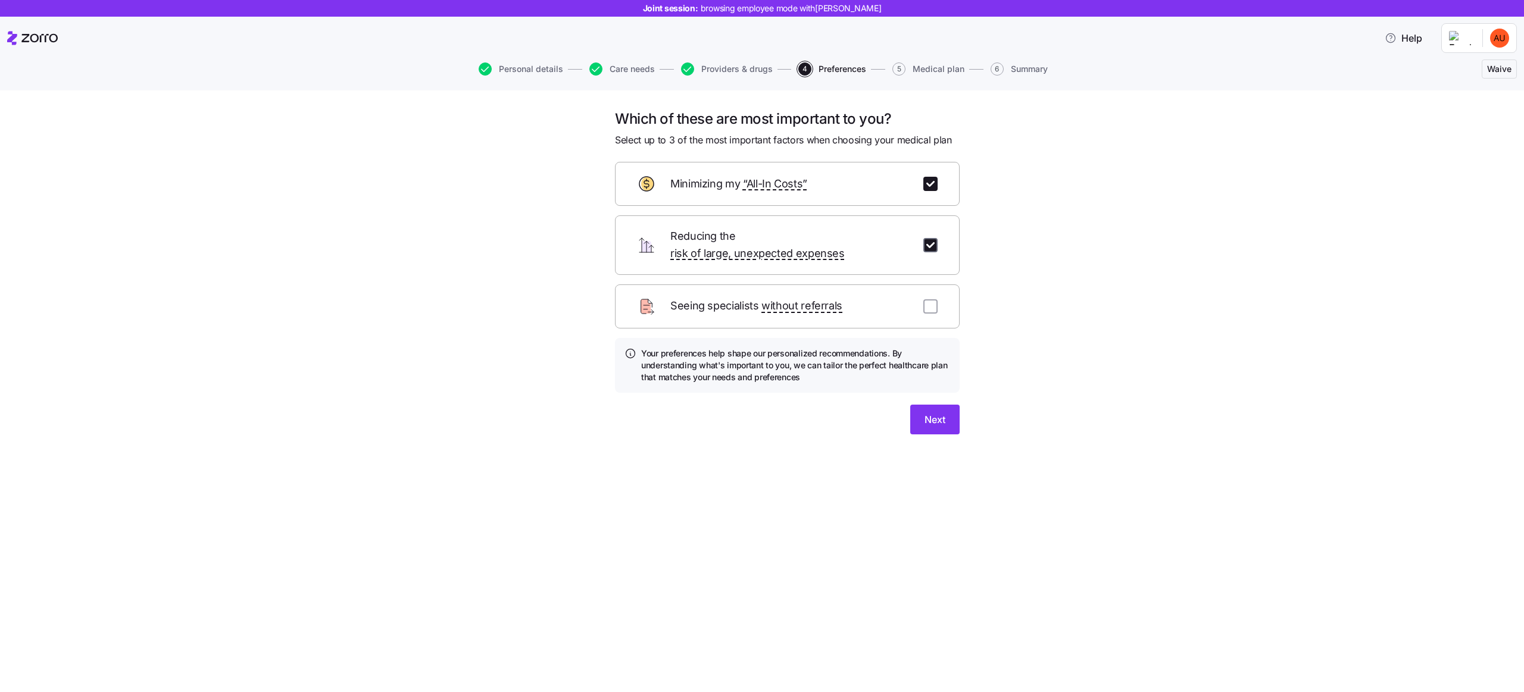
checkbox input "true"
click at [929, 301] on div "Seeing specialists without referrals" at bounding box center [787, 307] width 345 height 44
click at [930, 299] on input "checkbox" at bounding box center [930, 306] width 14 height 14
checkbox input "true"
click at [936, 413] on span "Next" at bounding box center [935, 420] width 21 height 14
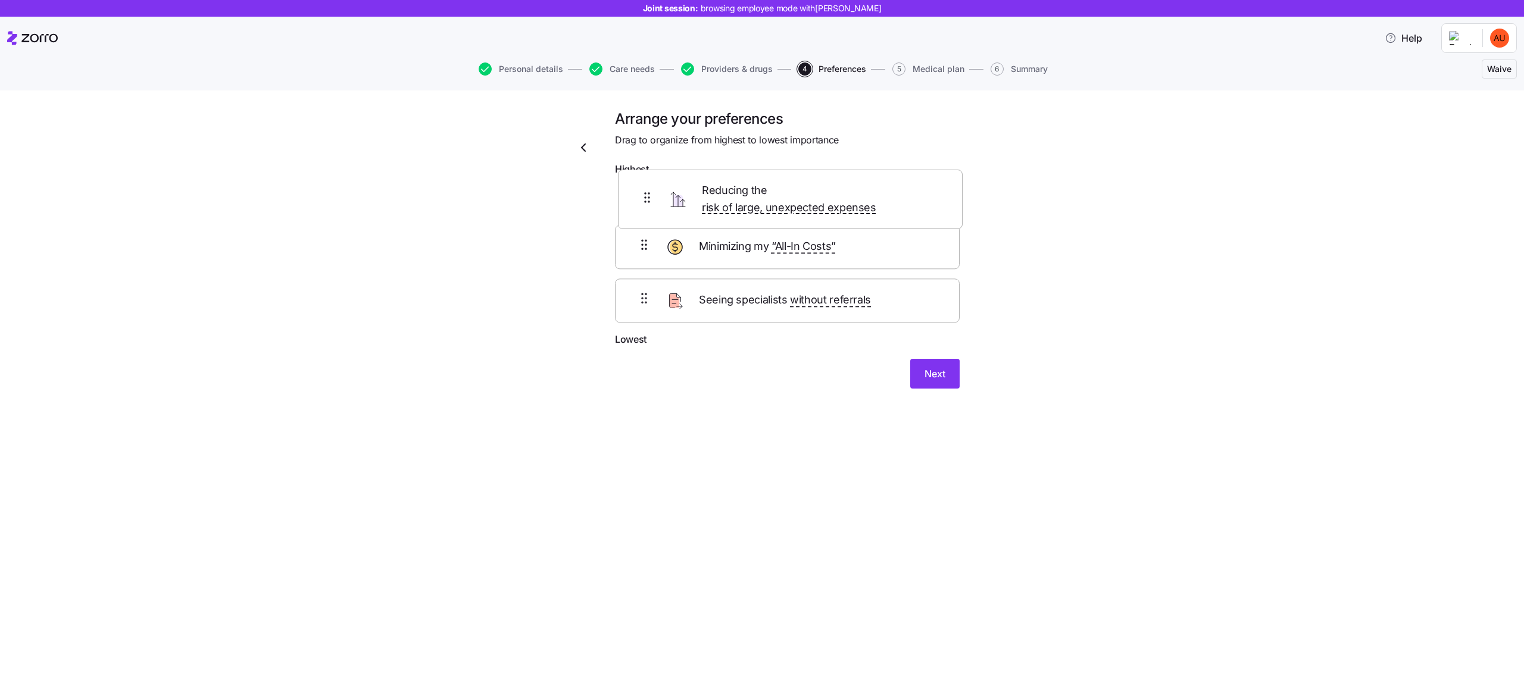
drag, startPoint x: 635, startPoint y: 248, endPoint x: 638, endPoint y: 180, distance: 68.0
click at [638, 180] on form "Highest Minimizing my “All-In Costs” Reducing the risk of large, unexpected exp…" at bounding box center [787, 275] width 345 height 227
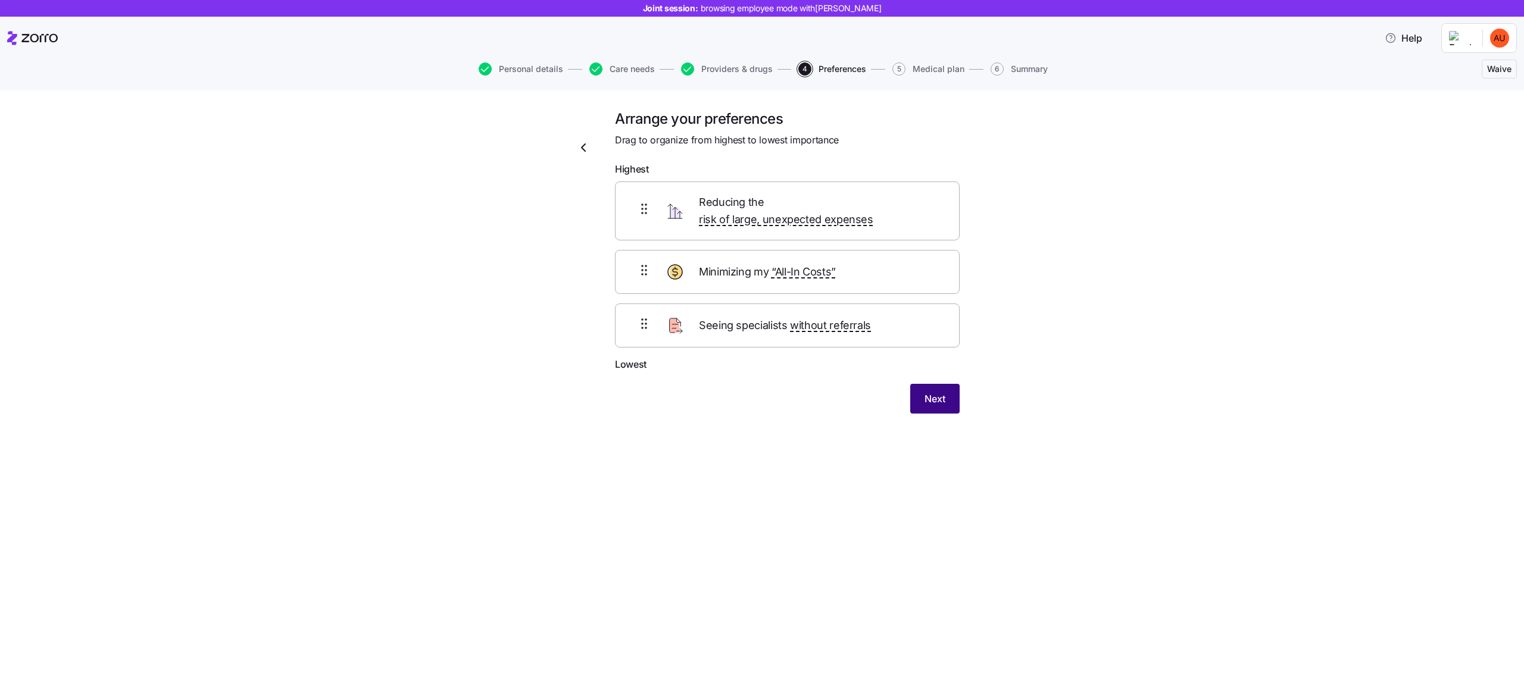
click at [931, 392] on span "Next" at bounding box center [935, 399] width 21 height 14
